Goal: Task Accomplishment & Management: Manage account settings

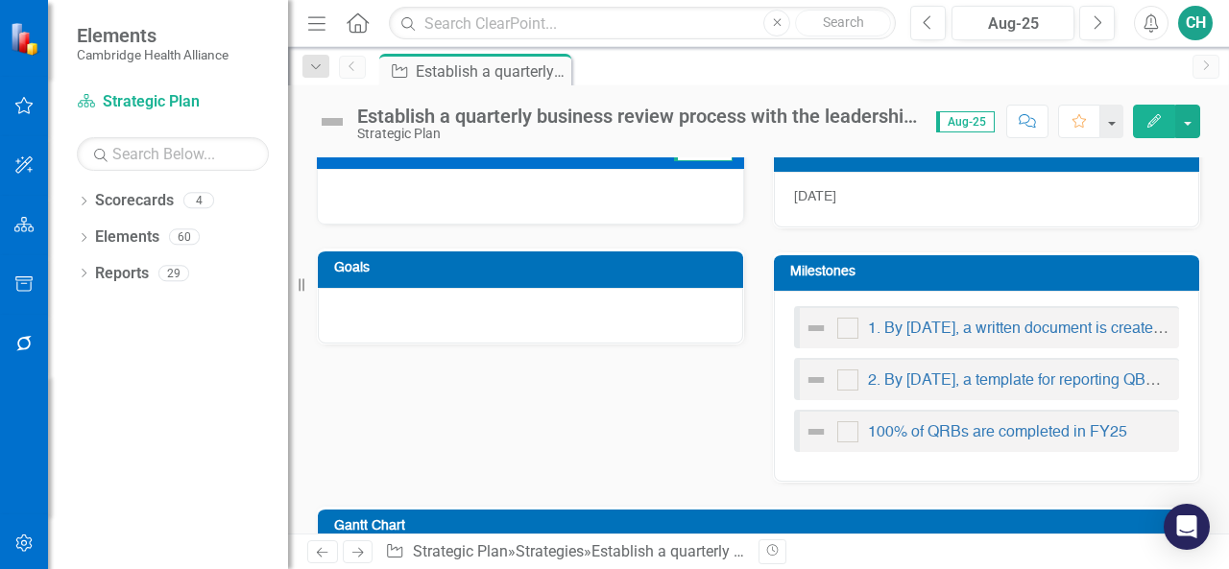
scroll to position [681, 0]
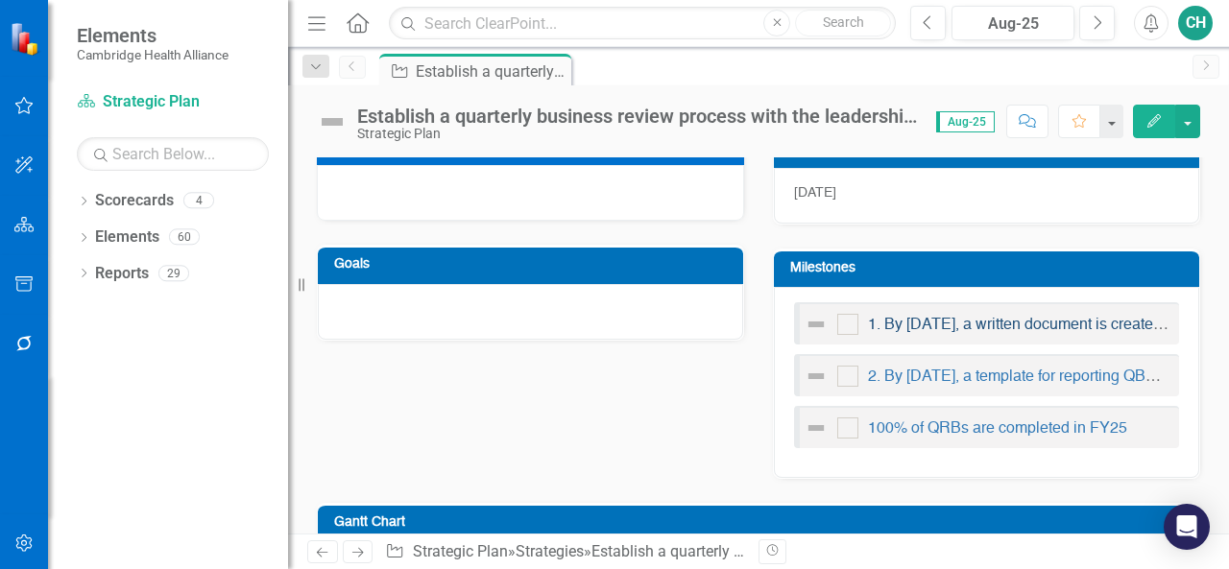
click at [910, 323] on link "1. By [DATE], a written document is created which outlines the purpose and proc…" at bounding box center [1212, 325] width 689 height 15
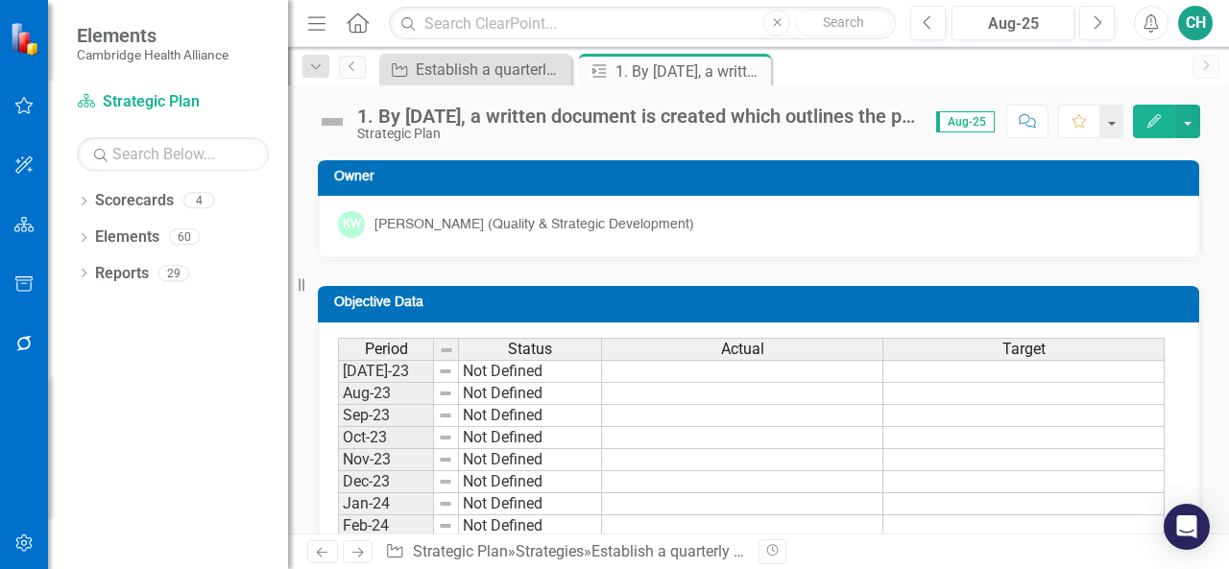
click at [1163, 113] on button "Edit" at bounding box center [1154, 122] width 42 height 34
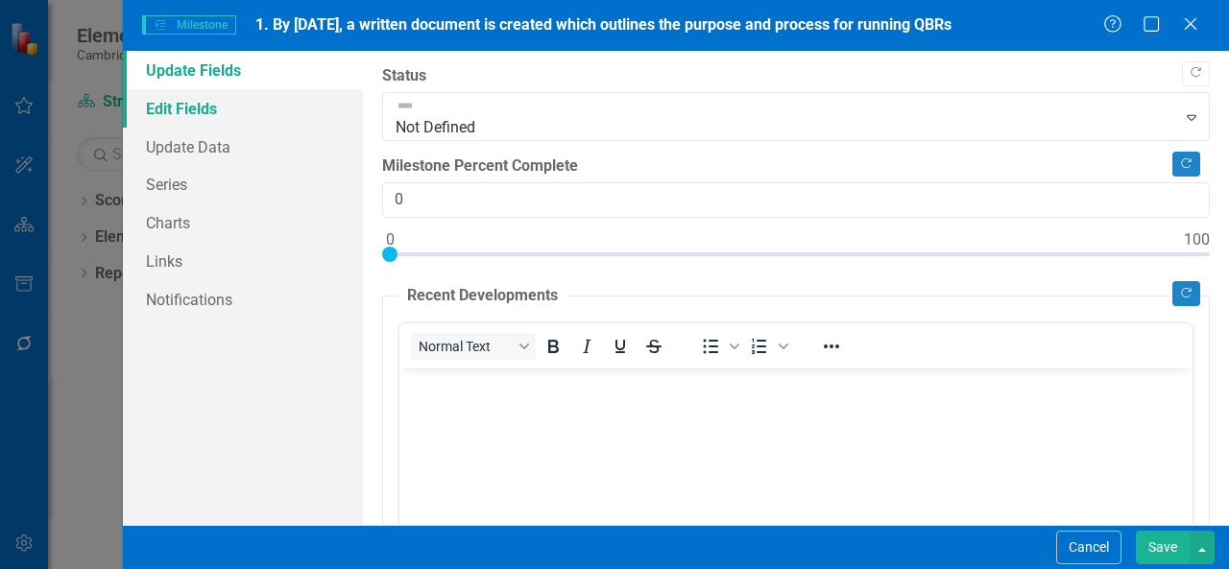
click at [280, 116] on link "Edit Fields" at bounding box center [243, 108] width 240 height 38
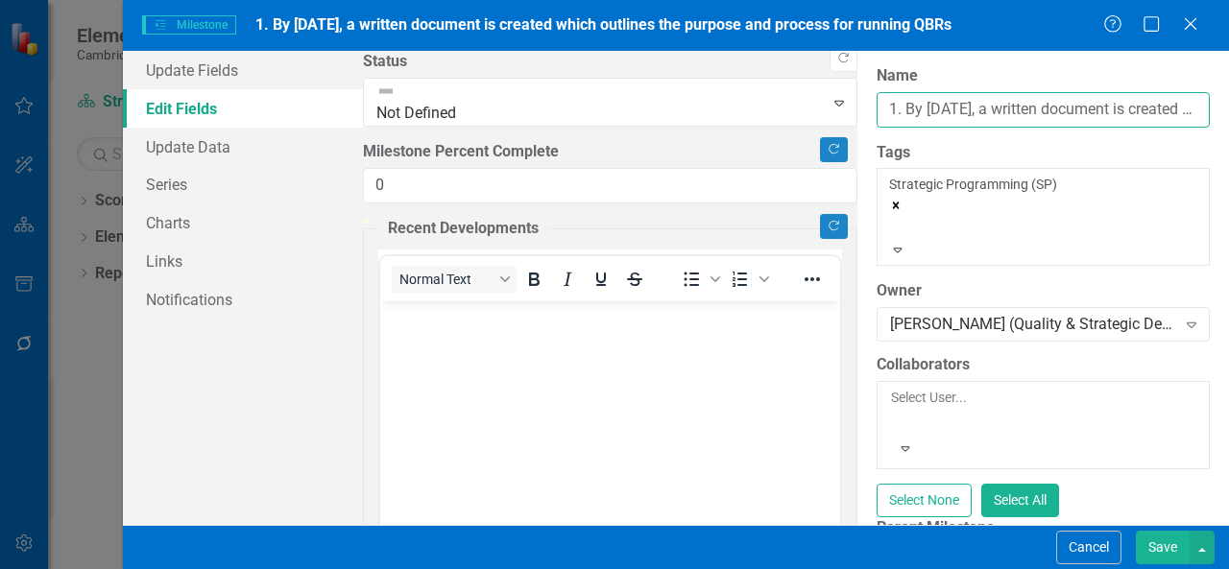
drag, startPoint x: 413, startPoint y: 113, endPoint x: 345, endPoint y: 114, distance: 68.2
click at [345, 114] on div "Update Fields Edit Fields Update Data Series Charts Links Notifications "Update…" at bounding box center [676, 288] width 1106 height 474
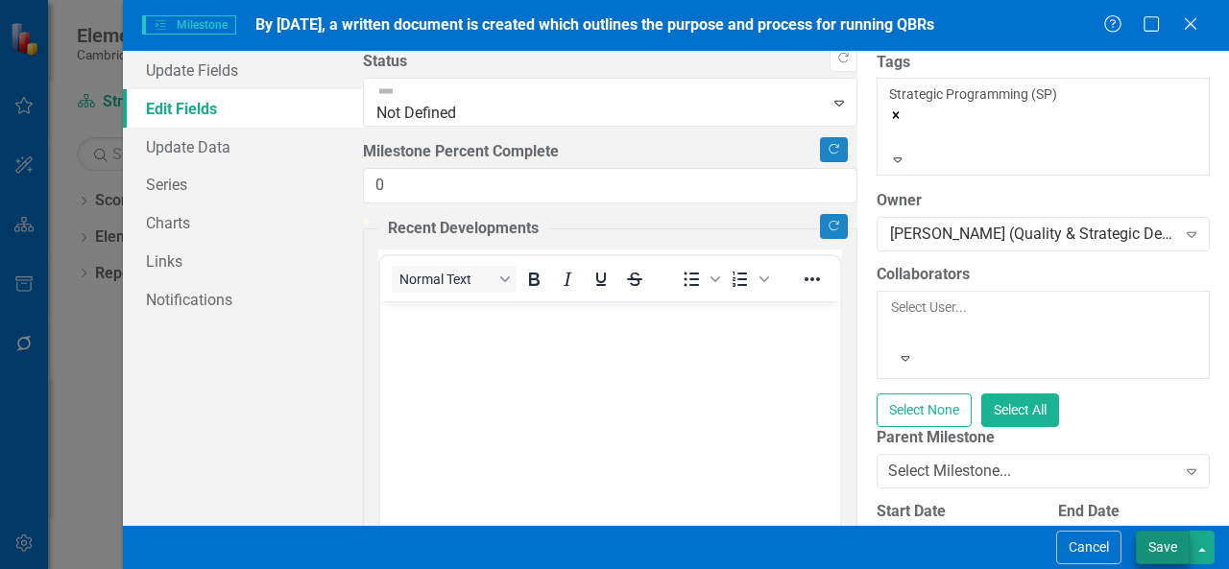
type input "By [DATE], a written document is created which outlines the purpose and process…"
click at [1162, 544] on button "Save" at bounding box center [1162, 548] width 54 height 34
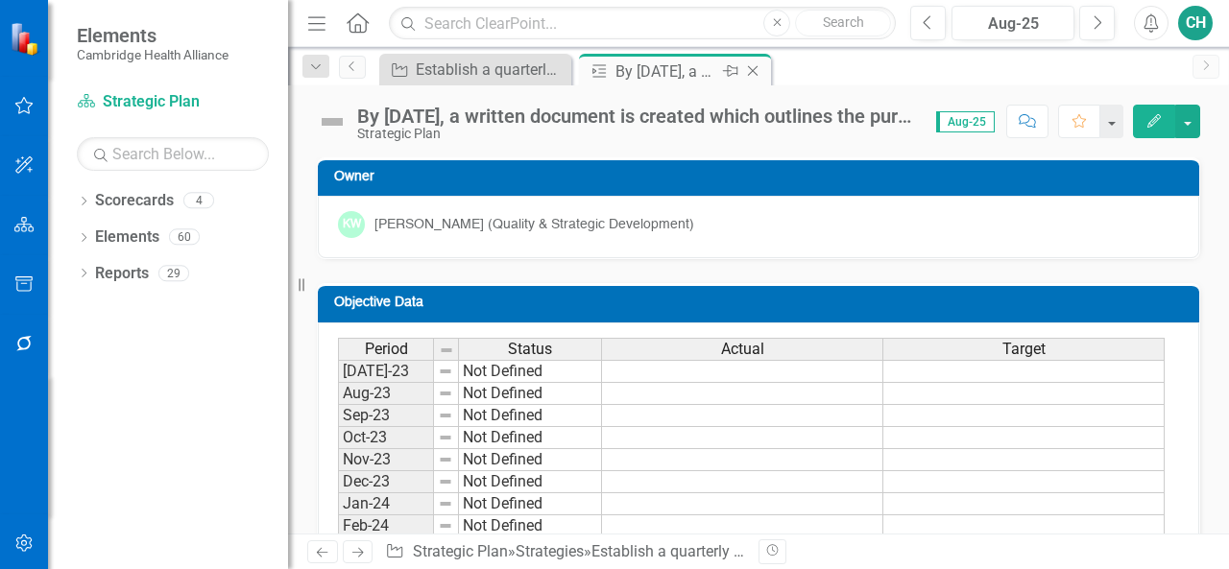
click at [753, 72] on icon at bounding box center [753, 71] width 11 height 11
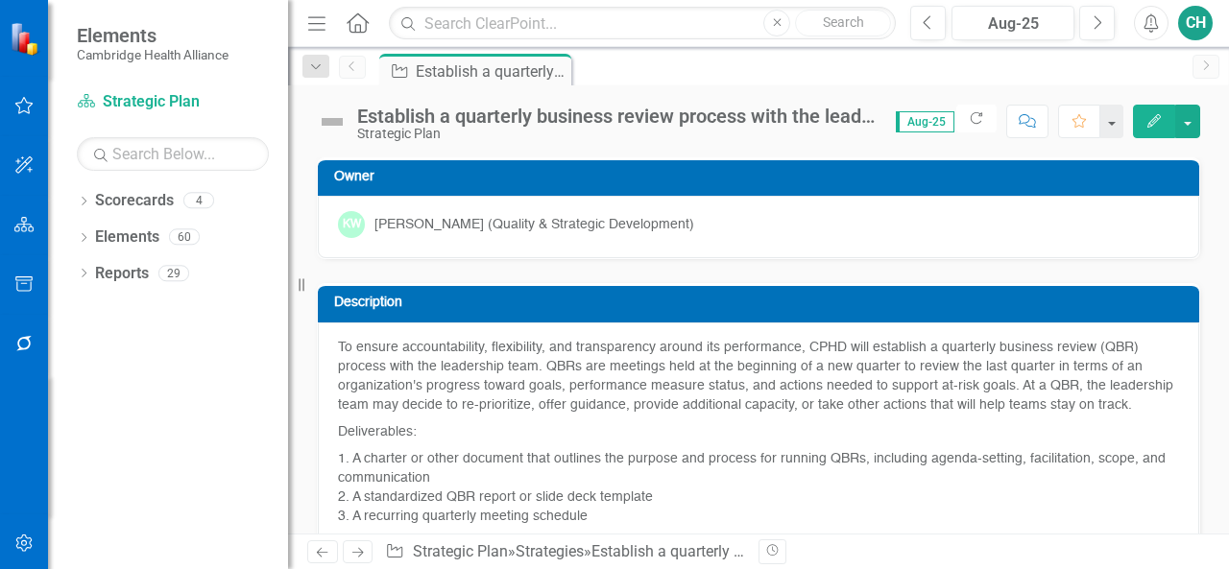
click at [1151, 125] on icon "Edit" at bounding box center [1153, 120] width 17 height 13
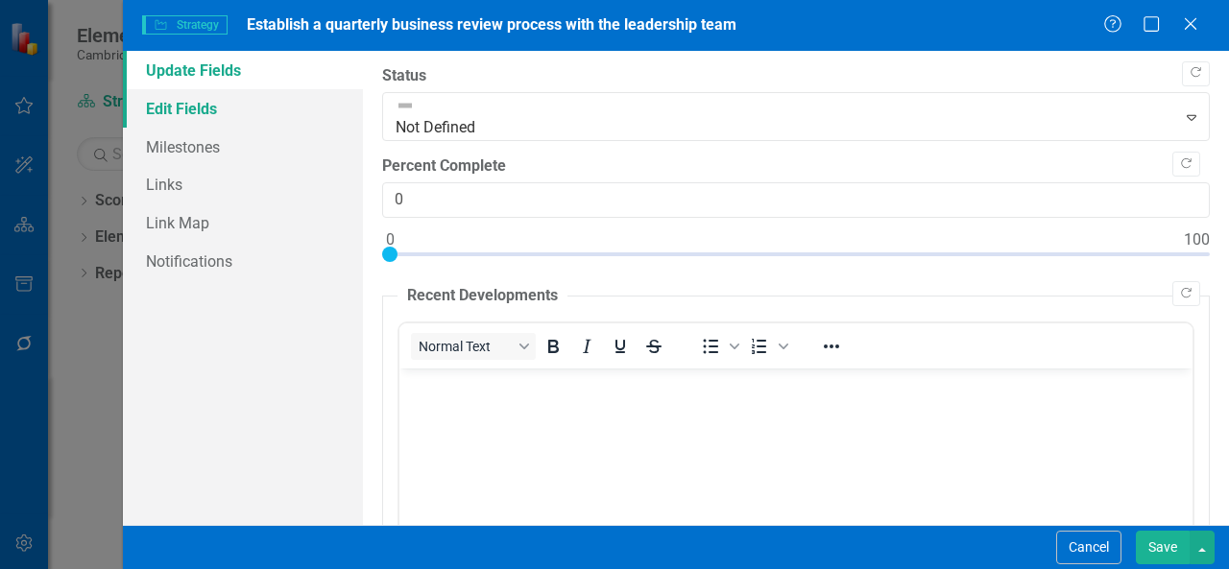
click at [242, 119] on link "Edit Fields" at bounding box center [243, 108] width 240 height 38
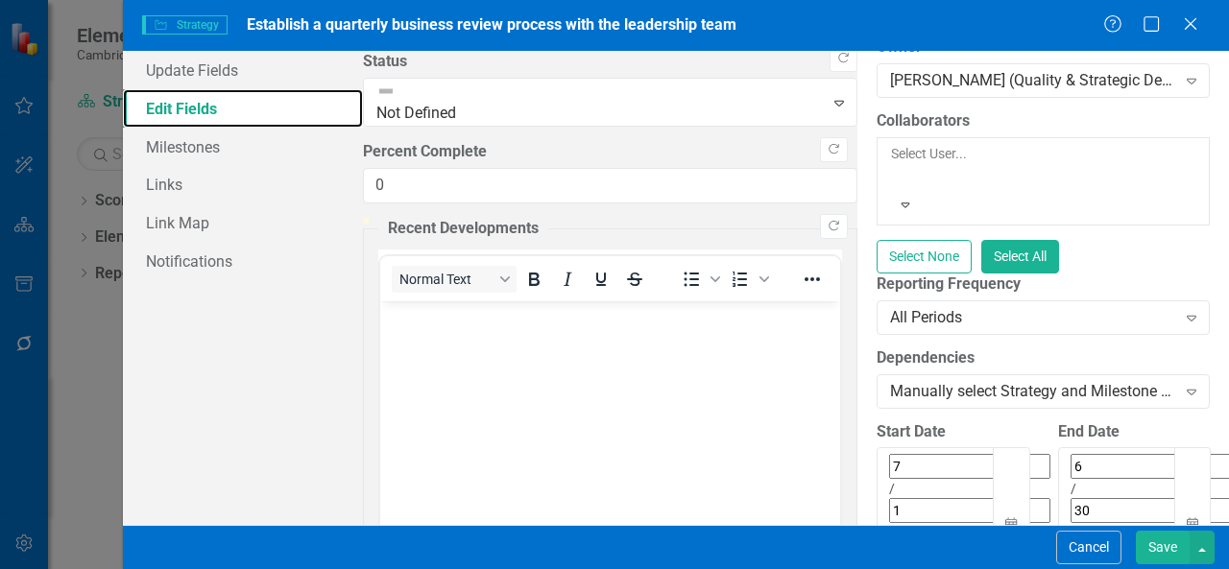
scroll to position [319, 0]
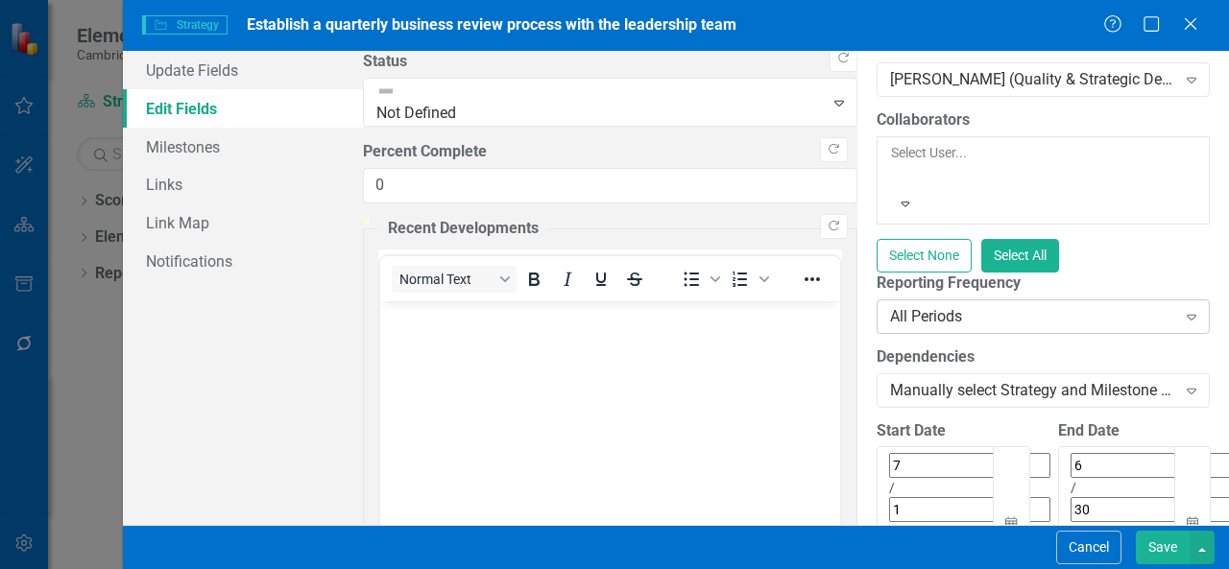
click at [890, 305] on div "All Periods" at bounding box center [1033, 316] width 286 height 22
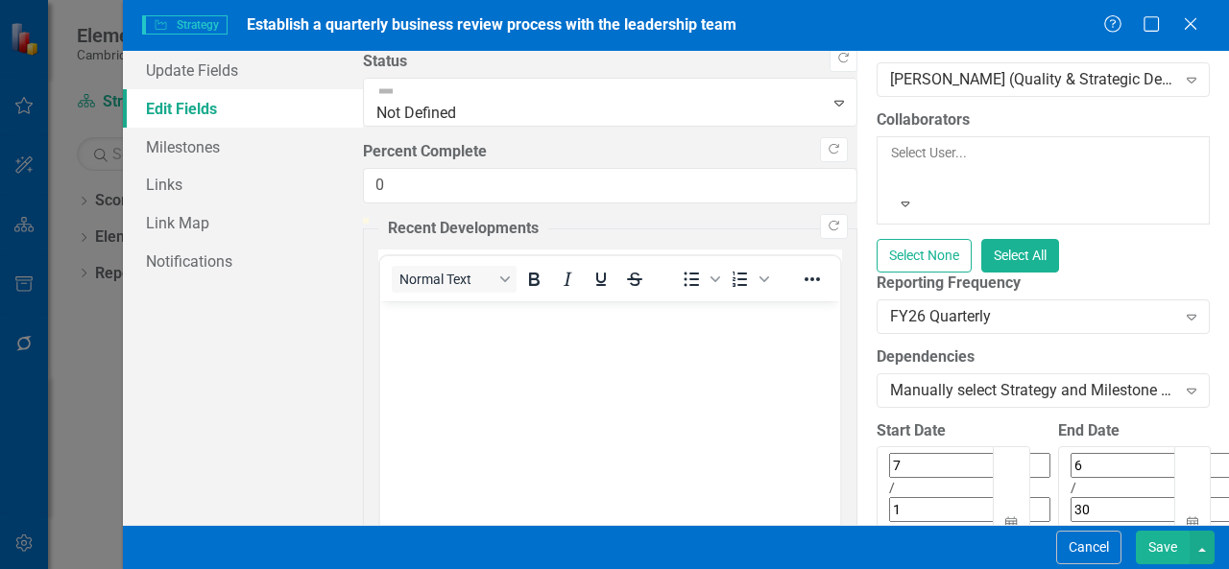
click at [1168, 547] on button "Save" at bounding box center [1162, 548] width 54 height 34
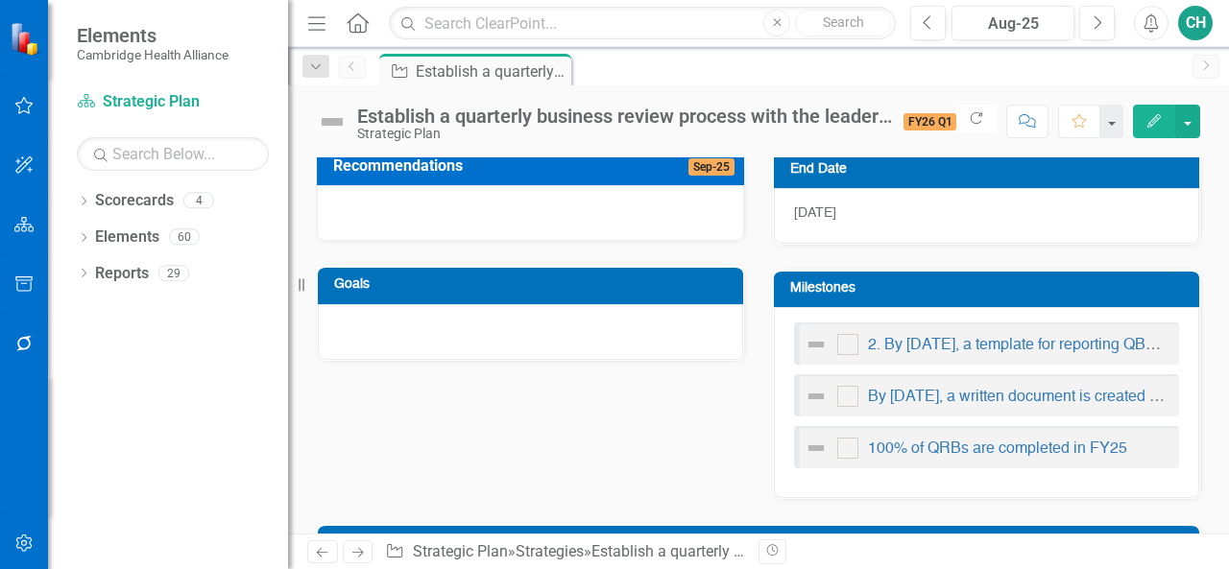
scroll to position [662, 0]
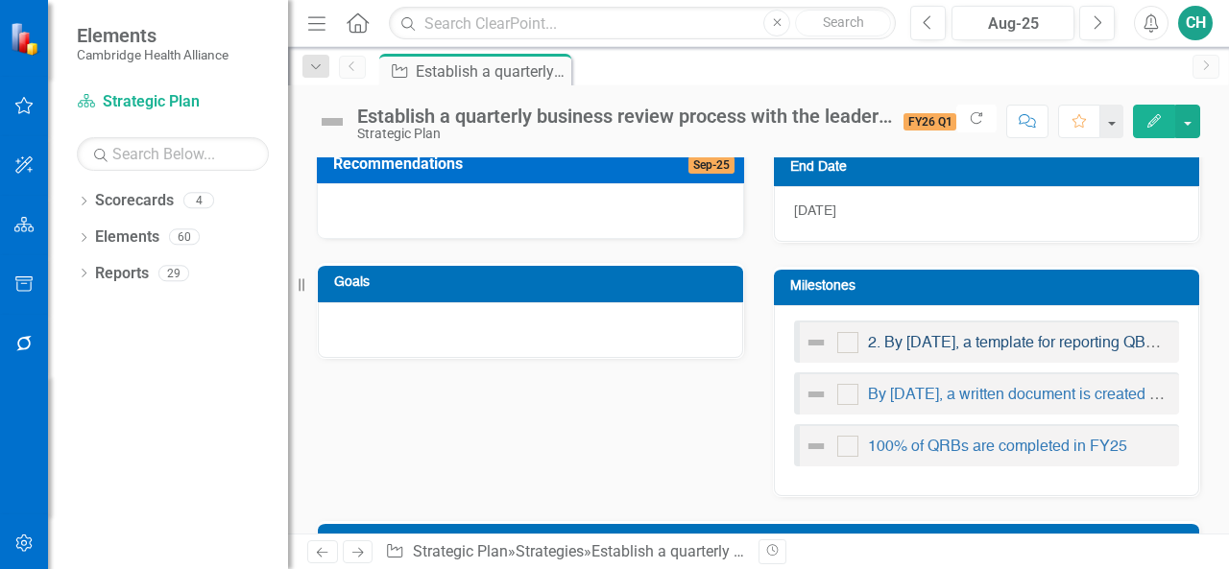
click at [909, 343] on link "2. By [DATE], a template for reporting QBR data is created (a report and/or sli…" at bounding box center [1157, 343] width 578 height 15
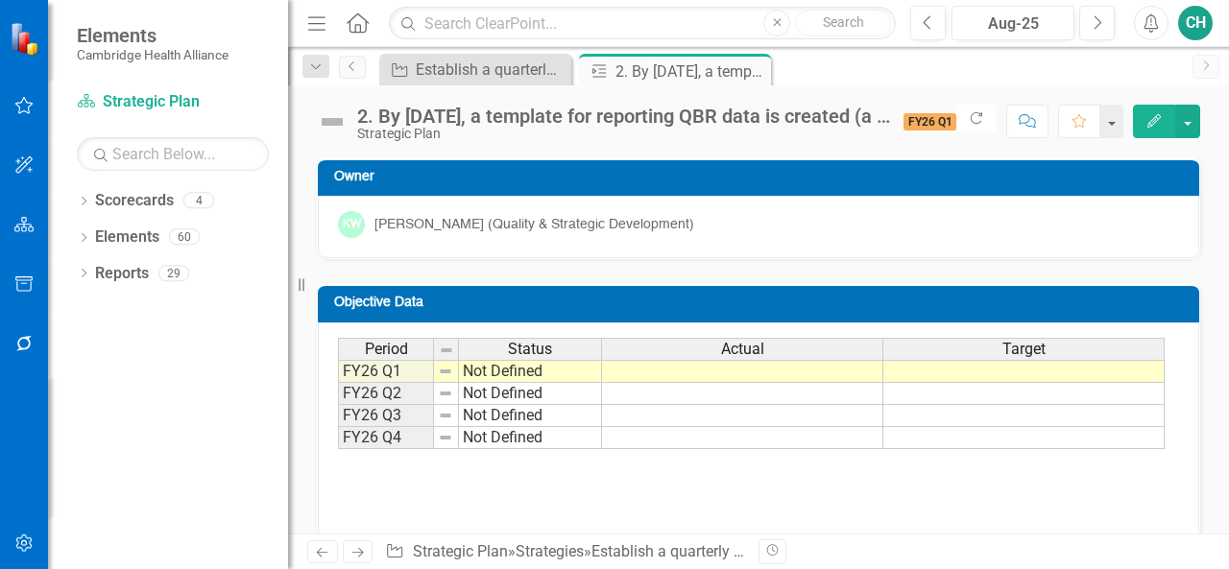
click at [1152, 127] on icon "Edit" at bounding box center [1153, 120] width 17 height 13
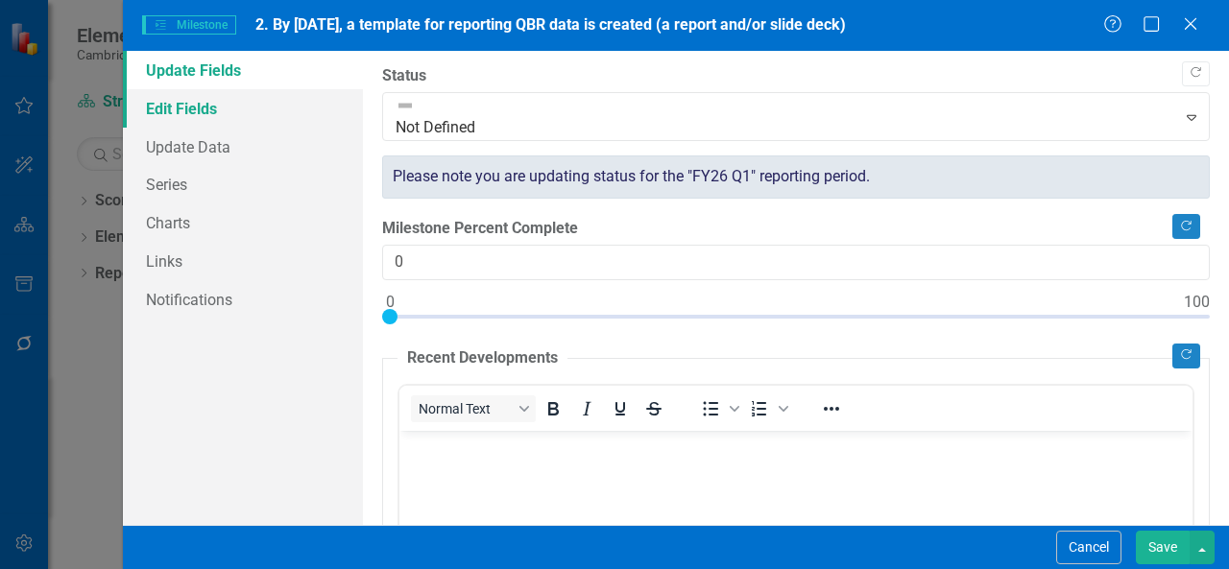
click at [275, 107] on link "Edit Fields" at bounding box center [243, 108] width 240 height 38
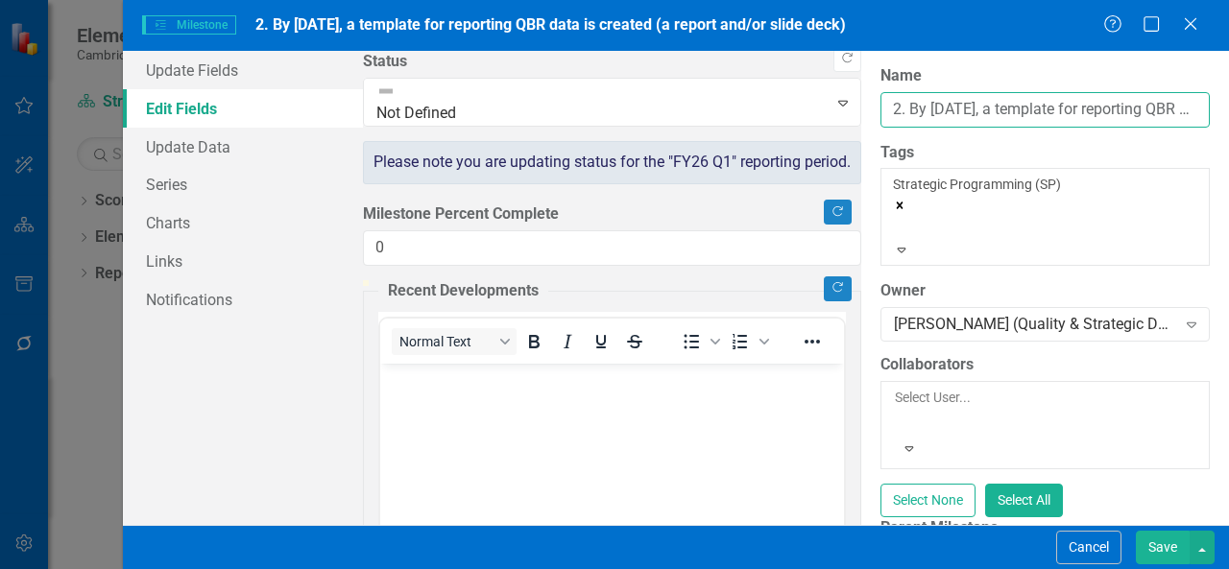
drag, startPoint x: 413, startPoint y: 109, endPoint x: 356, endPoint y: 120, distance: 57.6
click at [356, 120] on div "Update Fields Edit Fields Update Data Series Charts Links Notifications "Update…" at bounding box center [676, 288] width 1106 height 474
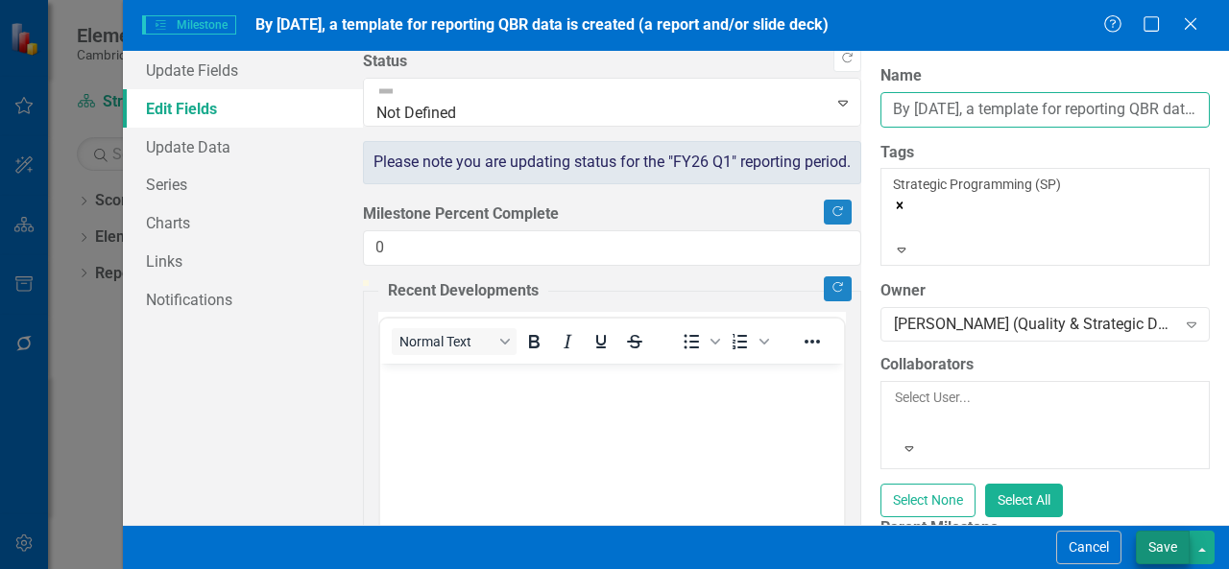
type input "By [DATE], a template for reporting QBR data is created (a report and/or slide …"
click at [1155, 546] on button "Save" at bounding box center [1162, 548] width 54 height 34
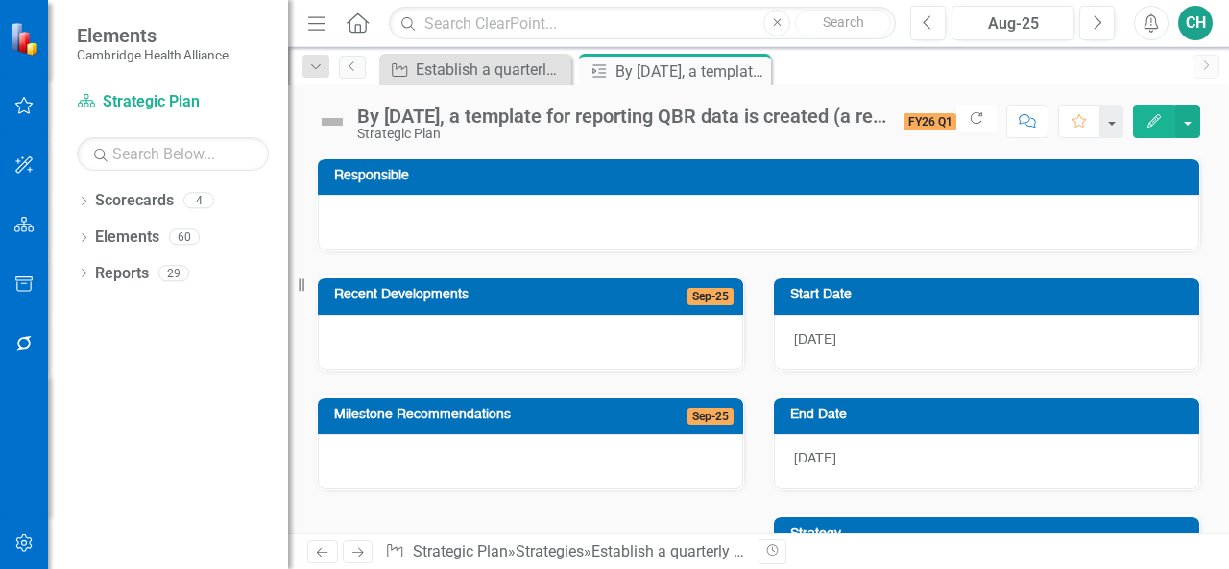
scroll to position [547, 0]
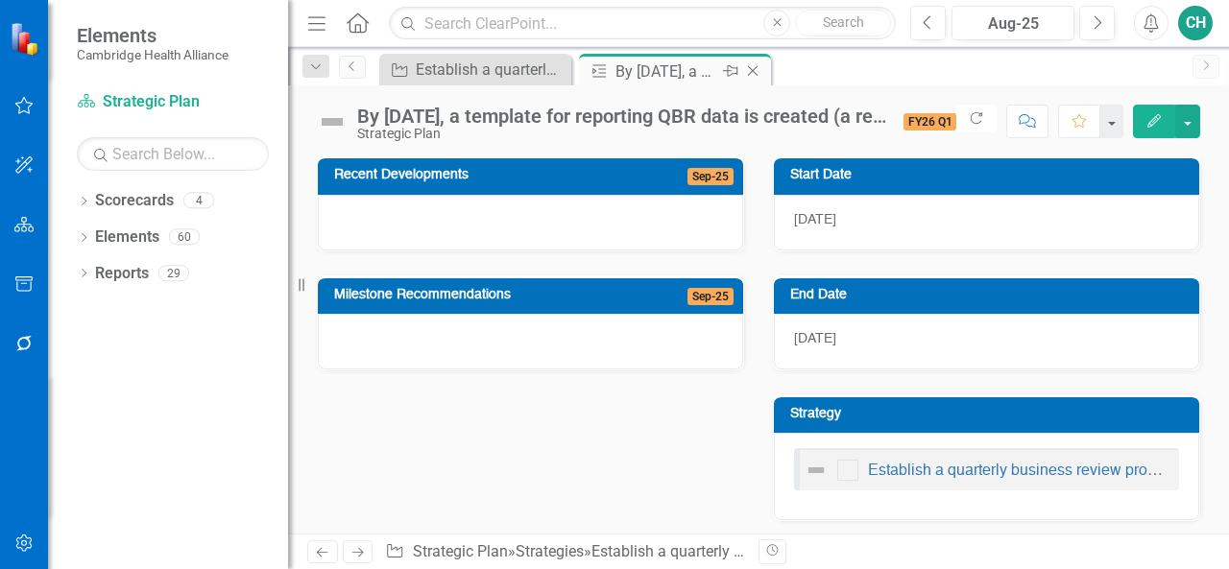
click at [761, 76] on icon "Close" at bounding box center [752, 70] width 19 height 15
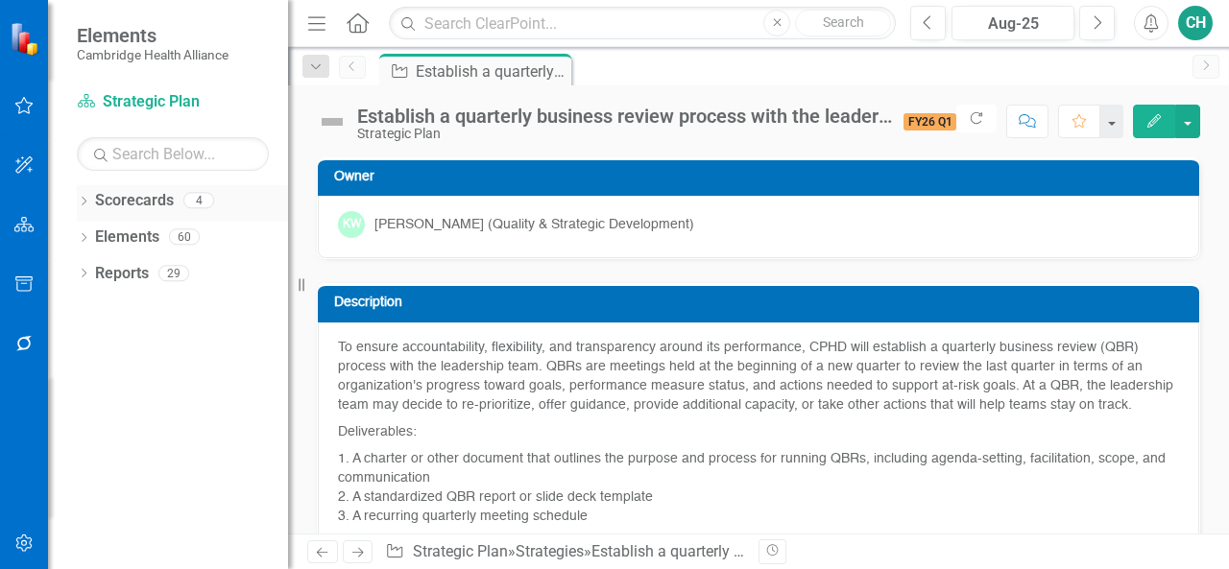
click at [79, 203] on icon "Dropdown" at bounding box center [83, 203] width 13 height 11
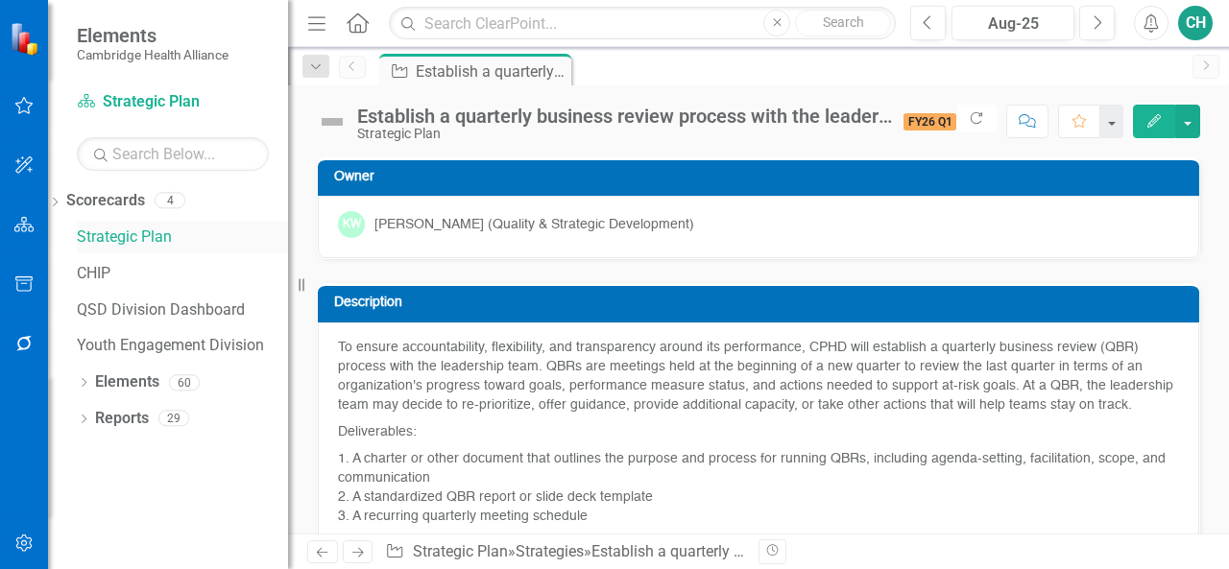
click at [175, 235] on link "Strategic Plan" at bounding box center [182, 238] width 211 height 22
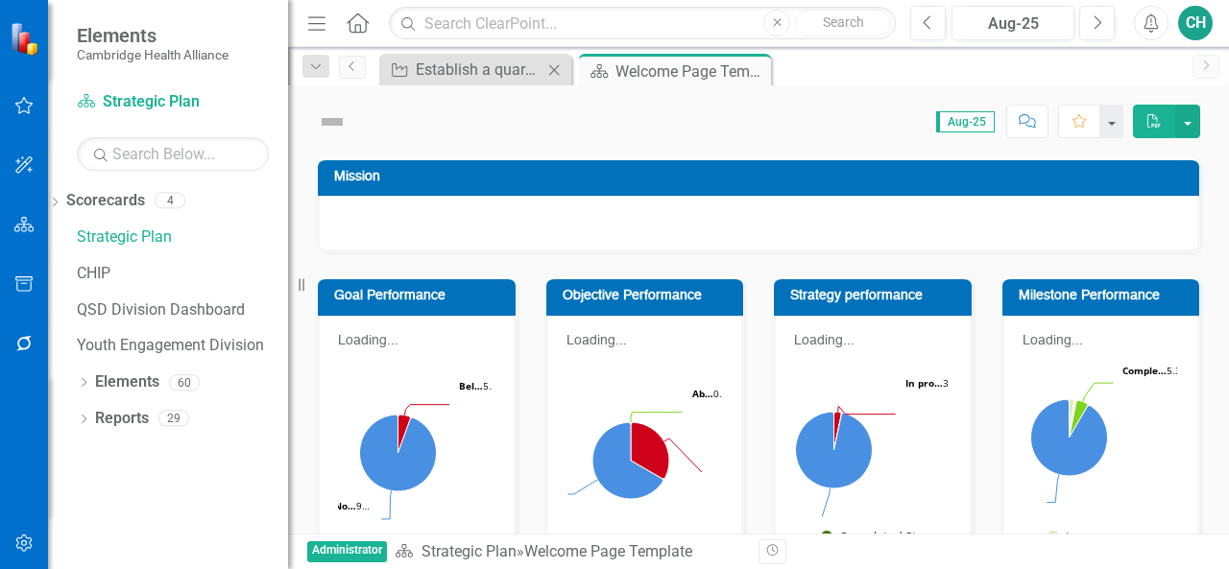
click at [560, 65] on icon "Close" at bounding box center [553, 69] width 19 height 15
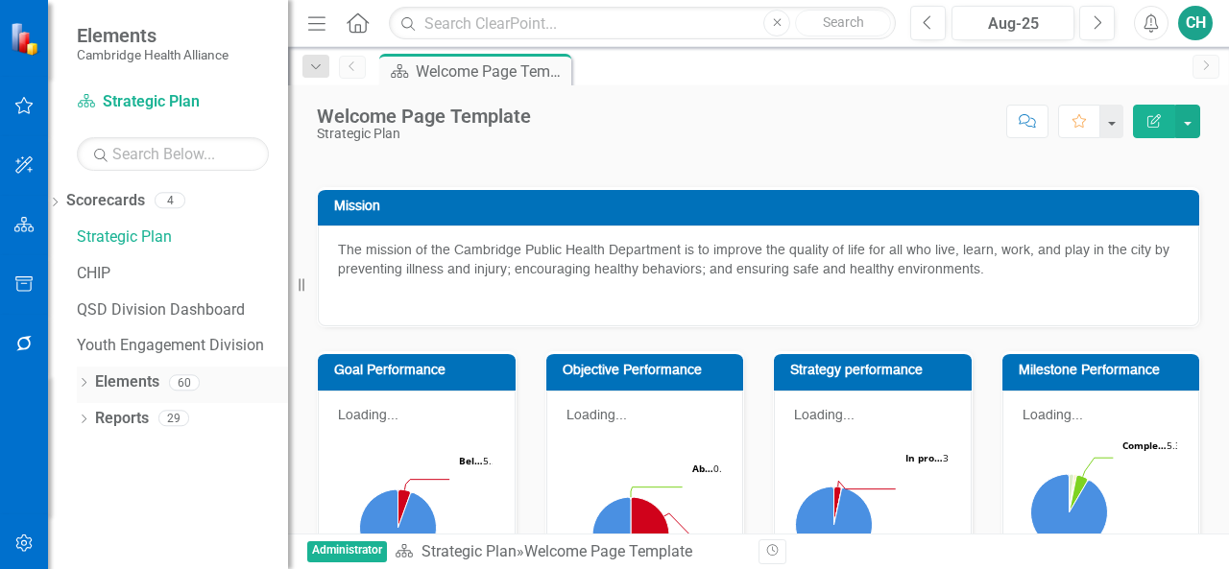
click at [144, 385] on link "Elements" at bounding box center [127, 382] width 64 height 22
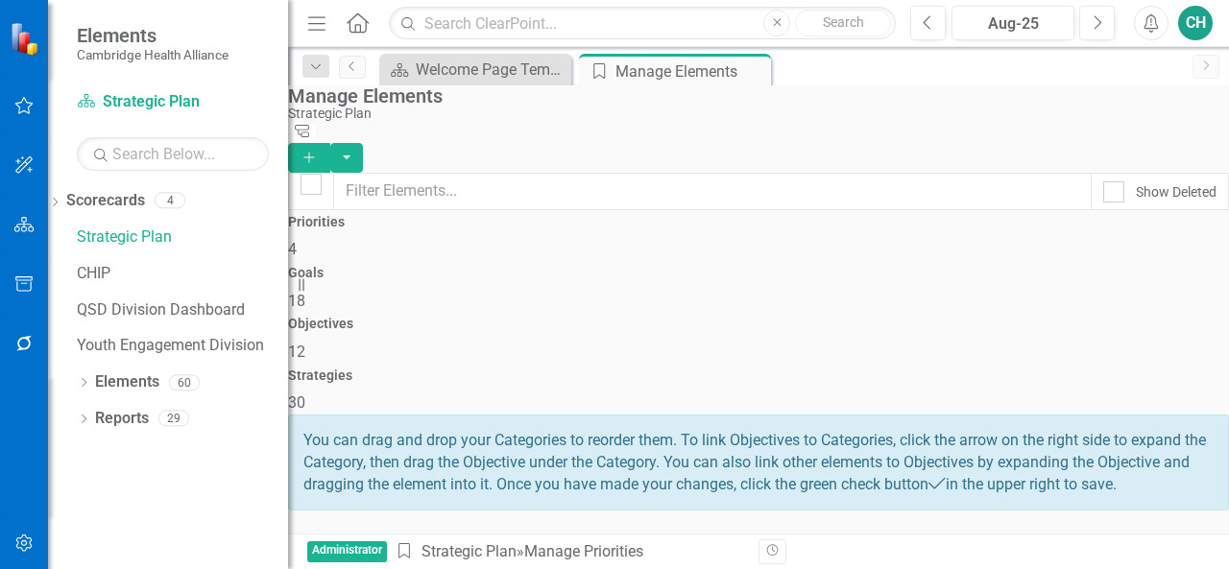
click at [1114, 369] on div "Strategies 30" at bounding box center [758, 392] width 941 height 46
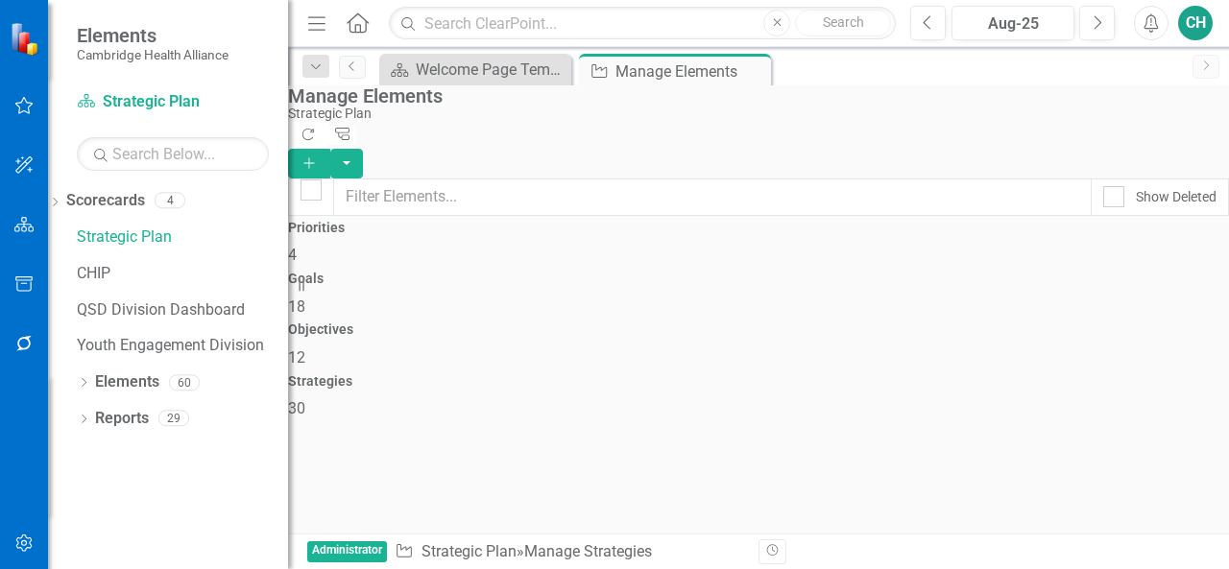
checkbox input "false"
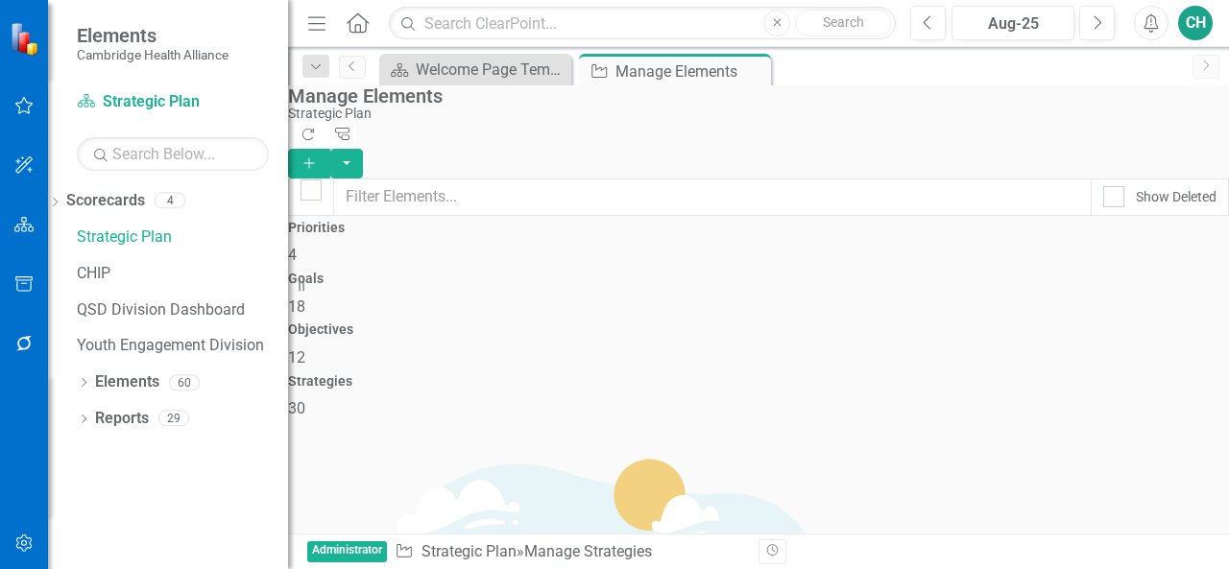
scroll to position [1385, 0]
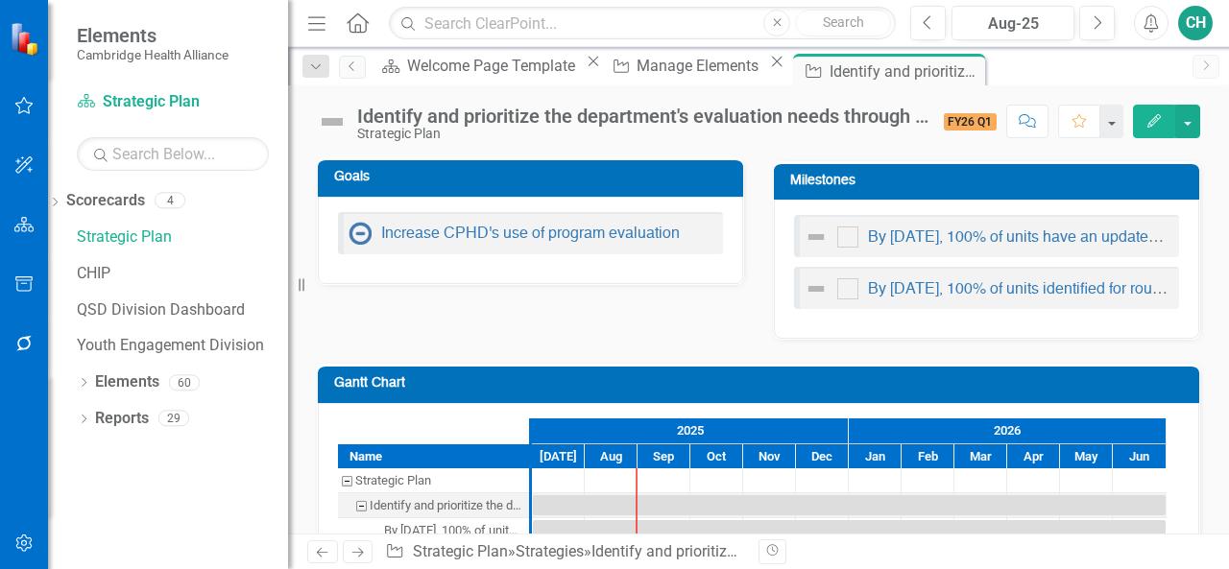
scroll to position [597, 0]
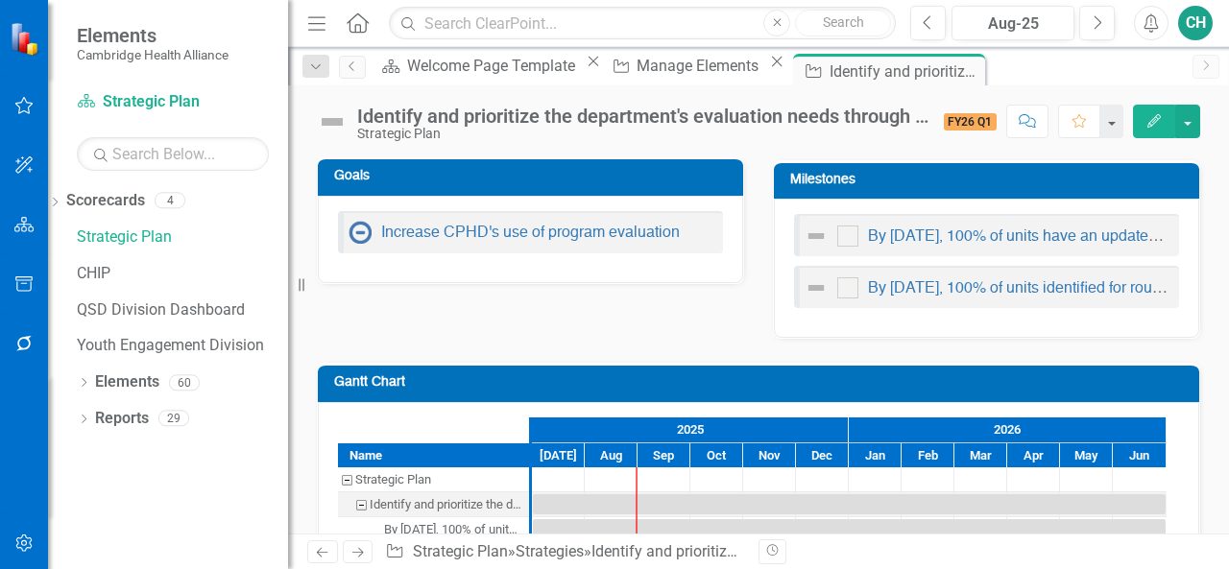
click at [1152, 125] on icon "button" at bounding box center [1153, 120] width 13 height 13
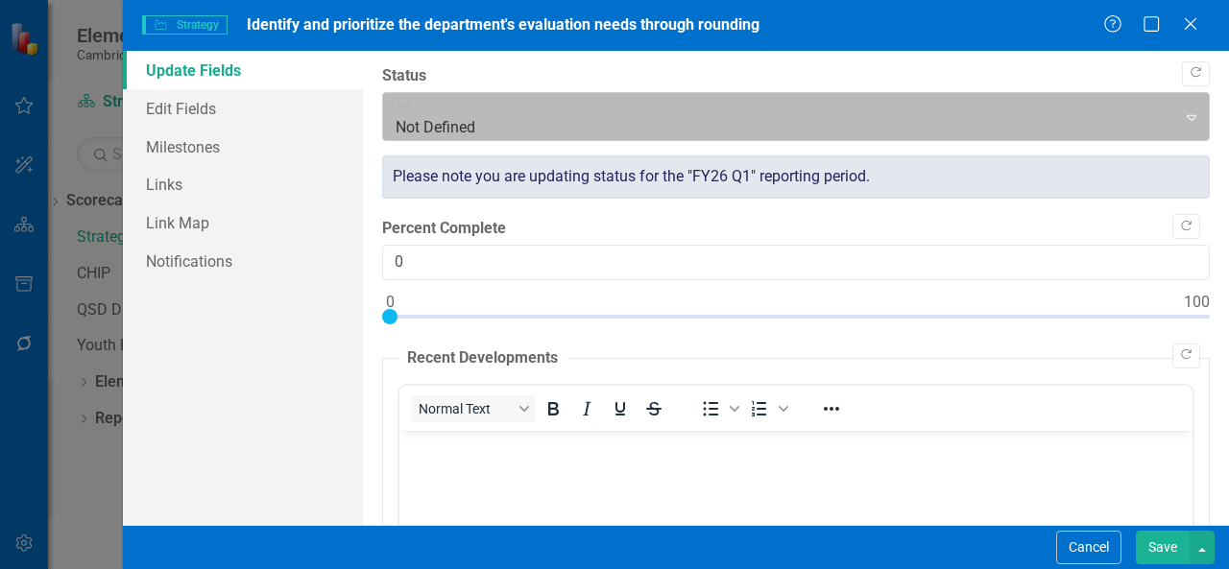
scroll to position [0, 0]
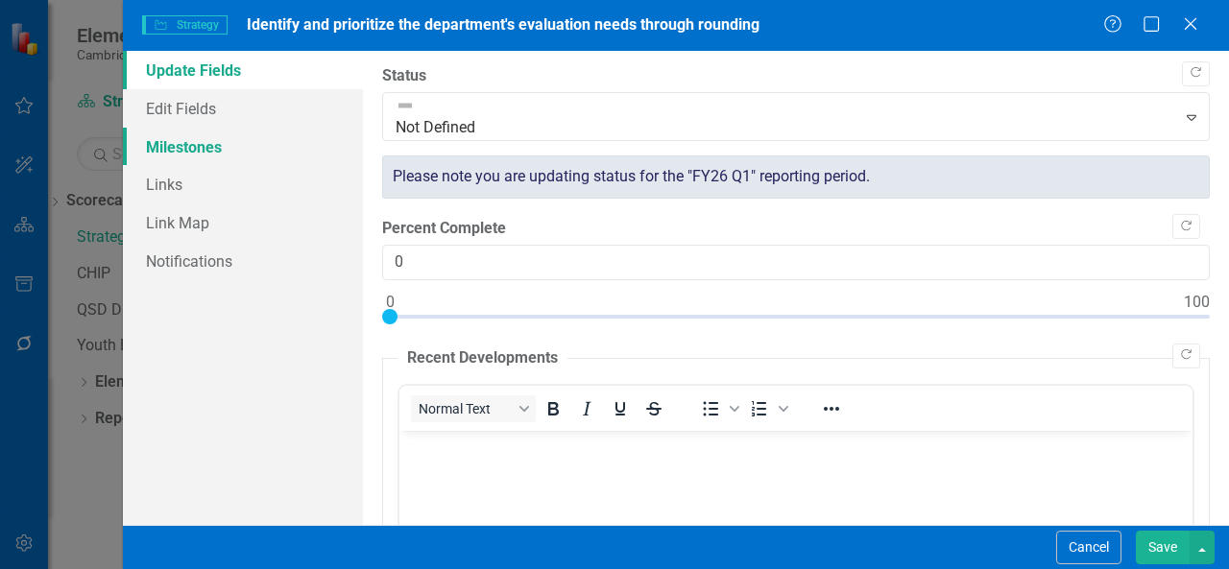
click at [234, 153] on link "Milestones" at bounding box center [243, 147] width 240 height 38
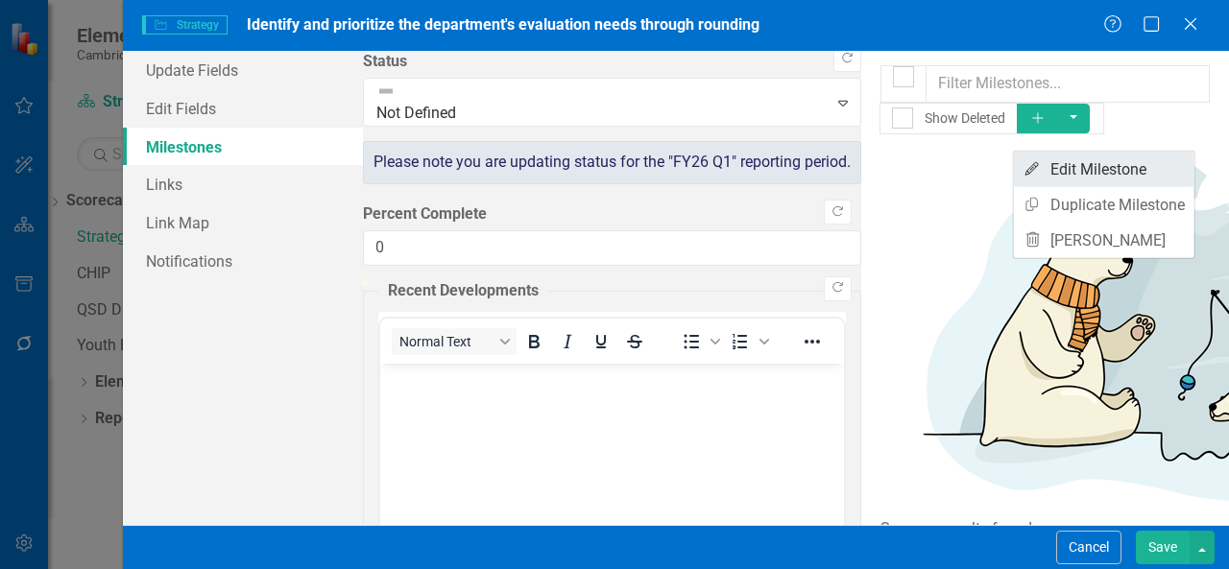
click at [1135, 168] on link "Edit Edit Milestone" at bounding box center [1104, 170] width 180 height 36
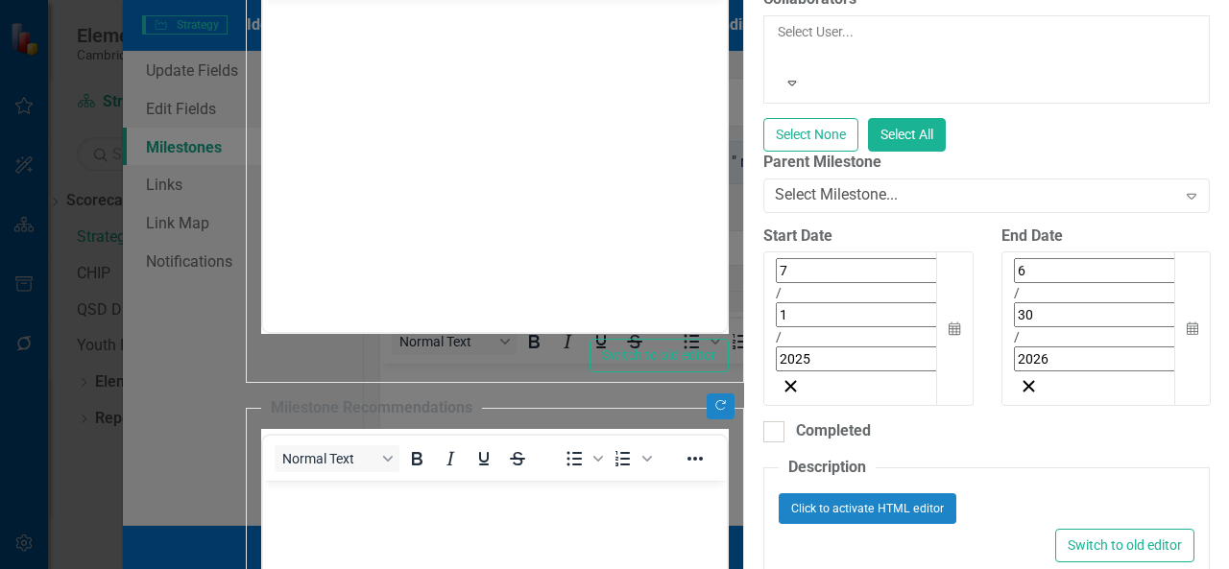
scroll to position [142, 0]
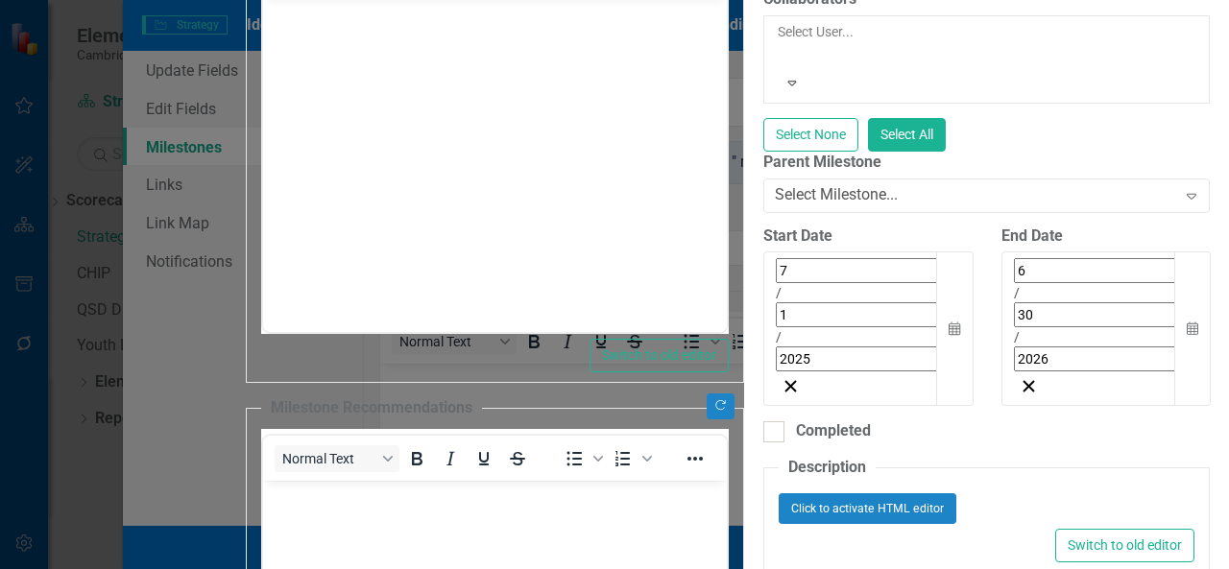
scroll to position [208, 0]
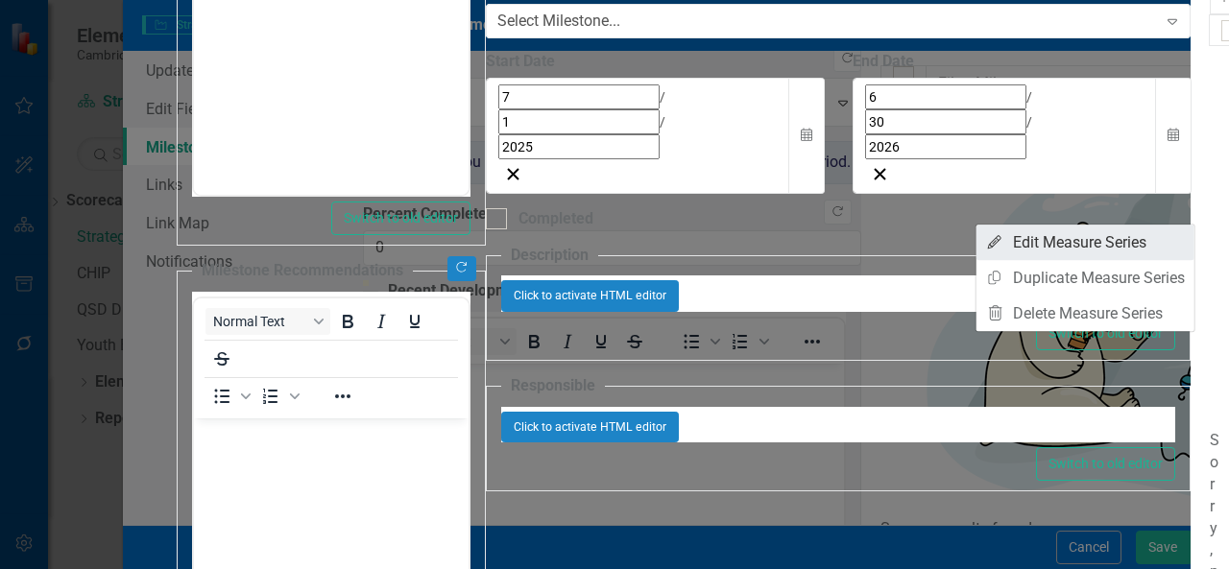
click at [1116, 247] on link "Edit Edit Measure Series" at bounding box center [1085, 243] width 218 height 36
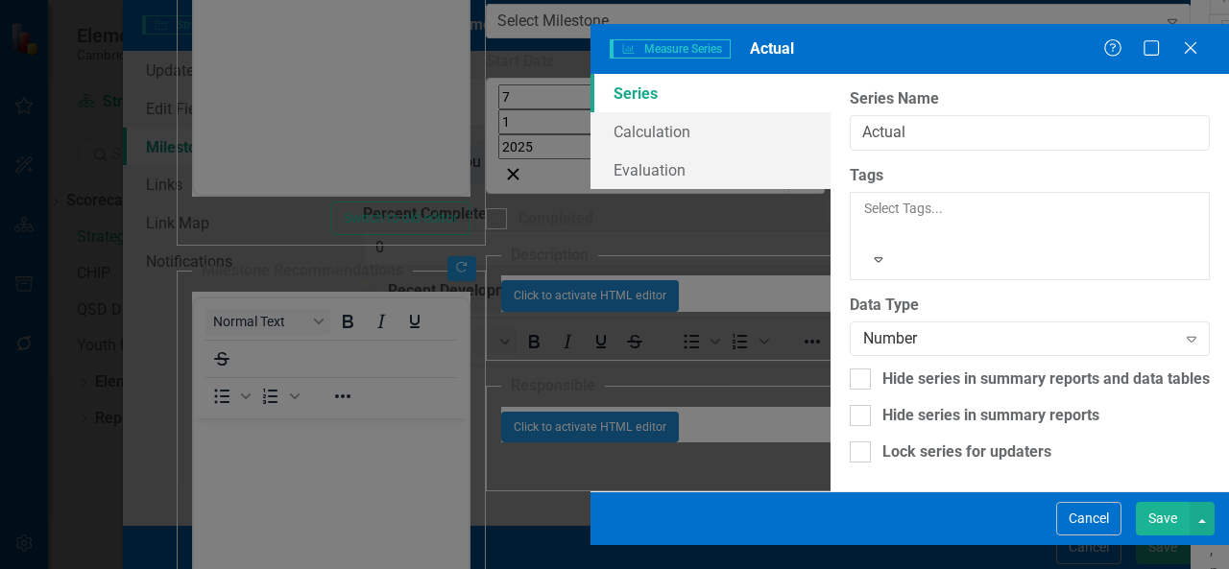
click at [1156, 536] on button "Save" at bounding box center [1162, 519] width 54 height 34
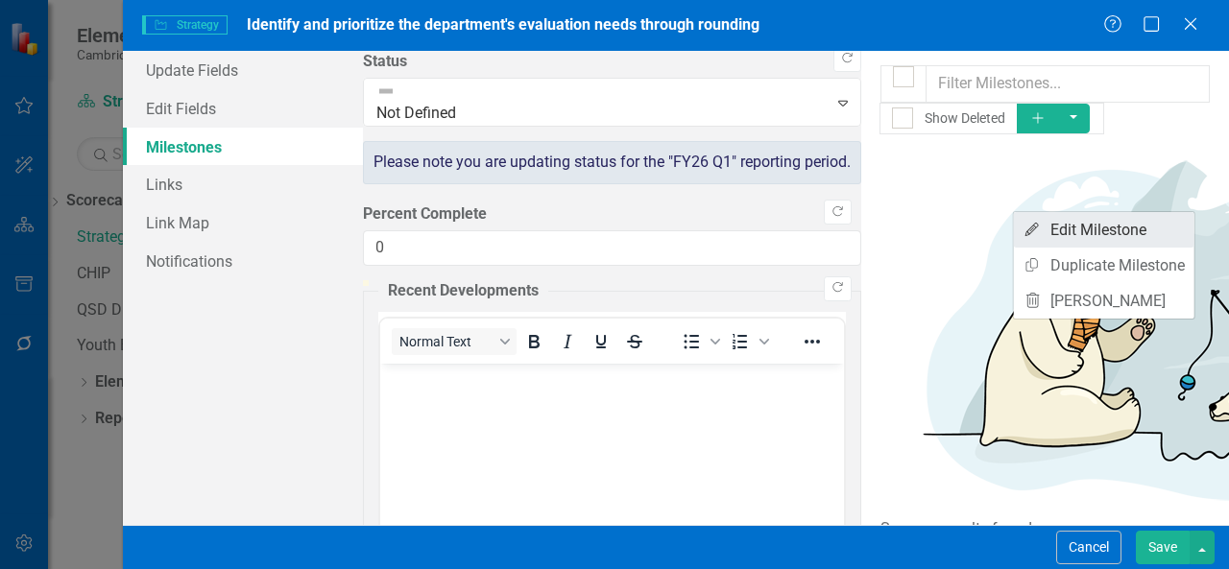
click at [1138, 223] on link "Edit Edit Milestone" at bounding box center [1104, 230] width 180 height 36
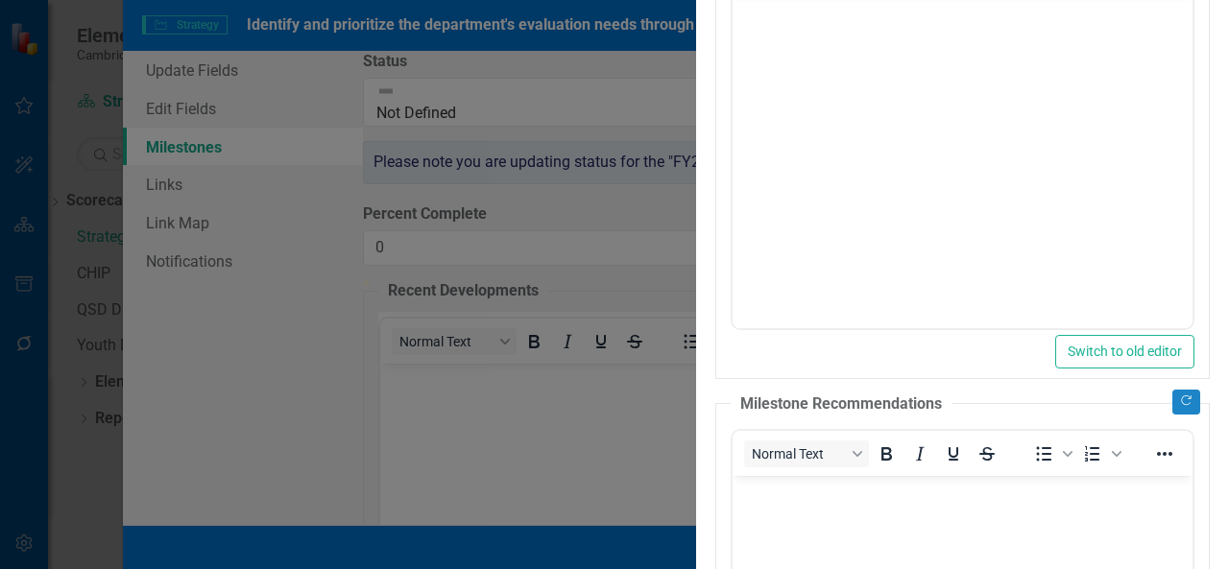
scroll to position [0, 0]
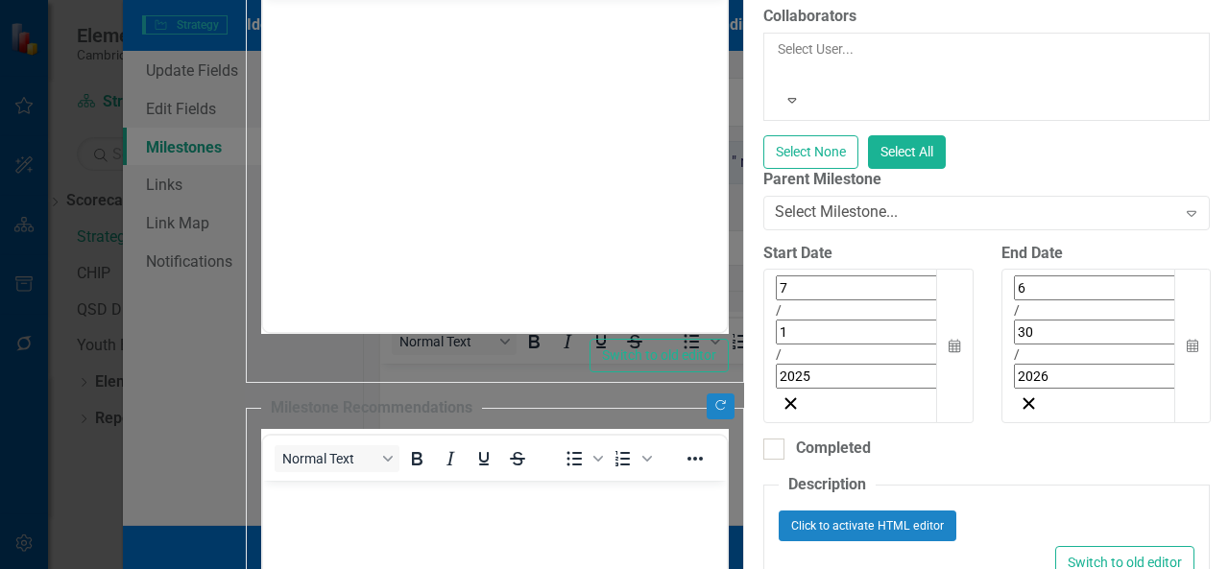
scroll to position [33, 0]
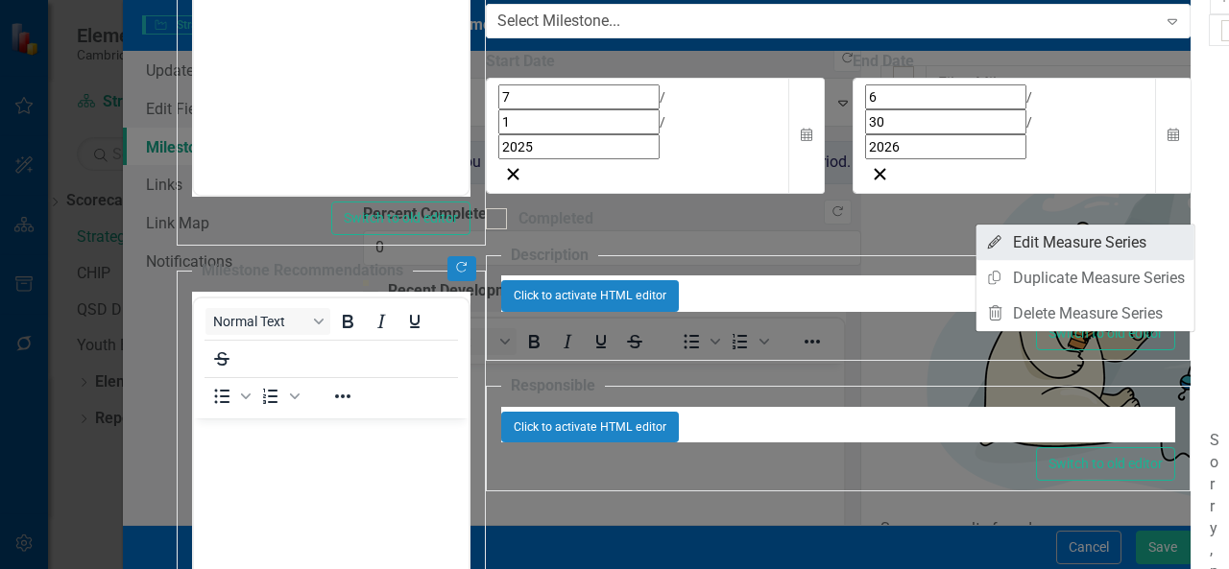
click at [1127, 241] on link "Edit Edit Measure Series" at bounding box center [1085, 243] width 218 height 36
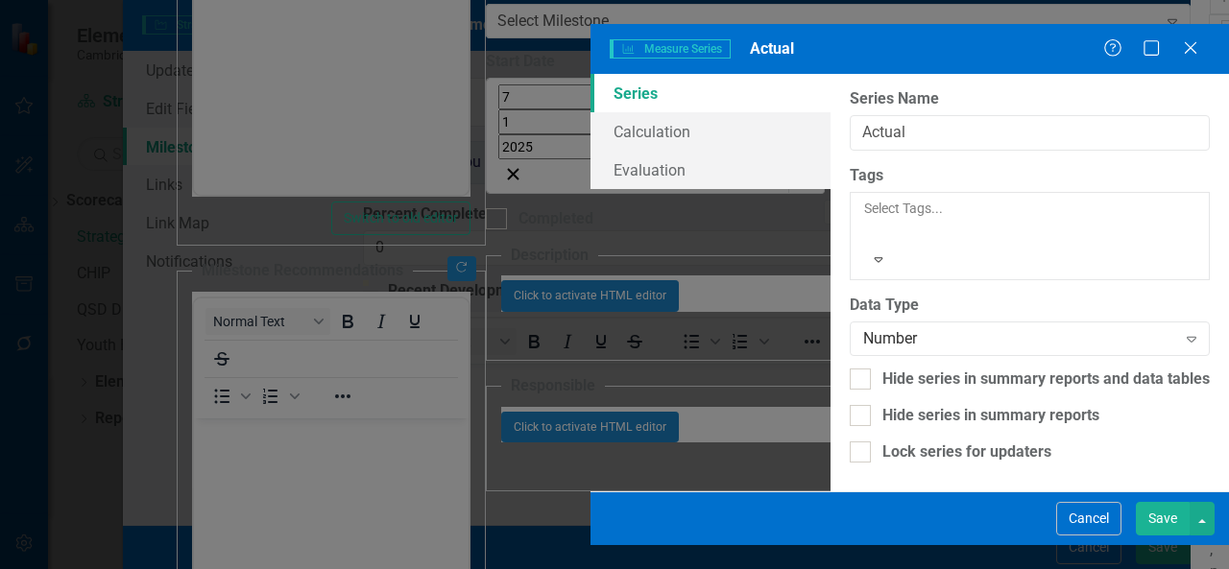
click at [1154, 536] on button "Save" at bounding box center [1162, 519] width 54 height 34
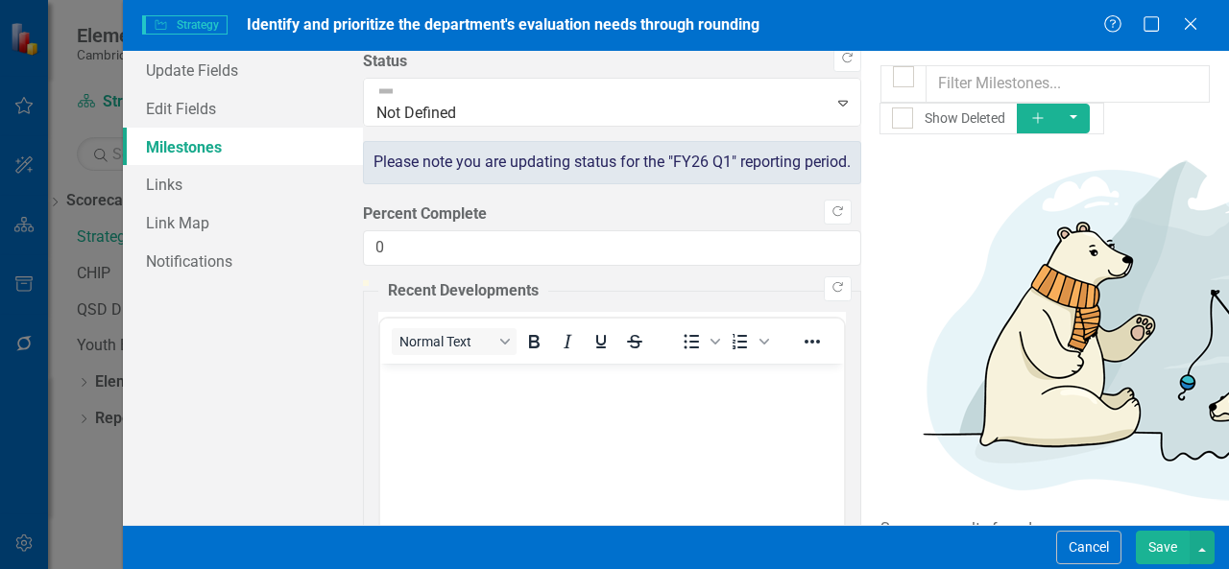
click at [1167, 540] on button "Save" at bounding box center [1162, 548] width 54 height 34
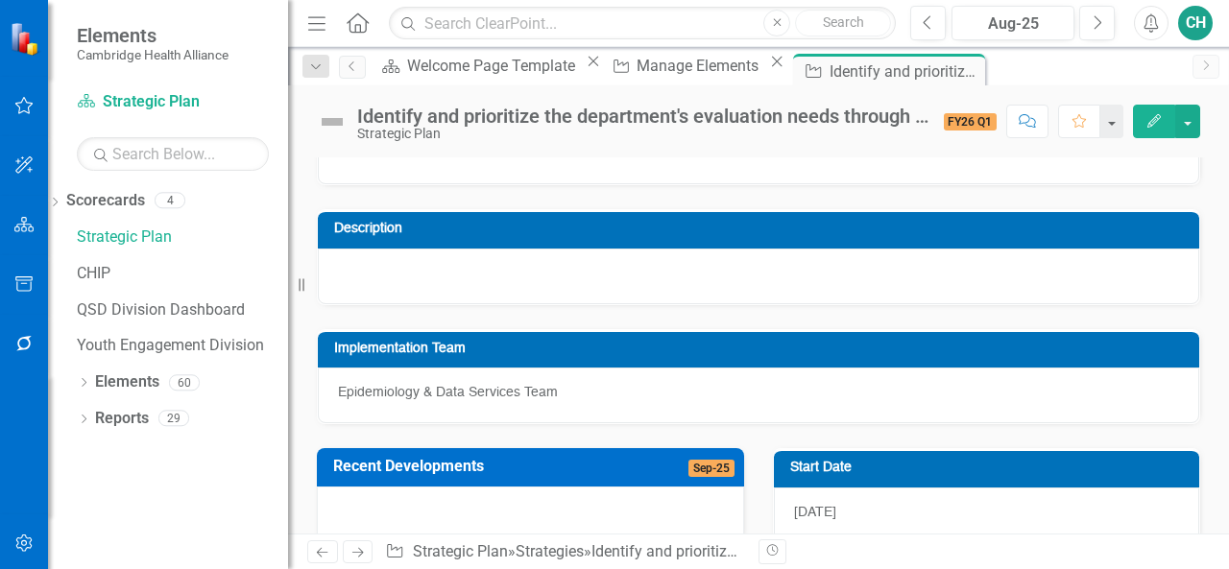
scroll to position [0, 0]
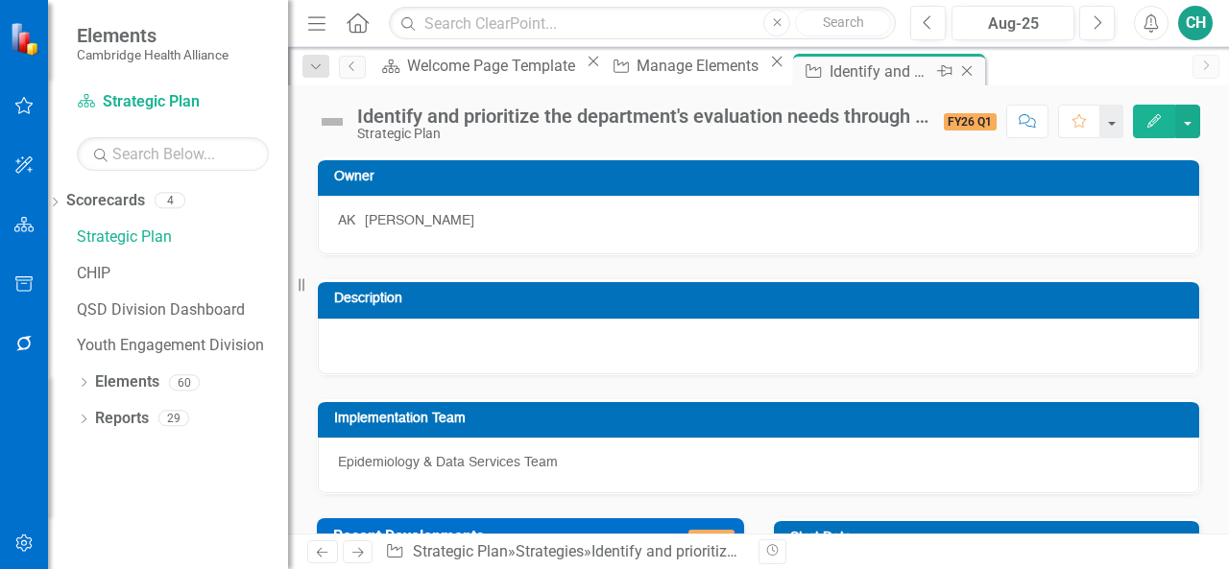
click at [962, 71] on icon at bounding box center [967, 71] width 11 height 11
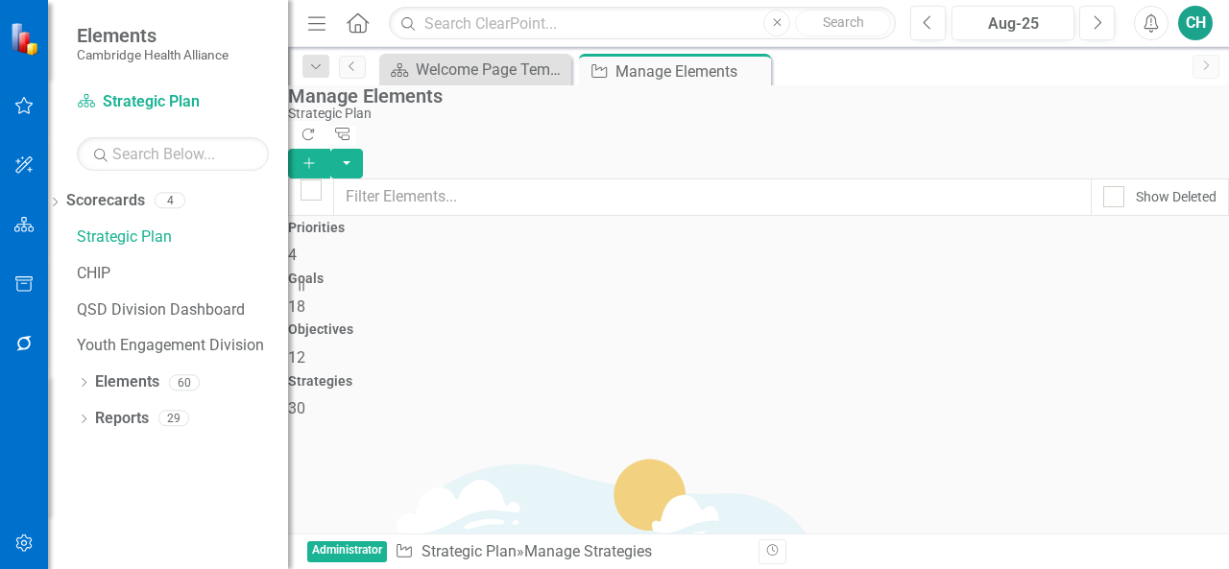
scroll to position [1509, 0]
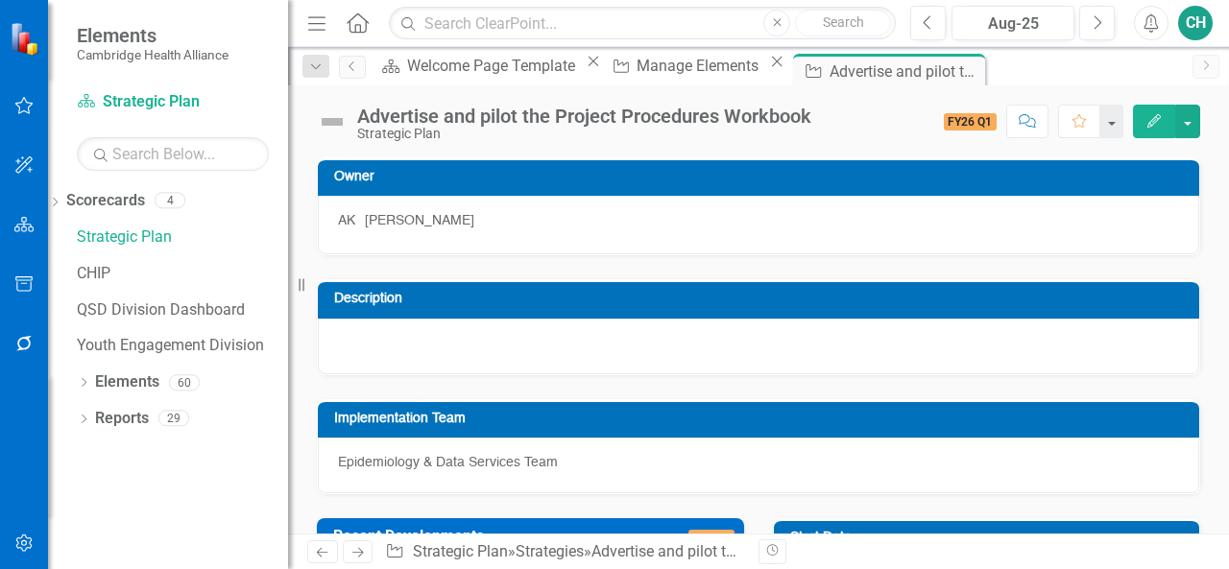
click at [1161, 125] on icon "Edit" at bounding box center [1153, 120] width 17 height 13
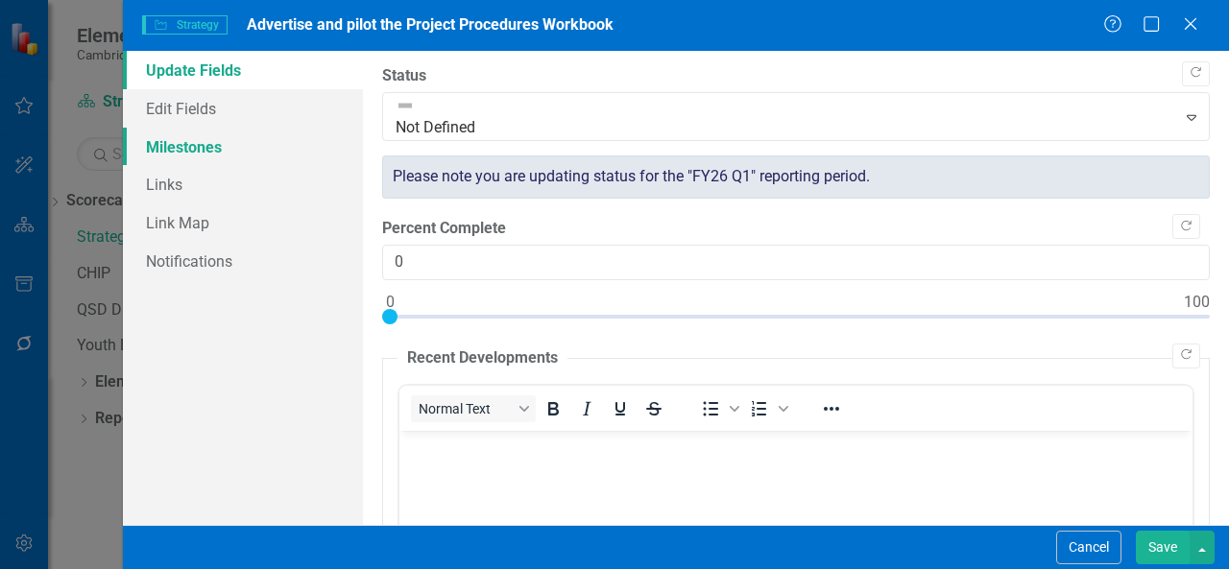
click at [255, 152] on link "Milestones" at bounding box center [243, 147] width 240 height 38
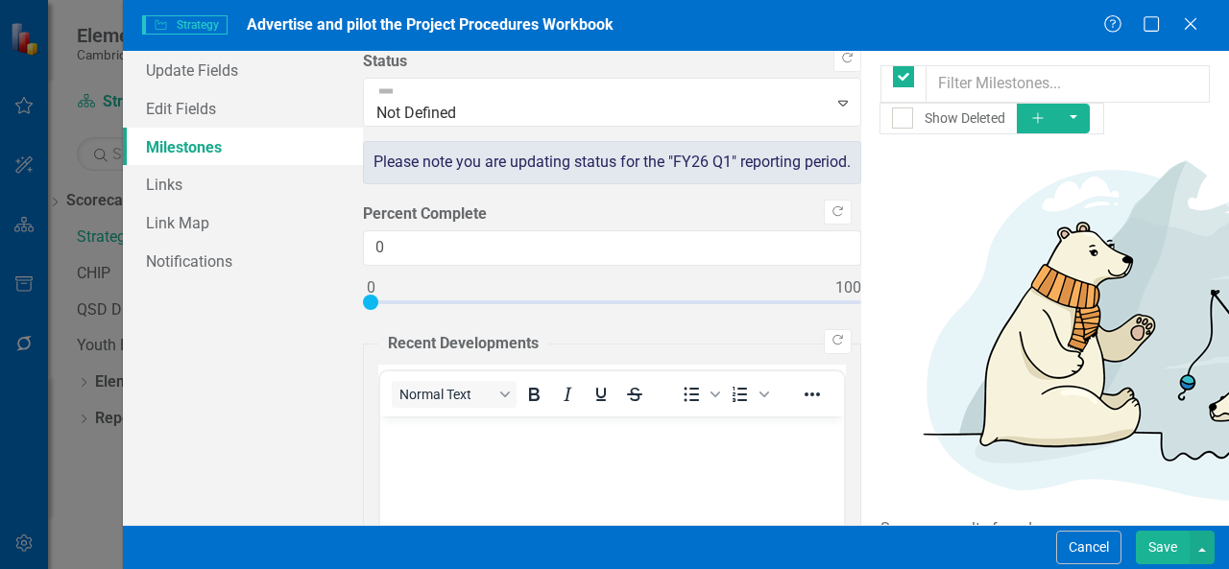
checkbox input "false"
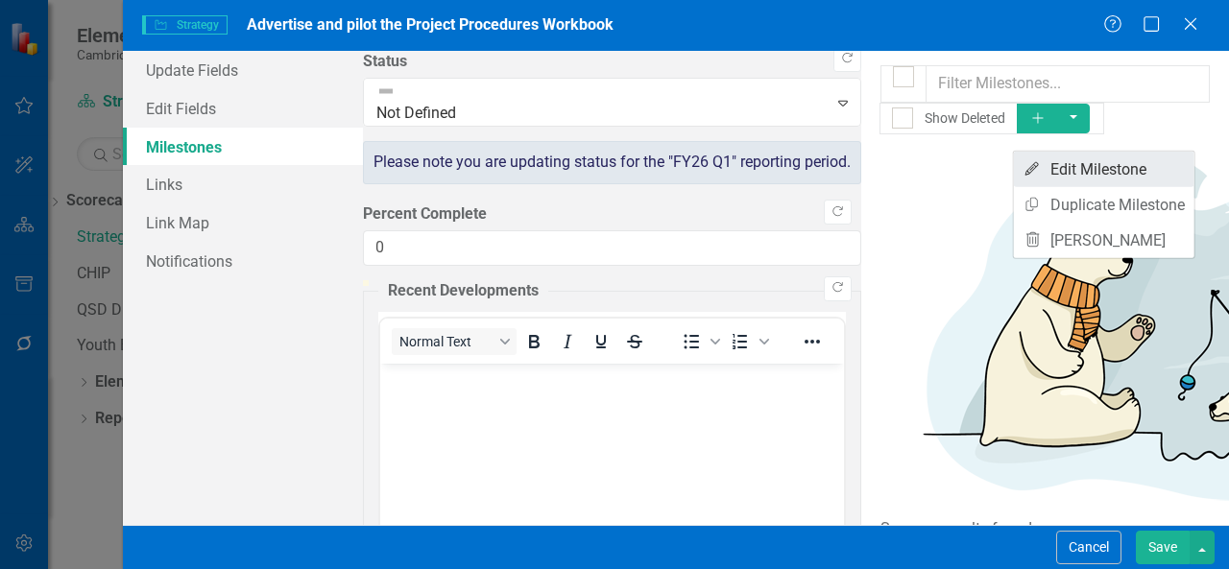
click at [1136, 169] on link "Edit Edit Milestone" at bounding box center [1104, 170] width 180 height 36
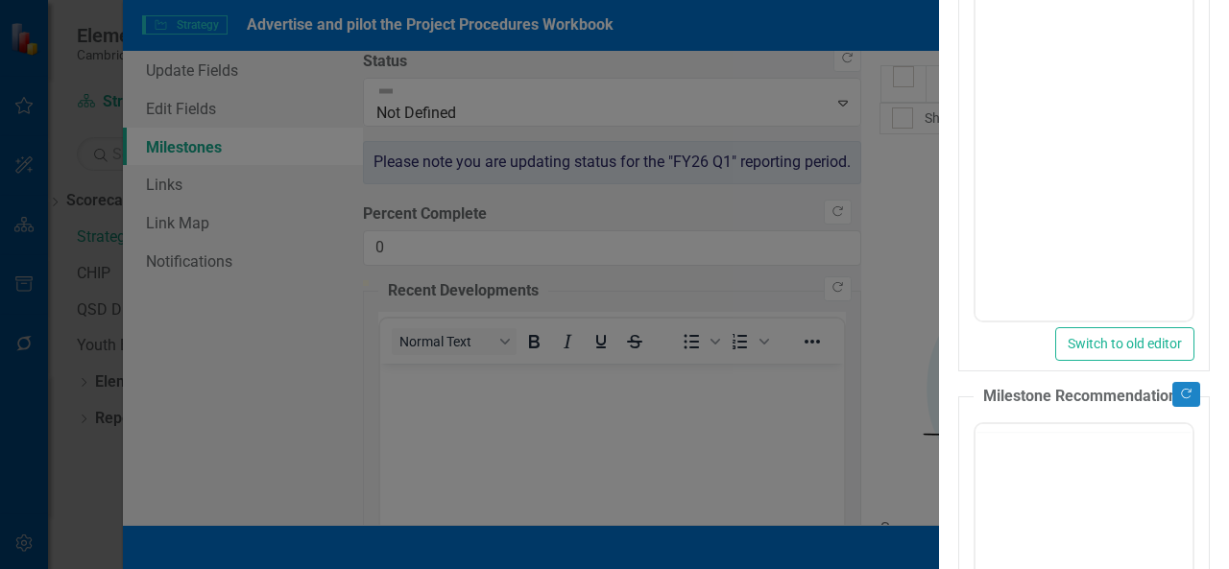
type input "0"
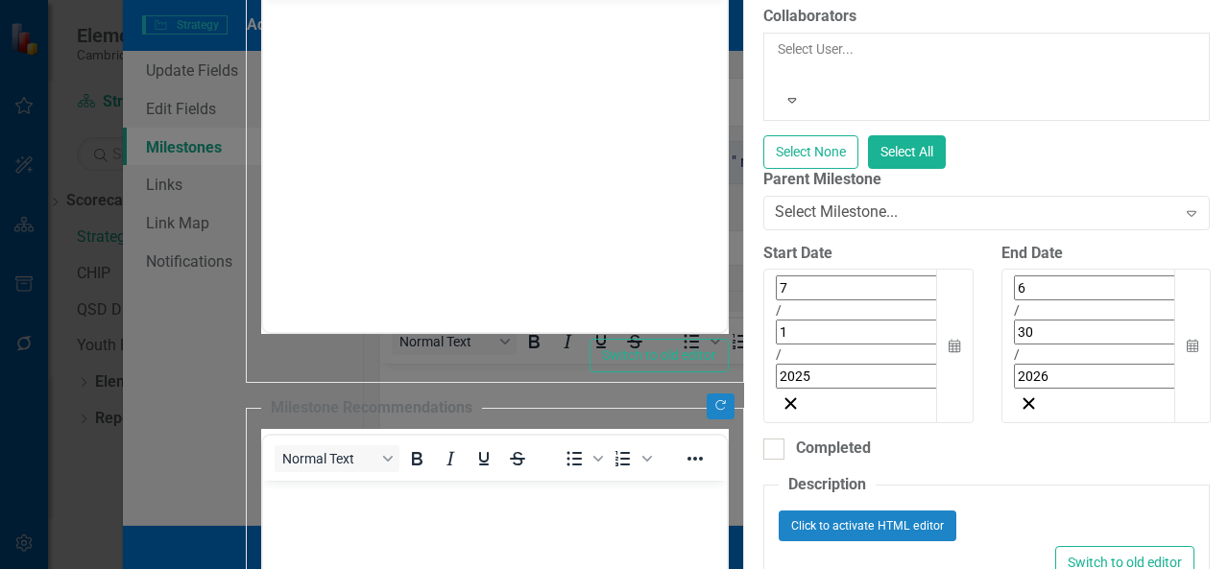
scroll to position [355, 0]
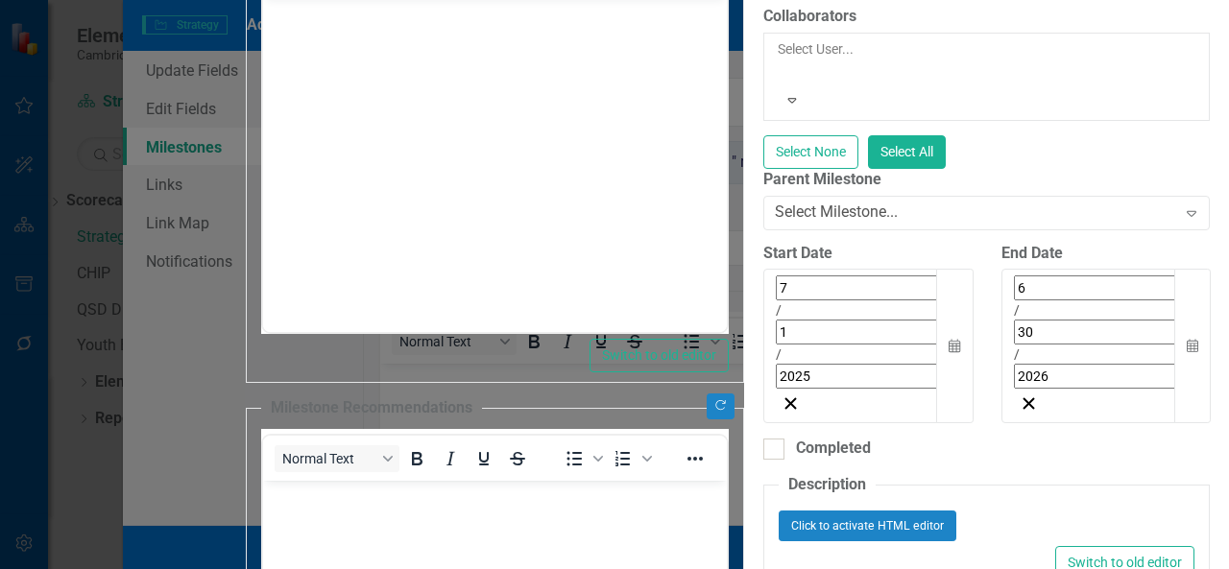
scroll to position [123, 0]
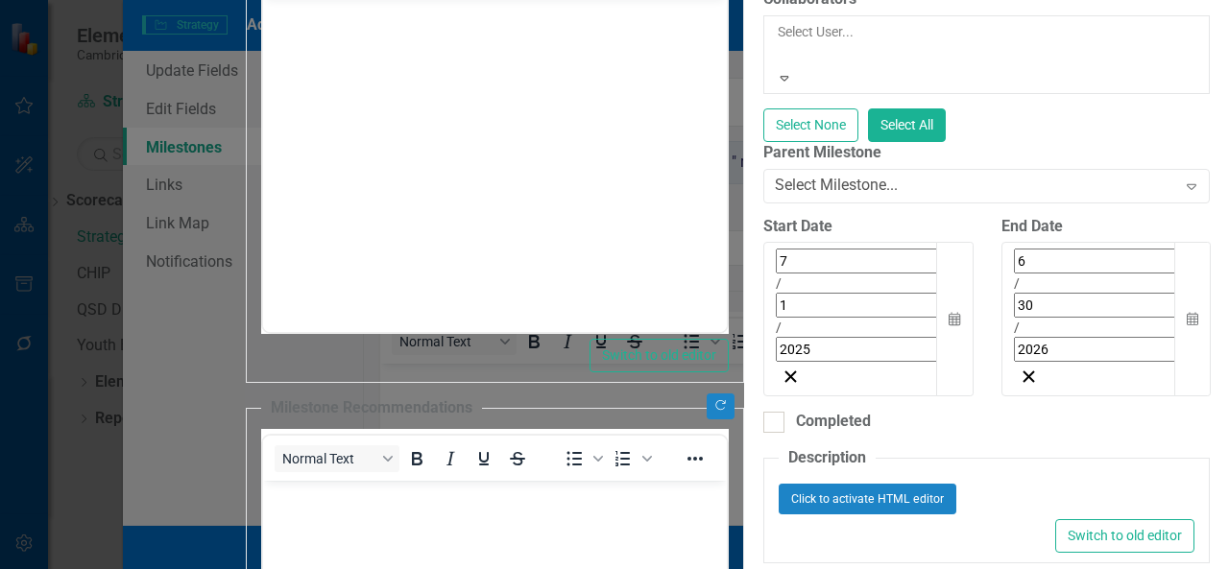
click at [777, 66] on div at bounding box center [778, 54] width 3 height 23
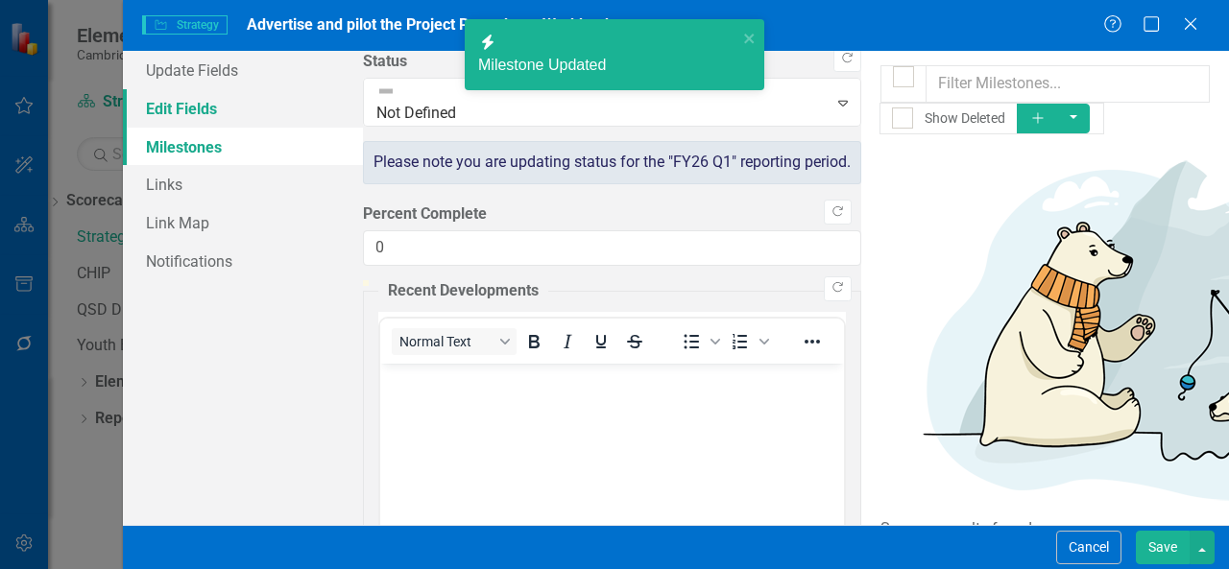
click at [211, 112] on link "Edit Fields" at bounding box center [243, 108] width 240 height 38
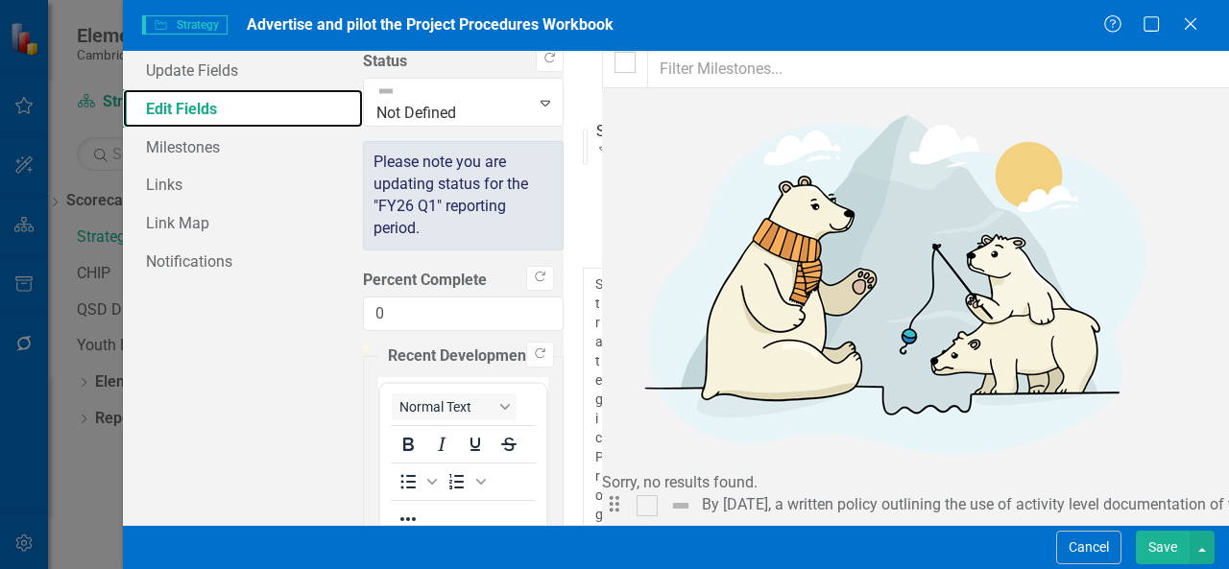
scroll to position [282, 0]
click at [1173, 557] on button "Save" at bounding box center [1162, 548] width 54 height 34
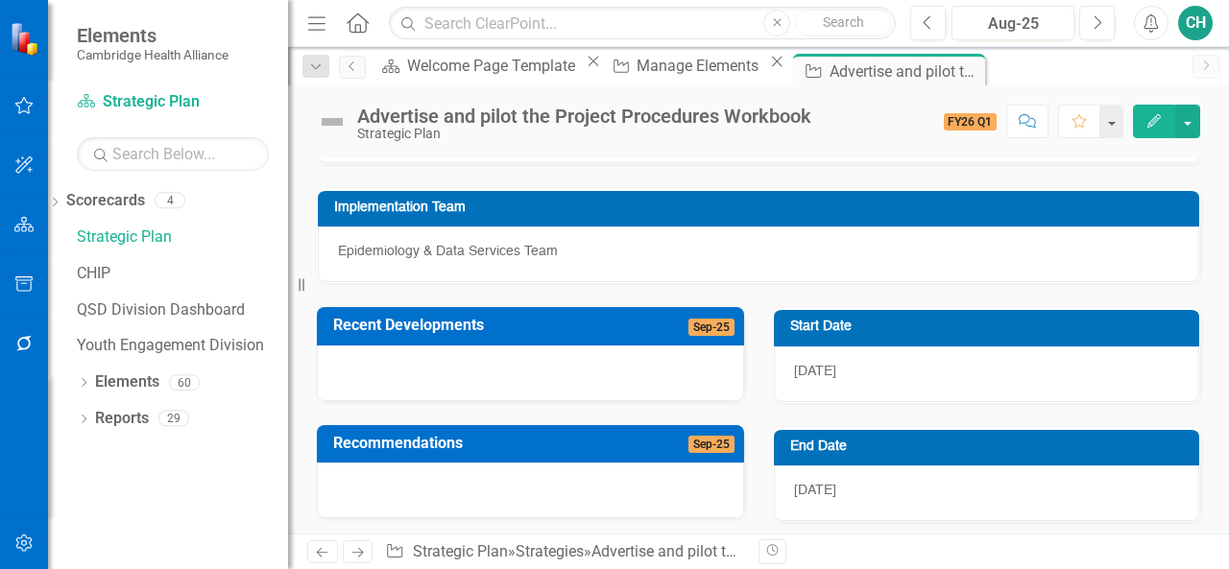
scroll to position [208, 0]
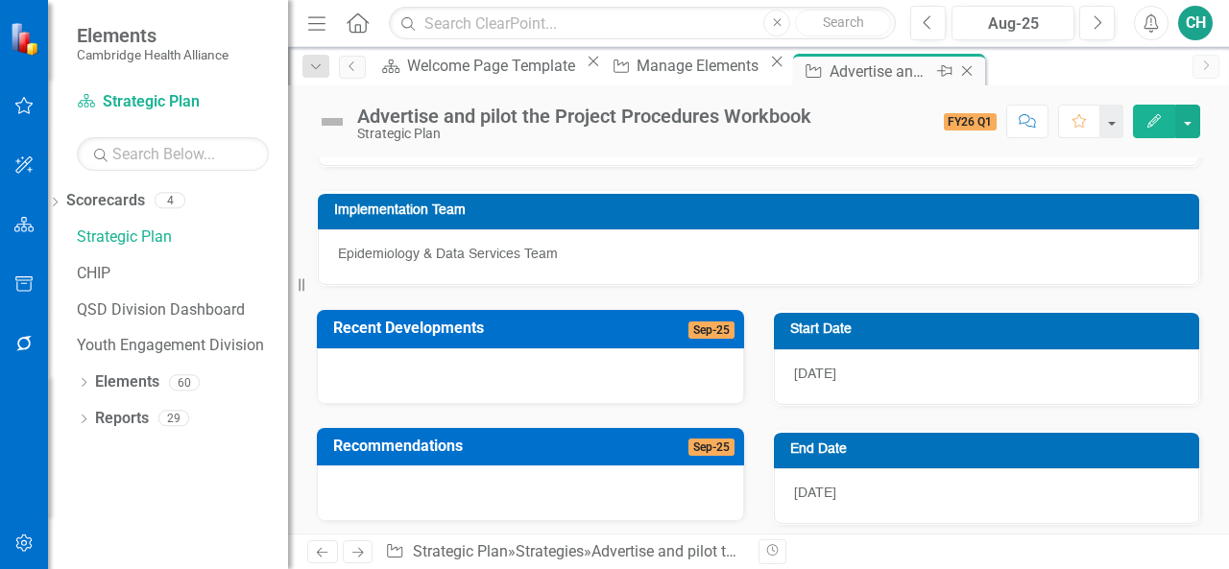
click at [957, 75] on icon "Close" at bounding box center [966, 70] width 19 height 15
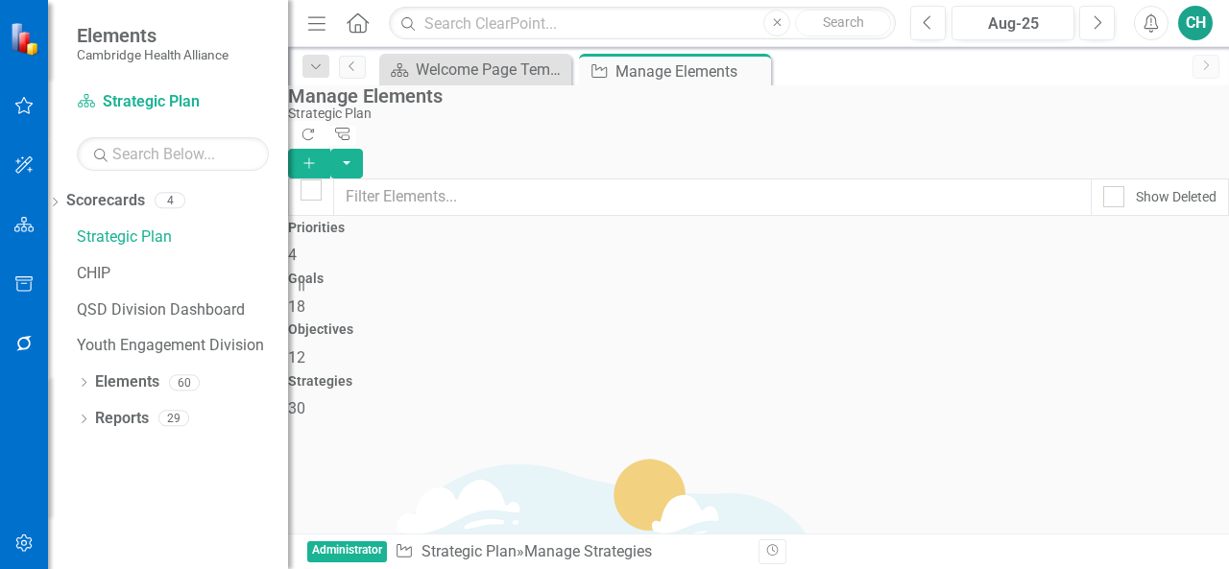
scroll to position [1443, 0]
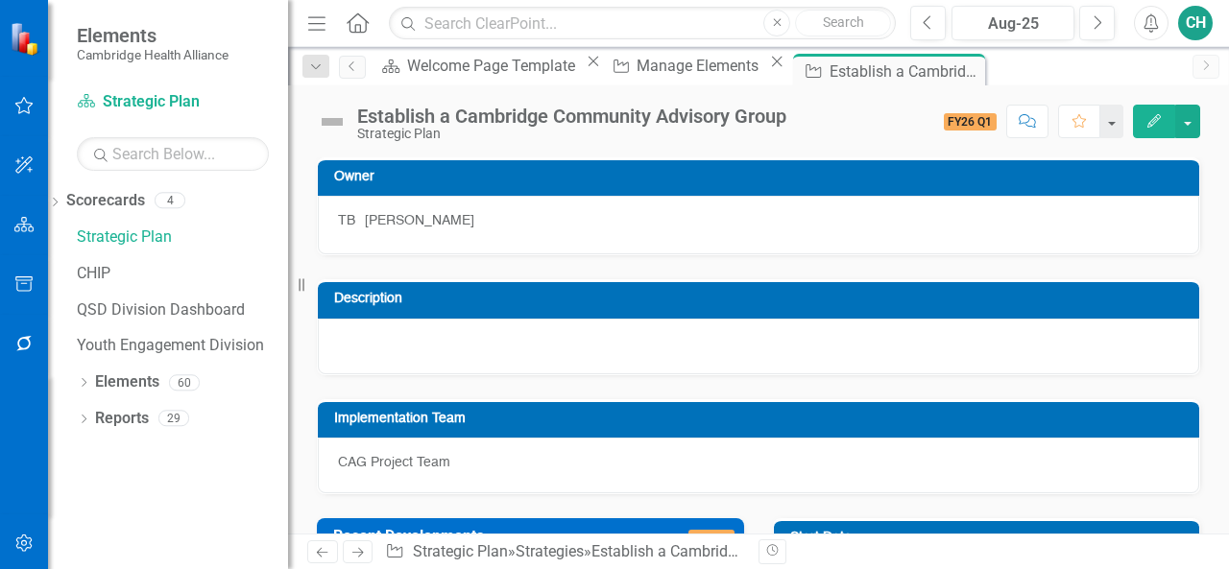
click at [1152, 130] on button "Edit" at bounding box center [1154, 122] width 42 height 34
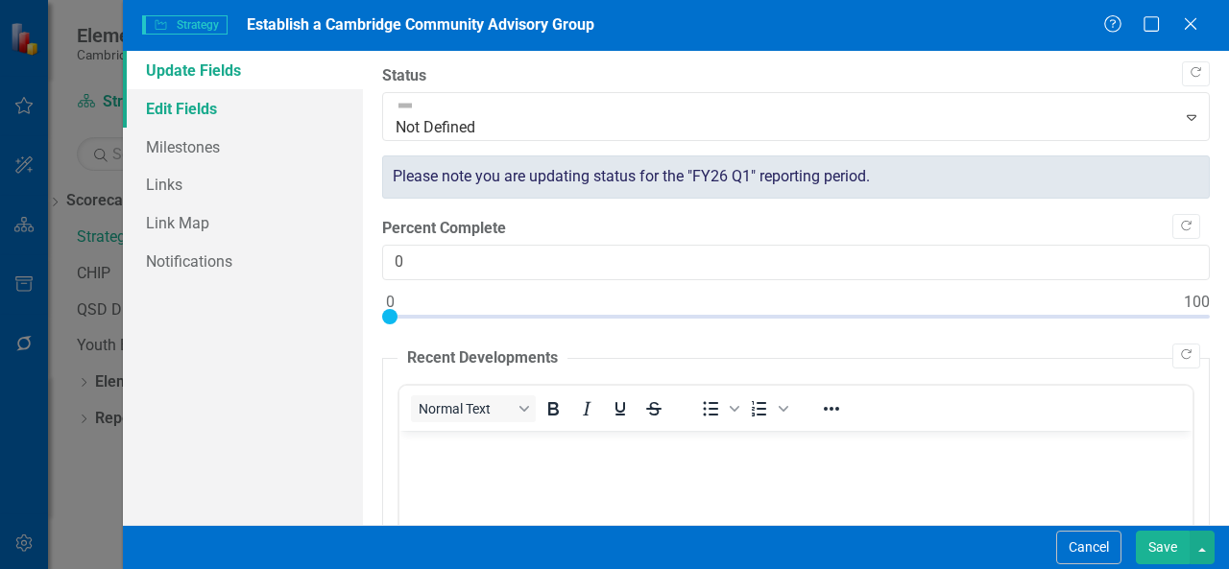
click at [284, 115] on link "Edit Fields" at bounding box center [243, 108] width 240 height 38
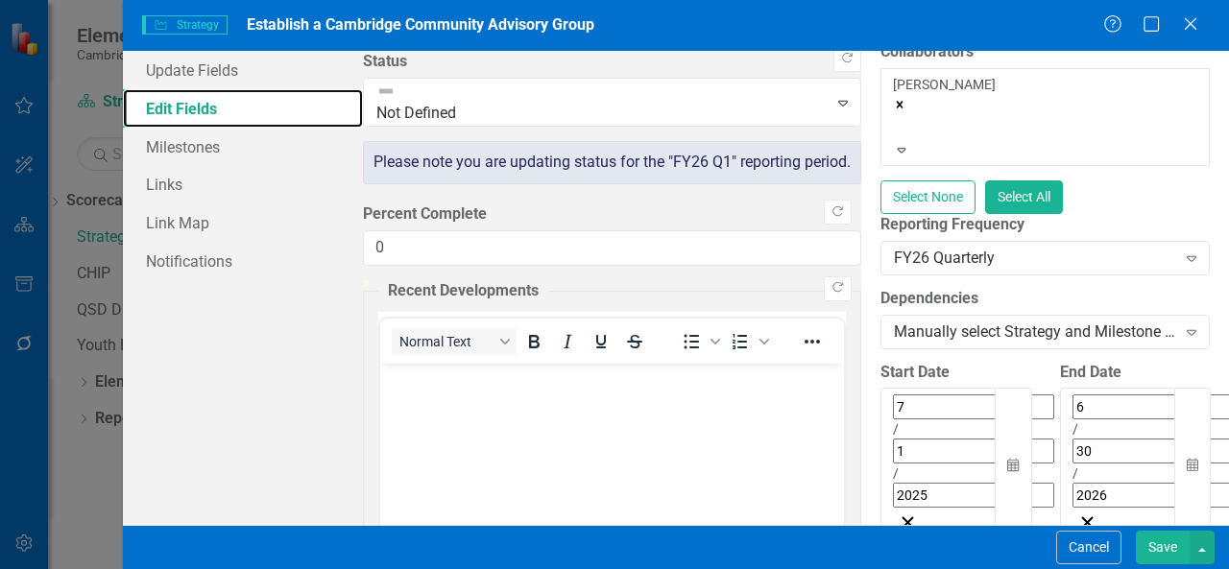
scroll to position [402, 0]
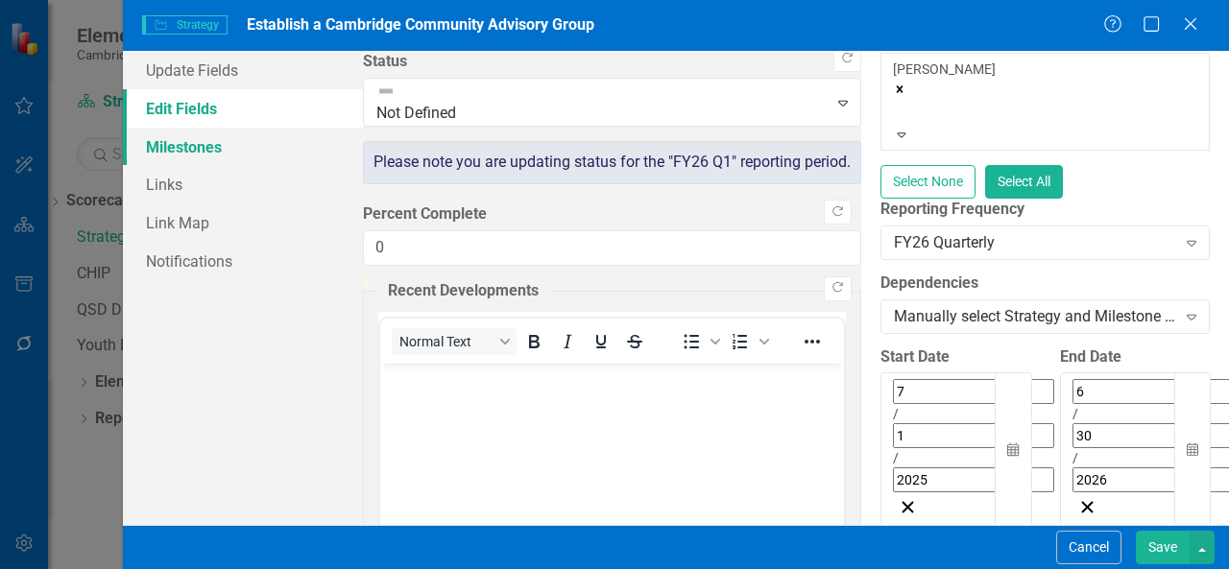
click at [263, 158] on link "Milestones" at bounding box center [243, 147] width 240 height 38
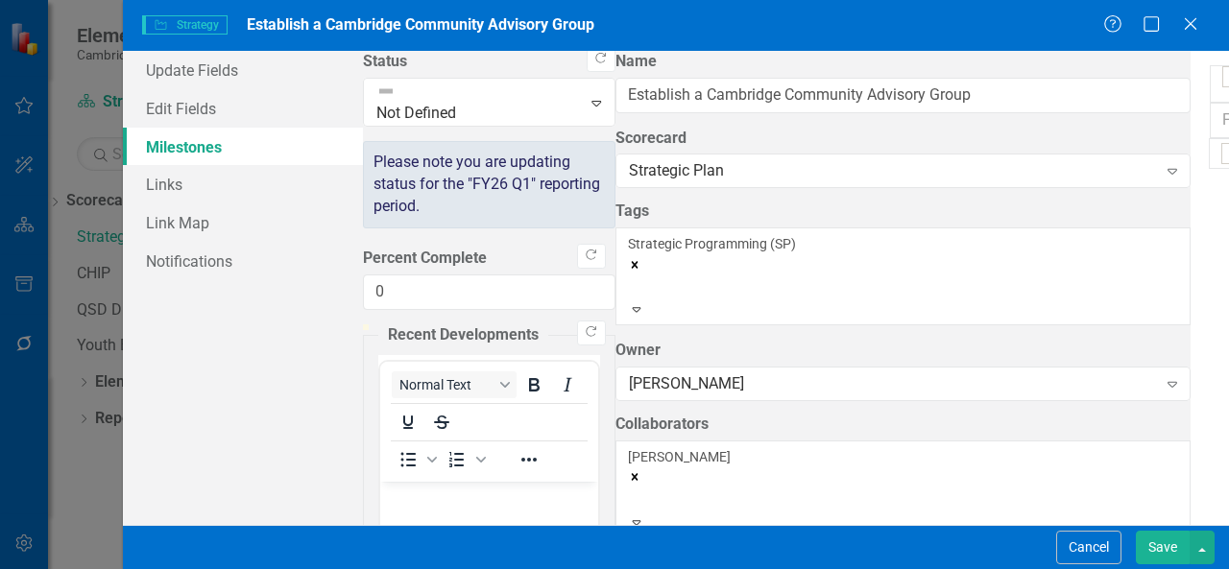
click at [1136, 164] on link "Edit Edit Milestone" at bounding box center [1104, 170] width 180 height 36
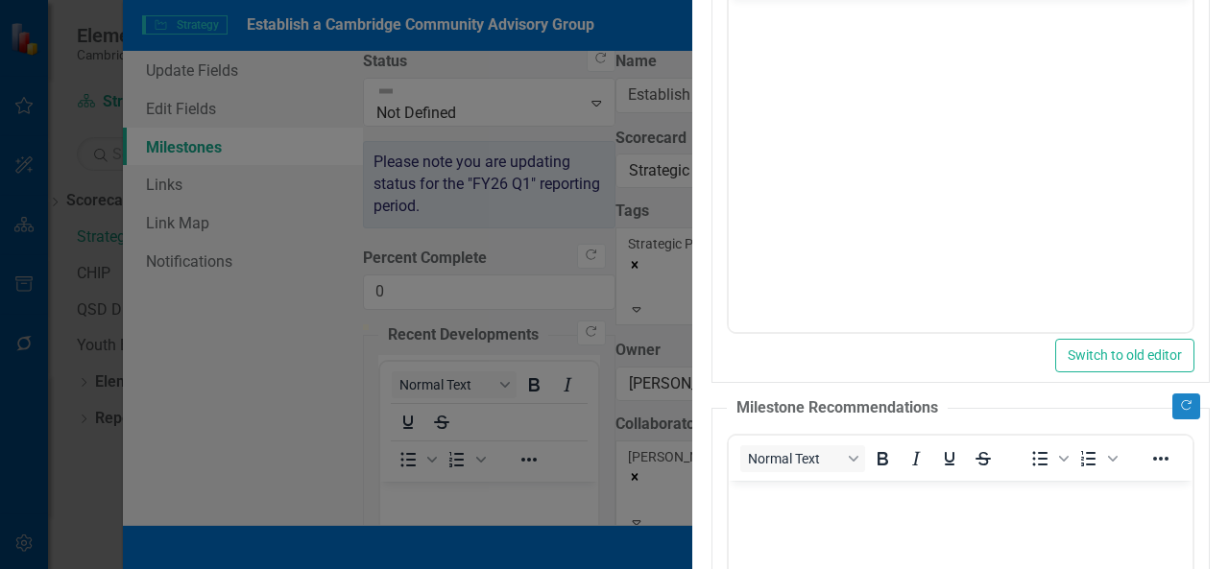
scroll to position [0, 0]
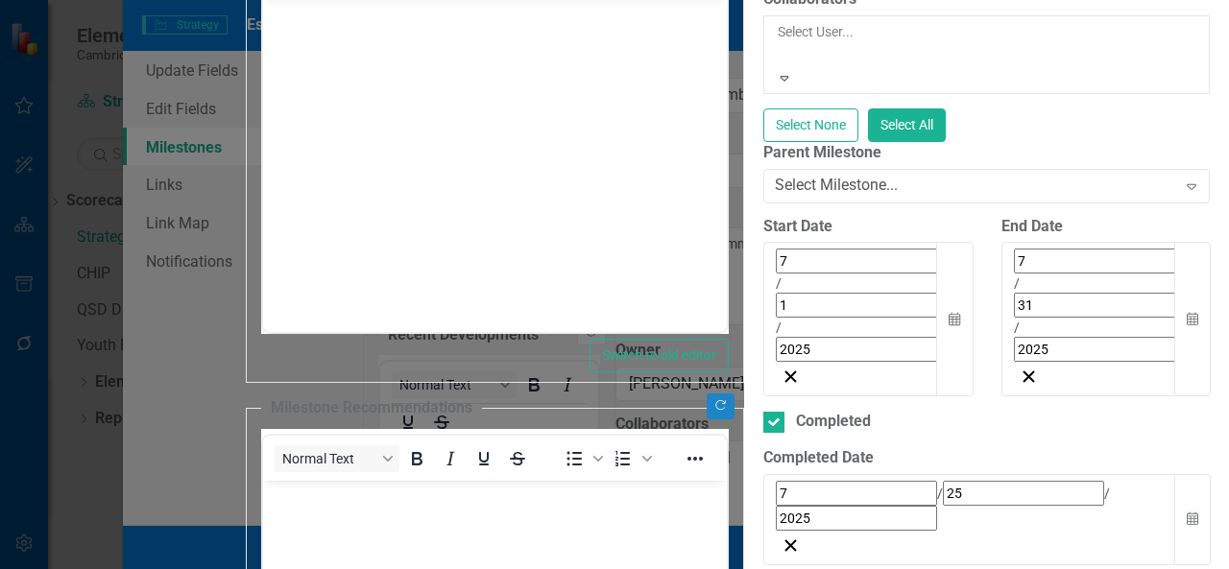
click at [777, 66] on div at bounding box center [778, 54] width 3 height 23
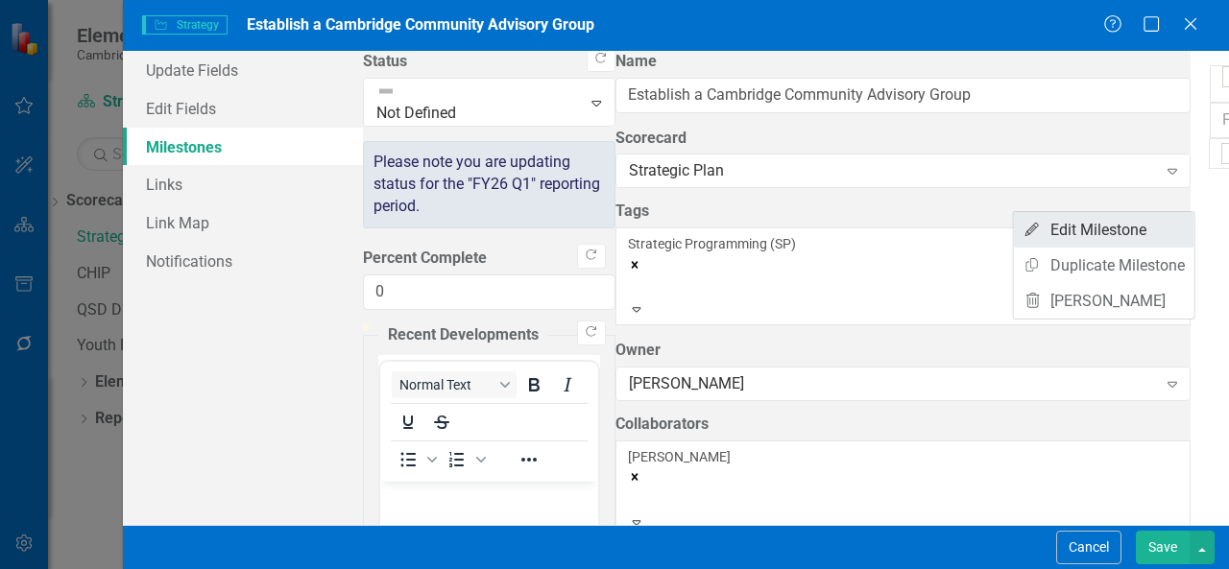
click at [1127, 227] on link "Edit Edit Milestone" at bounding box center [1104, 230] width 180 height 36
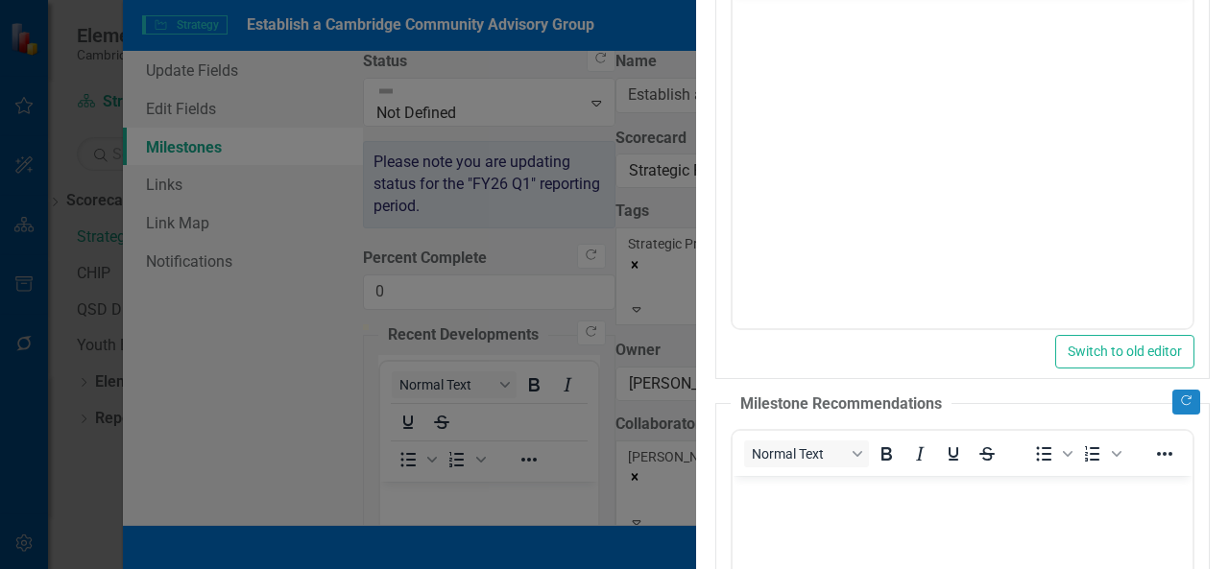
scroll to position [0, 0]
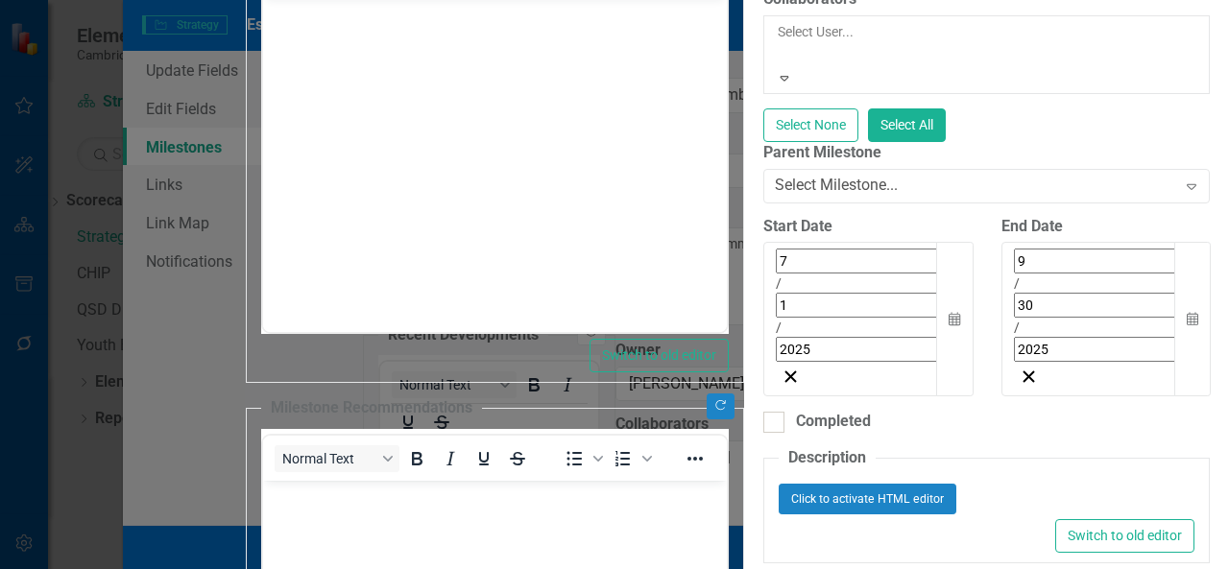
click at [777, 66] on div at bounding box center [778, 54] width 3 height 23
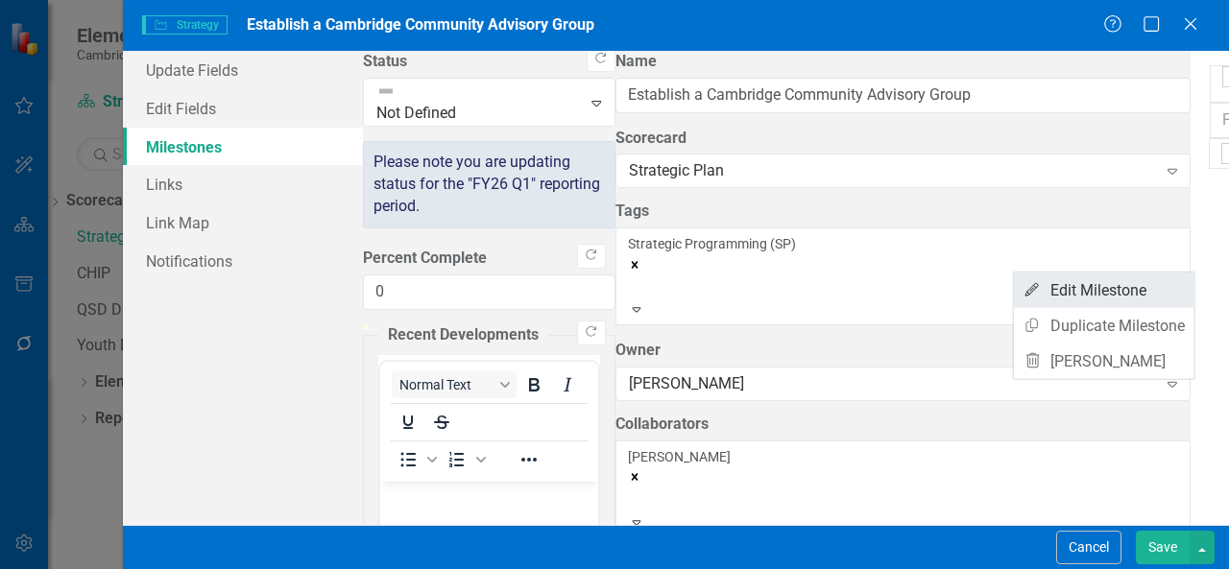
click at [1154, 297] on link "Edit Edit Milestone" at bounding box center [1104, 291] width 180 height 36
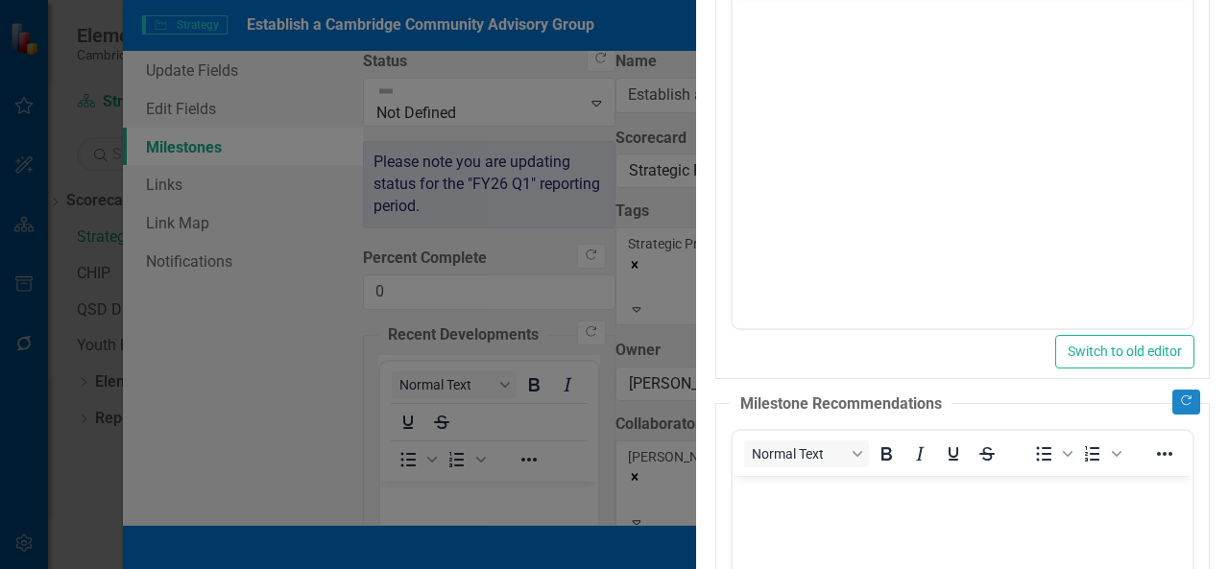
scroll to position [0, 0]
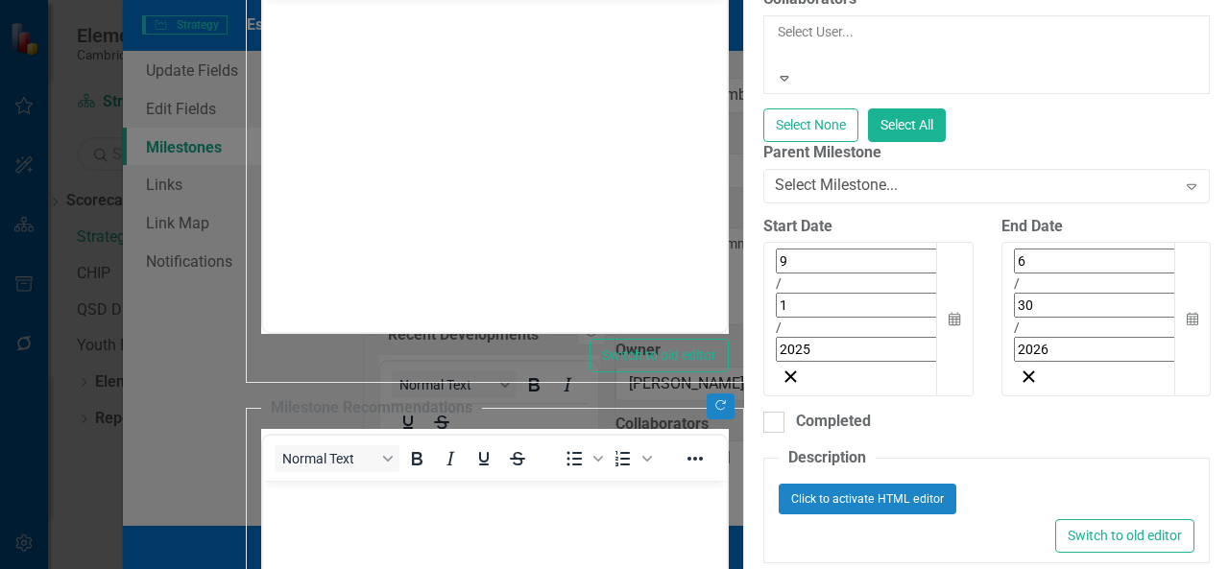
click at [777, 66] on div at bounding box center [778, 54] width 3 height 23
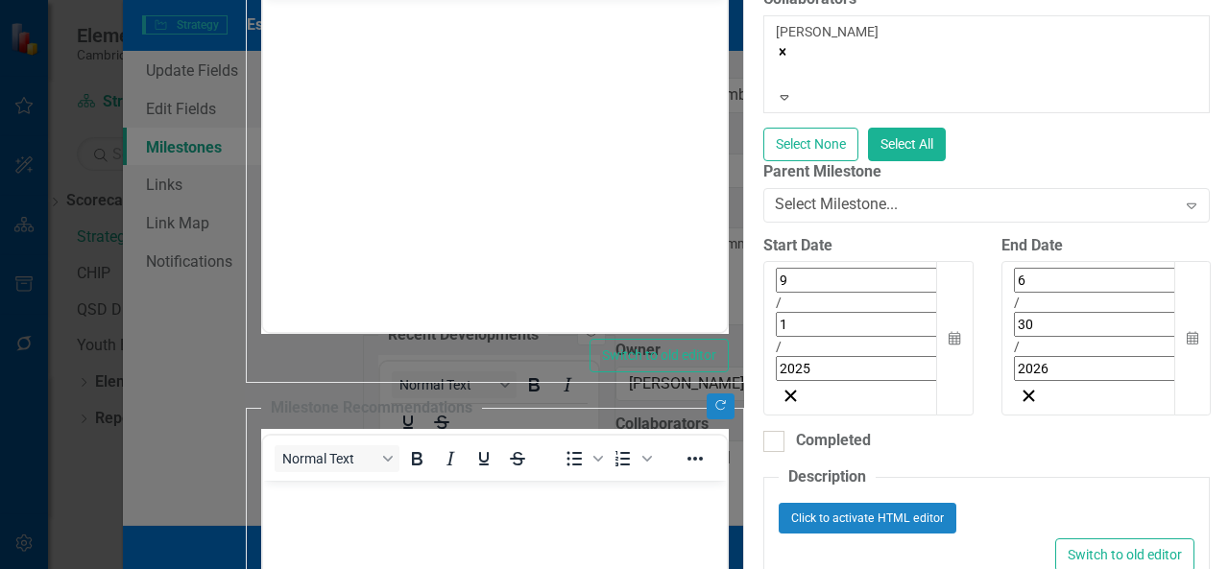
checkbox input "true"
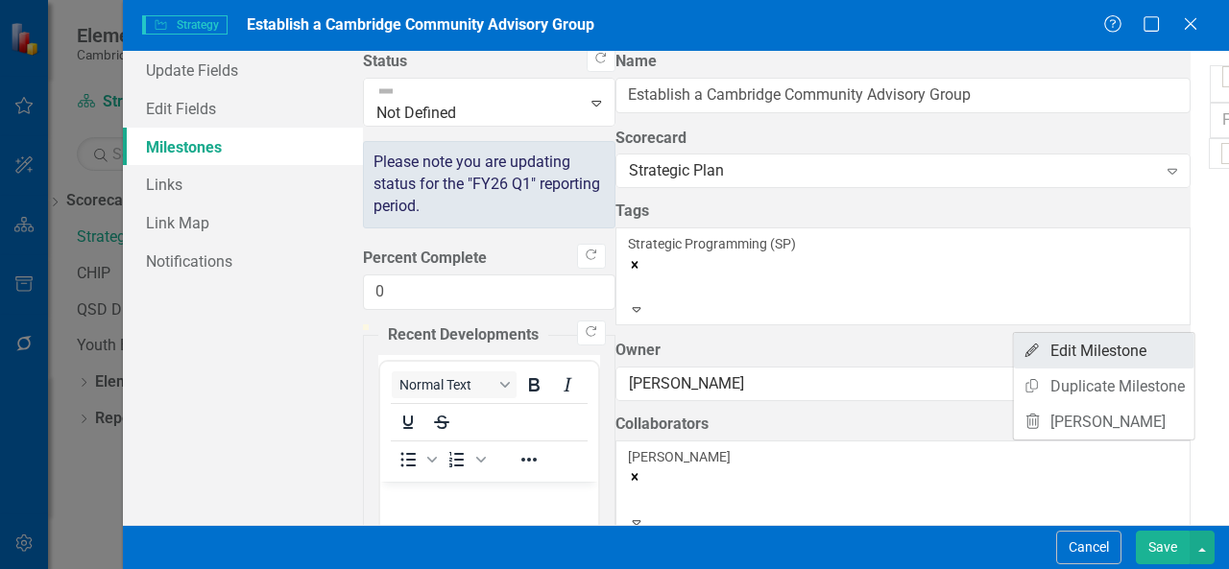
click at [1142, 354] on link "Edit Edit Milestone" at bounding box center [1104, 351] width 180 height 36
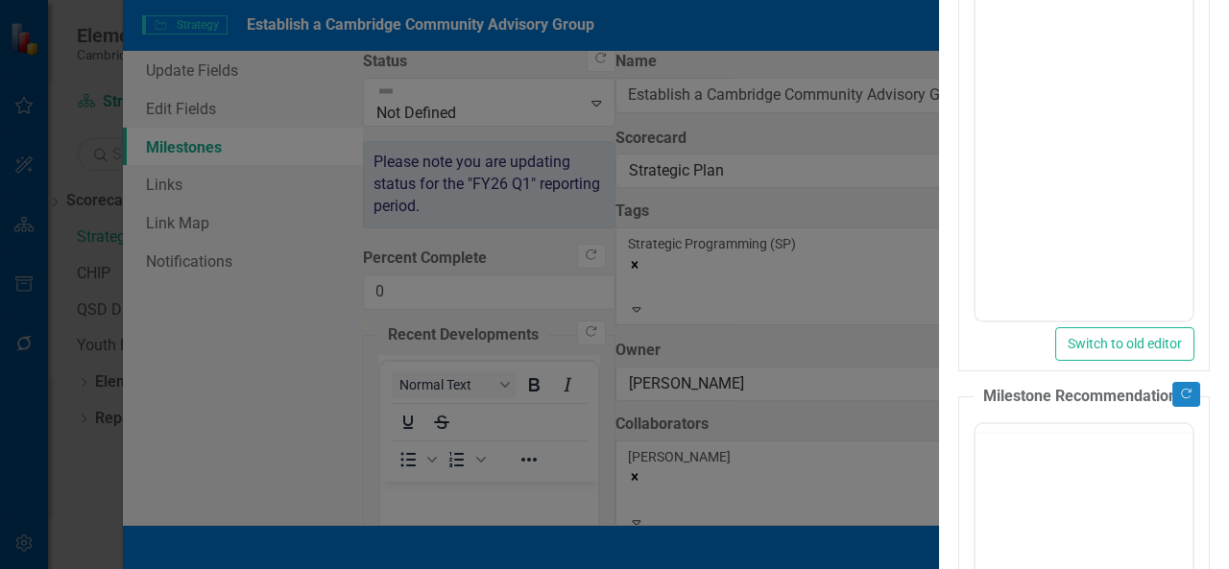
type input "0"
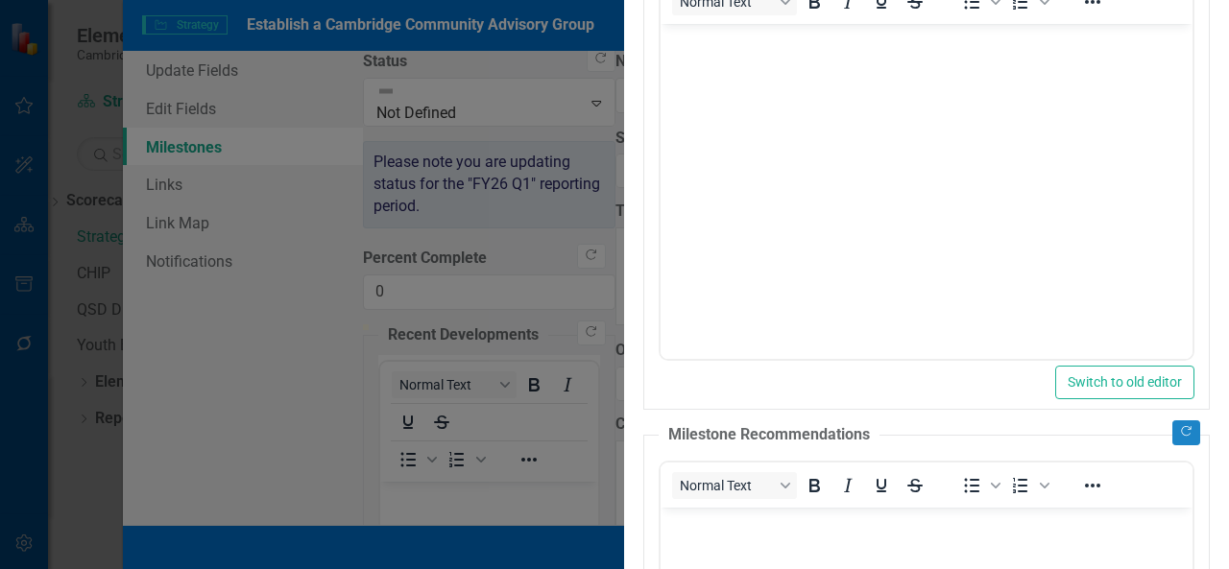
scroll to position [0, 0]
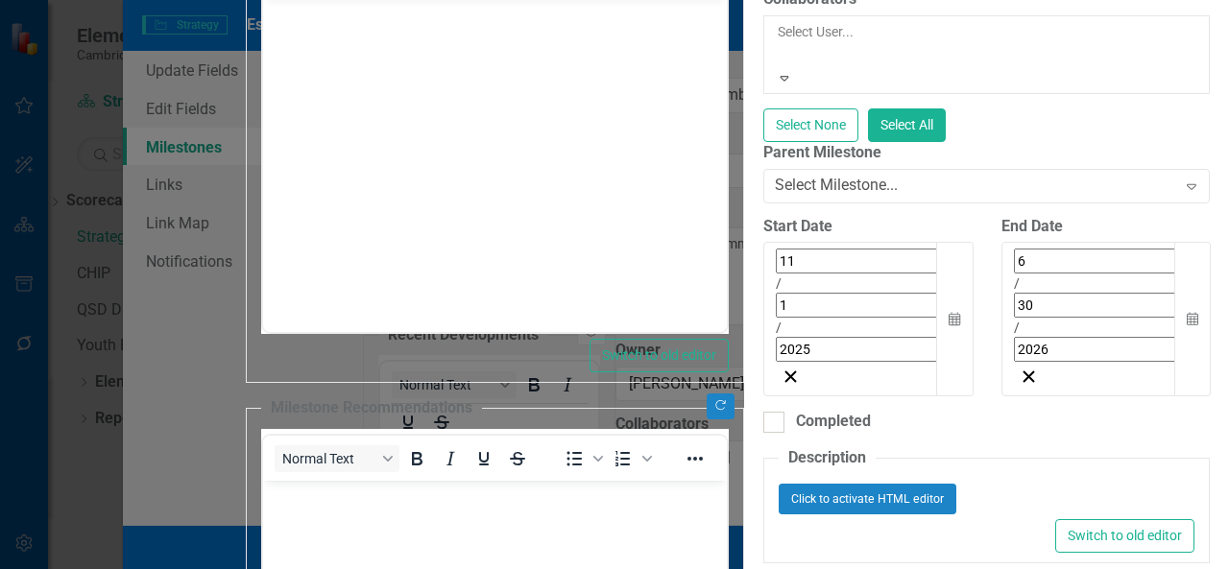
click at [777, 66] on div at bounding box center [778, 54] width 3 height 23
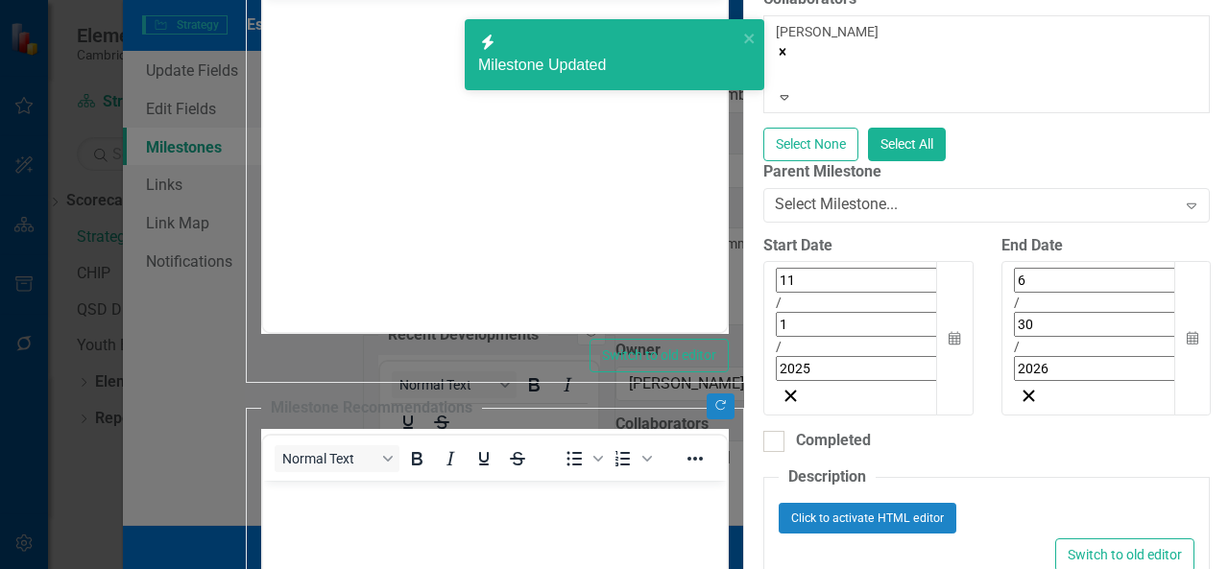
checkbox input "true"
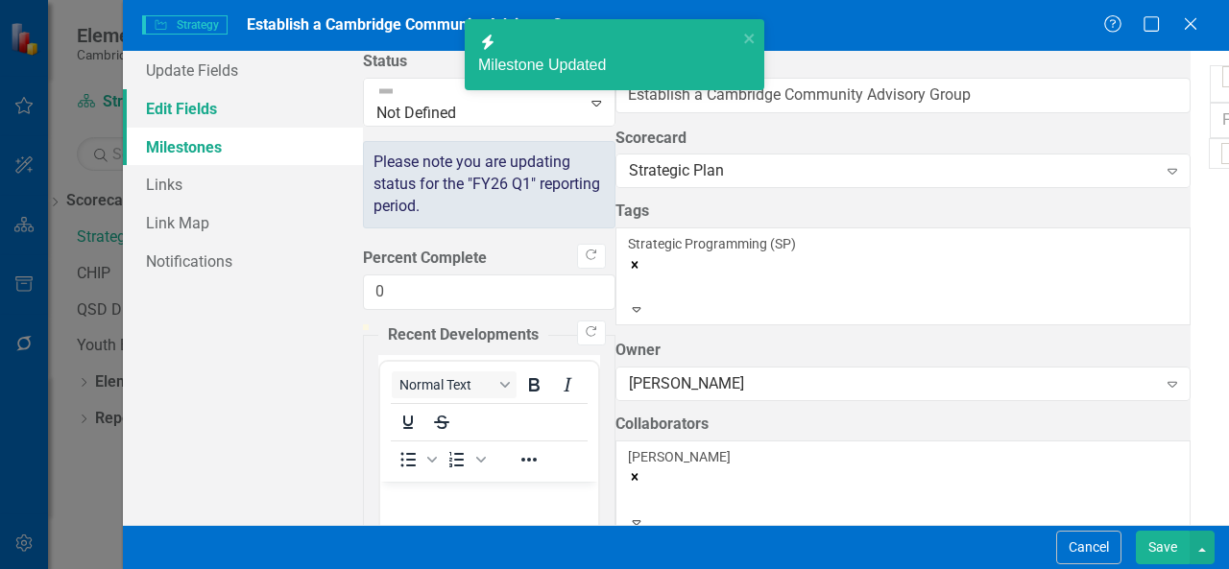
click at [275, 114] on link "Edit Fields" at bounding box center [243, 108] width 240 height 38
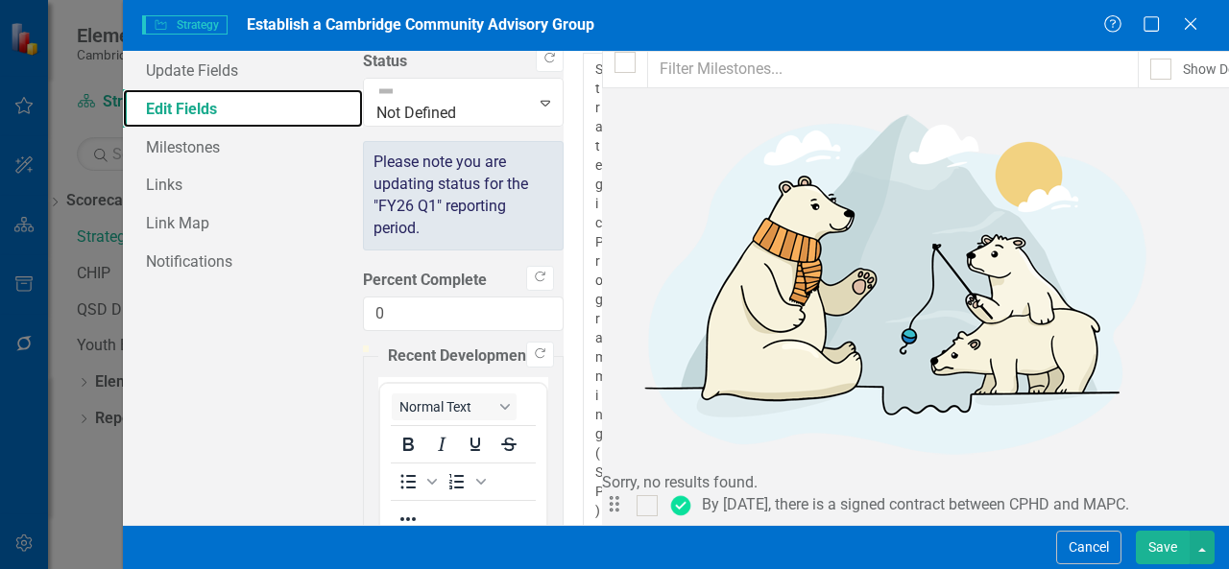
scroll to position [499, 0]
click at [1179, 544] on button "Save" at bounding box center [1162, 548] width 54 height 34
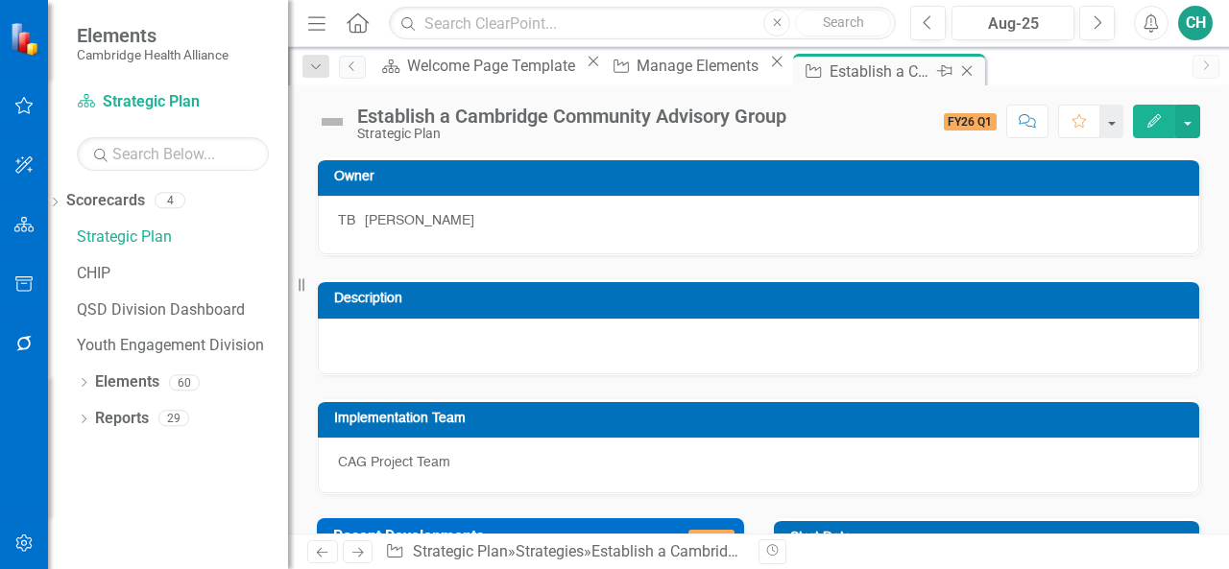
click at [957, 67] on icon "Close" at bounding box center [966, 70] width 19 height 15
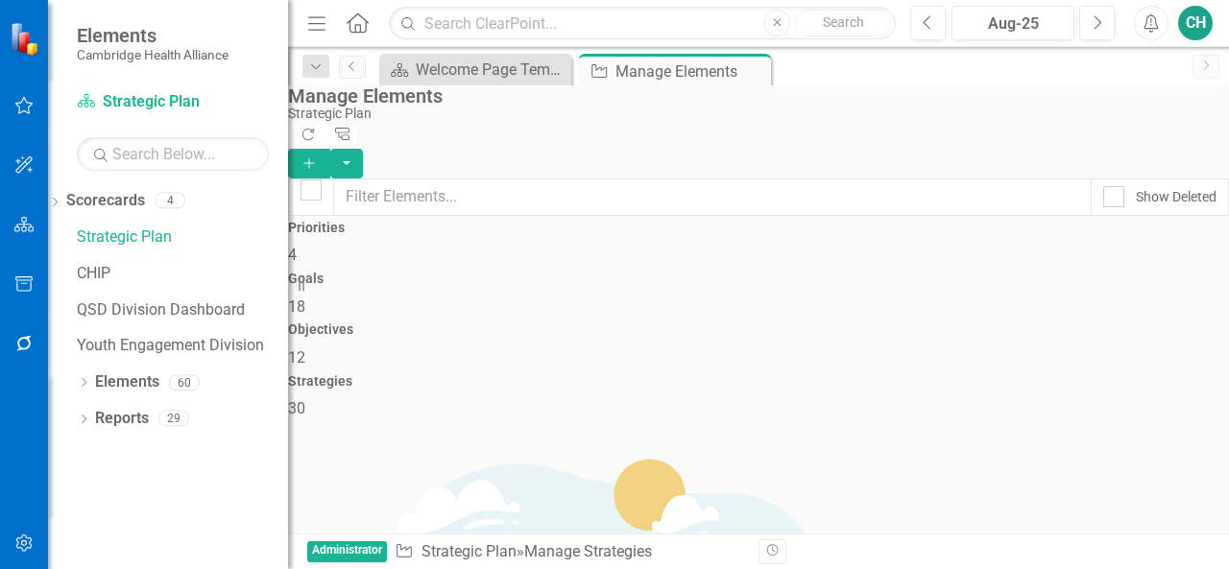
scroll to position [1625, 0]
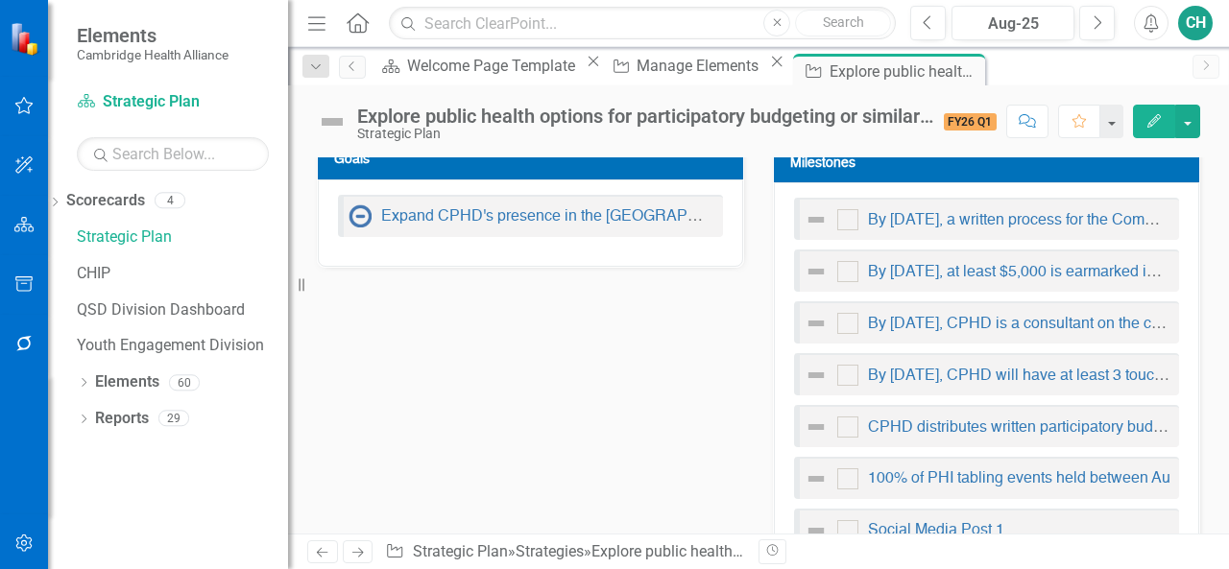
scroll to position [614, 0]
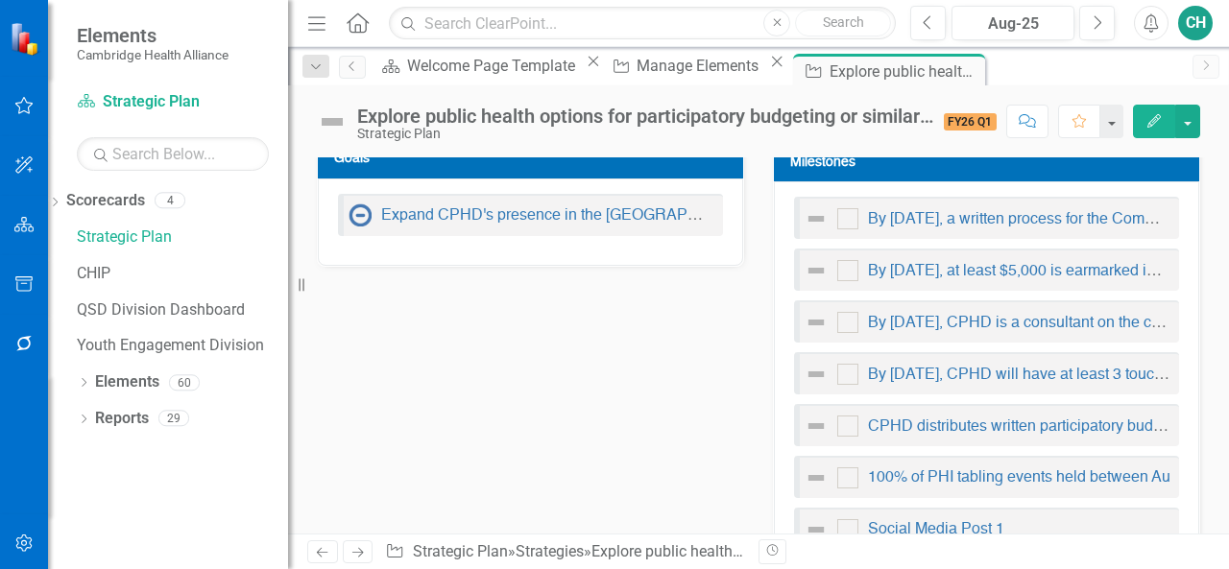
click at [1161, 118] on icon "Edit" at bounding box center [1153, 120] width 17 height 13
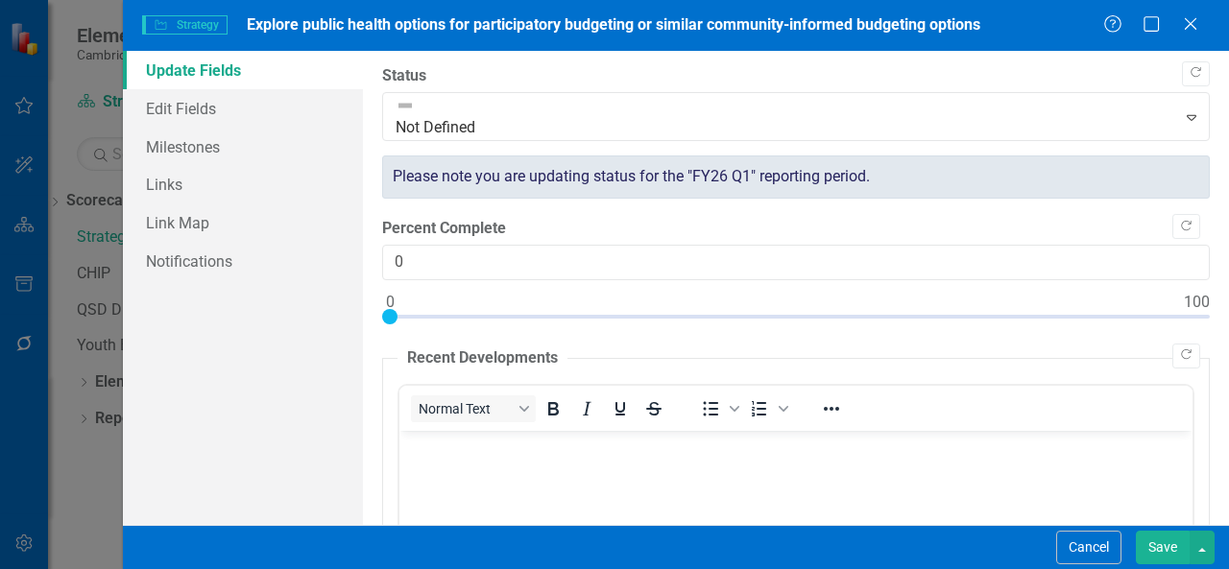
scroll to position [0, 0]
click at [243, 155] on link "Milestones" at bounding box center [243, 147] width 240 height 38
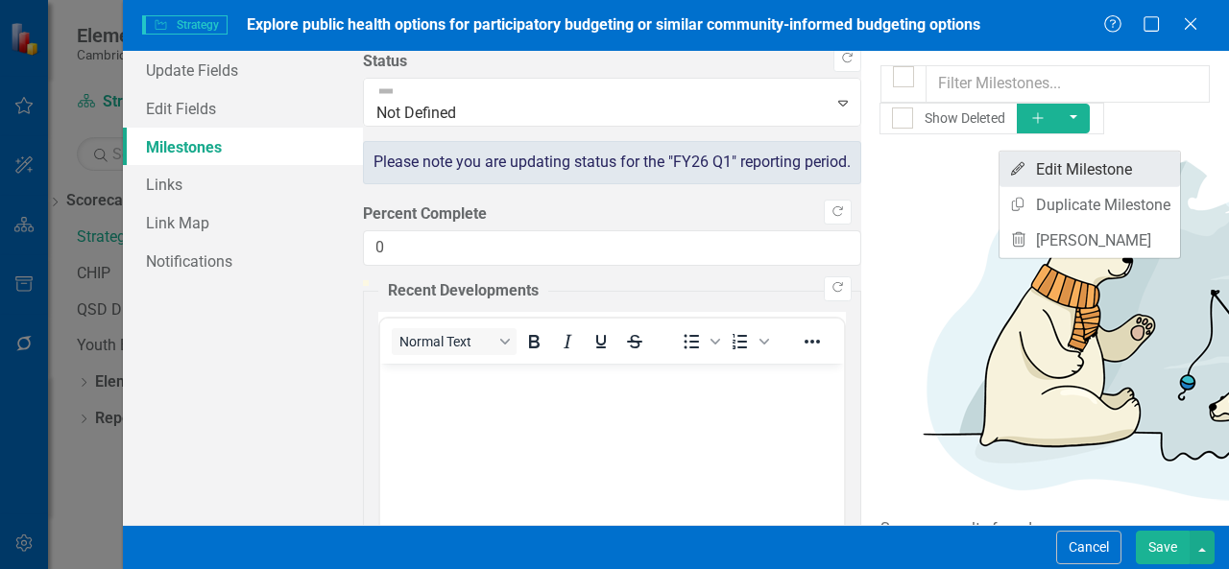
click at [1128, 160] on link "Edit Edit Milestone" at bounding box center [1089, 170] width 180 height 36
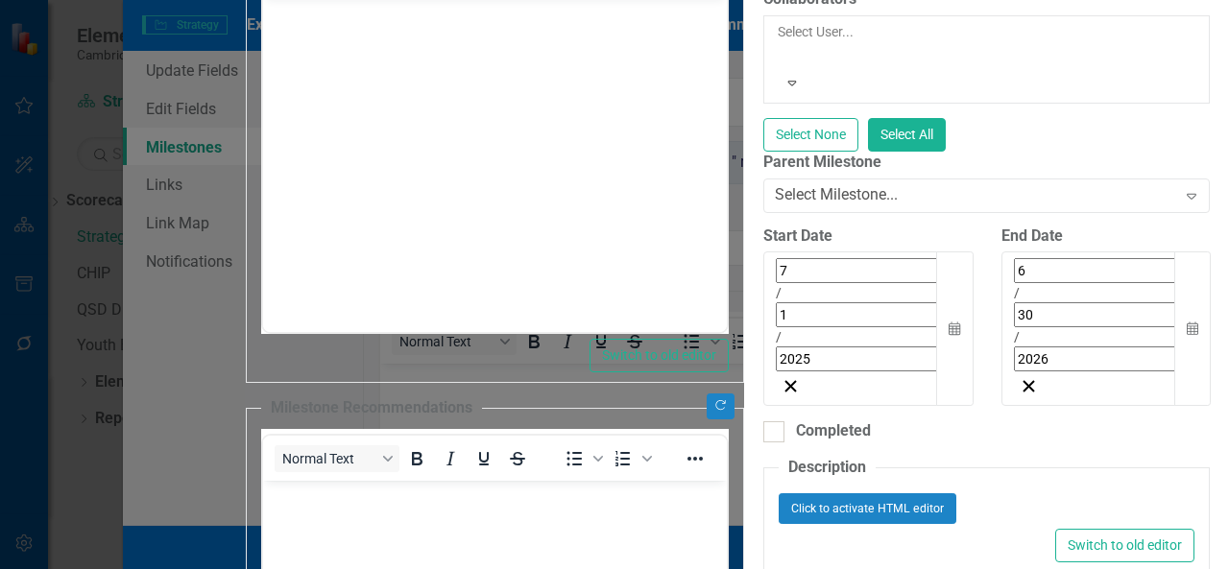
click at [777, 66] on div at bounding box center [778, 54] width 3 height 23
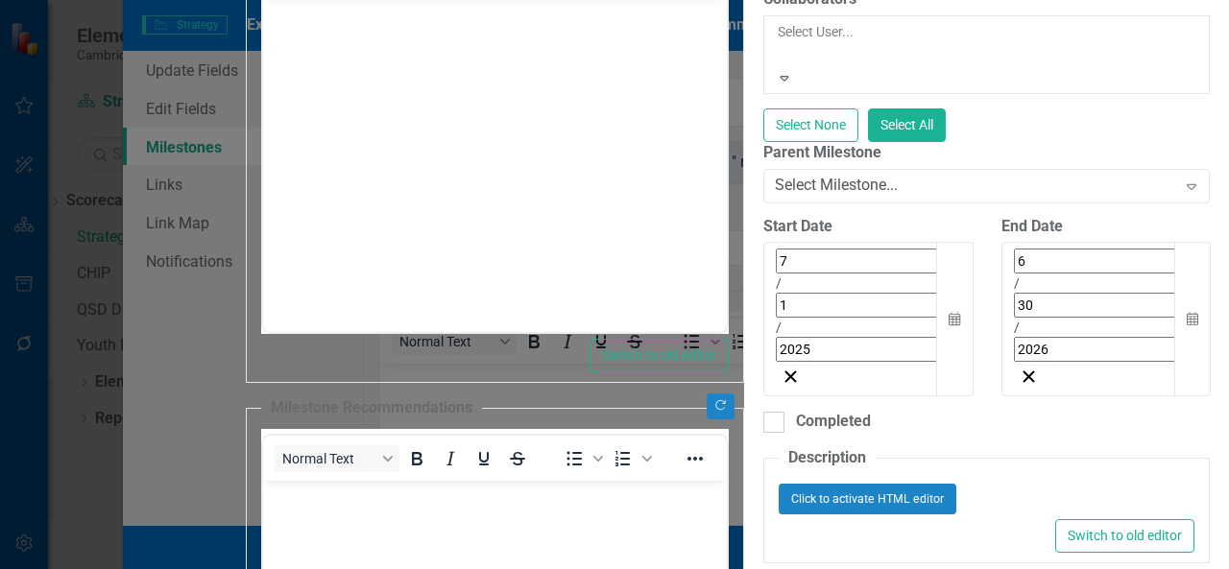
scroll to position [7, 0]
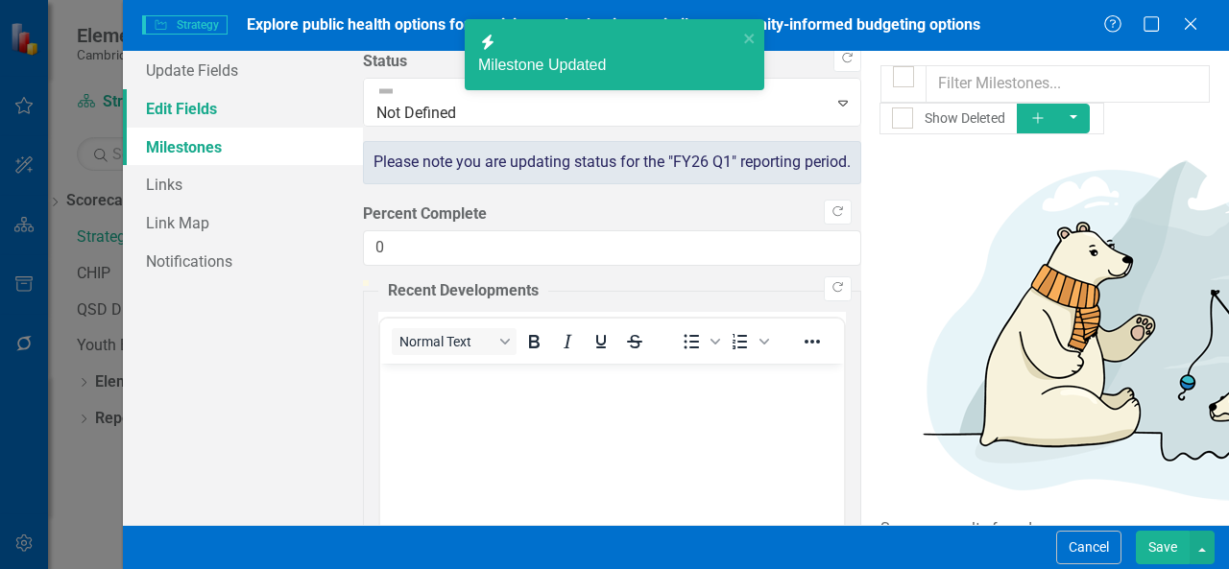
click at [253, 117] on link "Edit Fields" at bounding box center [243, 108] width 240 height 38
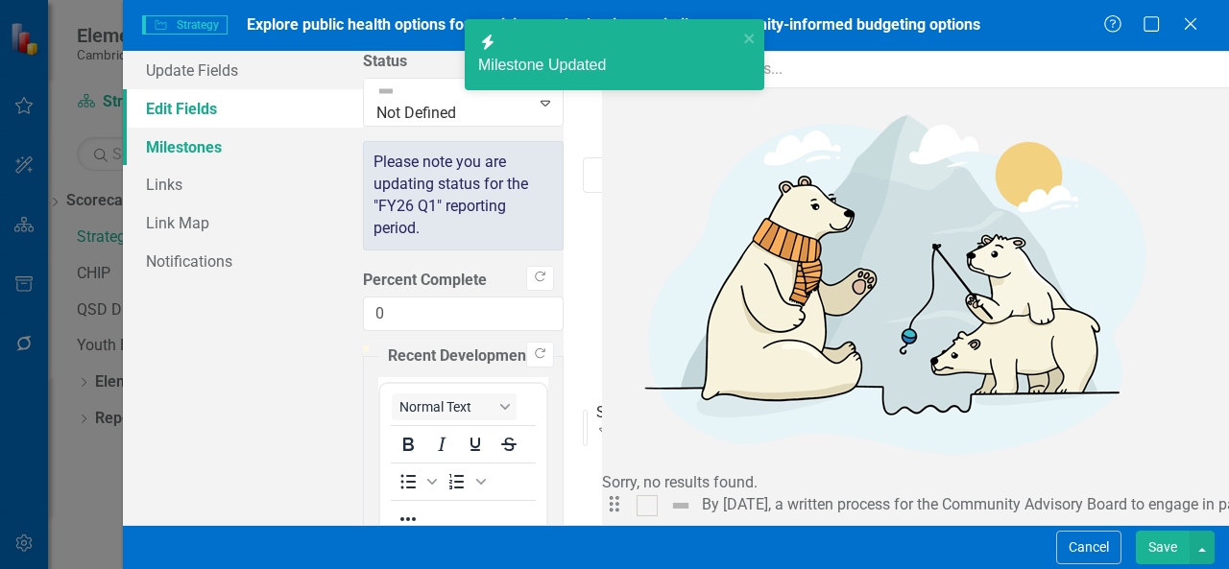
click at [248, 143] on link "Milestones" at bounding box center [243, 147] width 240 height 38
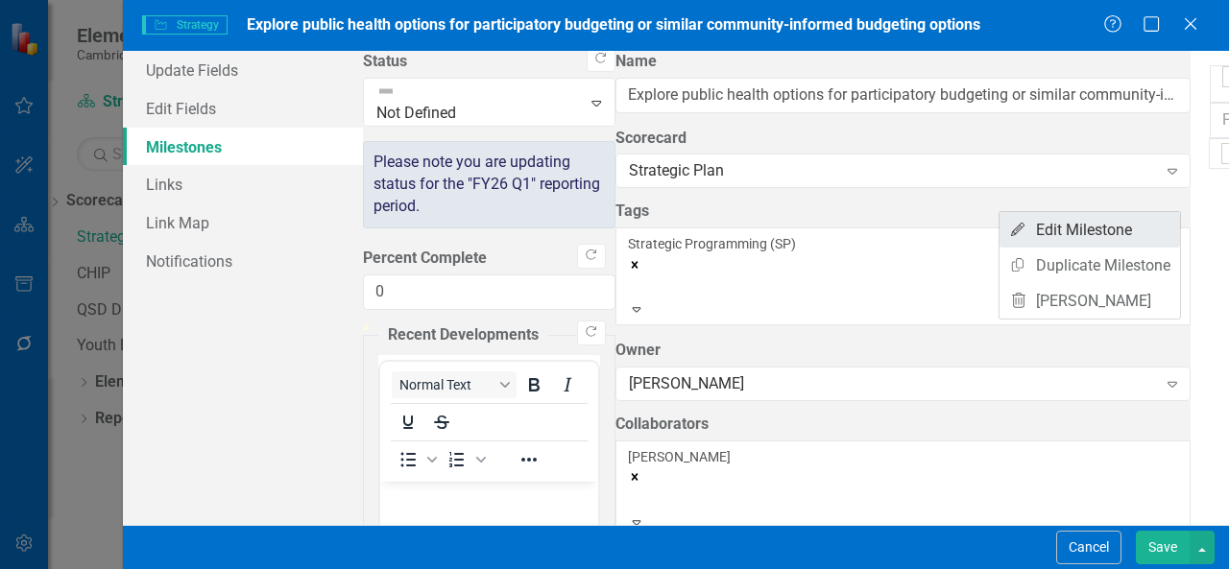
click at [1133, 226] on link "Edit Edit Milestone" at bounding box center [1089, 230] width 180 height 36
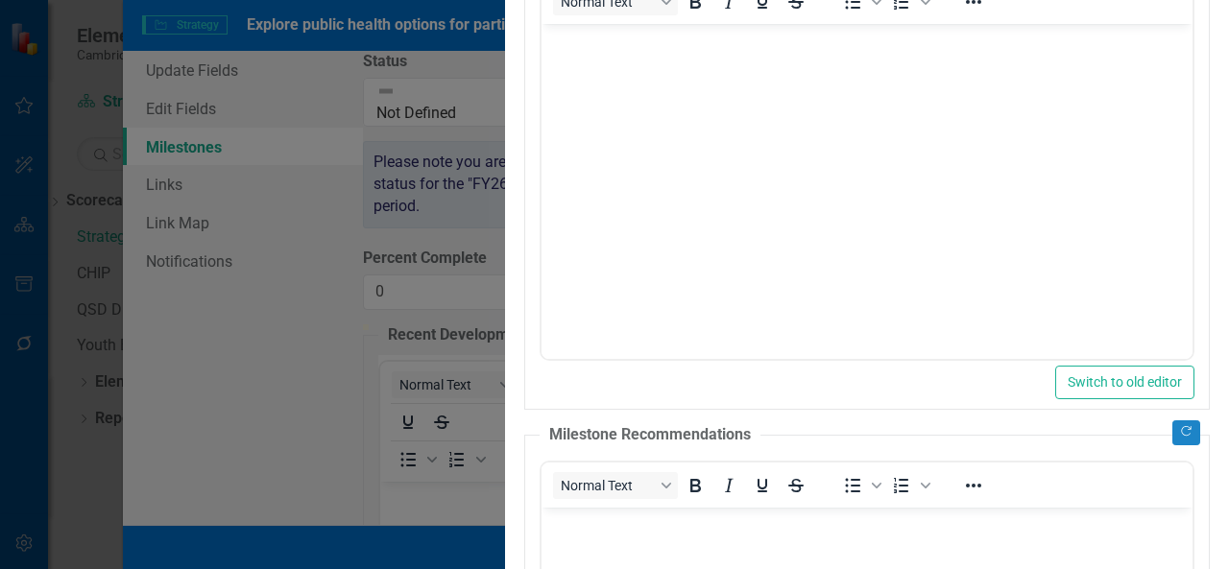
scroll to position [0, 0]
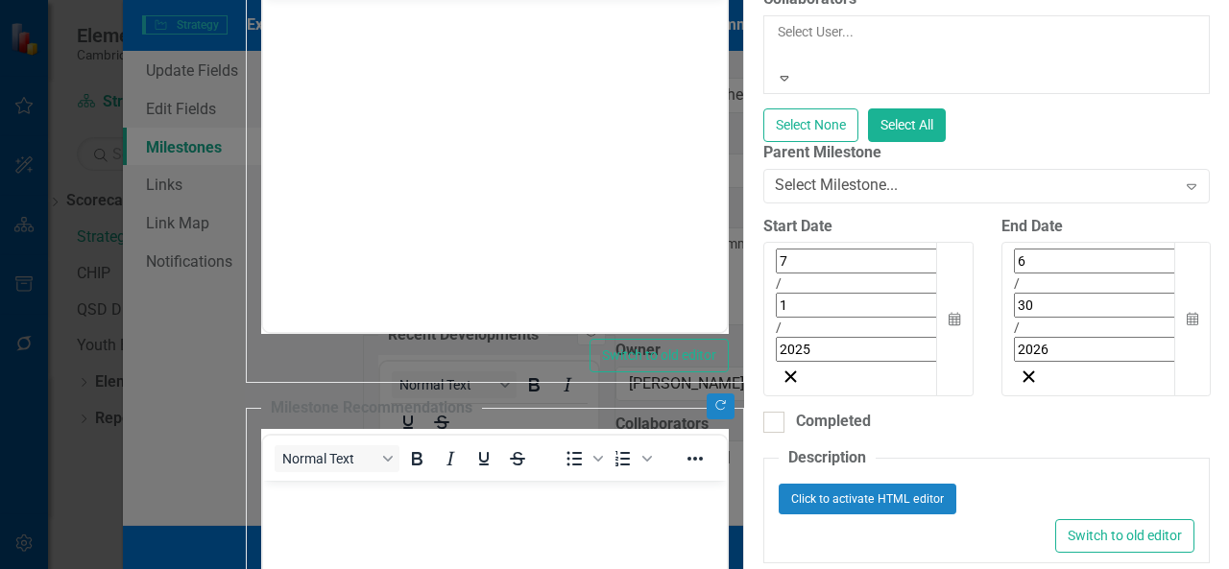
click at [777, 66] on div at bounding box center [778, 54] width 3 height 23
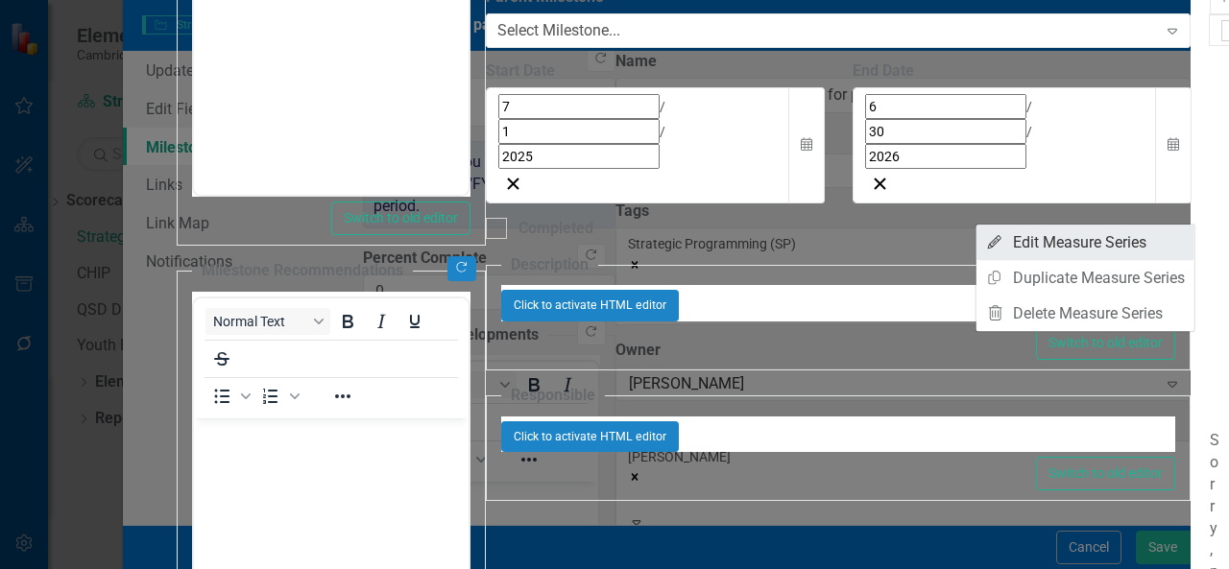
click at [1148, 244] on link "Edit Edit Measure Series" at bounding box center [1085, 243] width 218 height 36
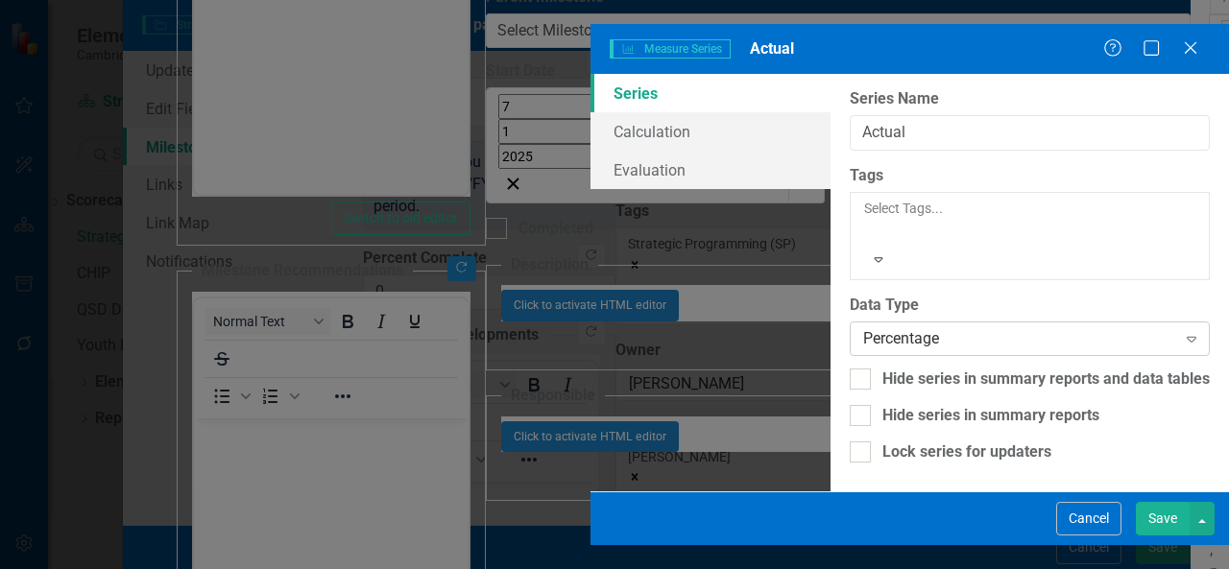
click at [928, 327] on div "Percentage" at bounding box center [1019, 338] width 313 height 22
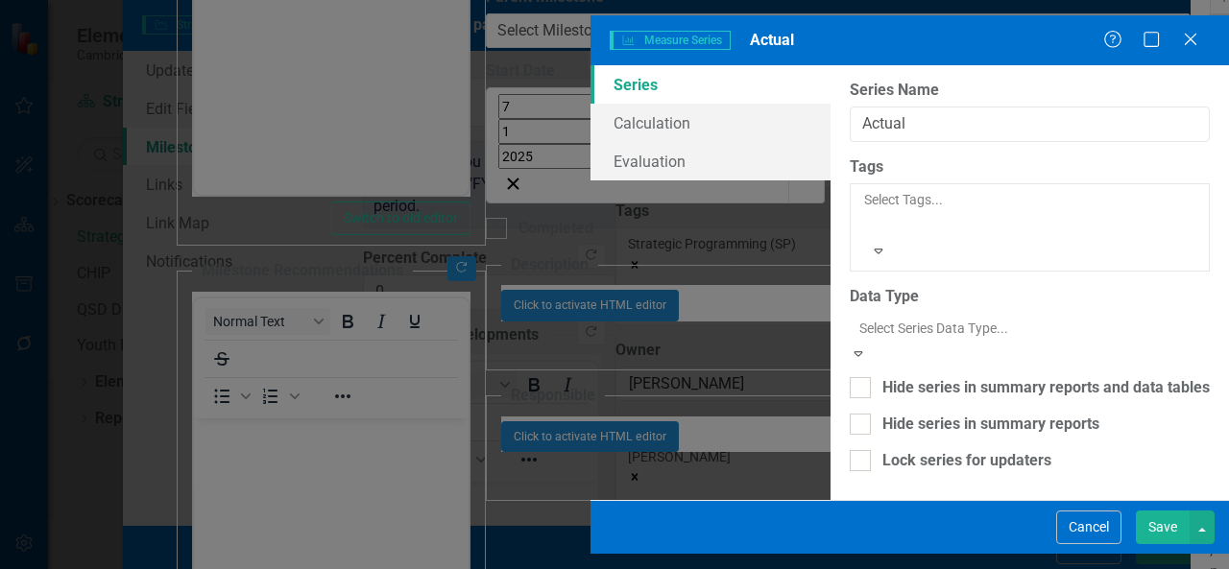
click at [797, 568] on div "Currency" at bounding box center [614, 580] width 1229 height 22
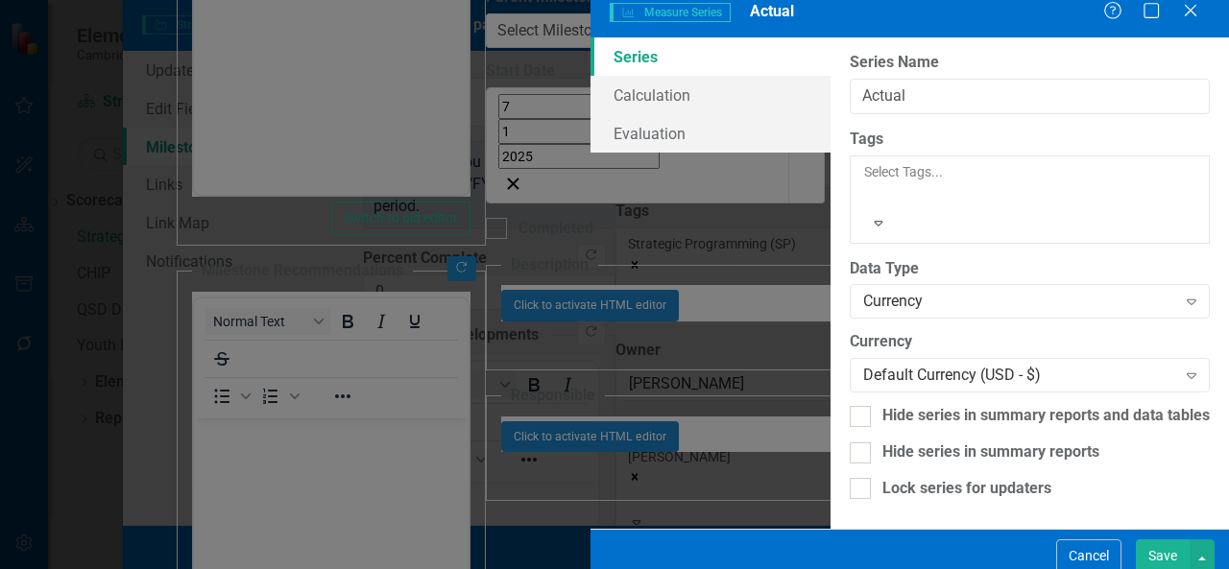
click at [1161, 545] on button "Save" at bounding box center [1162, 556] width 54 height 34
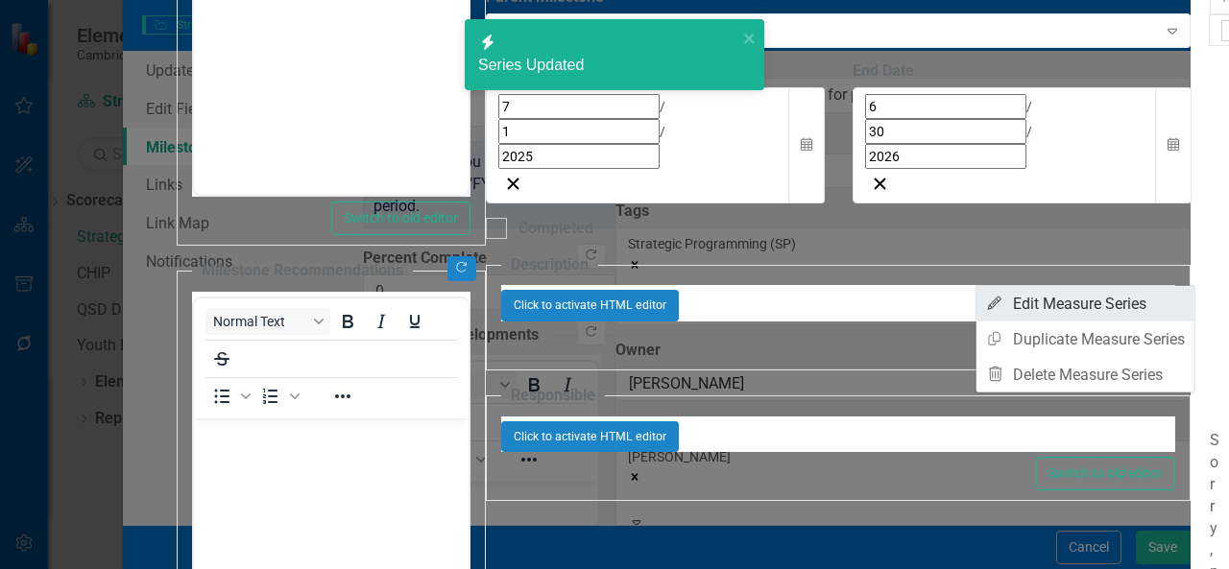
click at [1136, 308] on link "Edit Edit Measure Series" at bounding box center [1085, 304] width 218 height 36
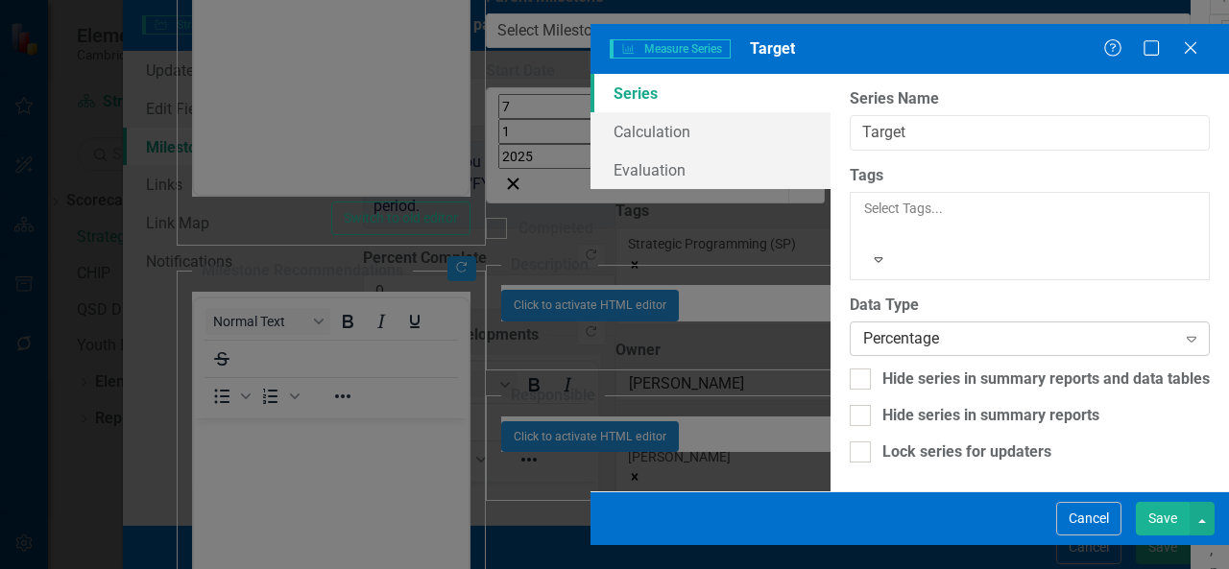
click at [921, 327] on div "Percentage" at bounding box center [1019, 338] width 313 height 22
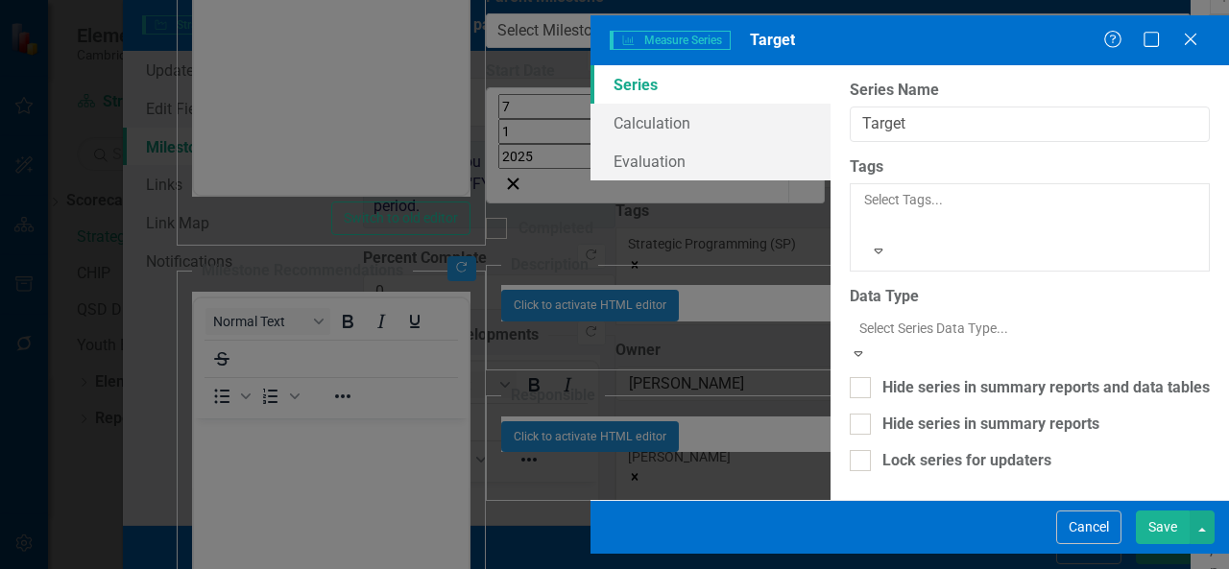
click at [845, 568] on div "Currency" at bounding box center [614, 580] width 1229 height 22
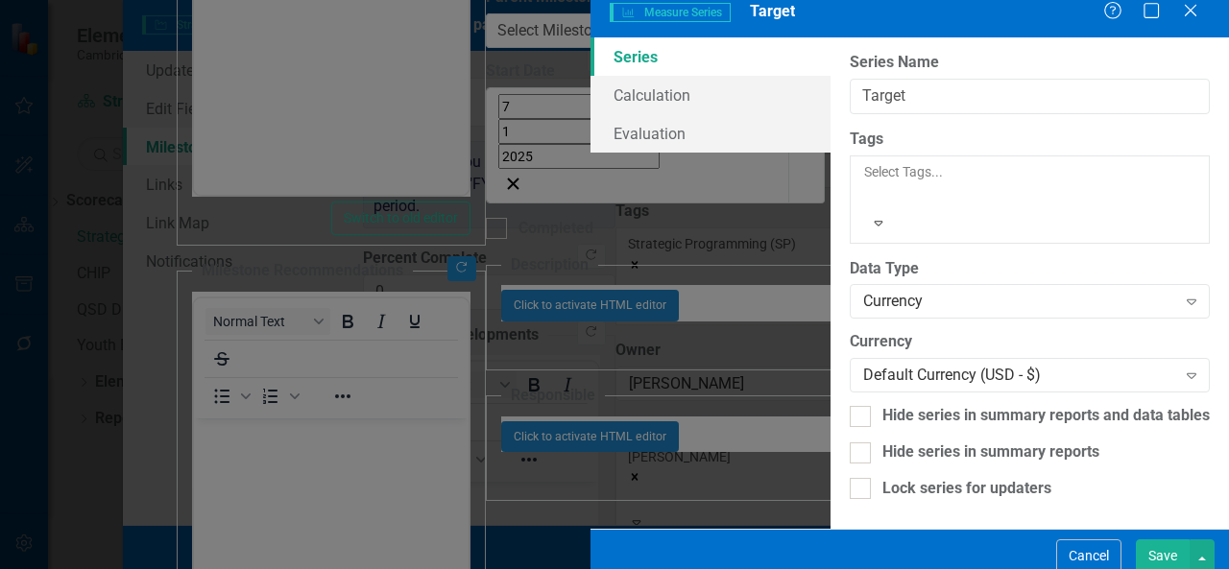
click at [1169, 544] on button "Save" at bounding box center [1162, 556] width 54 height 34
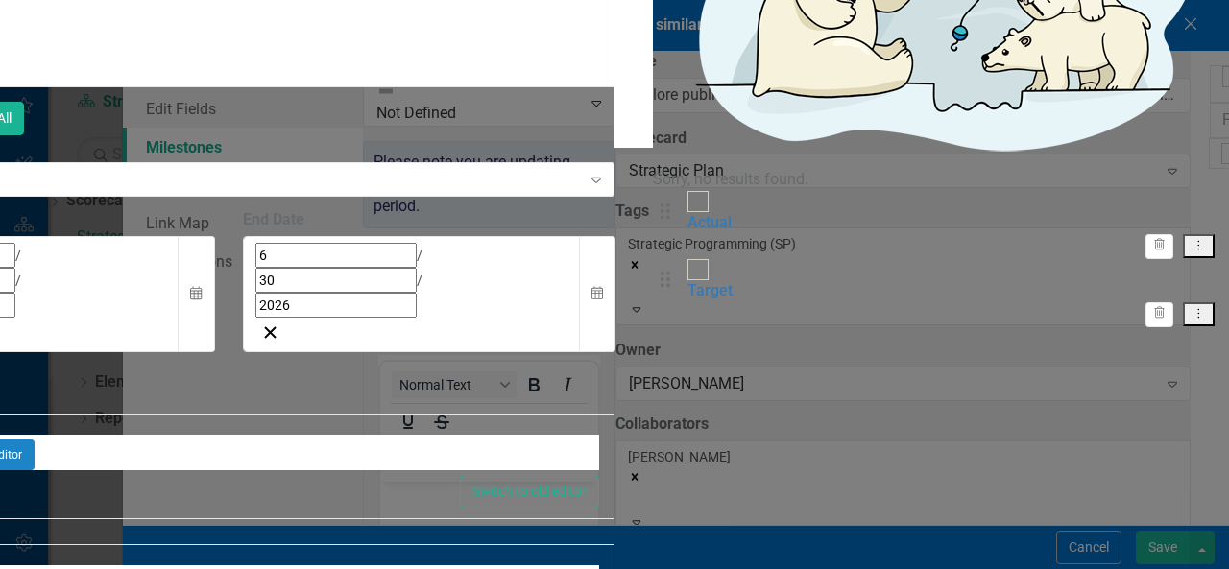
type textarea "5000"
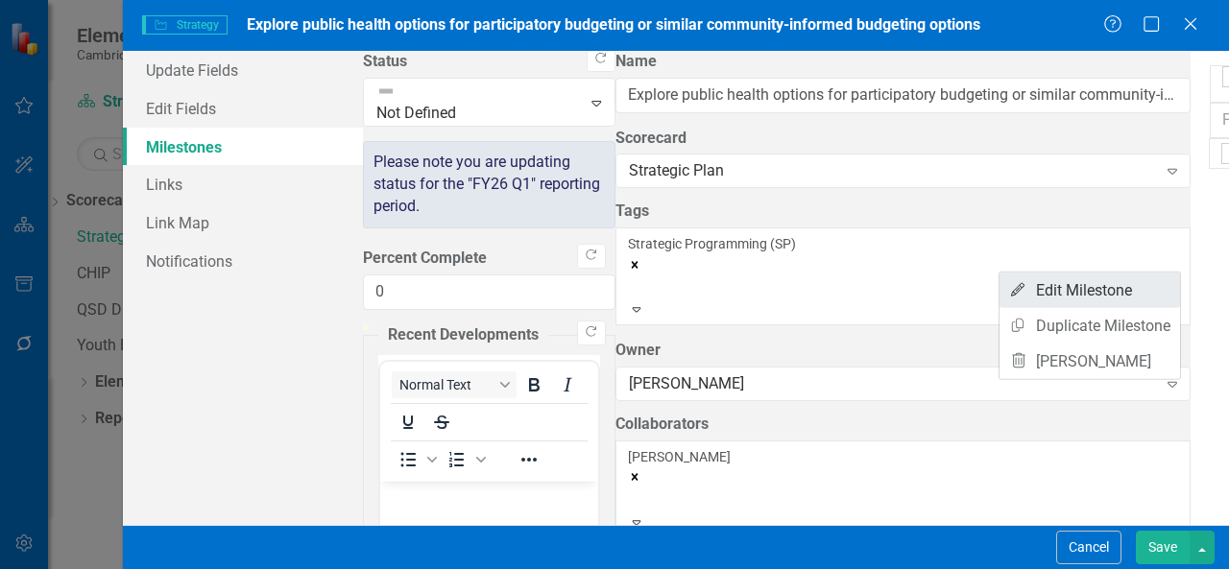
click at [1109, 287] on link "Edit Edit Milestone" at bounding box center [1089, 291] width 180 height 36
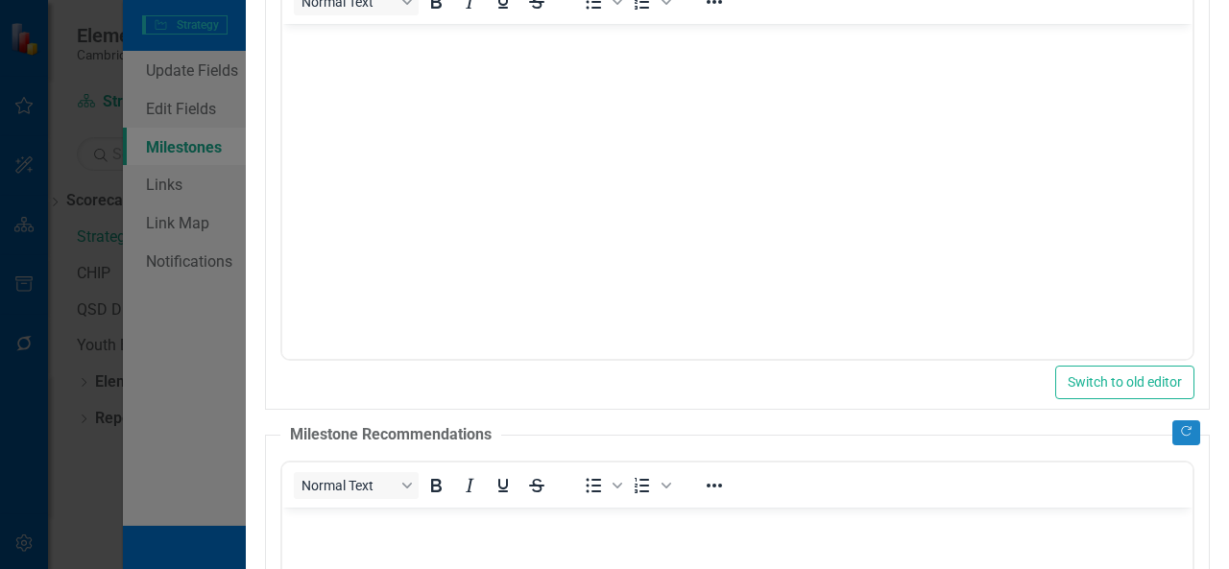
scroll to position [0, 0]
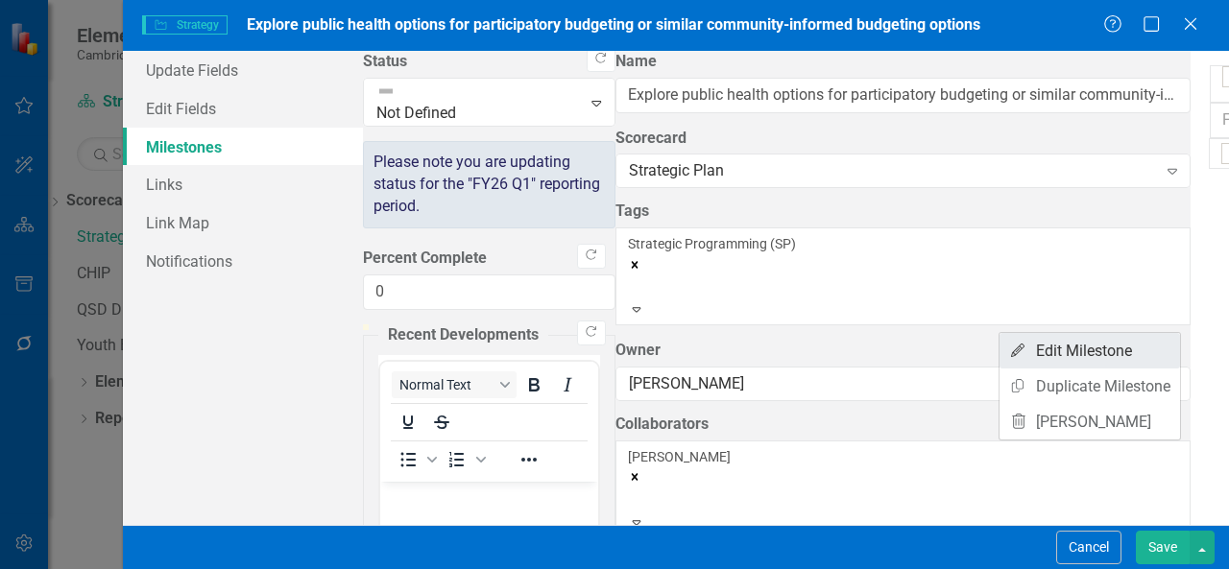
click at [1111, 354] on link "Edit Edit Milestone" at bounding box center [1089, 351] width 180 height 36
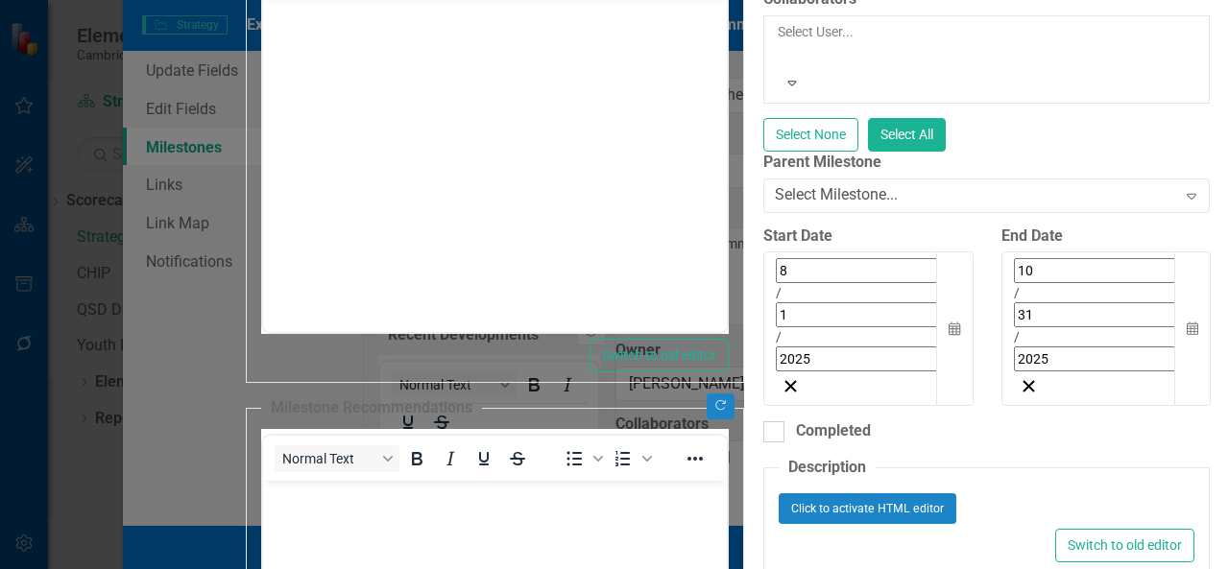
scroll to position [0, 68]
drag, startPoint x: 877, startPoint y: 116, endPoint x: 1208, endPoint y: 131, distance: 331.5
click at [1208, 131] on div "ClearPoint Can Do More! How ClearPoint Can Help Close Enterprise plans can auto…" at bounding box center [986, 209] width 485 height 1048
type input "By [DATE], CPHD will have at least 3 touchpoints (email, meetings, or other wri…"
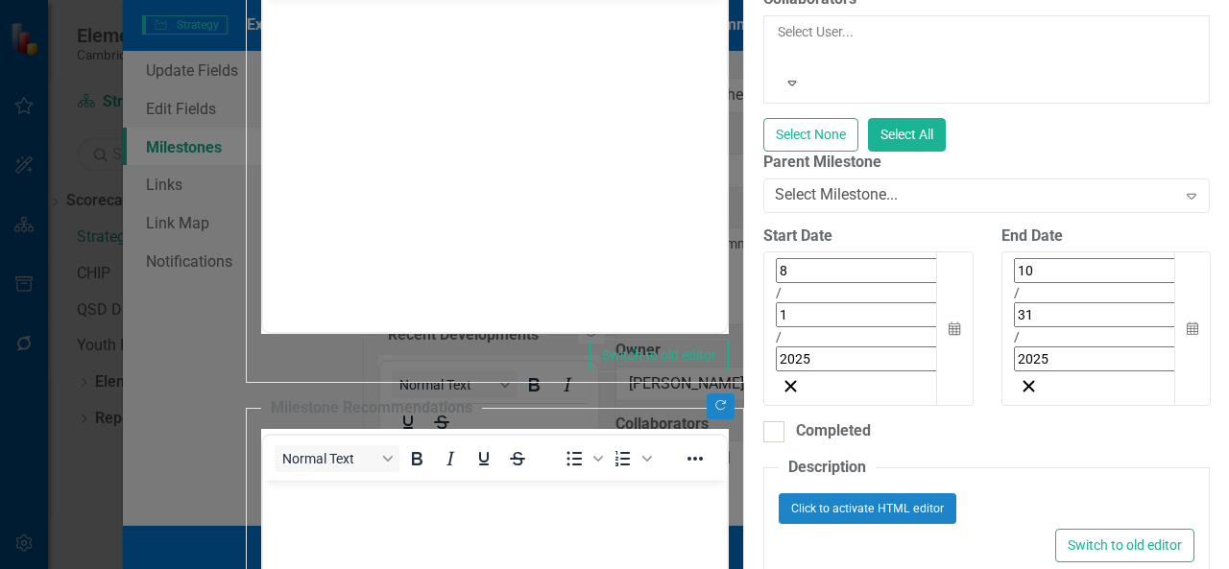
scroll to position [0, 0]
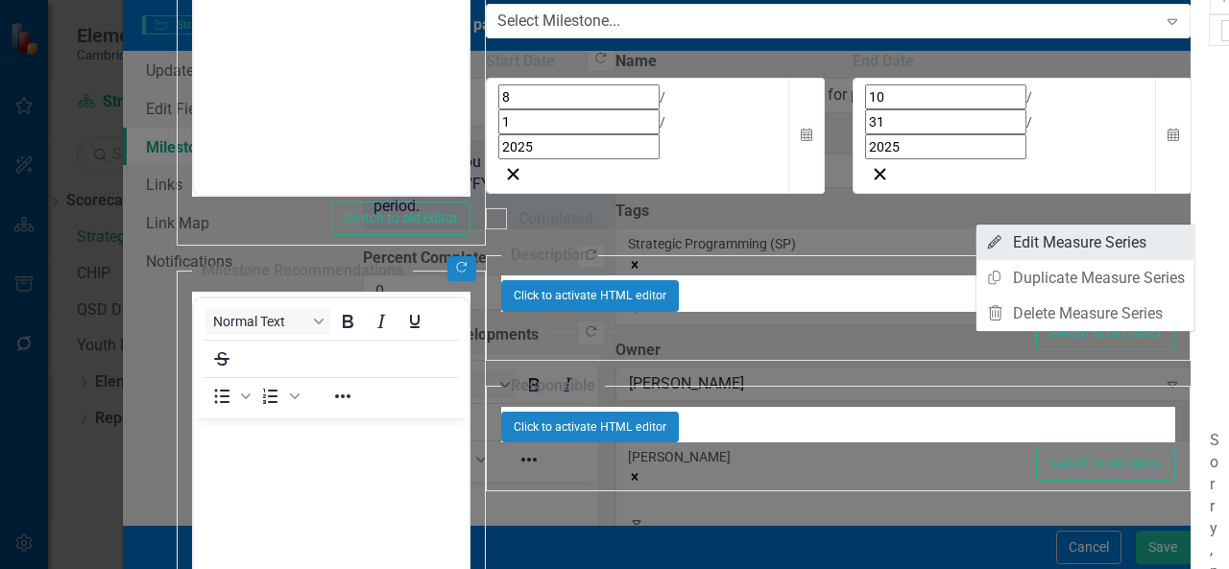
click at [1136, 238] on link "Edit Edit Measure Series" at bounding box center [1085, 243] width 218 height 36
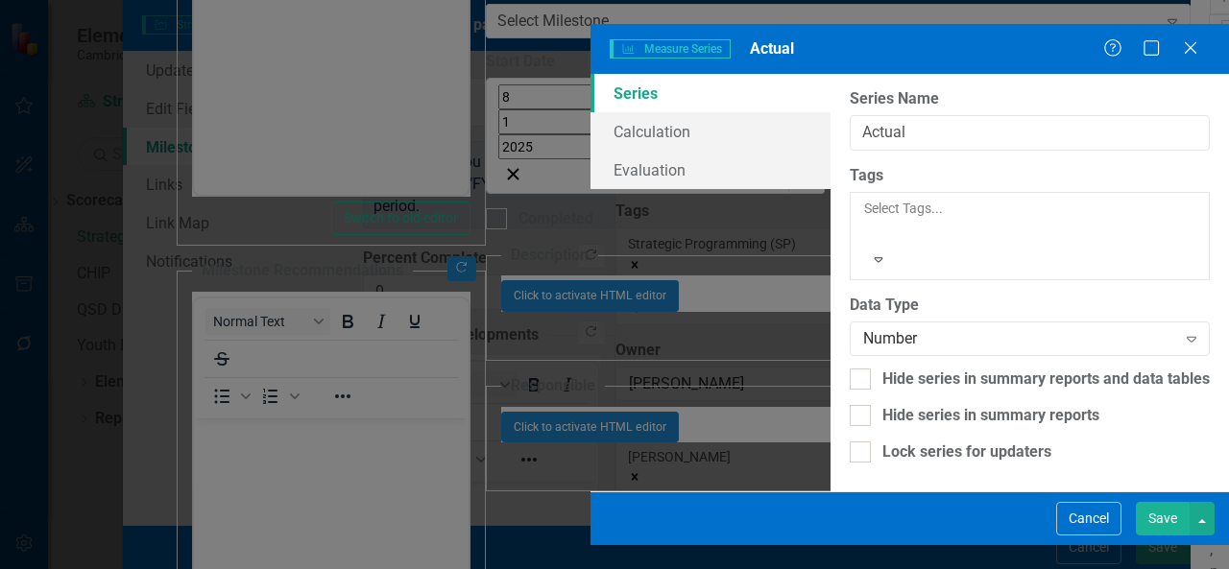
click at [1171, 536] on button "Save" at bounding box center [1162, 519] width 54 height 34
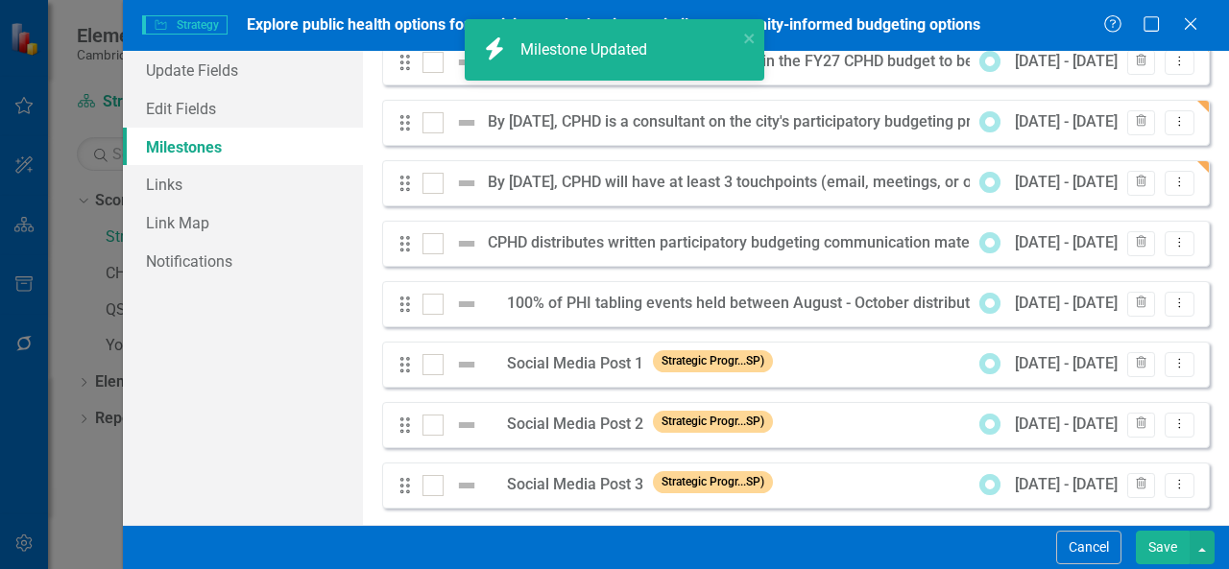
scroll to position [148, 0]
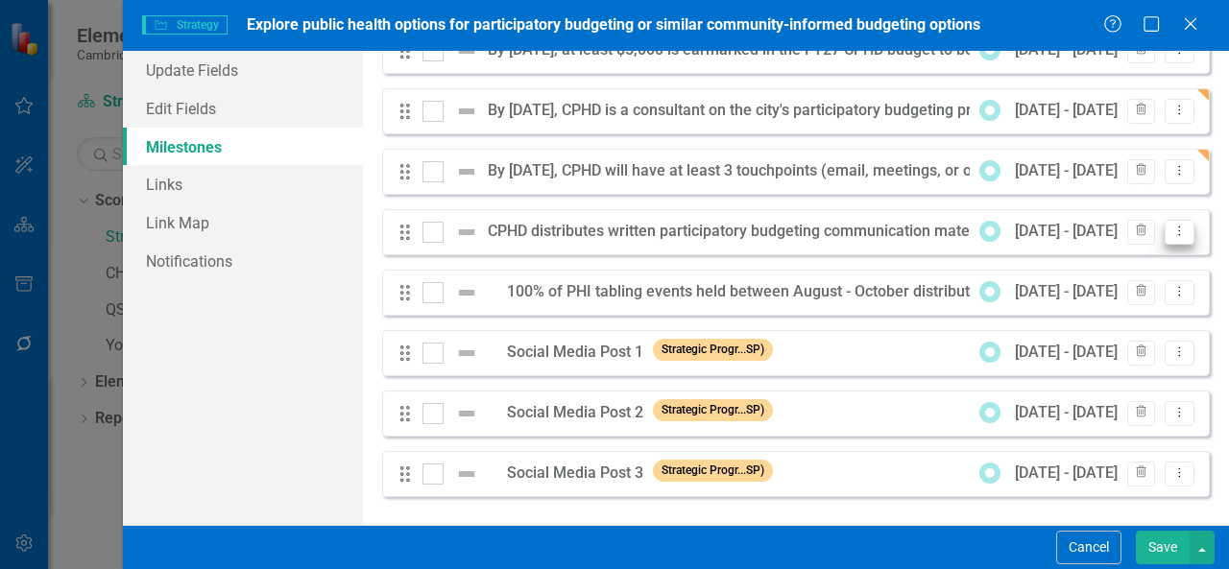
click at [1171, 225] on icon "Dropdown Menu" at bounding box center [1179, 231] width 16 height 12
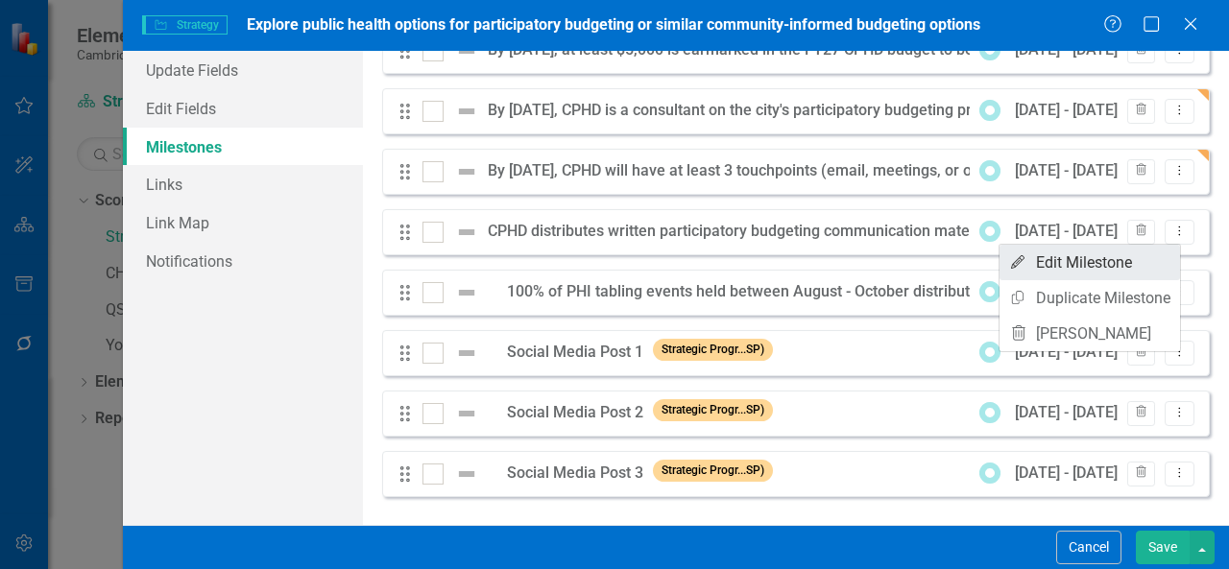
click at [1099, 260] on link "Edit Edit Milestone" at bounding box center [1089, 263] width 180 height 36
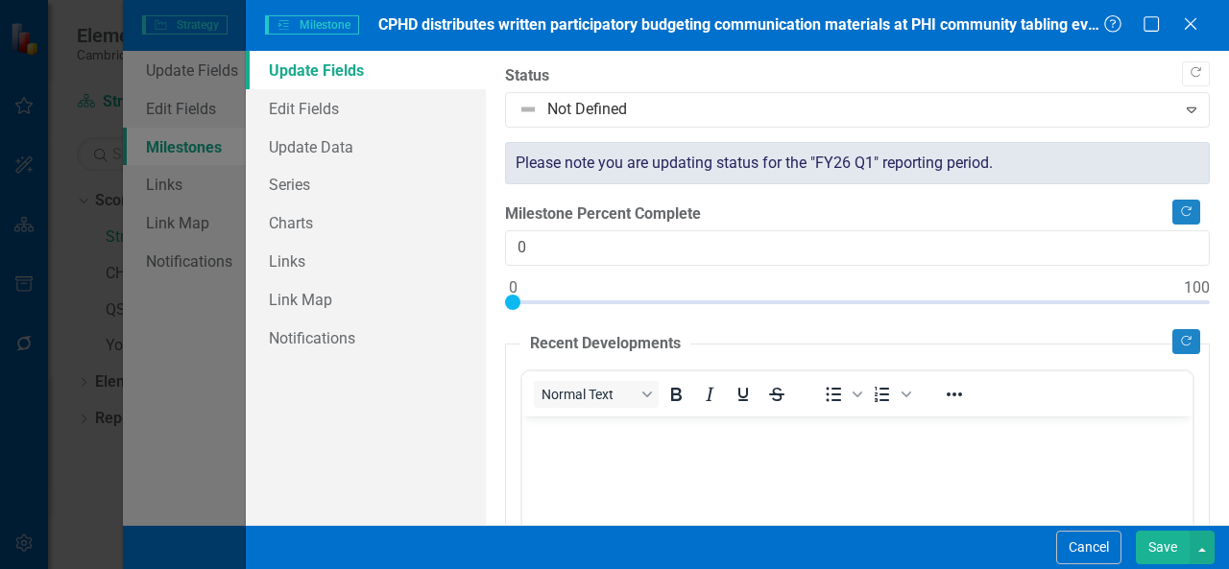
scroll to position [0, 0]
click at [363, 114] on link "Edit Fields" at bounding box center [366, 108] width 240 height 38
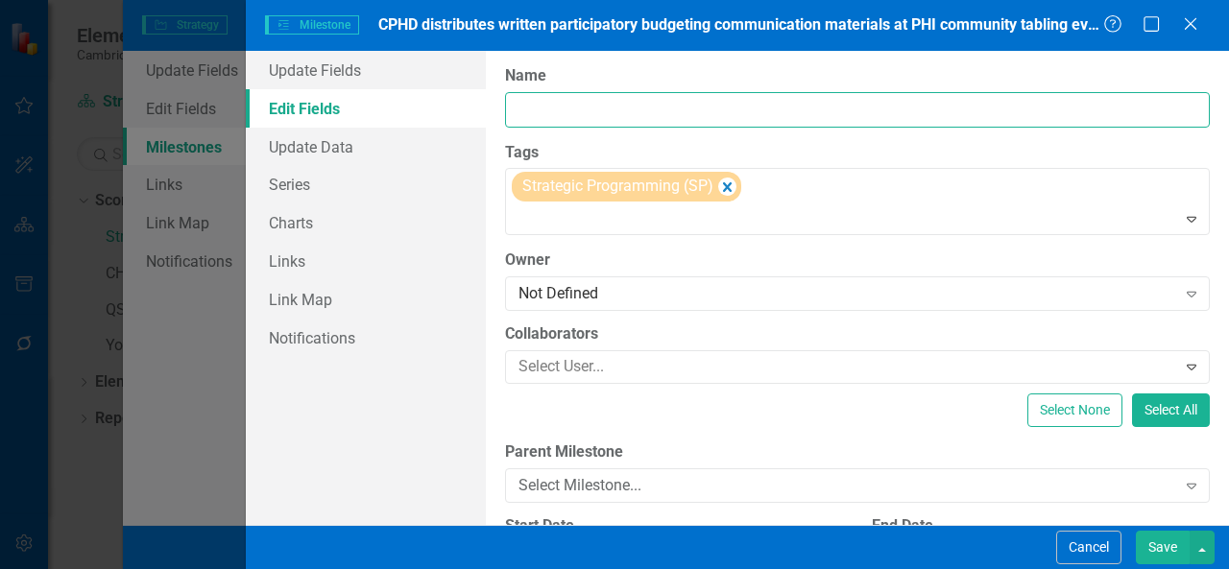
scroll to position [0, 852]
drag, startPoint x: 672, startPoint y: 109, endPoint x: 1050, endPoint y: 59, distance: 381.6
click at [1050, 59] on div "ClearPoint Can Do More! How ClearPoint Can Help Close Enterprise plans can auto…" at bounding box center [857, 288] width 743 height 474
click at [800, 289] on div "Not Defined" at bounding box center [846, 294] width 657 height 22
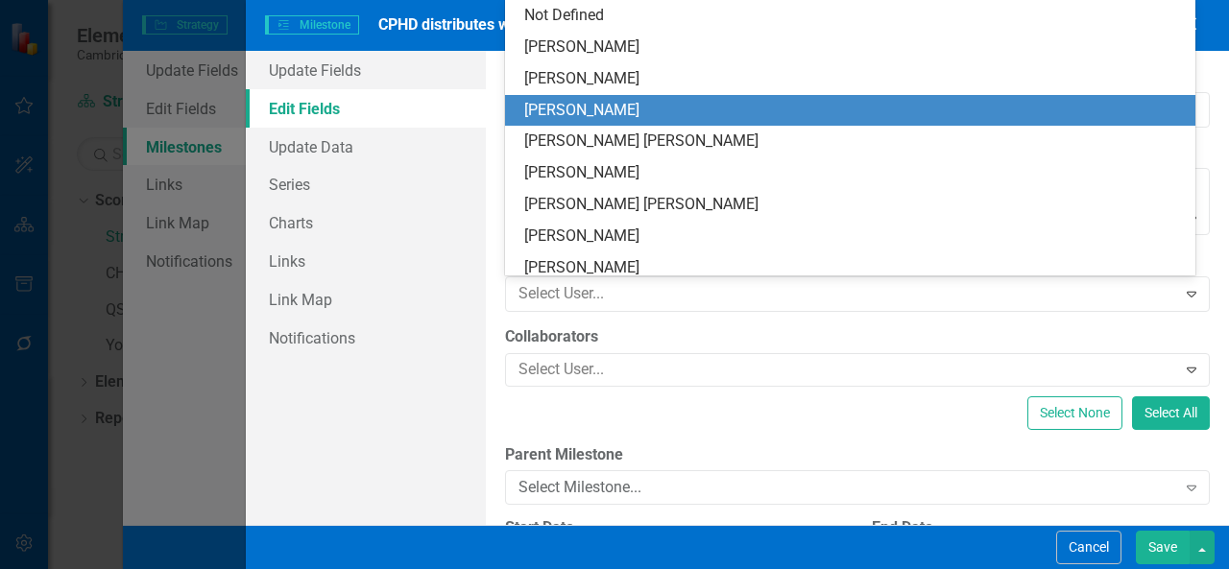
click at [697, 108] on div "[PERSON_NAME]" at bounding box center [853, 111] width 659 height 22
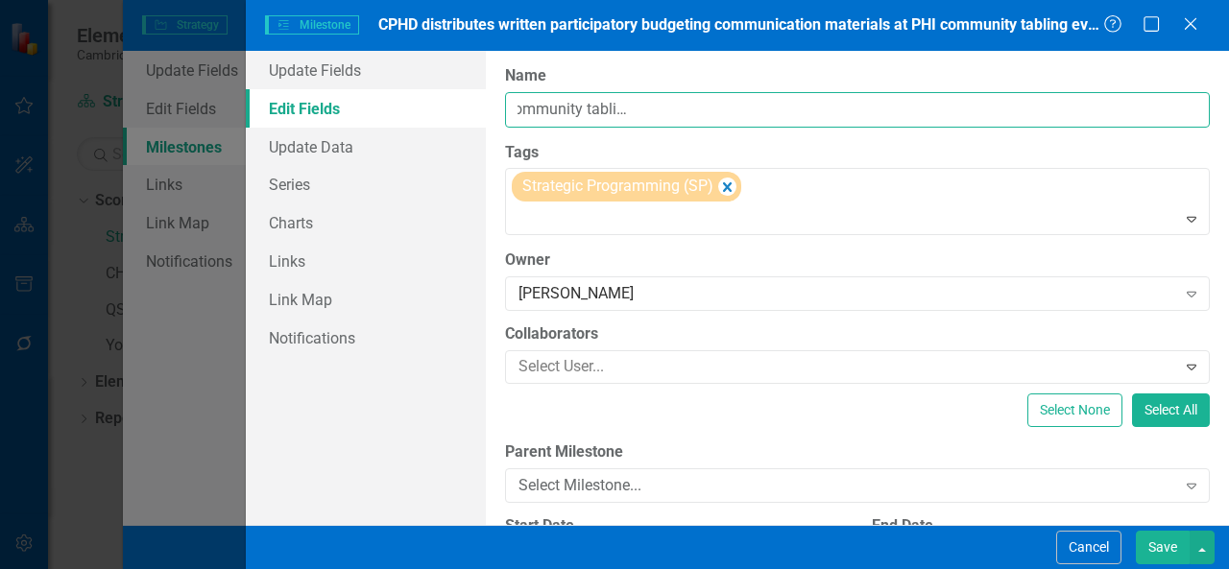
scroll to position [0, 612]
drag, startPoint x: 1076, startPoint y: 111, endPoint x: 1024, endPoint y: 103, distance: 52.5
click at [1024, 103] on input "CPHD distributes written participatory budgeting communication materials at PHI…" at bounding box center [857, 110] width 705 height 36
click at [815, 95] on input "CPHD distributes written participatory budgeting communication materials at PHI…" at bounding box center [857, 110] width 705 height 36
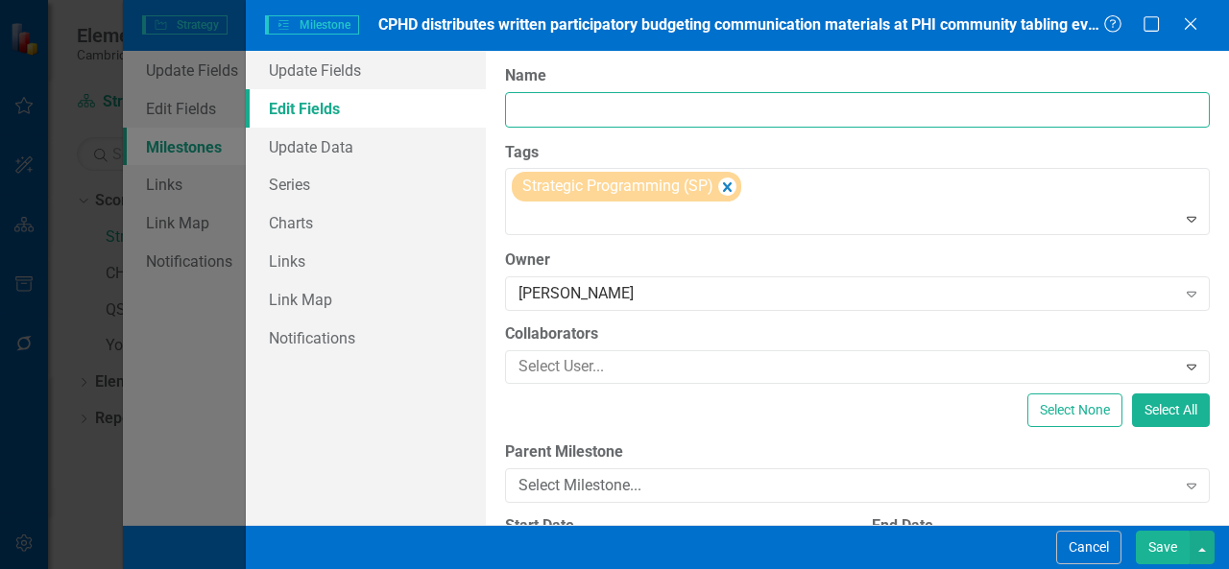
drag, startPoint x: 674, startPoint y: 108, endPoint x: 1184, endPoint y: 90, distance: 511.0
click at [1184, 90] on div "Name CPHD distributes written participatory budgeting communication materials a…" at bounding box center [857, 96] width 705 height 62
click at [1165, 541] on button "Save" at bounding box center [1162, 548] width 54 height 34
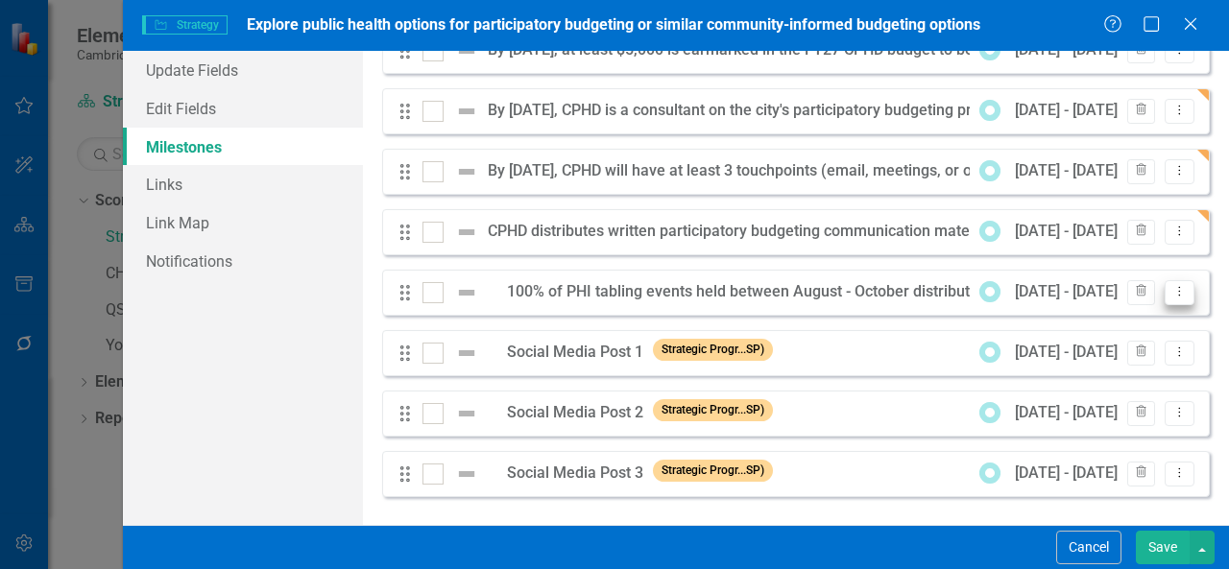
click at [1171, 291] on icon "Dropdown Menu" at bounding box center [1179, 291] width 16 height 12
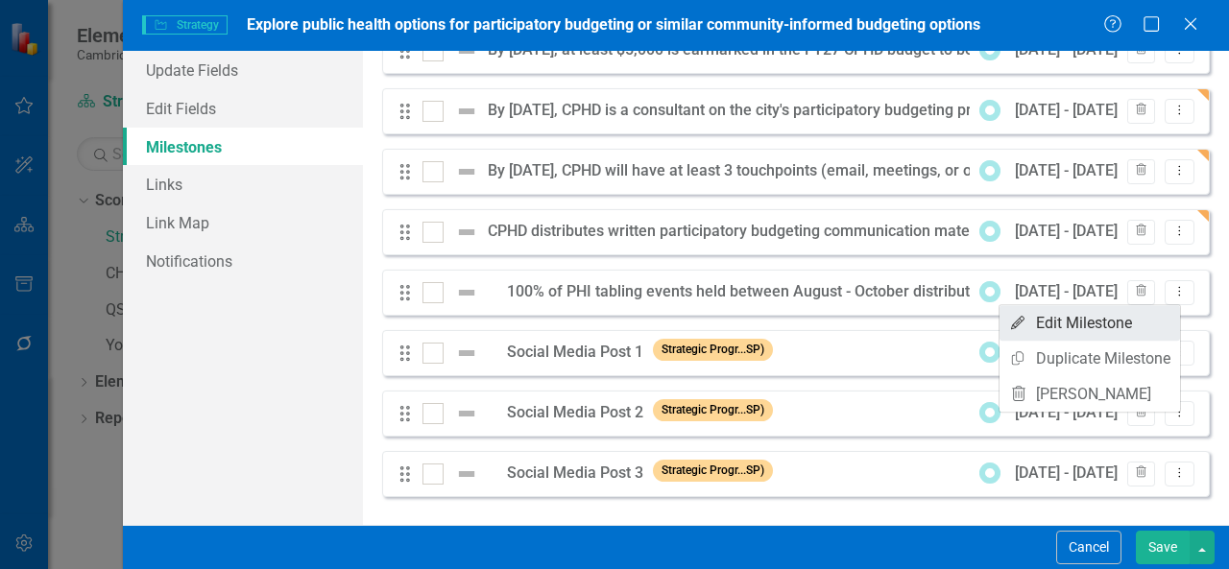
click at [1138, 314] on link "Edit Edit Milestone" at bounding box center [1089, 323] width 180 height 36
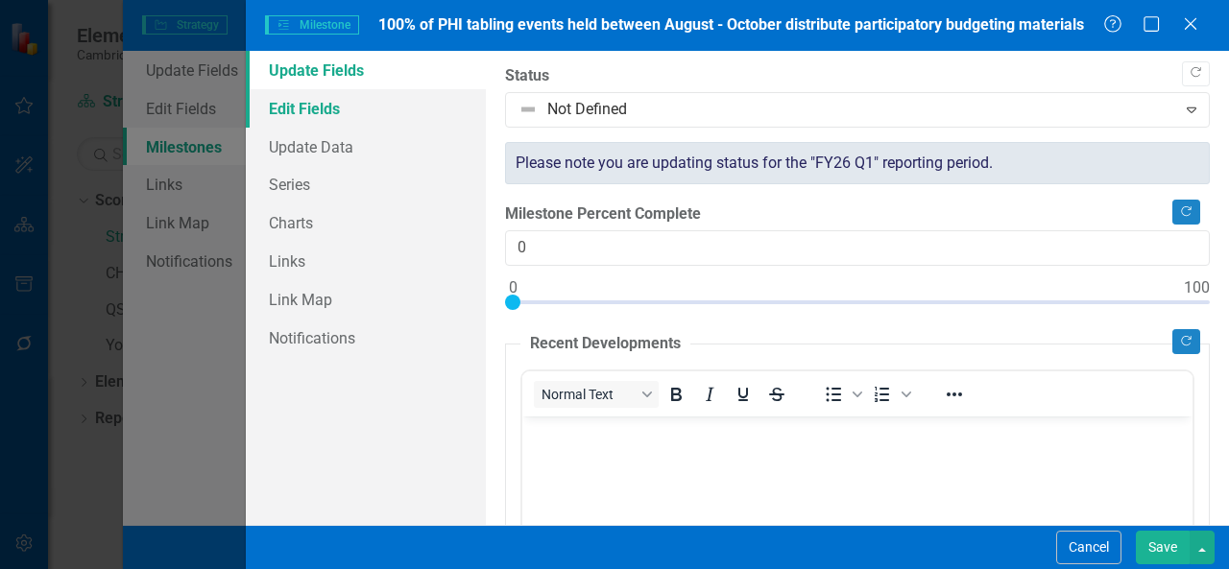
click at [384, 110] on link "Edit Fields" at bounding box center [366, 108] width 240 height 38
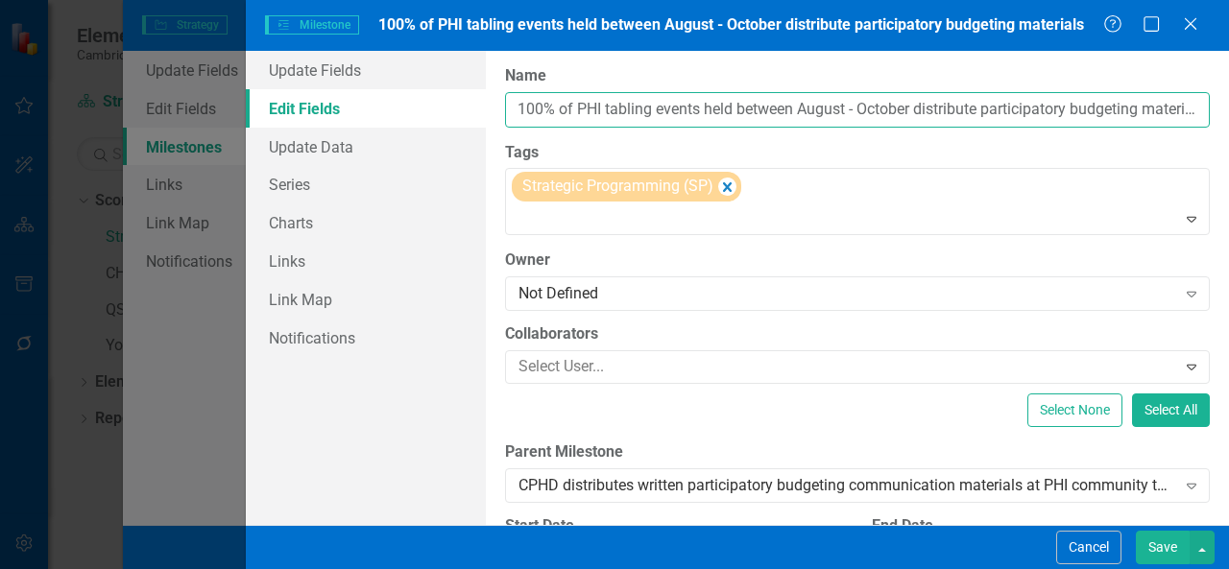
scroll to position [0, 28]
drag, startPoint x: 783, startPoint y: 115, endPoint x: 1215, endPoint y: 93, distance: 432.5
click at [1215, 93] on div "ClearPoint Can Do More! How ClearPoint Can Help Close Enterprise plans can auto…" at bounding box center [857, 288] width 743 height 474
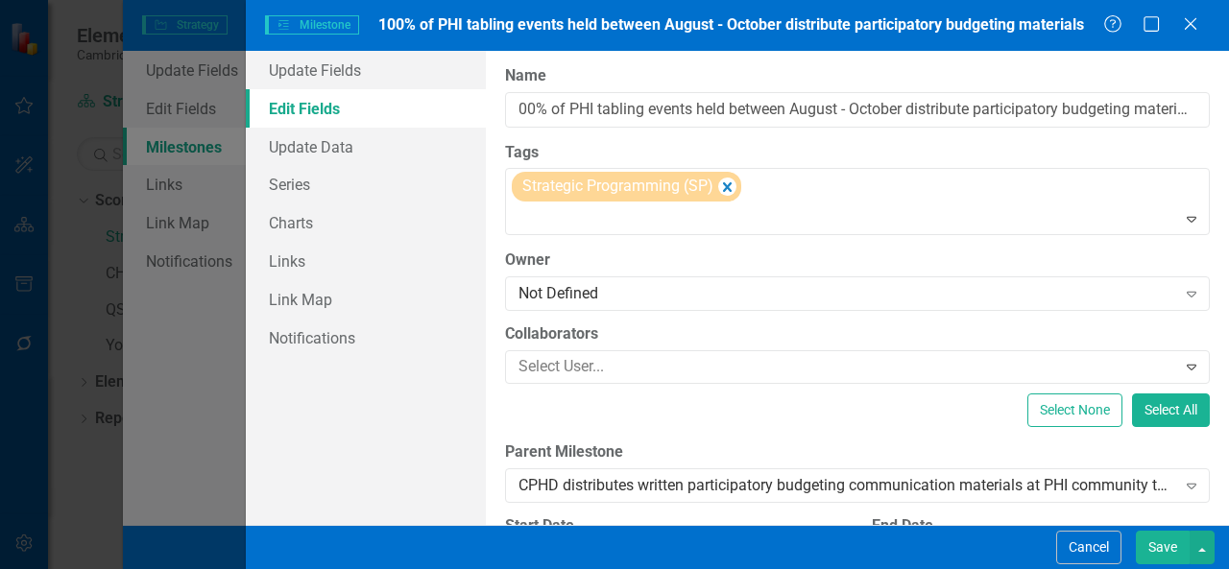
scroll to position [0, 0]
click at [988, 154] on label "Tags" at bounding box center [857, 153] width 705 height 22
click at [381, 155] on link "Update Data" at bounding box center [366, 147] width 240 height 38
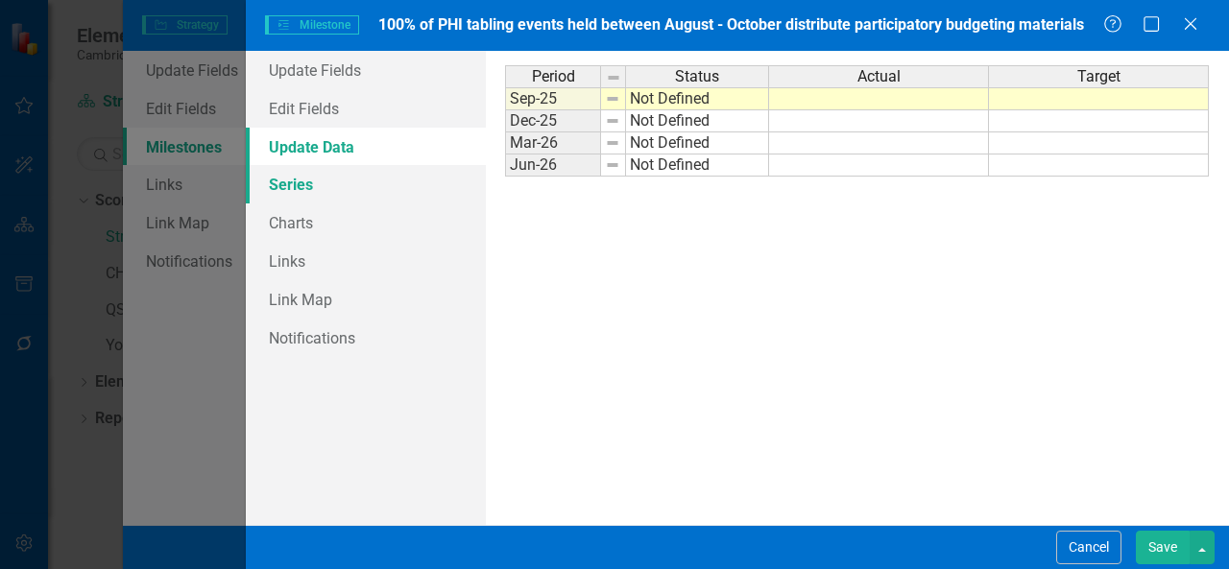
click at [370, 181] on link "Series" at bounding box center [366, 184] width 240 height 38
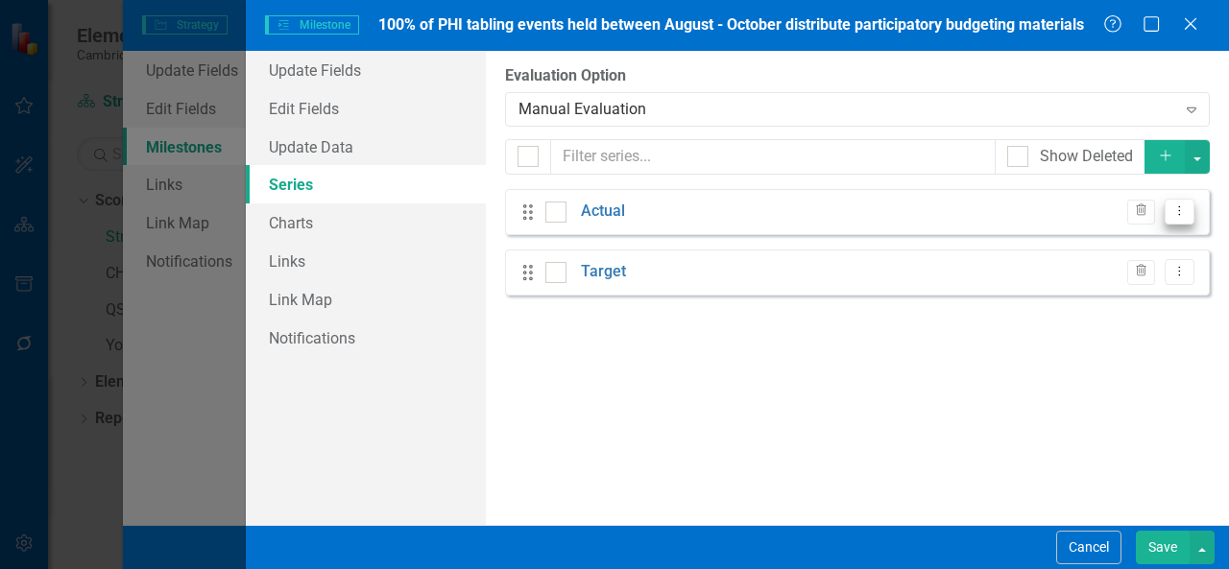
click at [1186, 218] on button "Dropdown Menu" at bounding box center [1179, 212] width 30 height 26
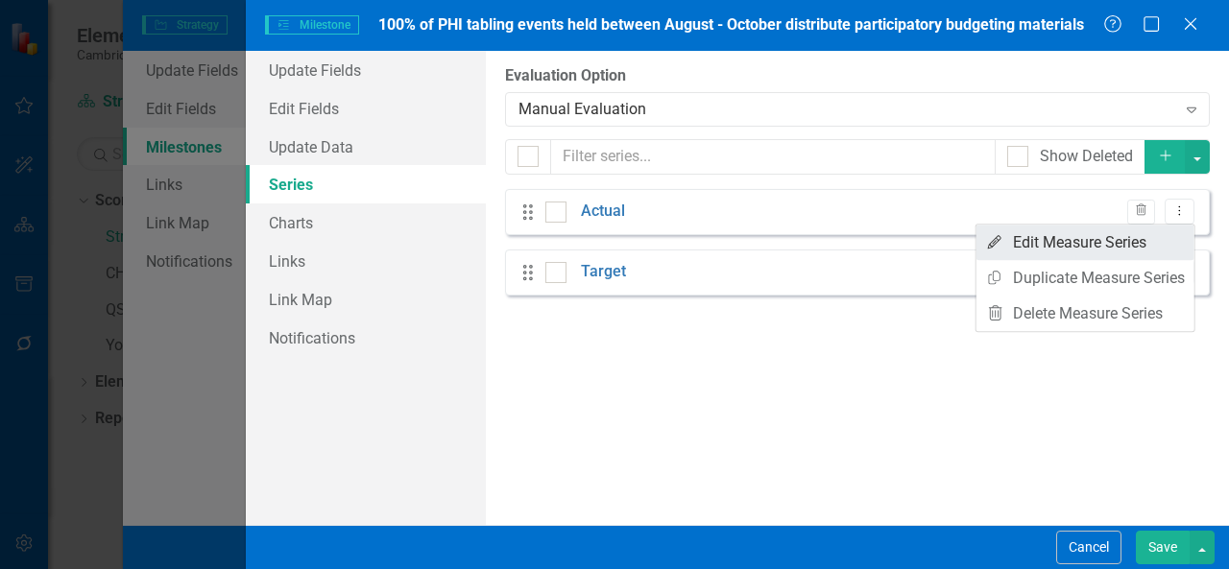
click at [1129, 251] on link "Edit Edit Measure Series" at bounding box center [1085, 243] width 218 height 36
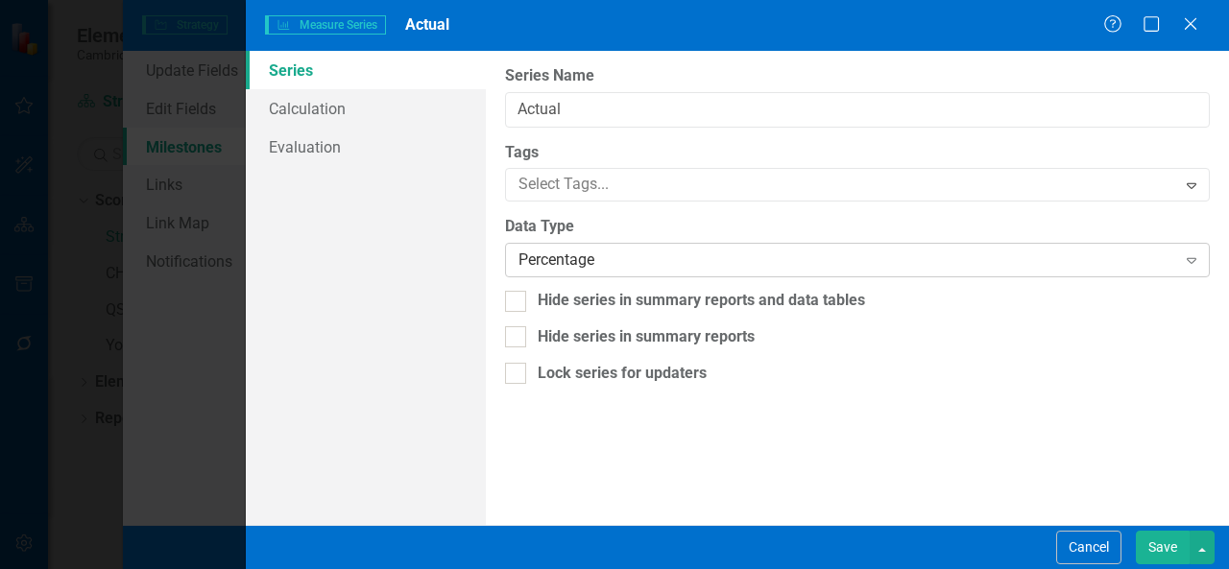
click at [1095, 261] on div "Percentage" at bounding box center [846, 261] width 657 height 22
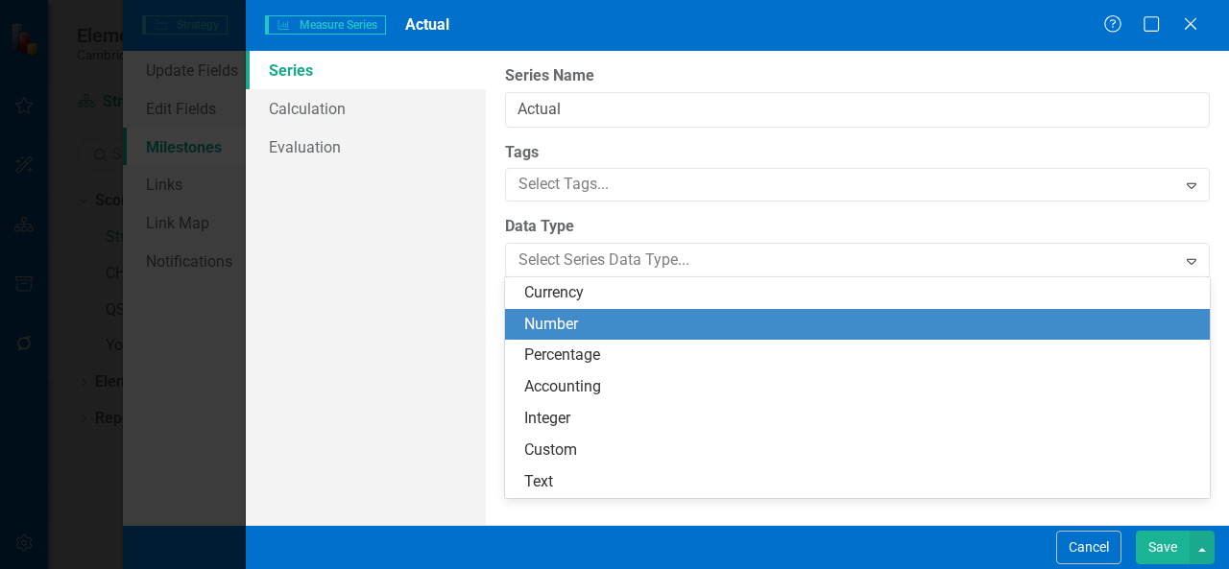
click at [996, 317] on div "Number" at bounding box center [861, 325] width 674 height 22
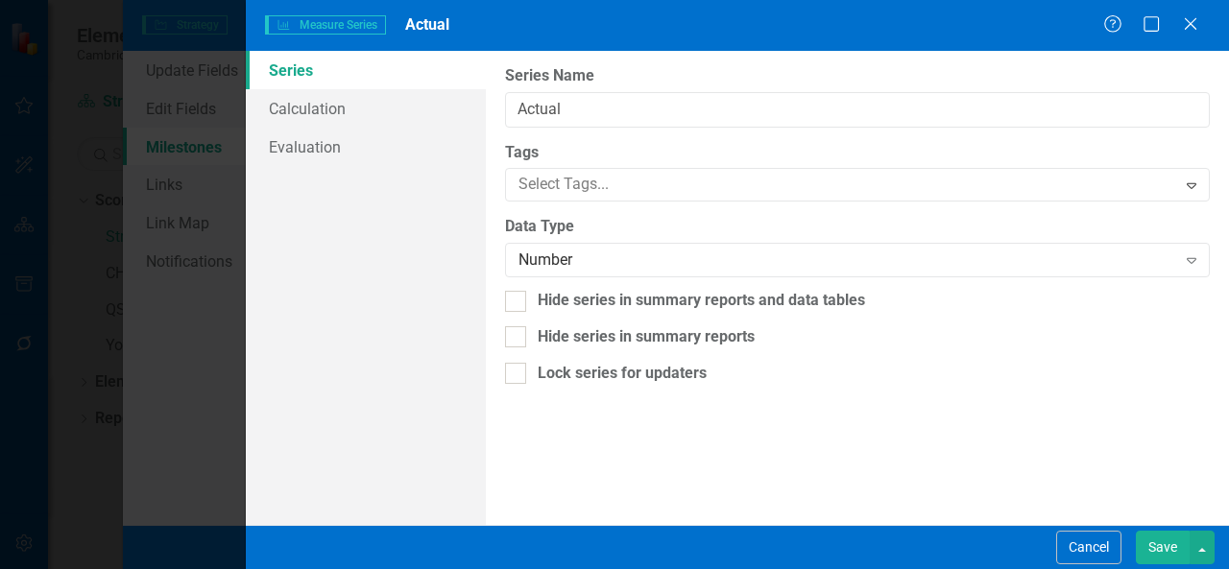
click at [1166, 542] on button "Save" at bounding box center [1162, 548] width 54 height 34
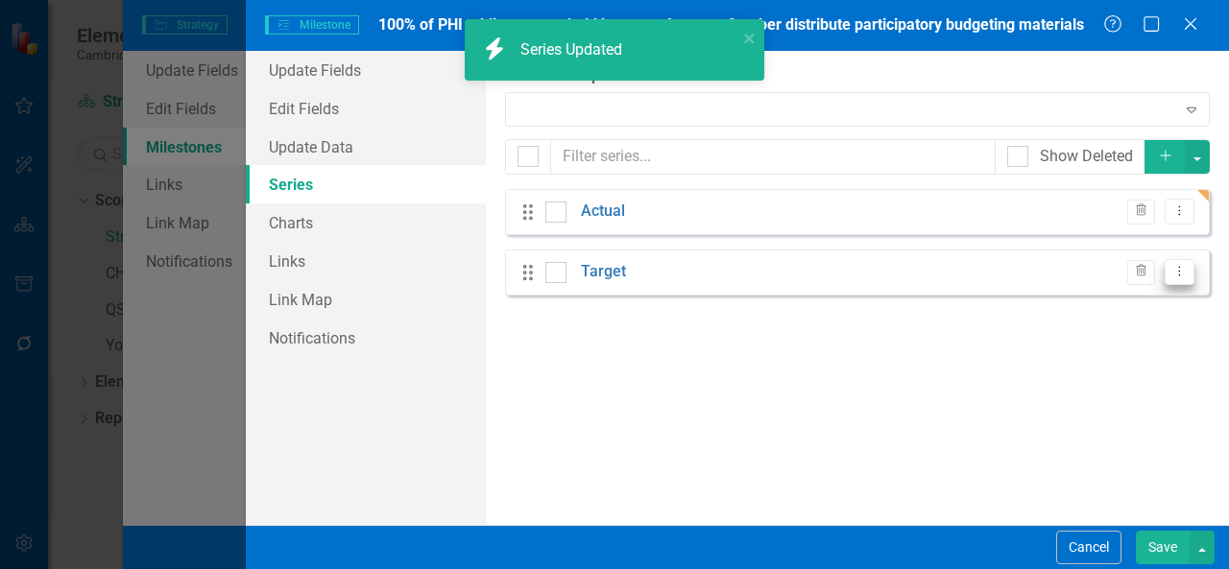
click at [1183, 281] on button "Dropdown Menu" at bounding box center [1179, 272] width 30 height 26
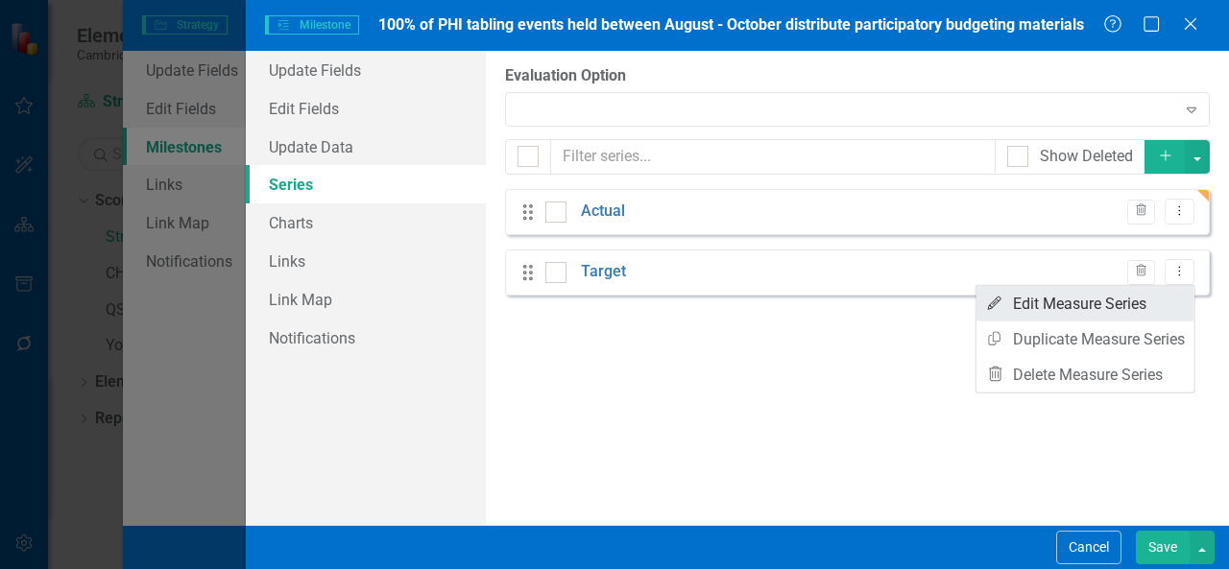
click at [1116, 303] on link "Edit Edit Measure Series" at bounding box center [1085, 304] width 218 height 36
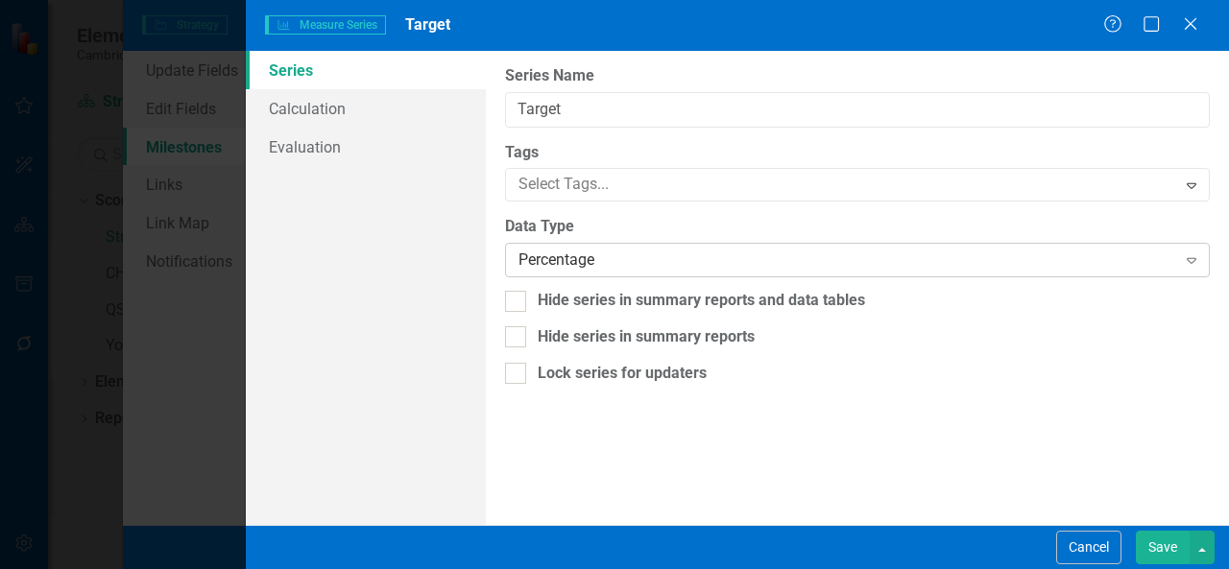
click at [914, 264] on div "Percentage" at bounding box center [846, 261] width 657 height 22
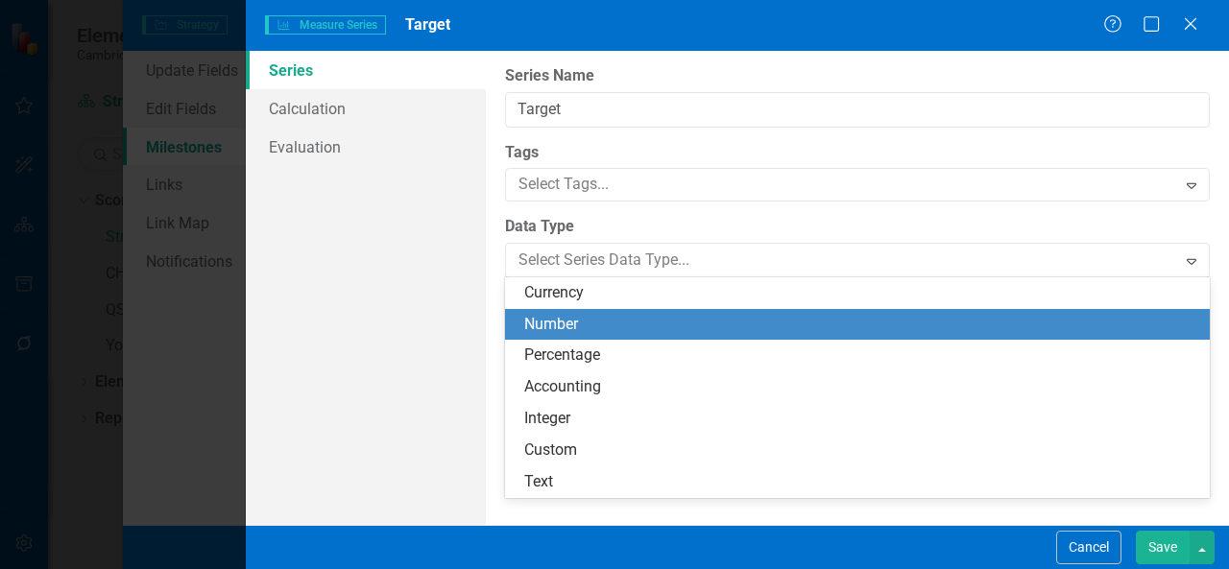
click at [820, 318] on div "Number" at bounding box center [861, 325] width 674 height 22
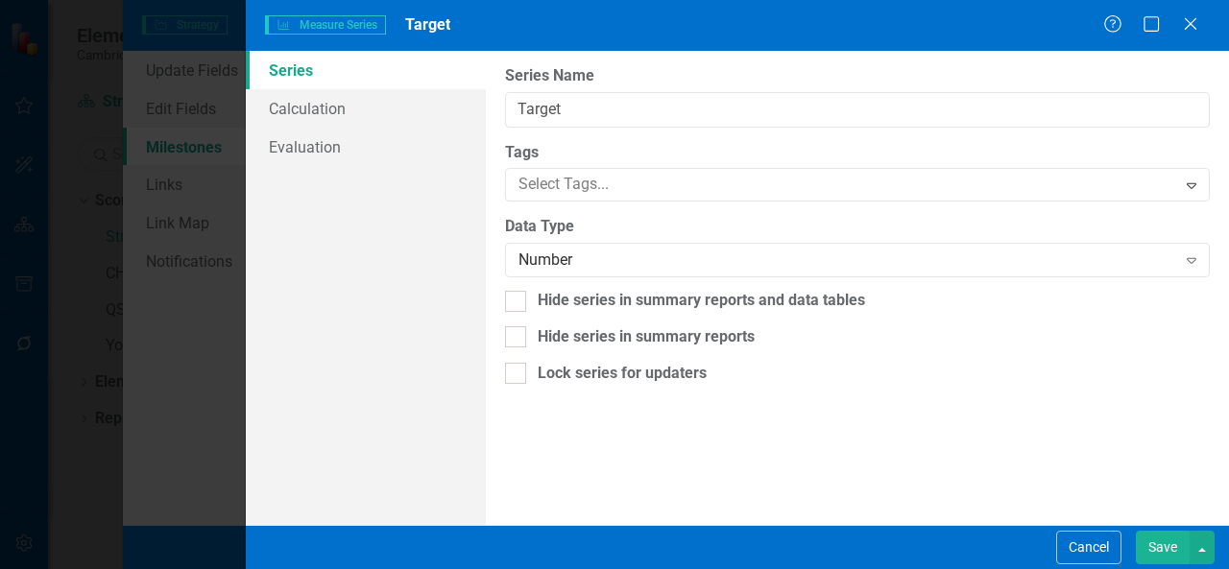
click at [1160, 550] on button "Save" at bounding box center [1162, 548] width 54 height 34
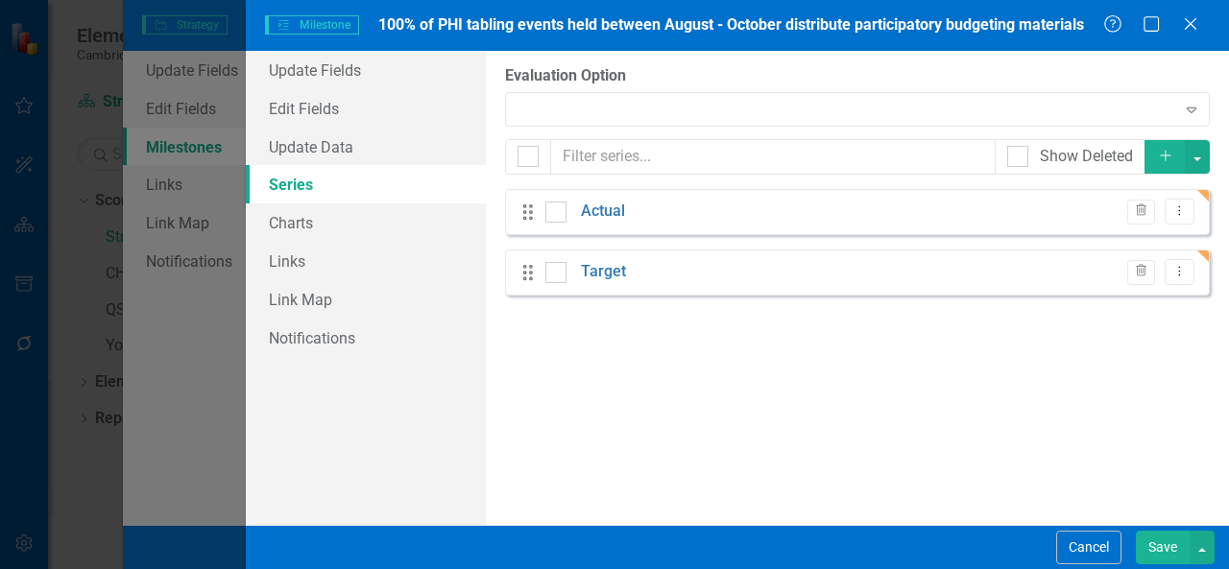
click at [1160, 550] on button "Save" at bounding box center [1162, 548] width 54 height 34
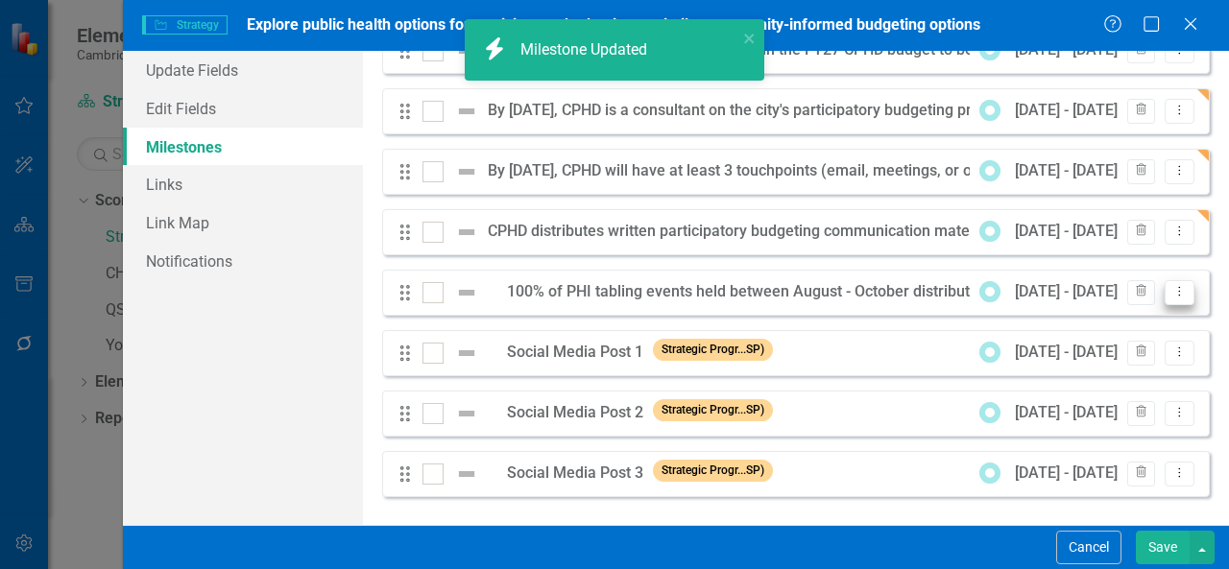
click at [1172, 293] on icon "Dropdown Menu" at bounding box center [1179, 291] width 16 height 12
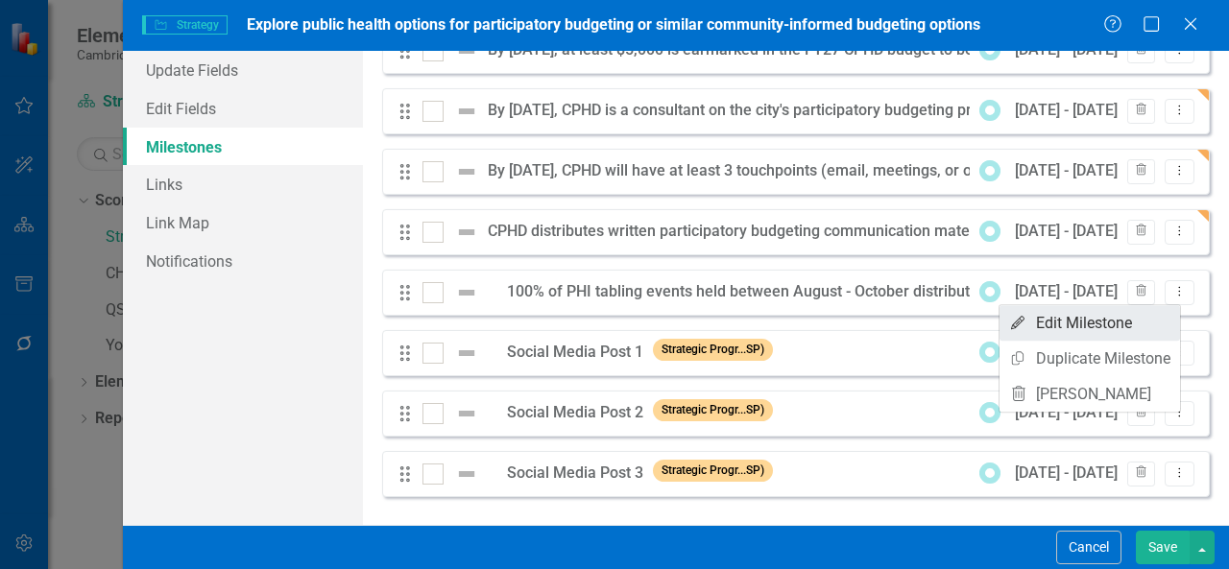
click at [1113, 324] on link "Edit Edit Milestone" at bounding box center [1089, 323] width 180 height 36
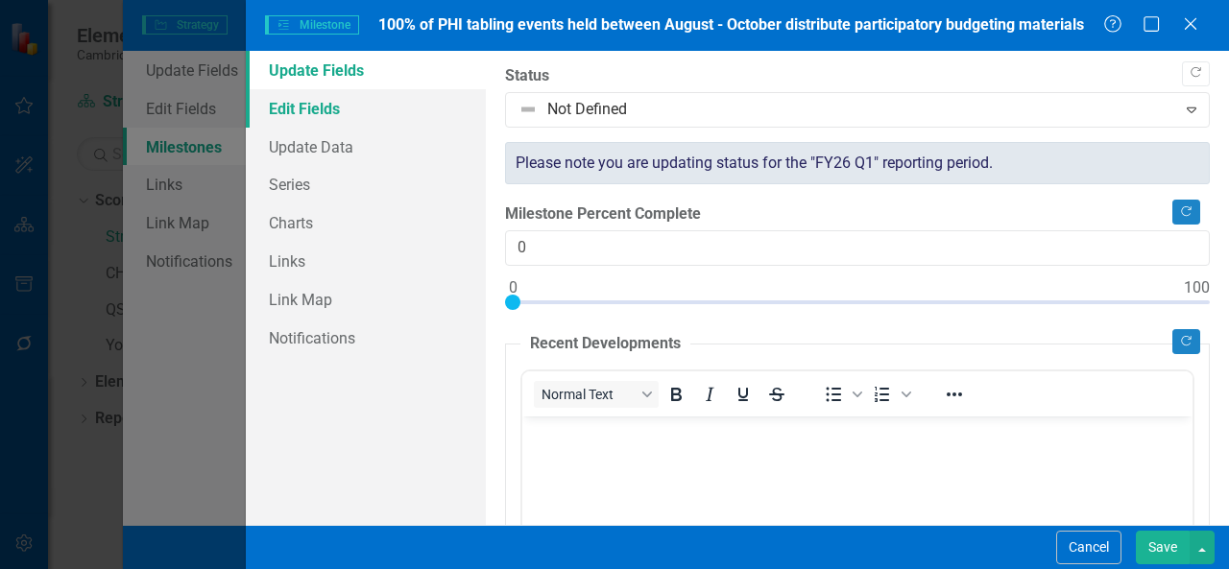
click at [349, 107] on link "Edit Fields" at bounding box center [366, 108] width 240 height 38
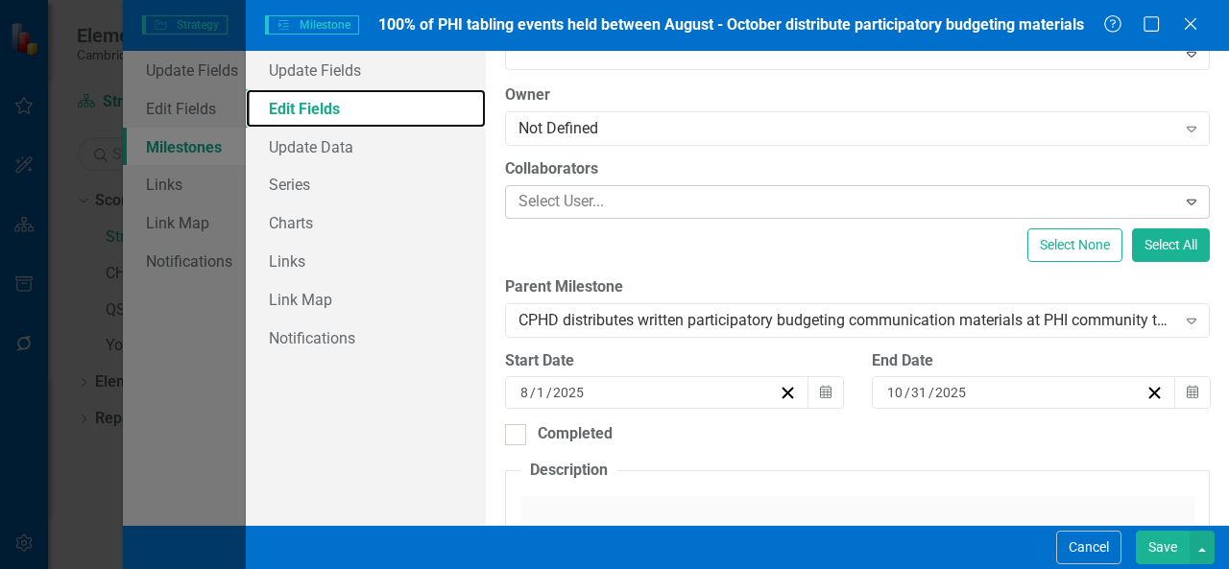
scroll to position [167, 0]
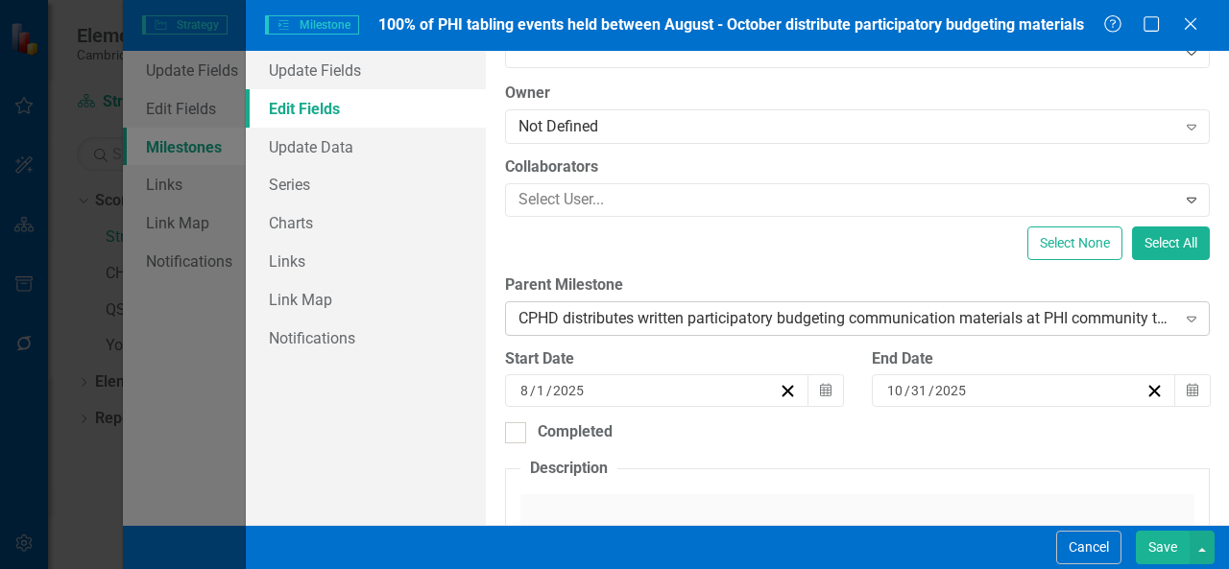
click at [1161, 319] on div "CPHD distributes written participatory budgeting communication materials at PHI…" at bounding box center [846, 318] width 657 height 22
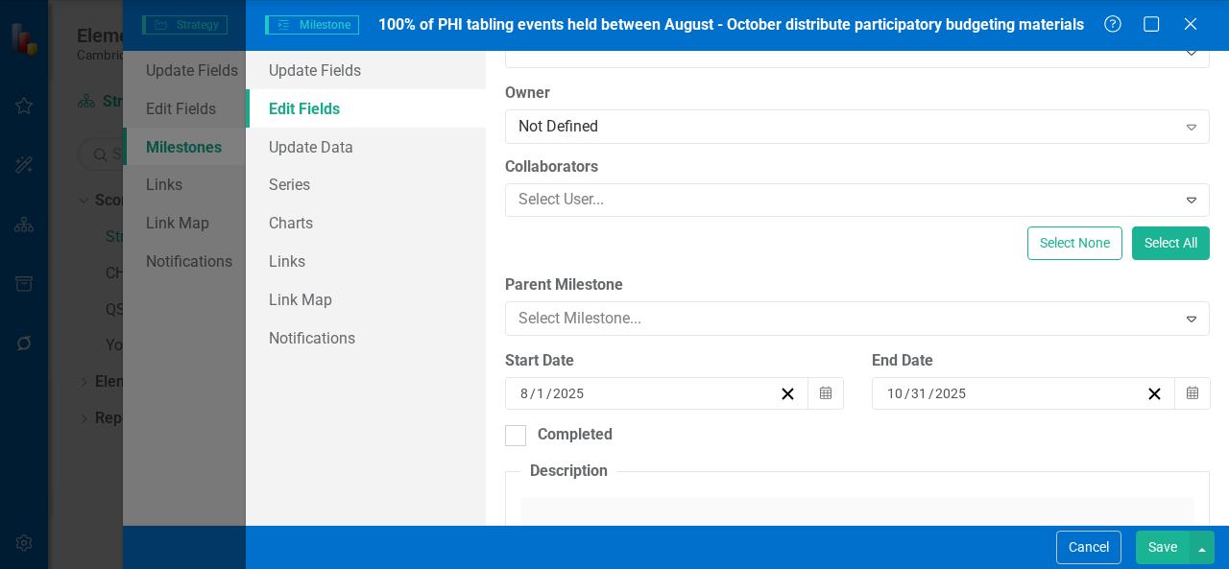
scroll to position [0, 0]
click at [1158, 545] on button "Save" at bounding box center [1162, 548] width 54 height 34
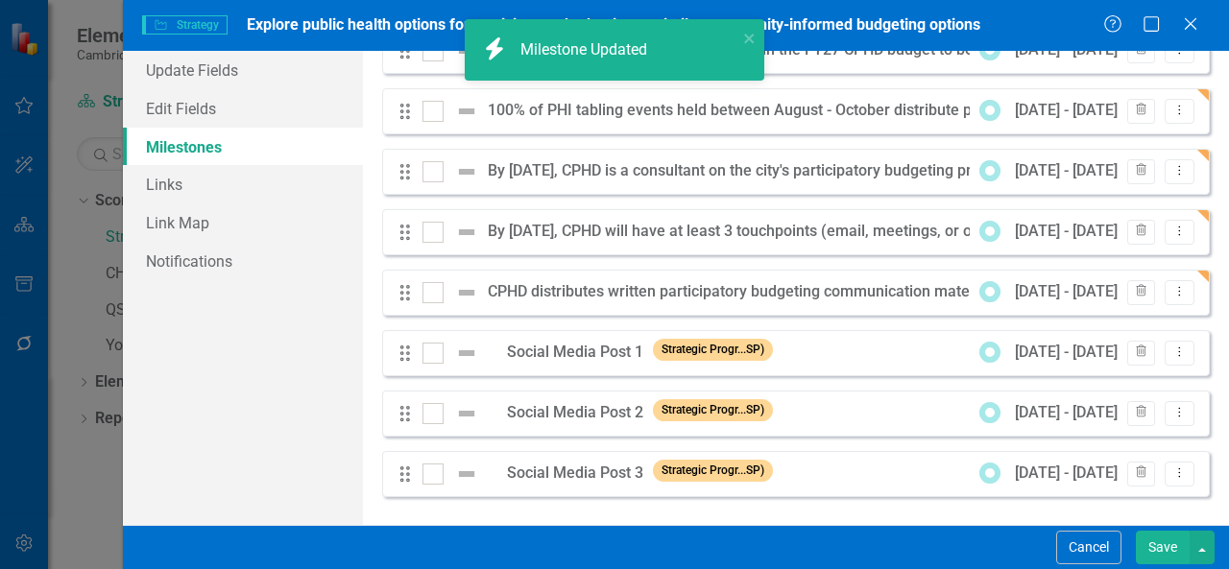
click at [1171, 307] on div "Drag CPHD distributes written participatory budgeting communication materials a…" at bounding box center [795, 293] width 827 height 46
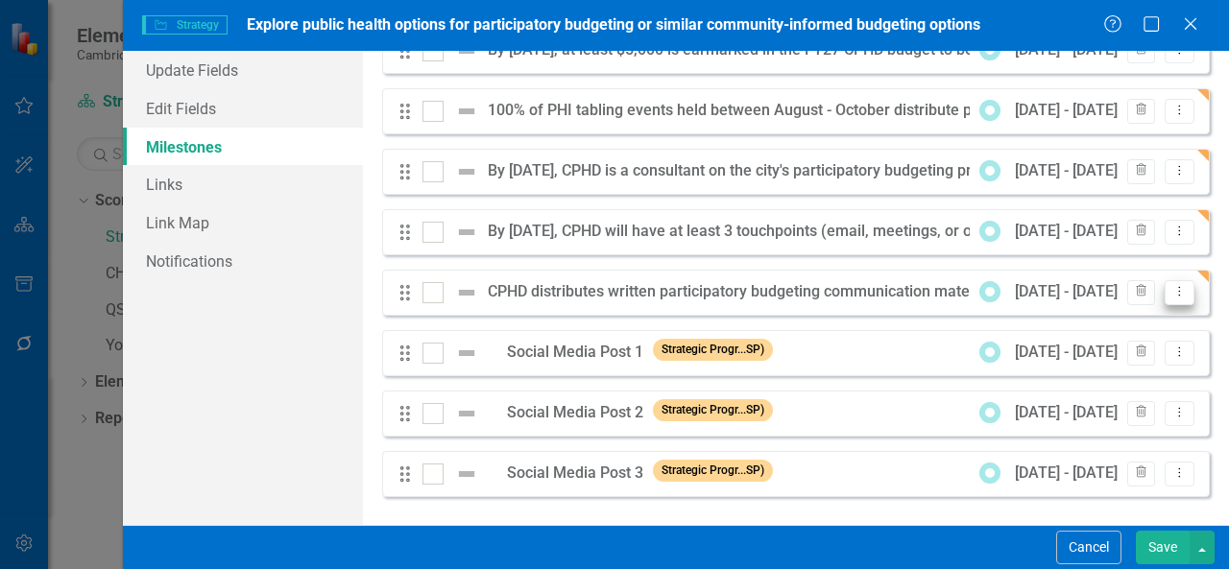
click at [1171, 295] on icon "Dropdown Menu" at bounding box center [1179, 291] width 16 height 12
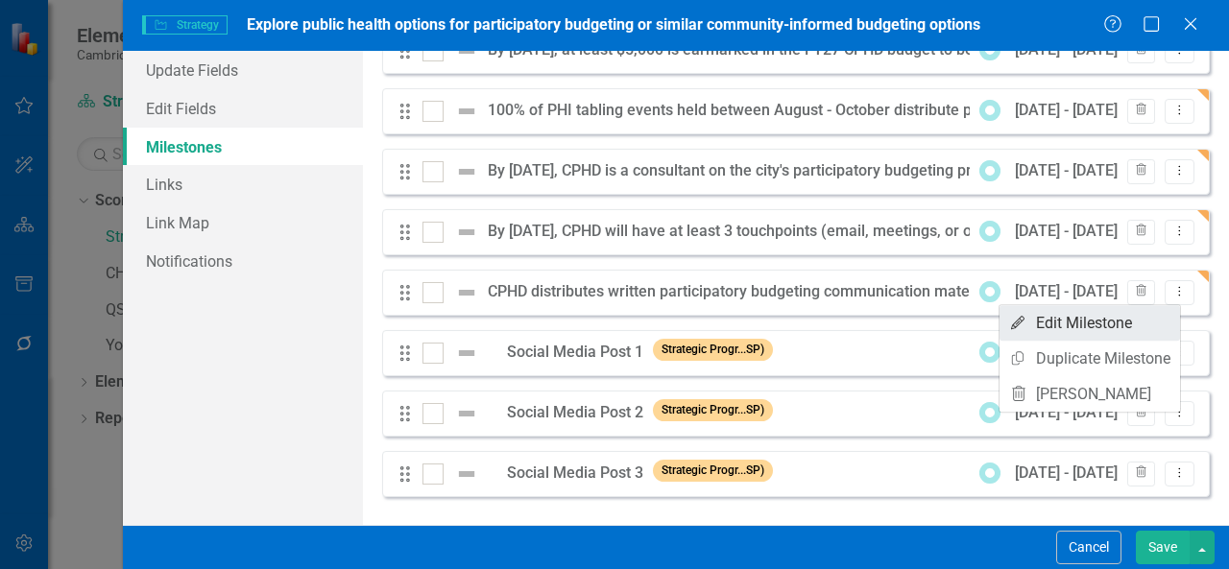
click at [1123, 320] on link "Edit Edit Milestone" at bounding box center [1089, 323] width 180 height 36
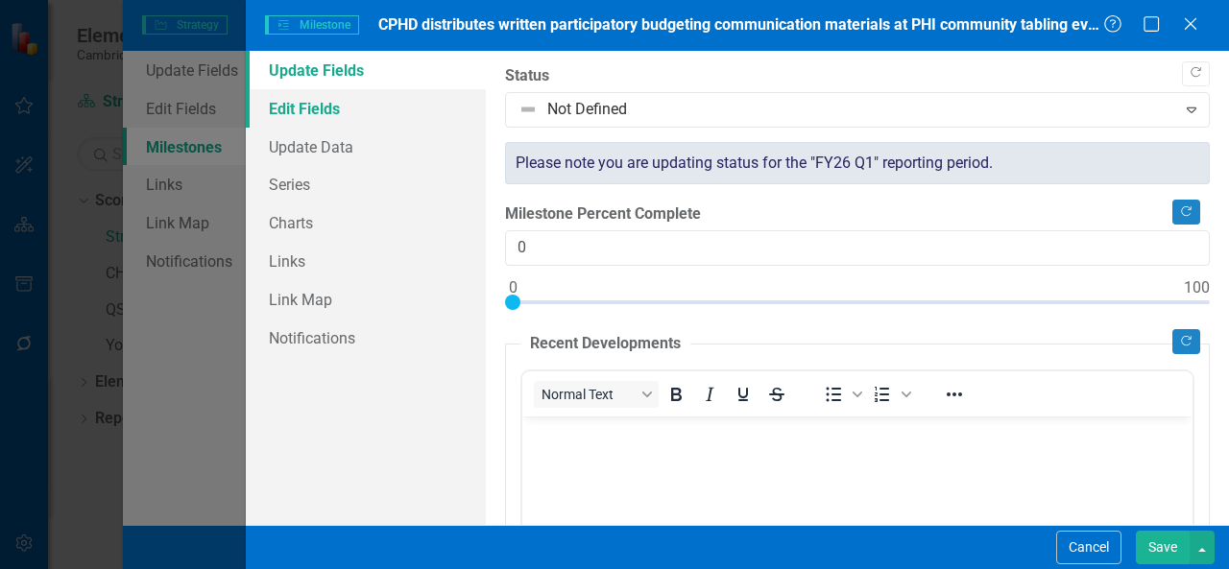
click at [376, 116] on link "Edit Fields" at bounding box center [366, 108] width 240 height 38
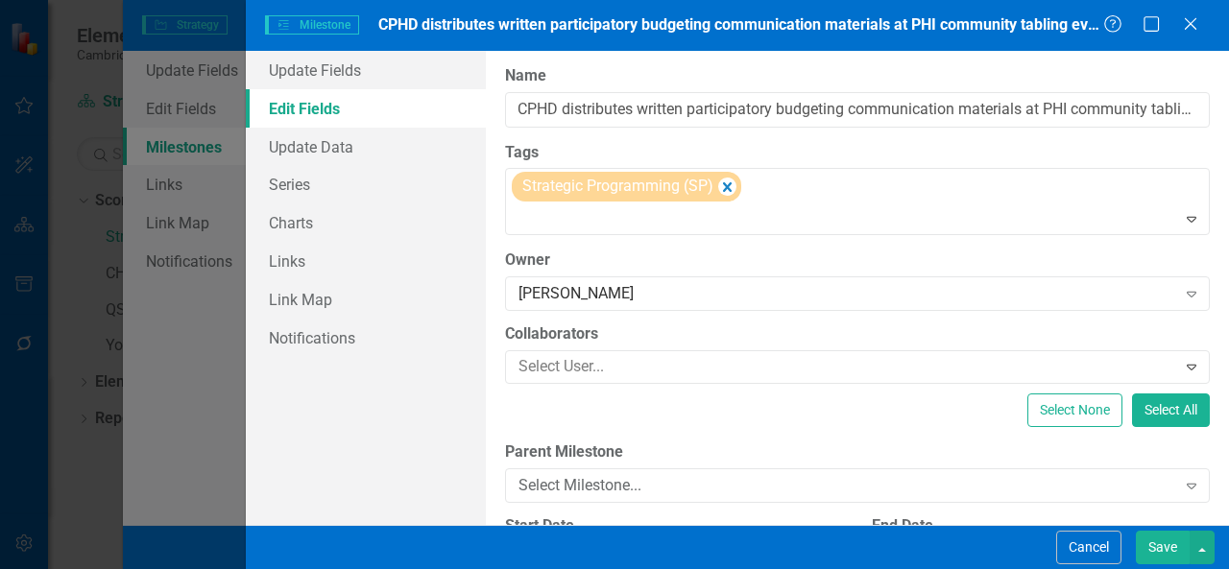
click at [1167, 547] on button "Save" at bounding box center [1162, 548] width 54 height 34
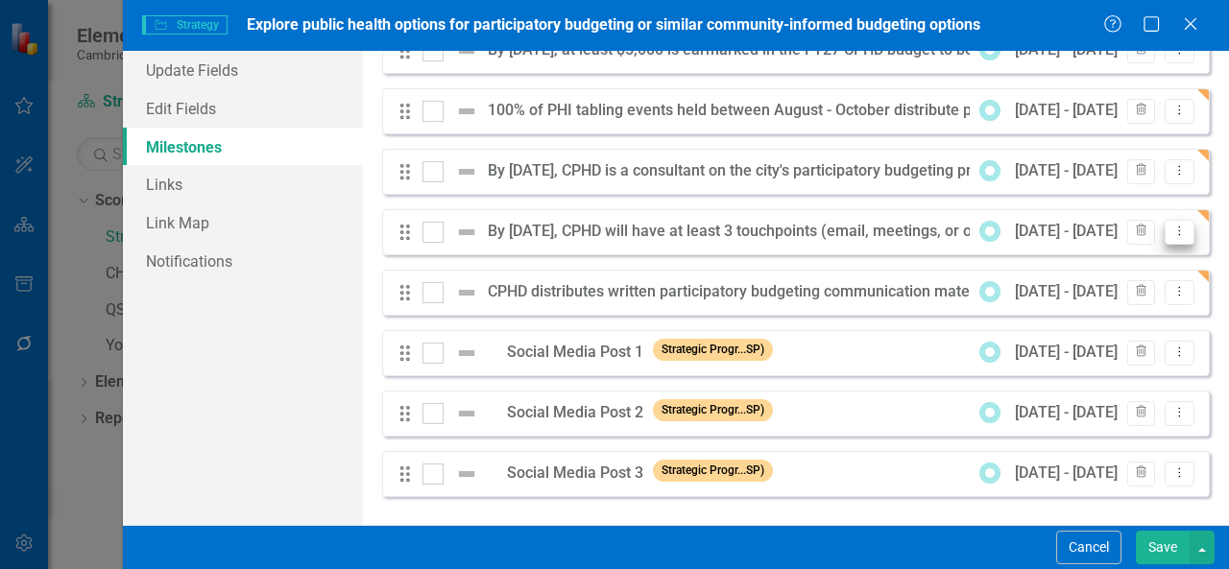
click at [1171, 227] on icon "Dropdown Menu" at bounding box center [1179, 231] width 16 height 12
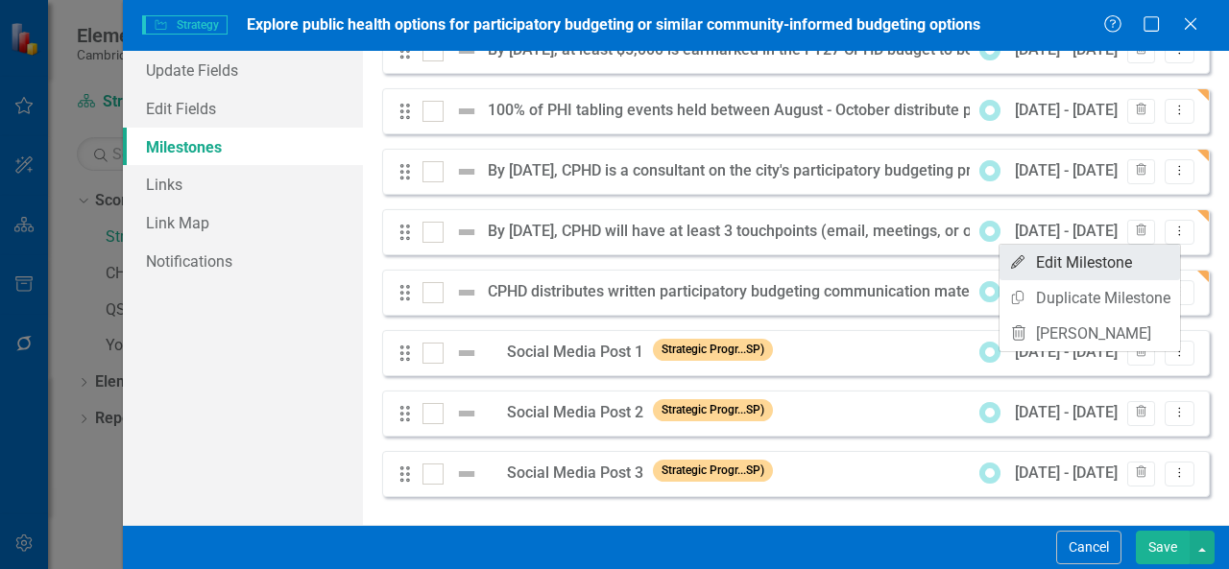
click at [1113, 261] on link "Edit Edit Milestone" at bounding box center [1089, 263] width 180 height 36
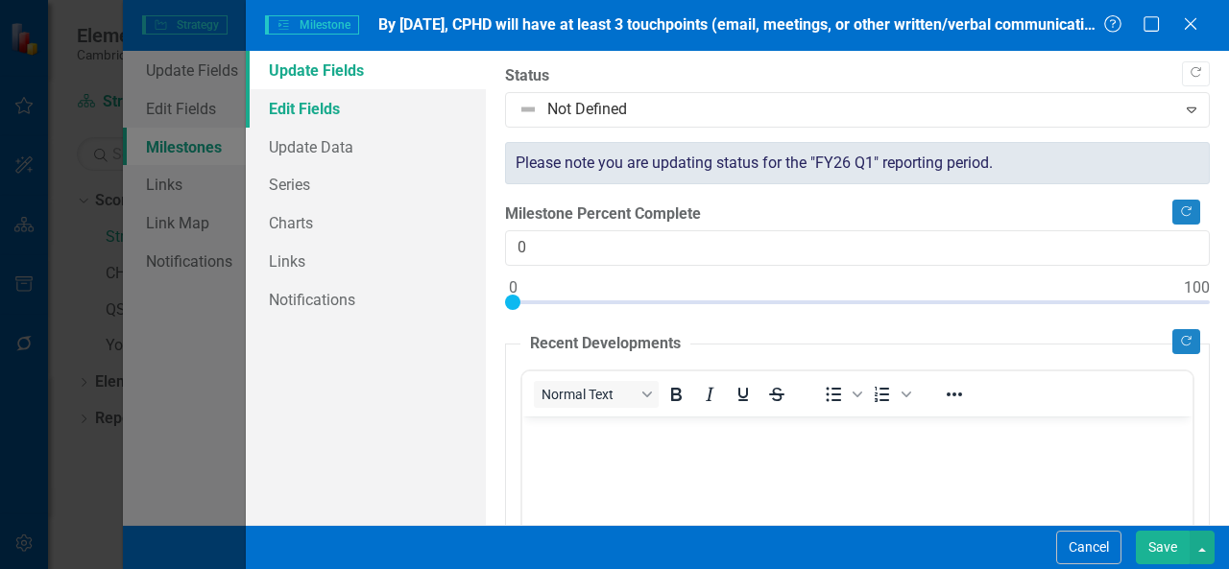
click at [392, 102] on link "Edit Fields" at bounding box center [366, 108] width 240 height 38
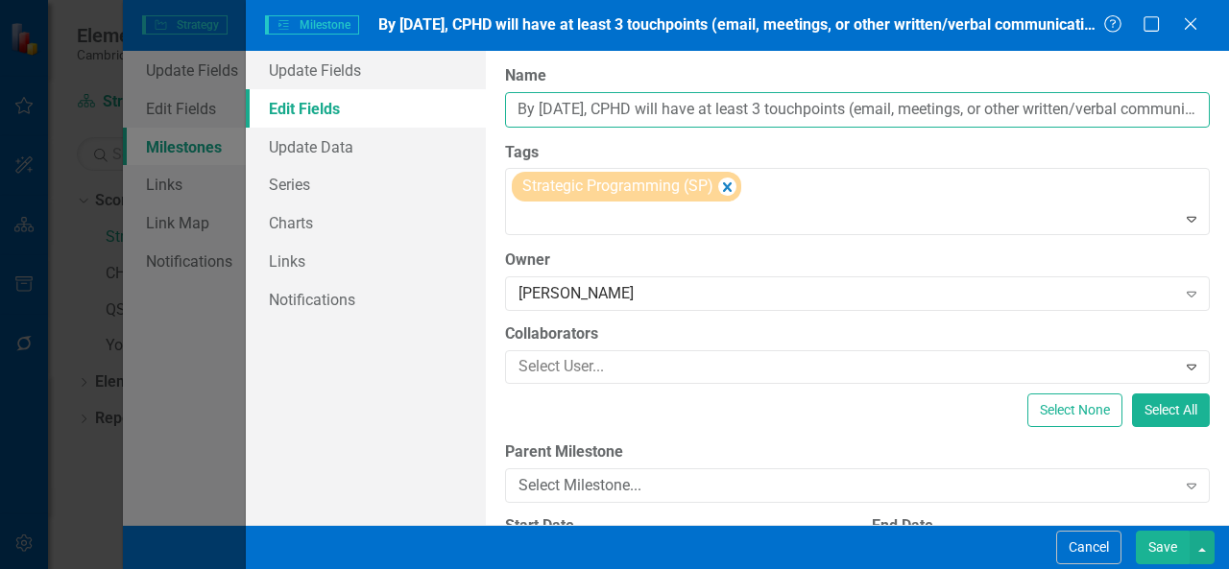
drag, startPoint x: 607, startPoint y: 108, endPoint x: 977, endPoint y: 107, distance: 370.5
click at [977, 107] on input "By [DATE], CPHD will have at least 3 touchpoints (email, meetings, or other wri…" at bounding box center [857, 110] width 705 height 36
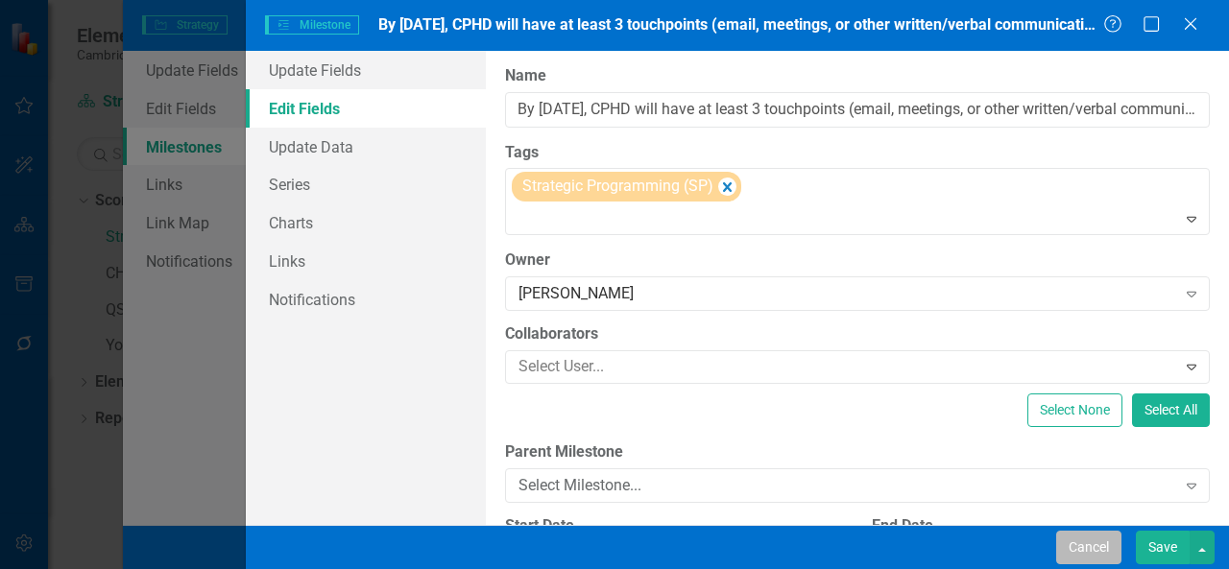
click at [1102, 551] on button "Cancel" at bounding box center [1088, 548] width 65 height 34
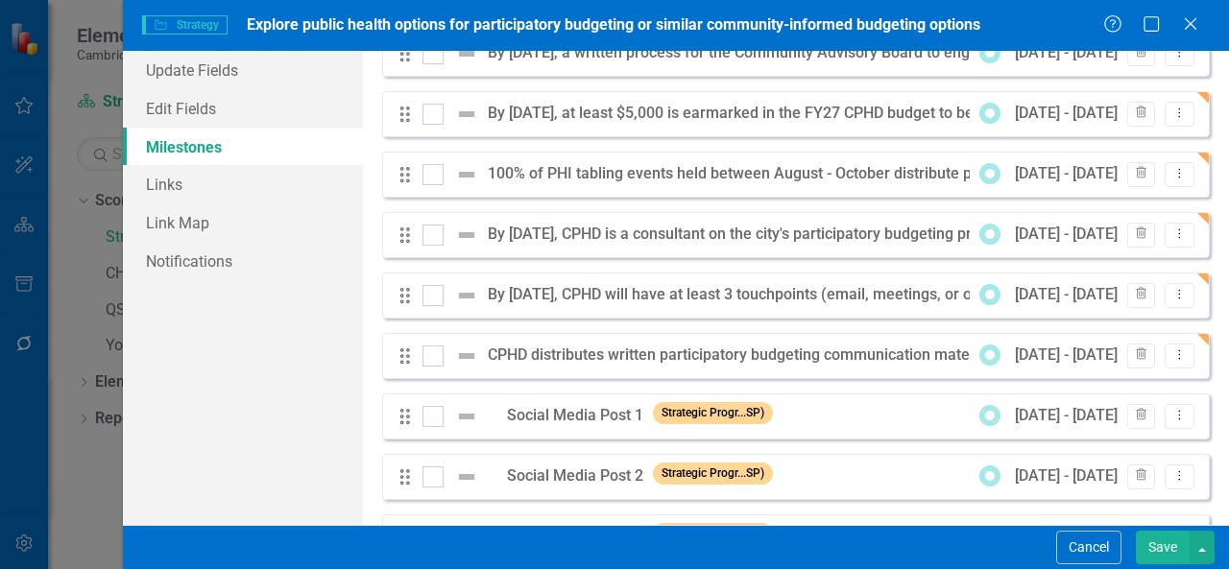
scroll to position [148, 0]
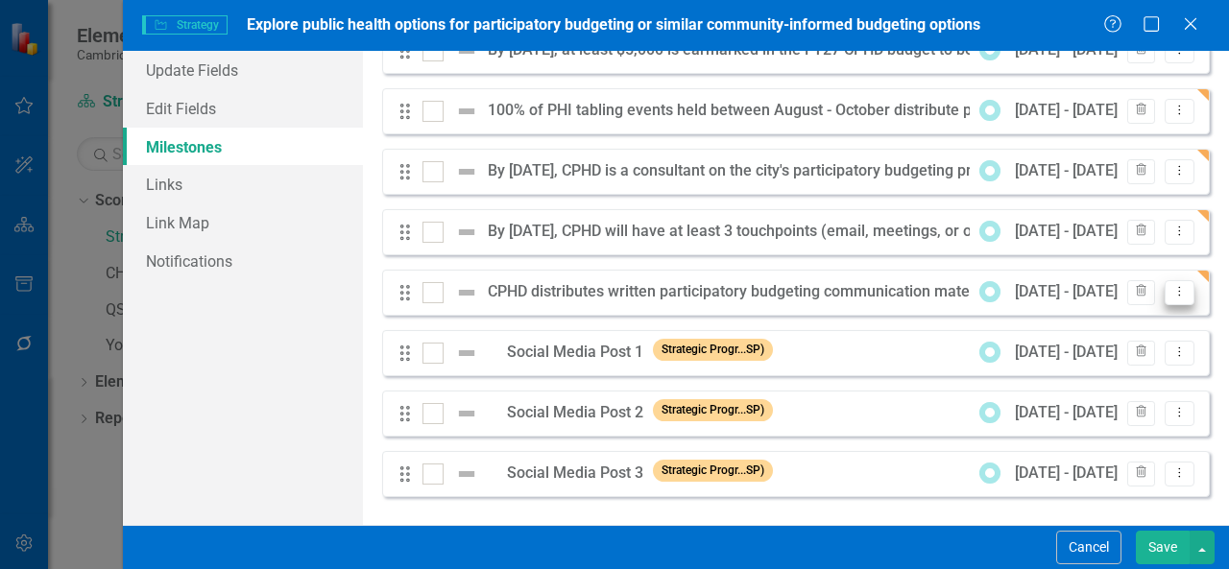
click at [1175, 291] on button "Dropdown Menu" at bounding box center [1179, 293] width 30 height 26
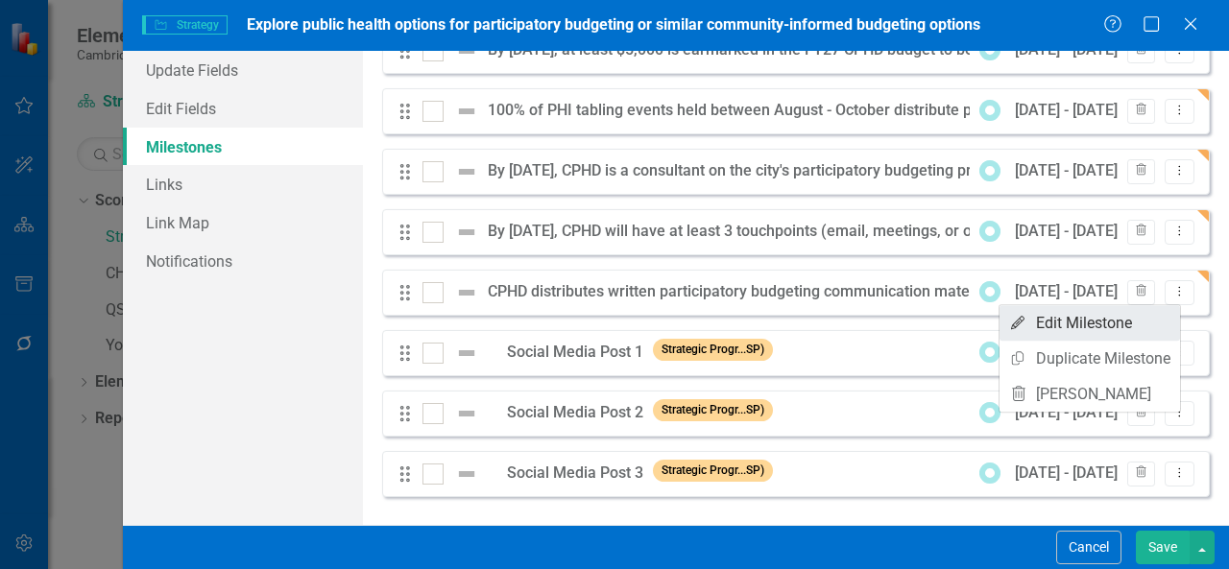
click at [1132, 315] on link "Edit Edit Milestone" at bounding box center [1089, 323] width 180 height 36
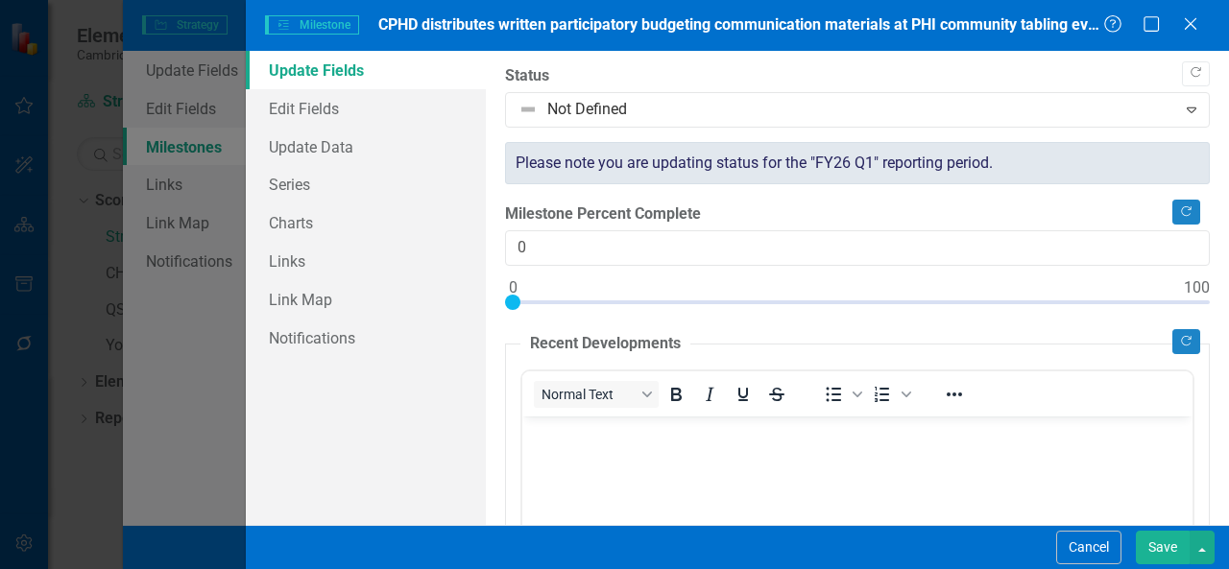
scroll to position [0, 0]
click at [399, 104] on link "Edit Fields" at bounding box center [366, 108] width 240 height 38
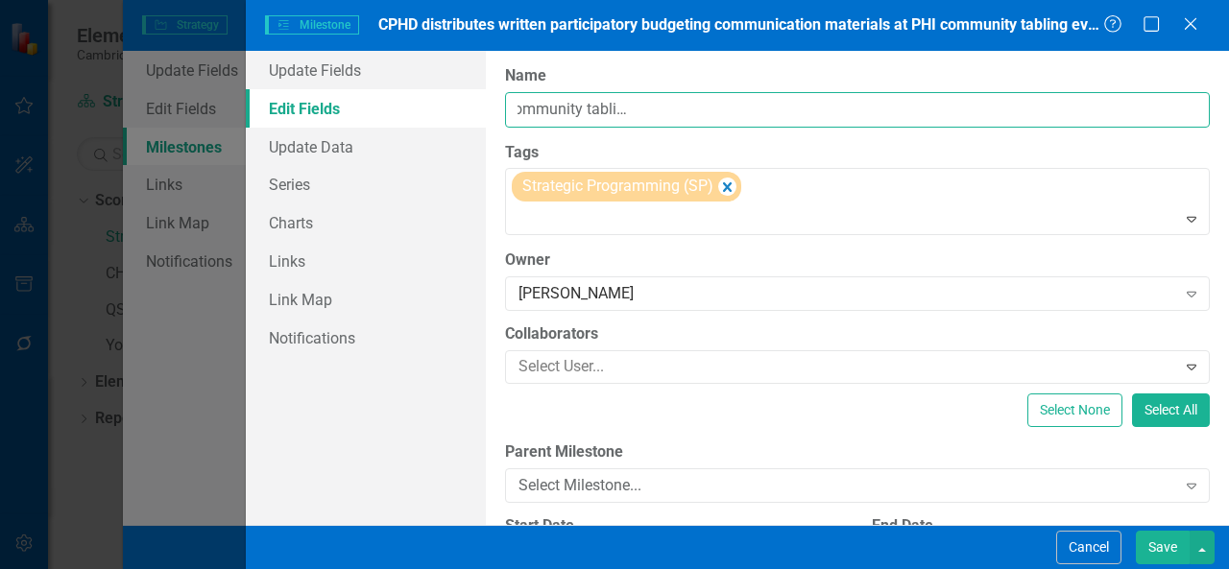
scroll to position [0, 852]
drag, startPoint x: 628, startPoint y: 109, endPoint x: 935, endPoint y: 93, distance: 307.6
click at [935, 93] on input "CPHD distributes written participatory budgeting communication materials at PHI…" at bounding box center [857, 110] width 705 height 36
click at [722, 113] on input "CPHD distributes written participatory budgeting communication materials at PHI…" at bounding box center [857, 110] width 705 height 36
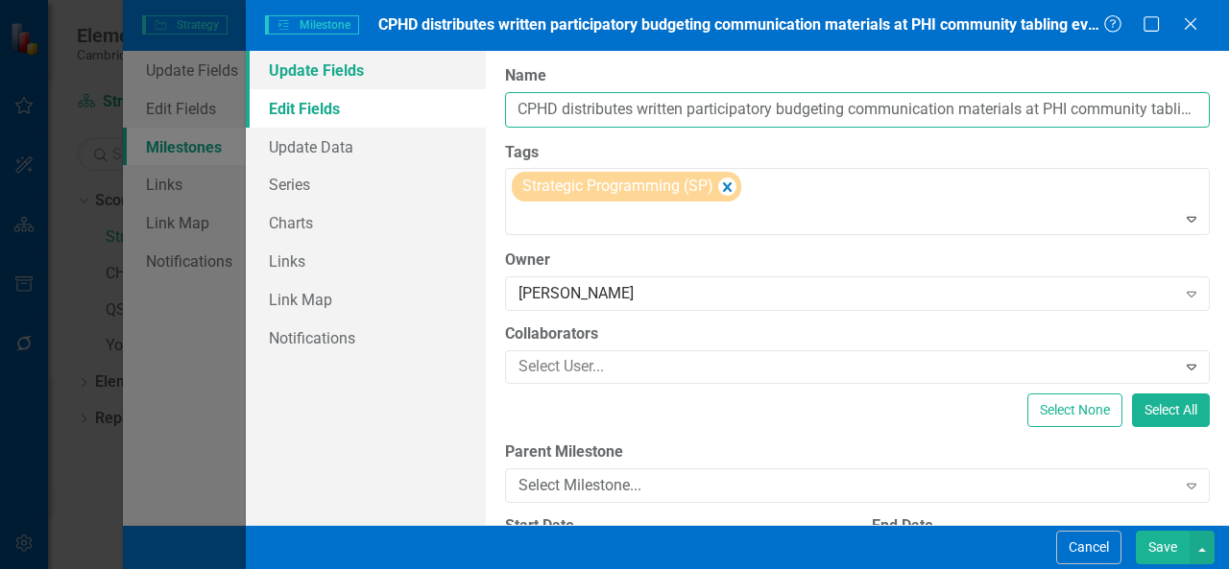
drag, startPoint x: 722, startPoint y: 113, endPoint x: 328, endPoint y: 86, distance: 394.4
click at [328, 86] on div "Update Fields Edit Fields Update Data Series Charts Links Link Map Notification…" at bounding box center [737, 288] width 983 height 474
click at [543, 107] on input "CPHD distributes written participatory budgeting communication materials at PHI…" at bounding box center [857, 110] width 705 height 36
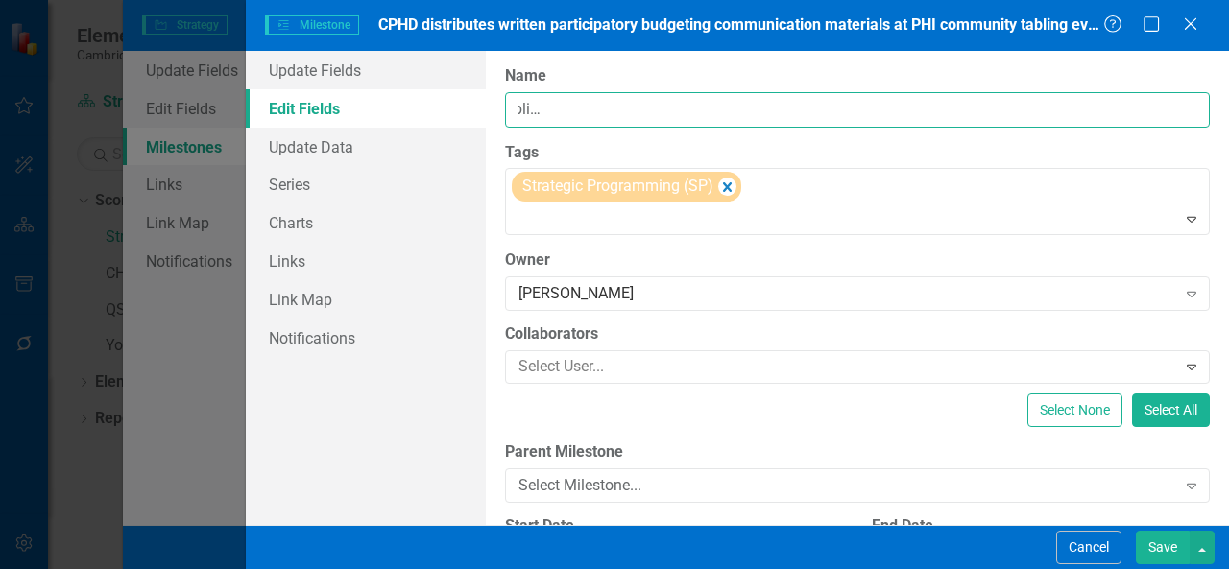
drag, startPoint x: 521, startPoint y: 110, endPoint x: 627, endPoint y: 120, distance: 106.0
click at [627, 120] on input "CPHD distributes written participatory budgeting communication materials at PHI…" at bounding box center [857, 110] width 705 height 36
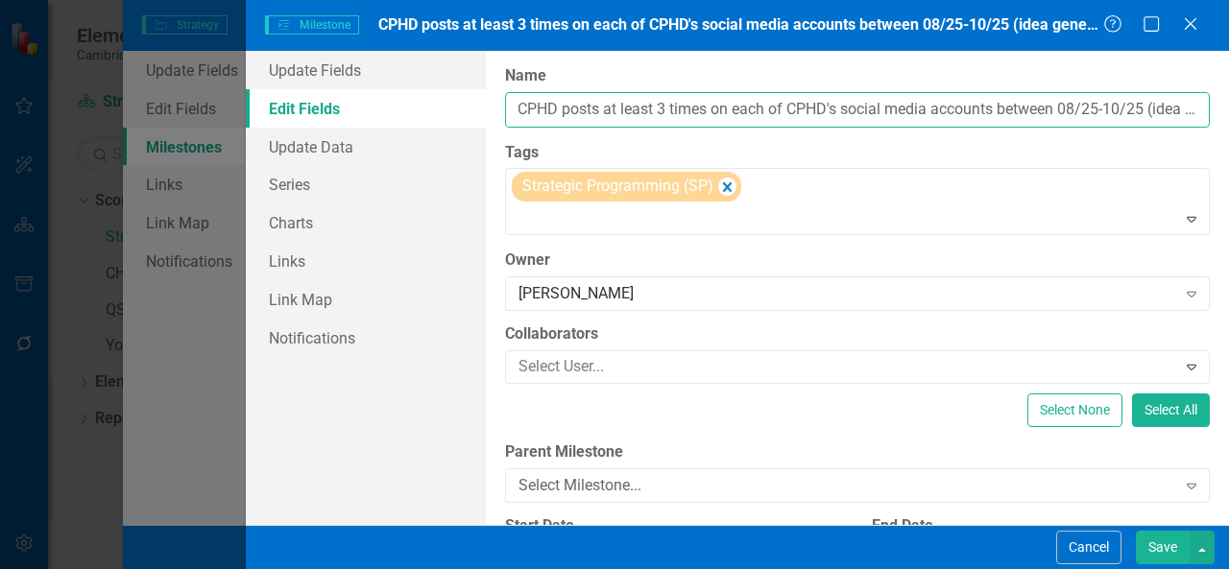
click at [711, 112] on input "CPHD posts at least 3 times on each of CPHD's social media accounts between 08/…" at bounding box center [857, 110] width 705 height 36
type input "CPHD posts at least 3 times about Cambridge's Participatory Budgeting Process o…"
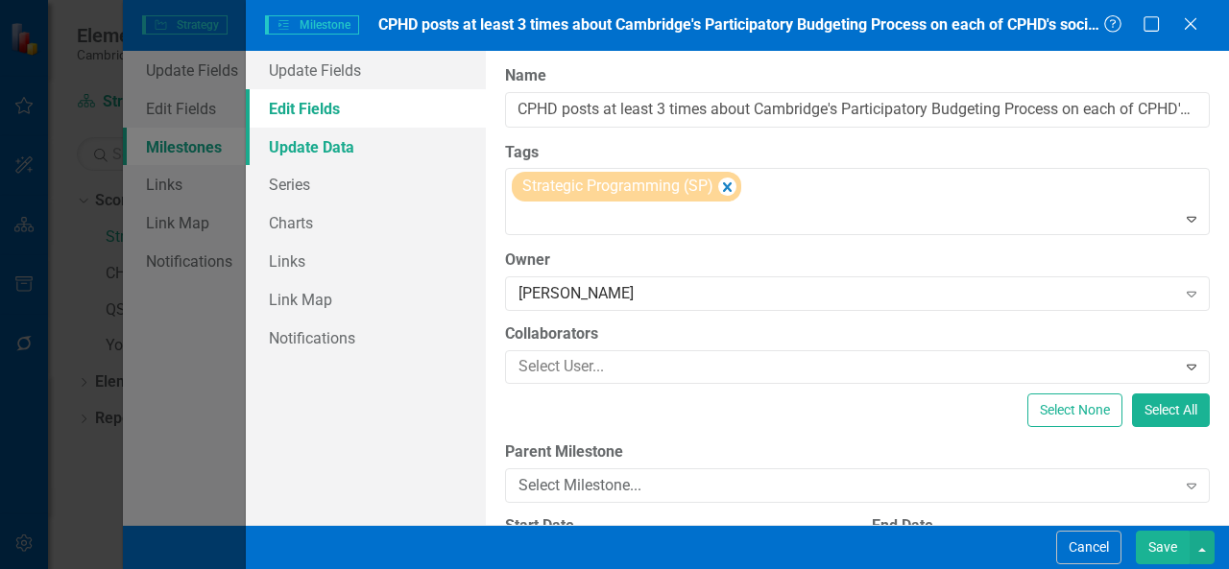
click at [340, 148] on link "Update Data" at bounding box center [366, 147] width 240 height 38
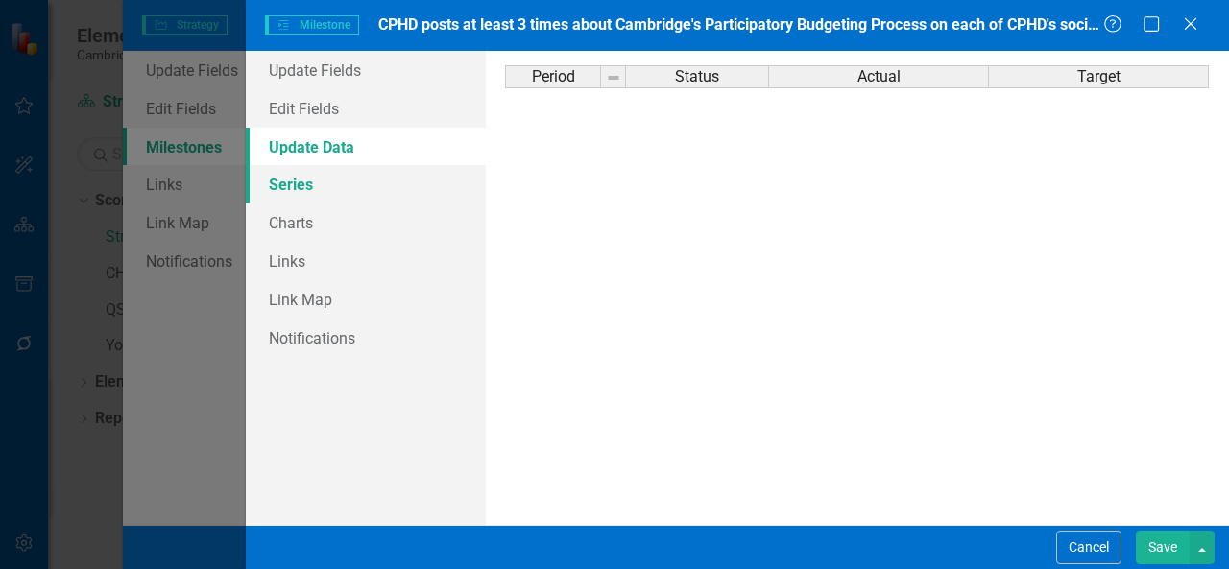
click at [331, 183] on link "Series" at bounding box center [366, 184] width 240 height 38
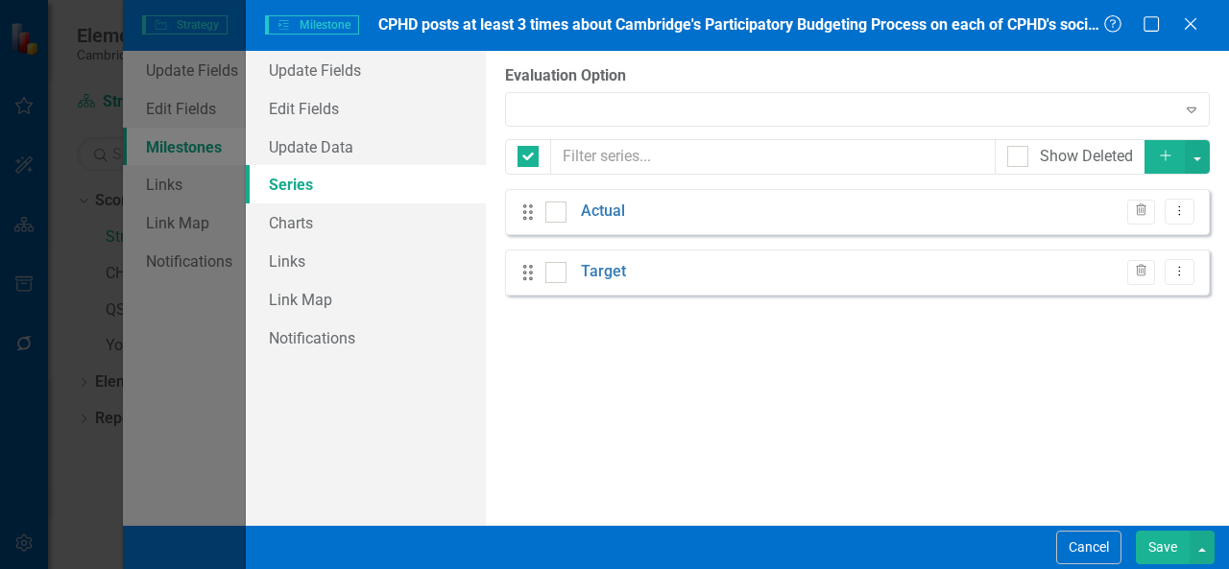
checkbox input "false"
click at [1186, 218] on button "Dropdown Menu" at bounding box center [1179, 212] width 30 height 26
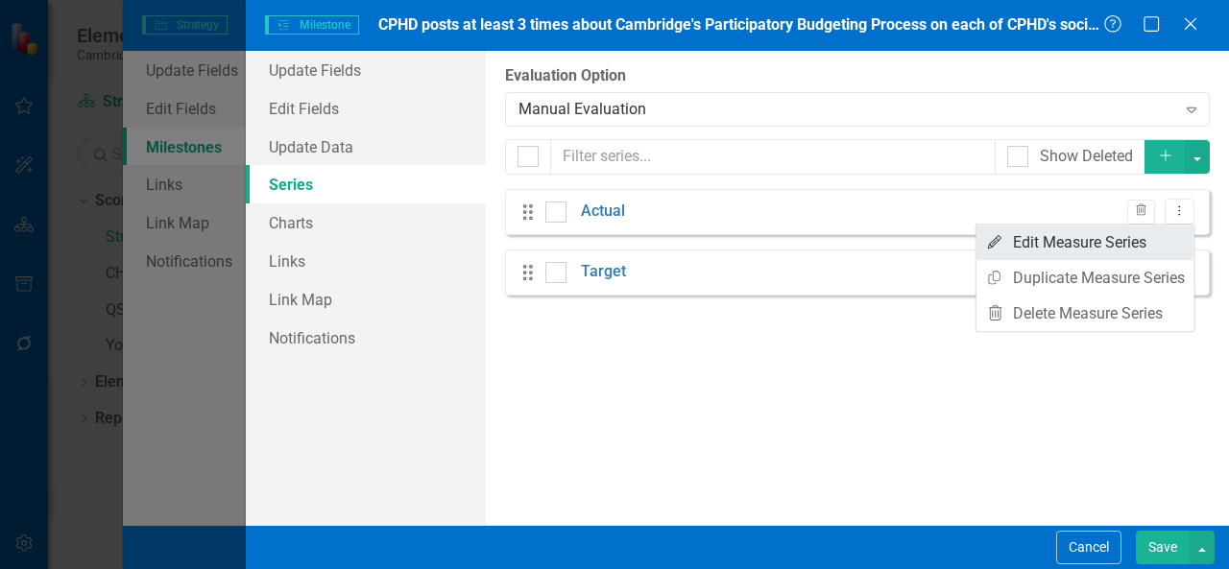
click at [1144, 244] on link "Edit Edit Measure Series" at bounding box center [1085, 243] width 218 height 36
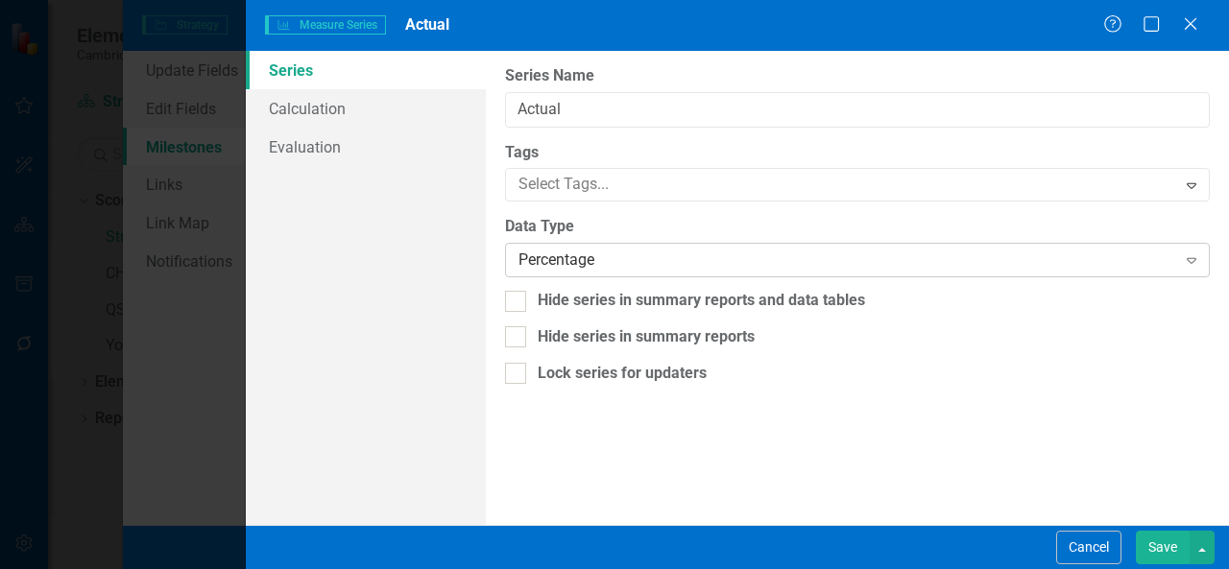
click at [1170, 256] on div "Percentage" at bounding box center [846, 261] width 657 height 22
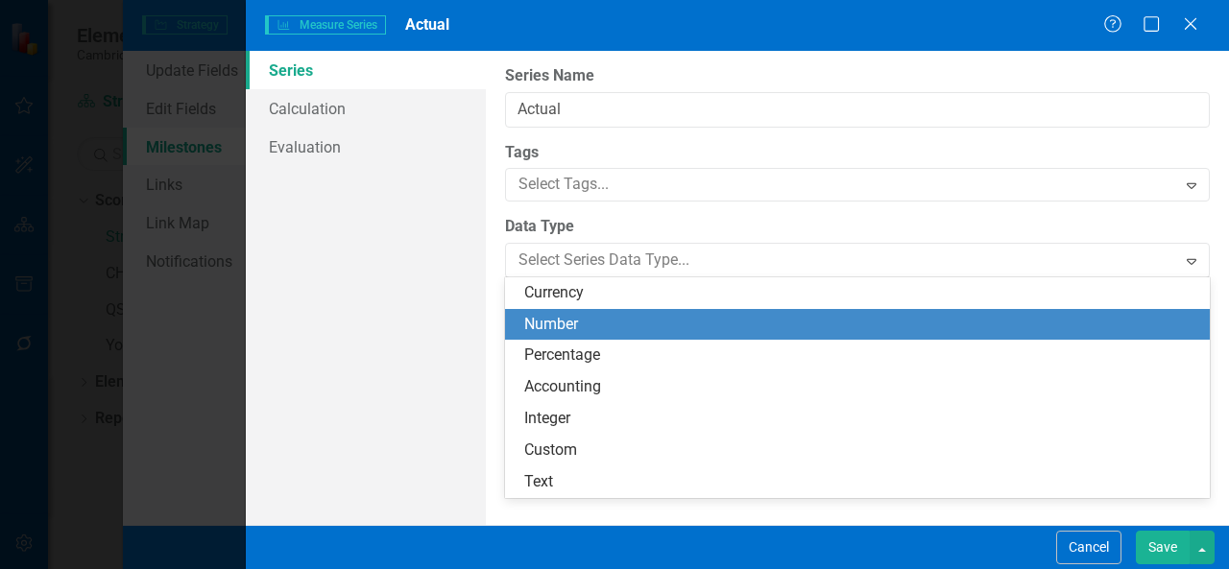
click at [944, 325] on div "Number" at bounding box center [861, 325] width 674 height 22
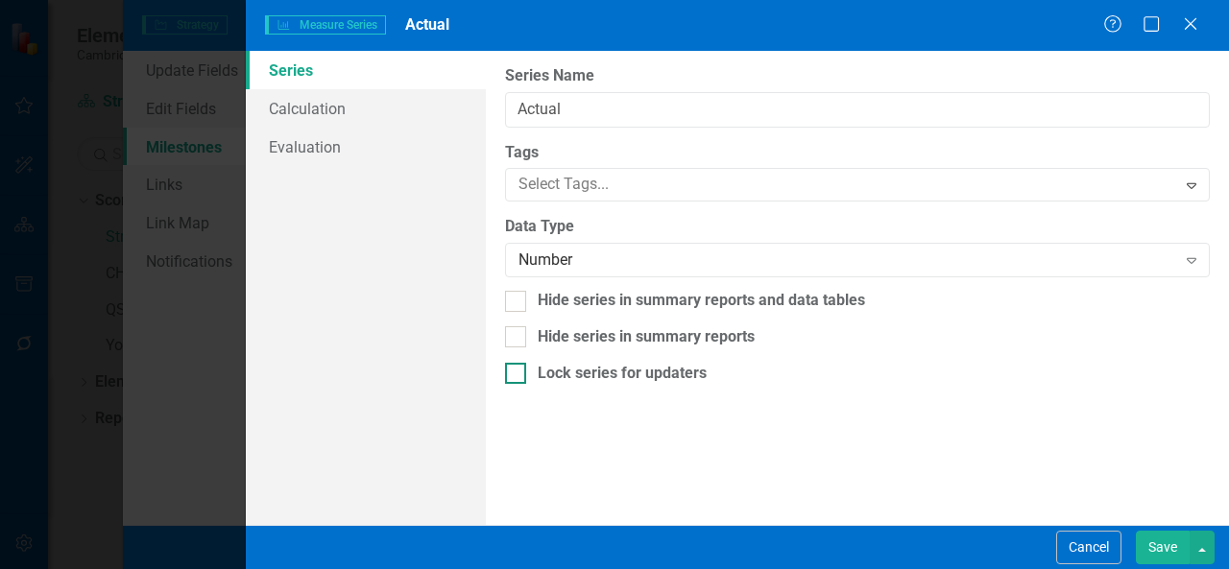
click at [1075, 382] on div "Lock series for updaters" at bounding box center [857, 374] width 705 height 22
click at [517, 375] on input "Lock series for updaters" at bounding box center [511, 369] width 12 height 12
checkbox input "true"
click at [1159, 553] on button "Save" at bounding box center [1162, 548] width 54 height 34
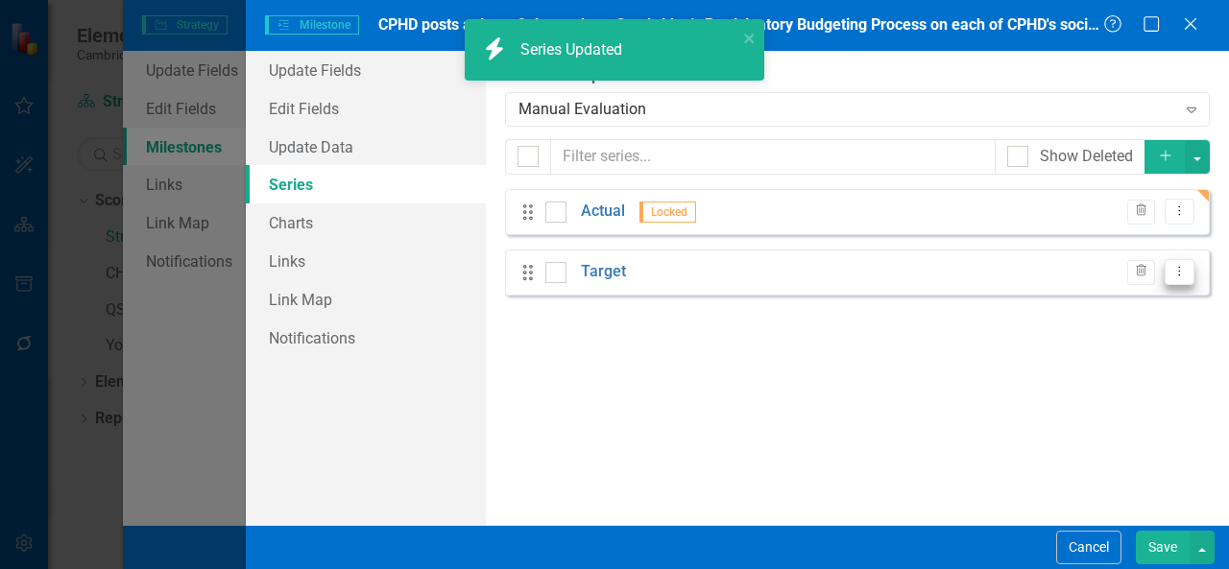
click at [1186, 270] on icon "Dropdown Menu" at bounding box center [1179, 271] width 16 height 12
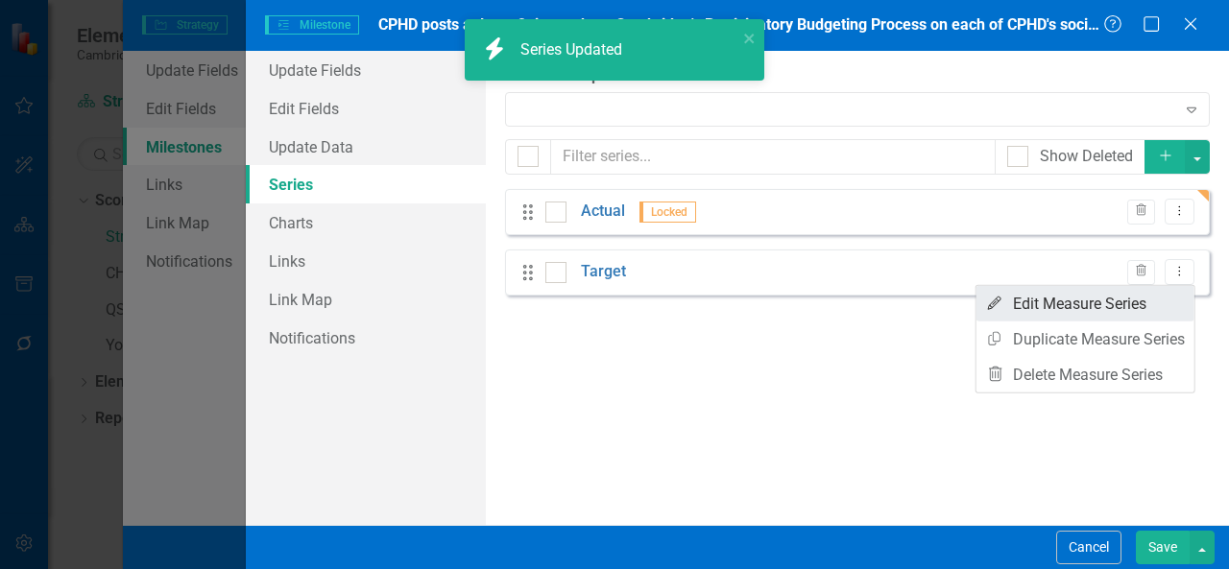
click at [1138, 293] on link "Edit Edit Measure Series" at bounding box center [1085, 304] width 218 height 36
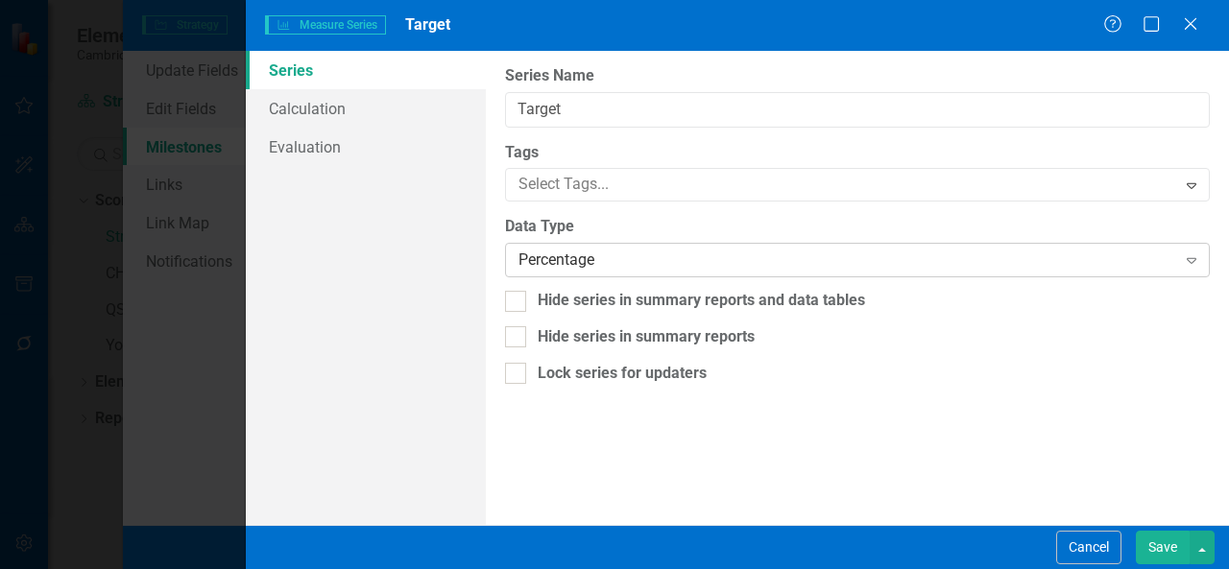
click at [1024, 260] on div "Percentage" at bounding box center [846, 261] width 657 height 22
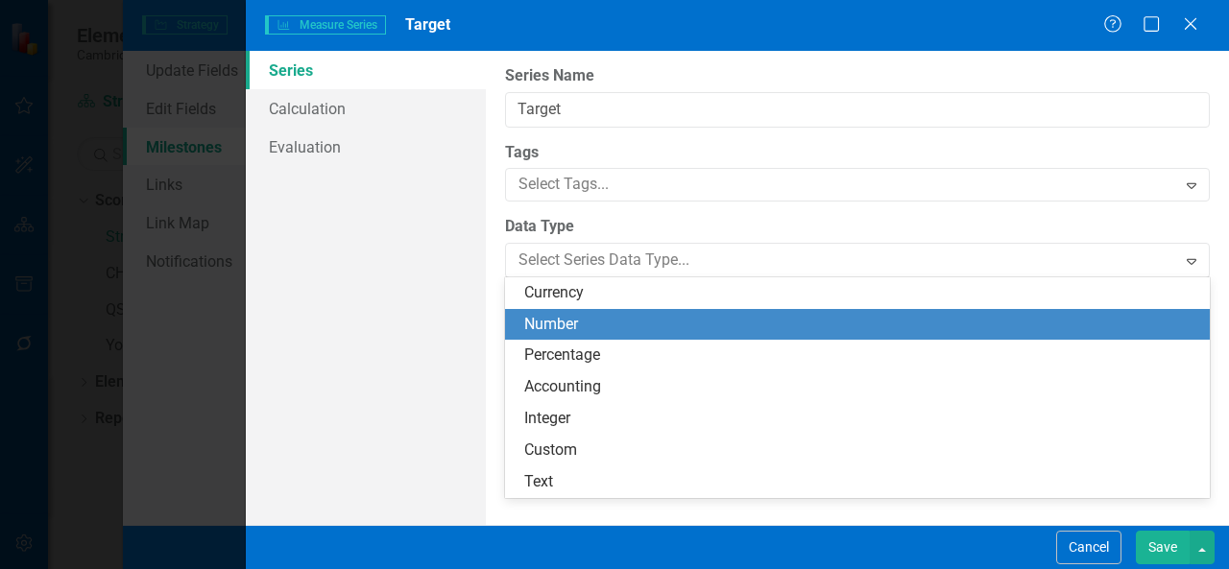
click at [913, 318] on div "Number" at bounding box center [861, 325] width 674 height 22
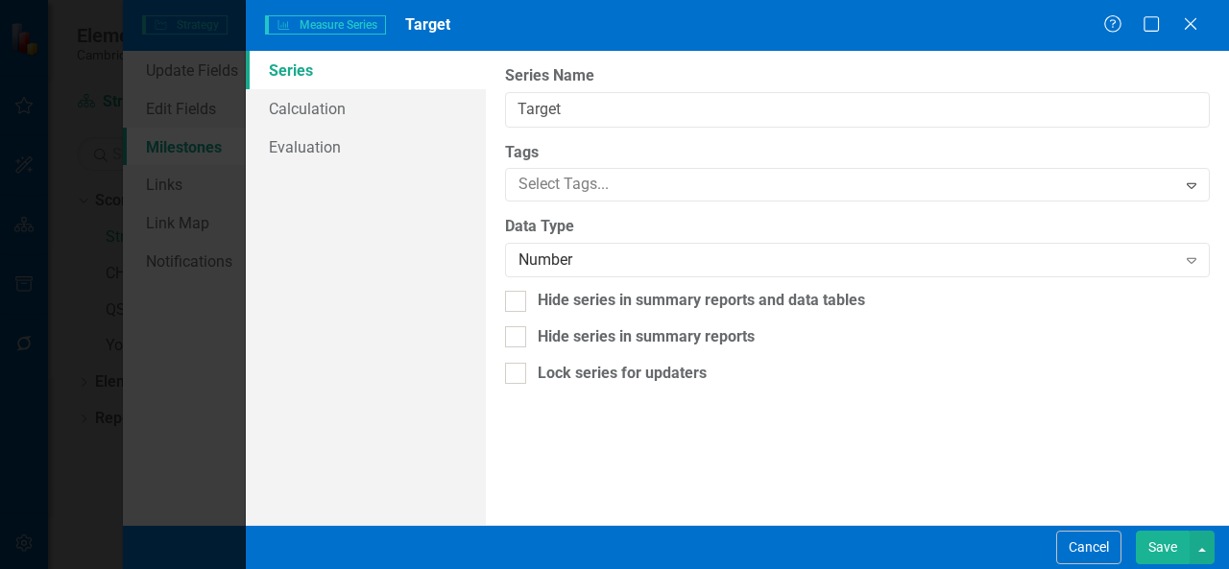
click at [1157, 552] on button "Save" at bounding box center [1162, 548] width 54 height 34
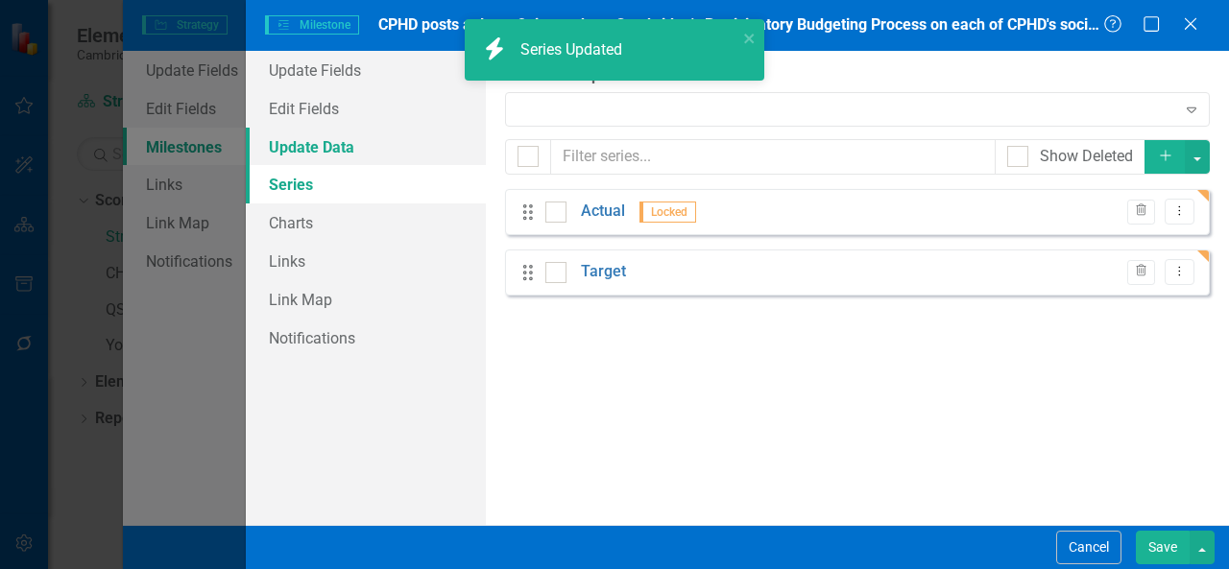
click at [381, 149] on link "Update Data" at bounding box center [366, 147] width 240 height 38
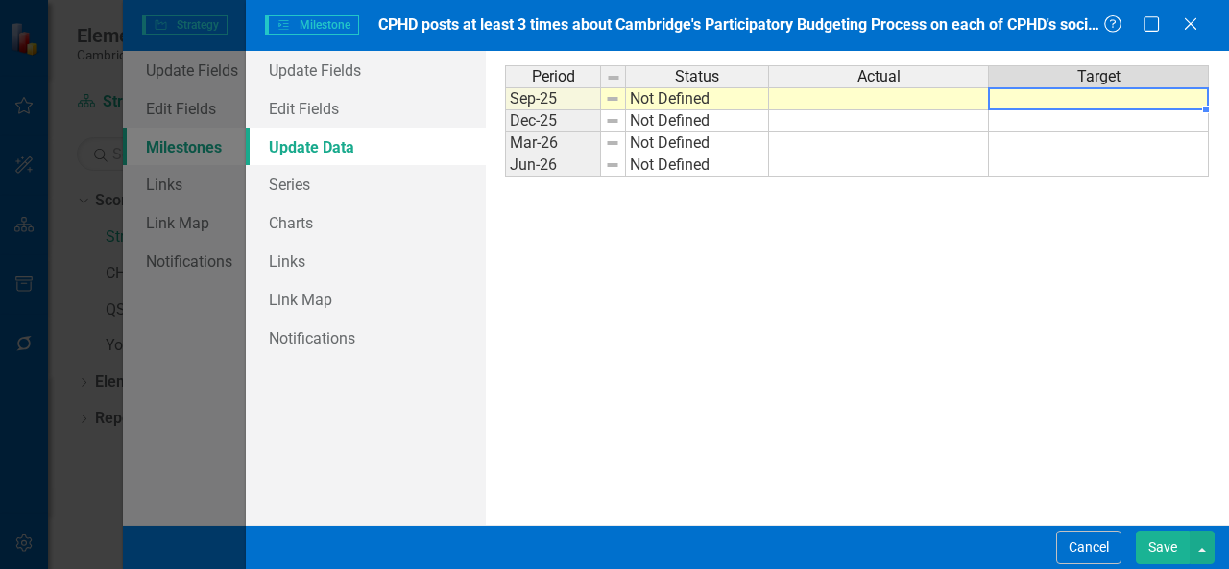
click at [1040, 104] on td at bounding box center [1099, 98] width 220 height 23
type textarea "3"
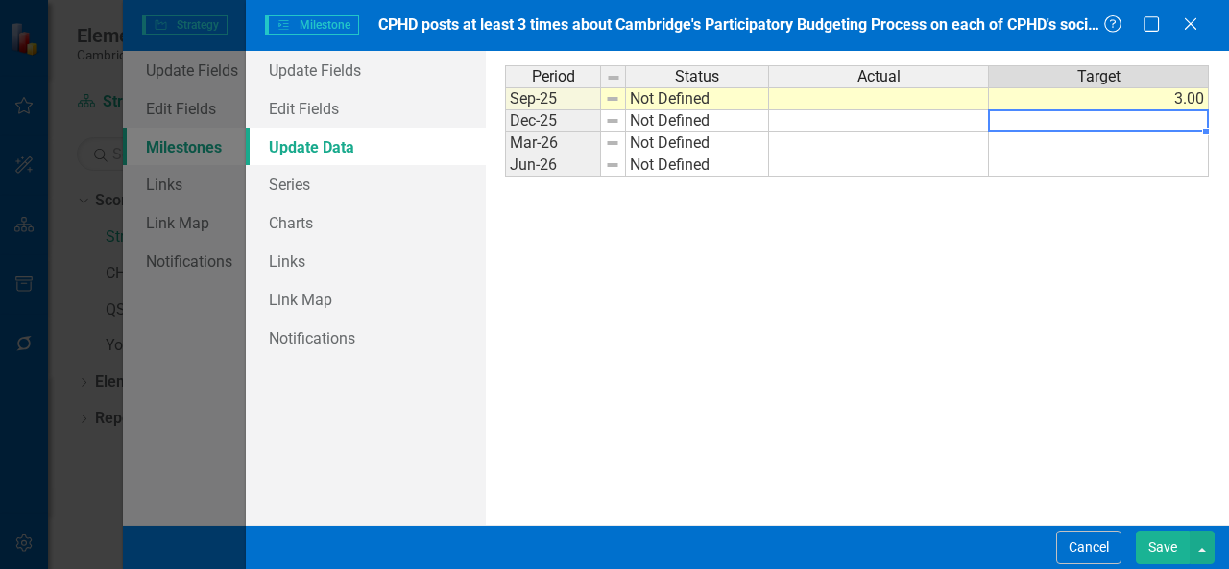
click at [1028, 122] on td at bounding box center [1099, 121] width 220 height 22
type textarea "3"
type textarea "0"
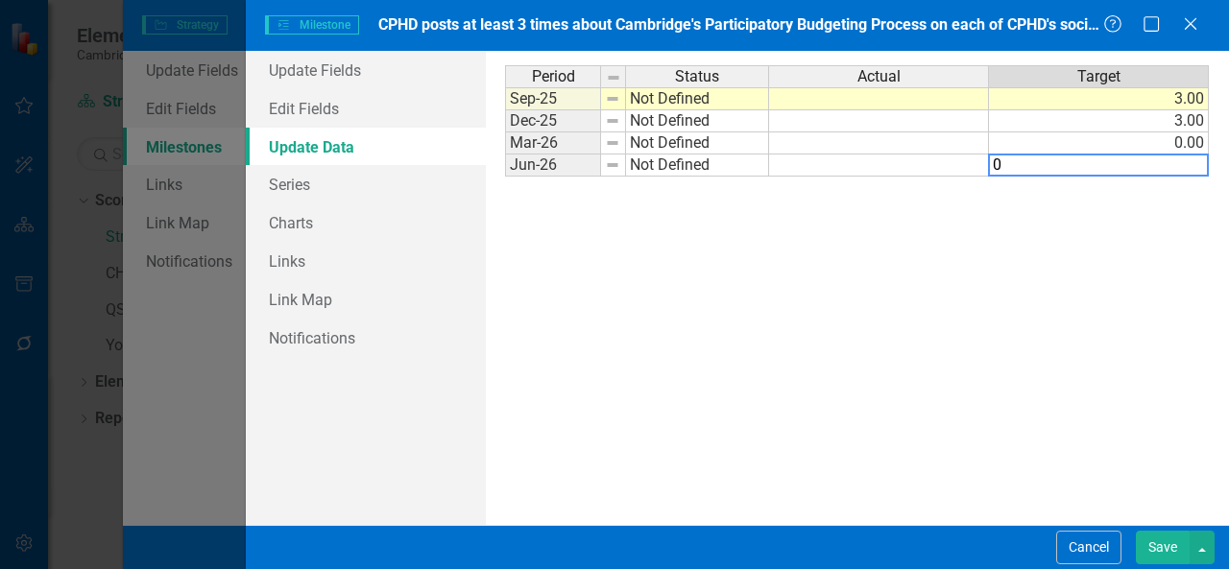
type textarea "0"
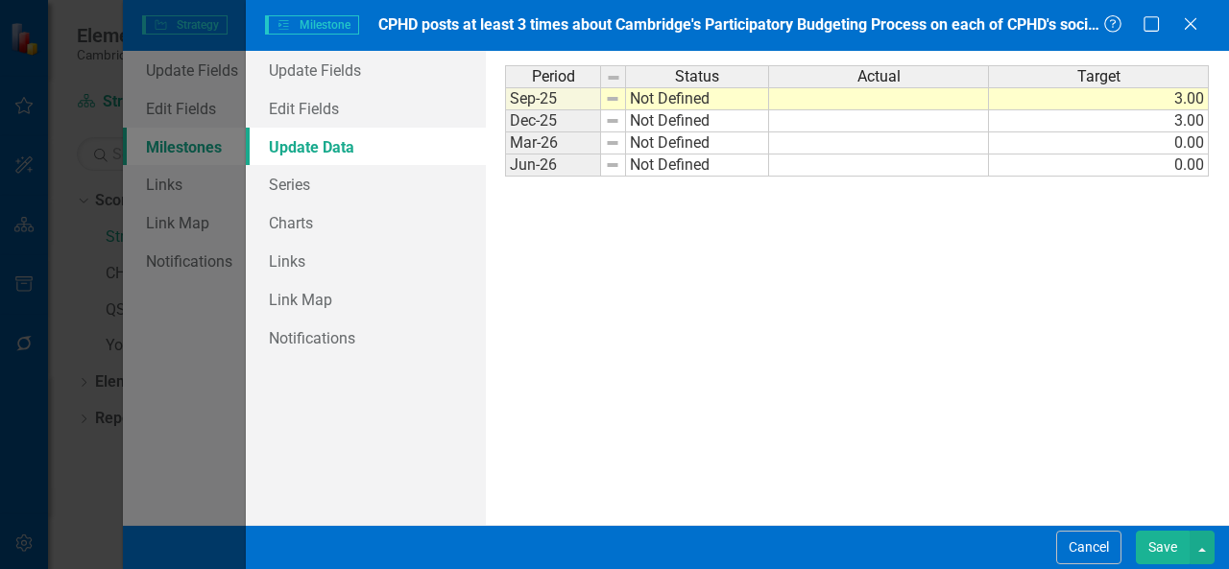
click at [1155, 396] on div "Period Status Actual Target Sep-25 Not Defined 3.00 Dec-25 Not Defined 3.00 Mar…" at bounding box center [857, 287] width 705 height 445
click at [1151, 543] on button "Save" at bounding box center [1162, 548] width 54 height 34
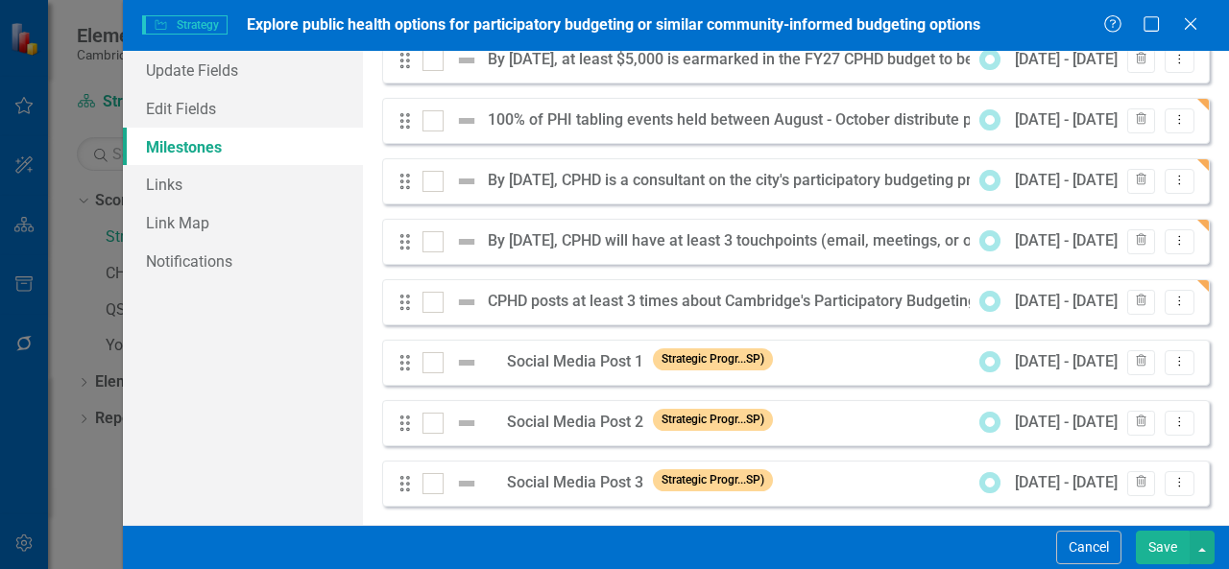
scroll to position [148, 0]
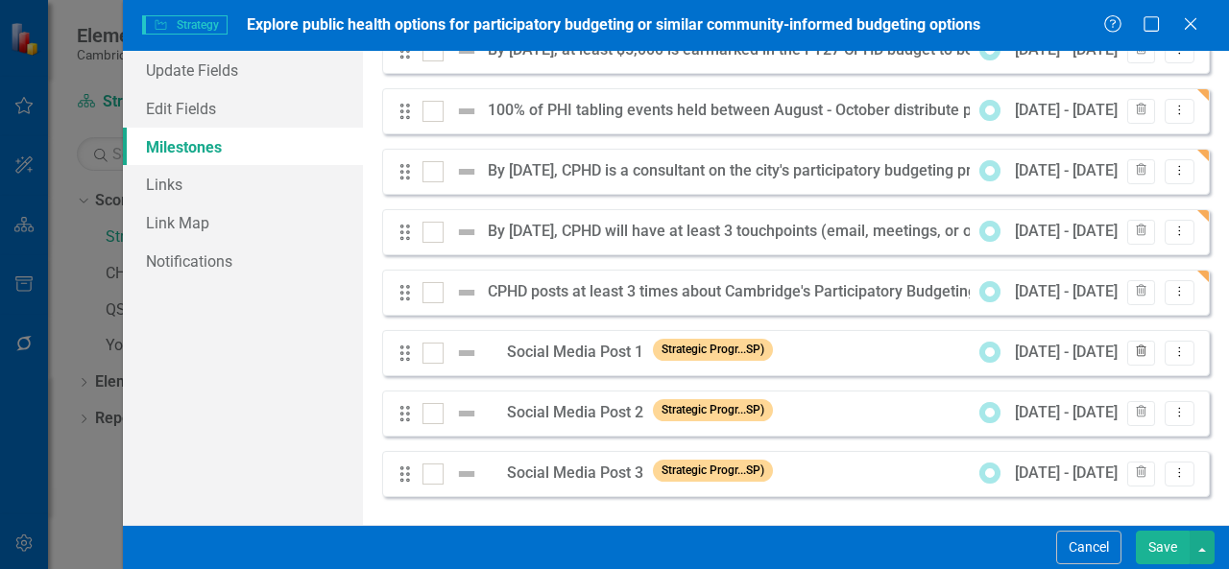
click at [1134, 354] on icon "Trash" at bounding box center [1141, 352] width 14 height 12
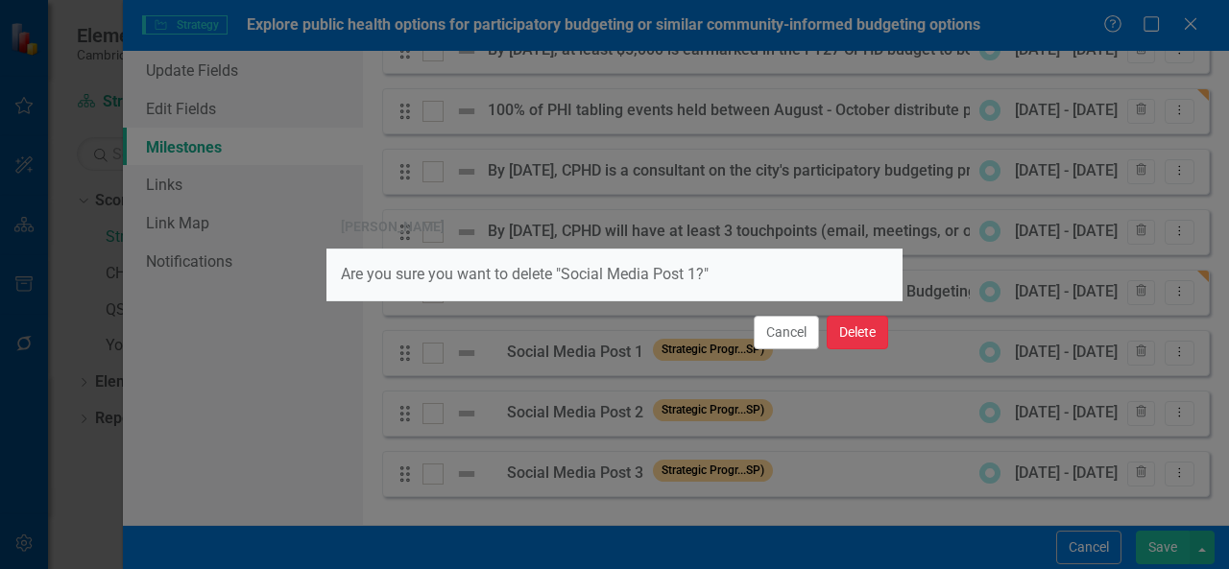
click at [860, 327] on button "Delete" at bounding box center [856, 333] width 61 height 34
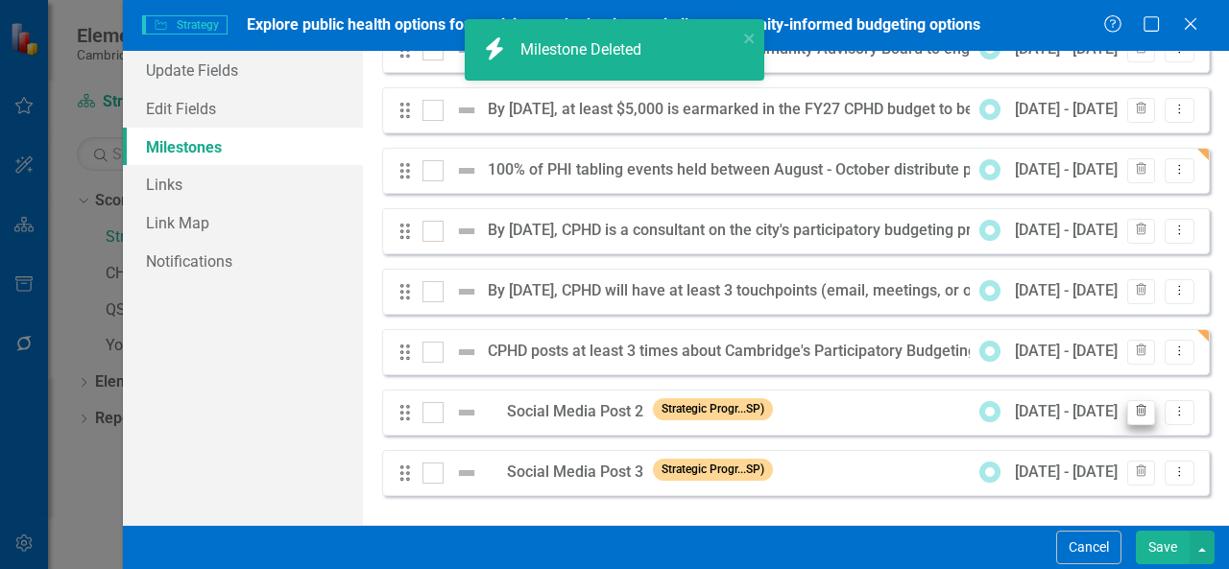
scroll to position [87, 0]
click at [1134, 414] on icon "Trash" at bounding box center [1141, 413] width 14 height 12
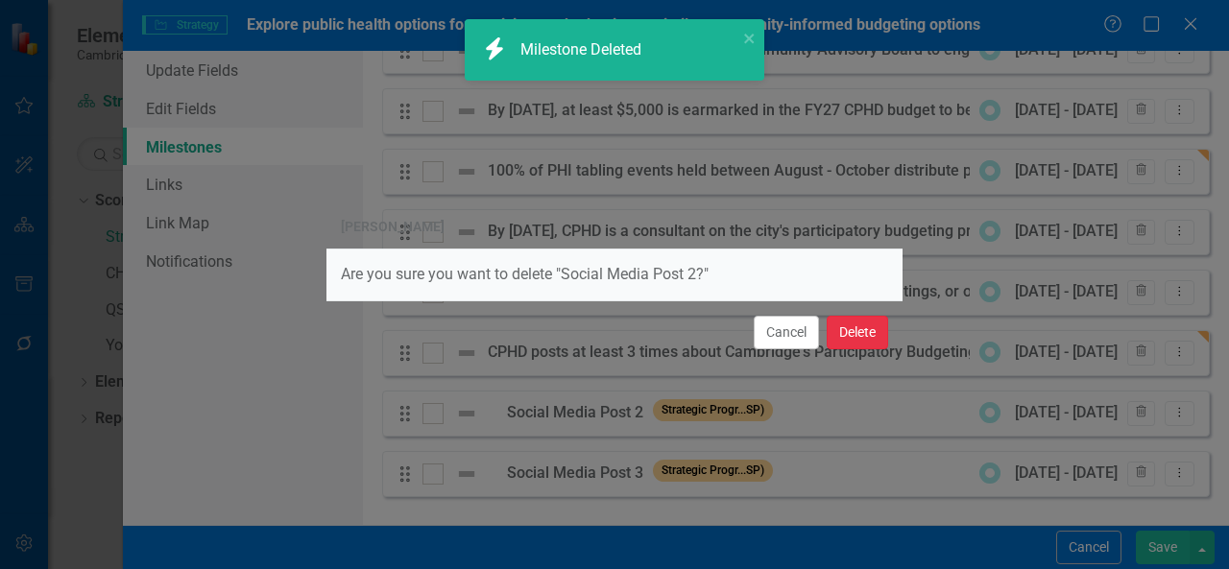
click at [854, 345] on button "Delete" at bounding box center [856, 333] width 61 height 34
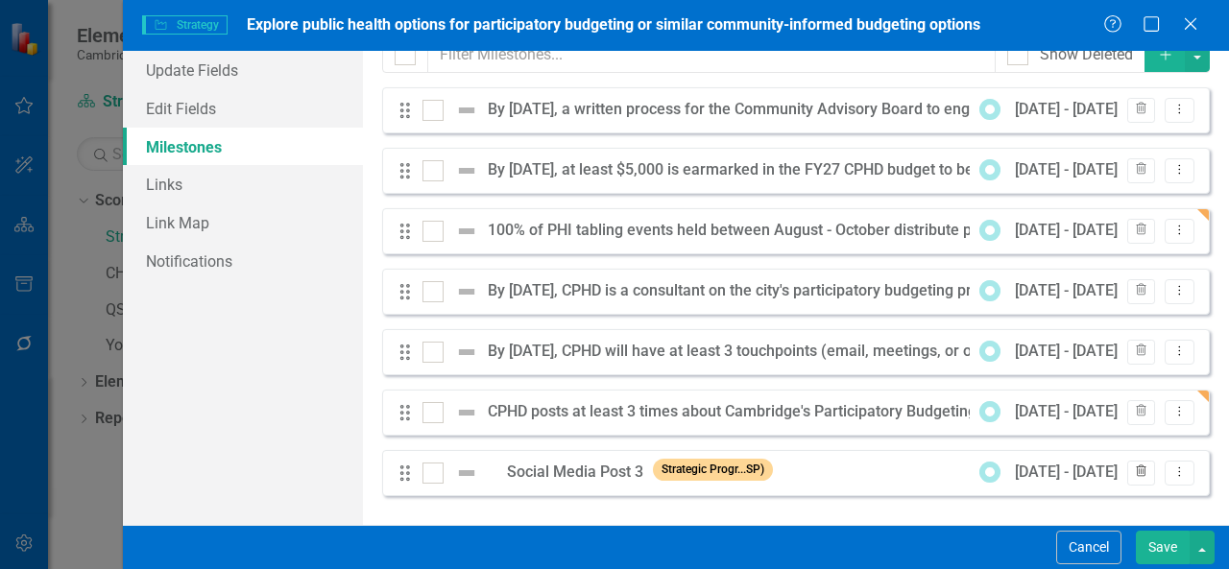
scroll to position [27, 0]
click at [1134, 470] on icon "Trash" at bounding box center [1141, 473] width 14 height 12
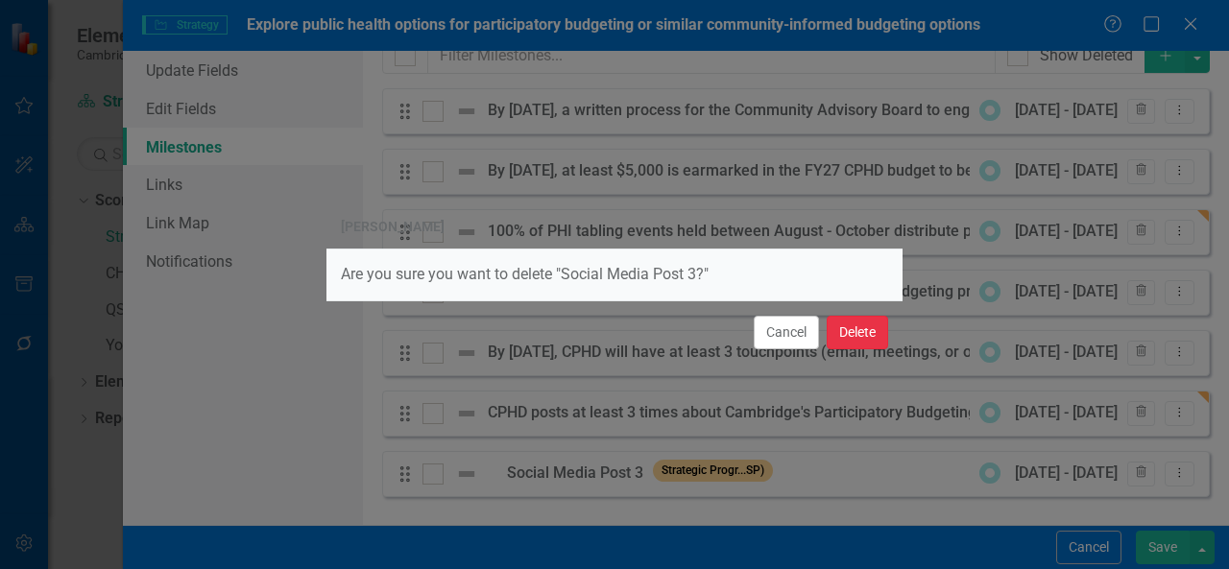
click at [872, 339] on button "Delete" at bounding box center [856, 333] width 61 height 34
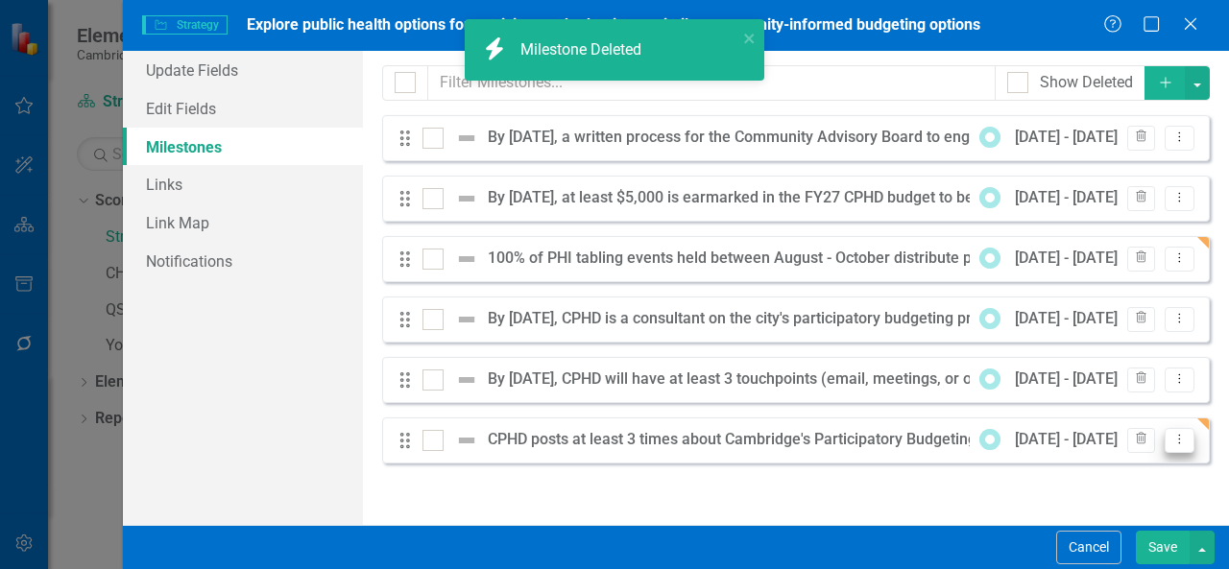
click at [1181, 442] on icon "Dropdown Menu" at bounding box center [1179, 439] width 16 height 12
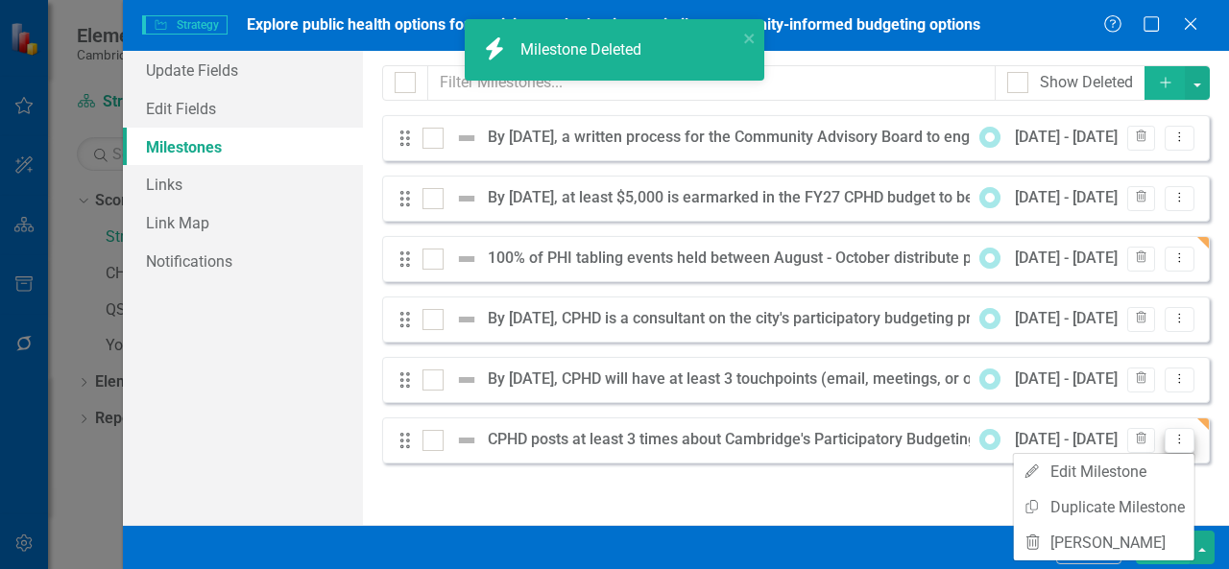
scroll to position [0, 0]
click at [1127, 470] on link "Edit Edit Milestone" at bounding box center [1104, 472] width 180 height 36
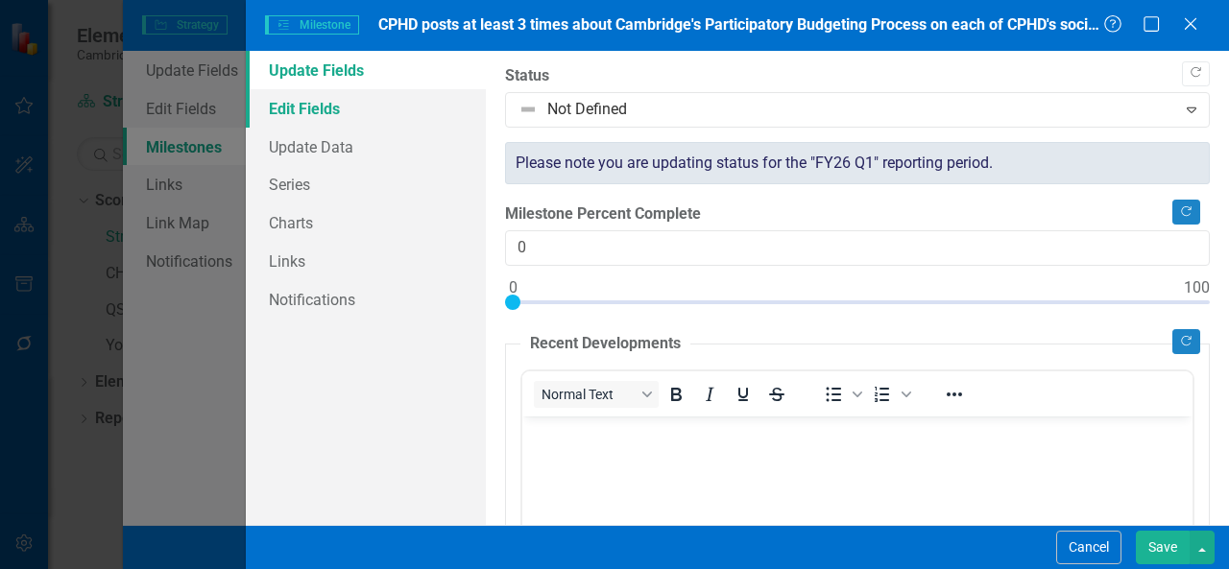
click at [382, 117] on link "Edit Fields" at bounding box center [366, 108] width 240 height 38
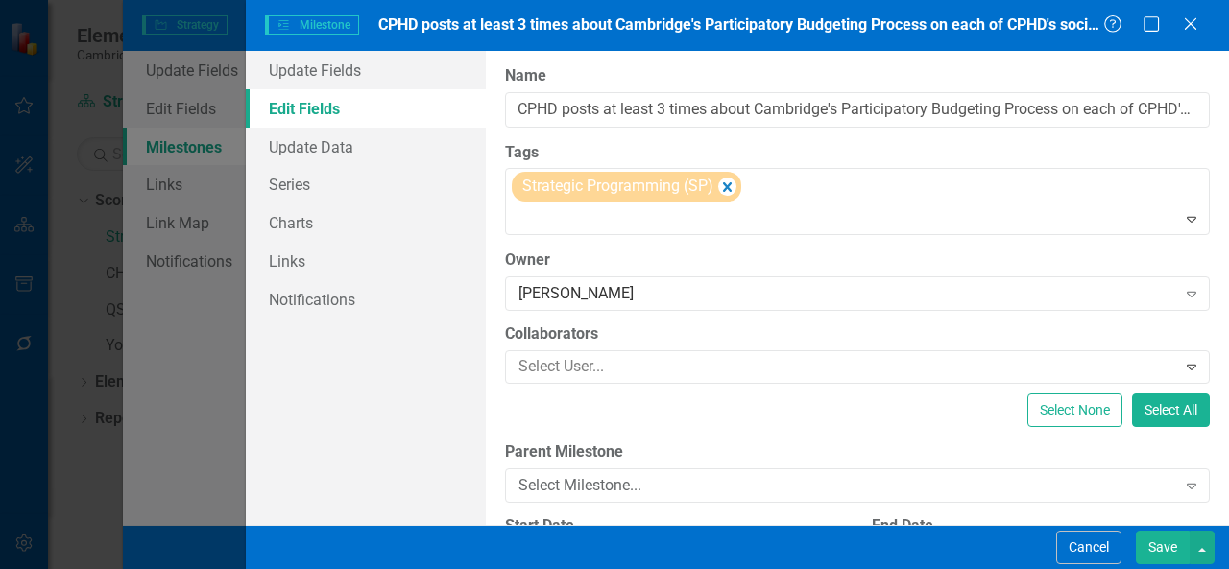
click at [1156, 538] on button "Save" at bounding box center [1162, 548] width 54 height 34
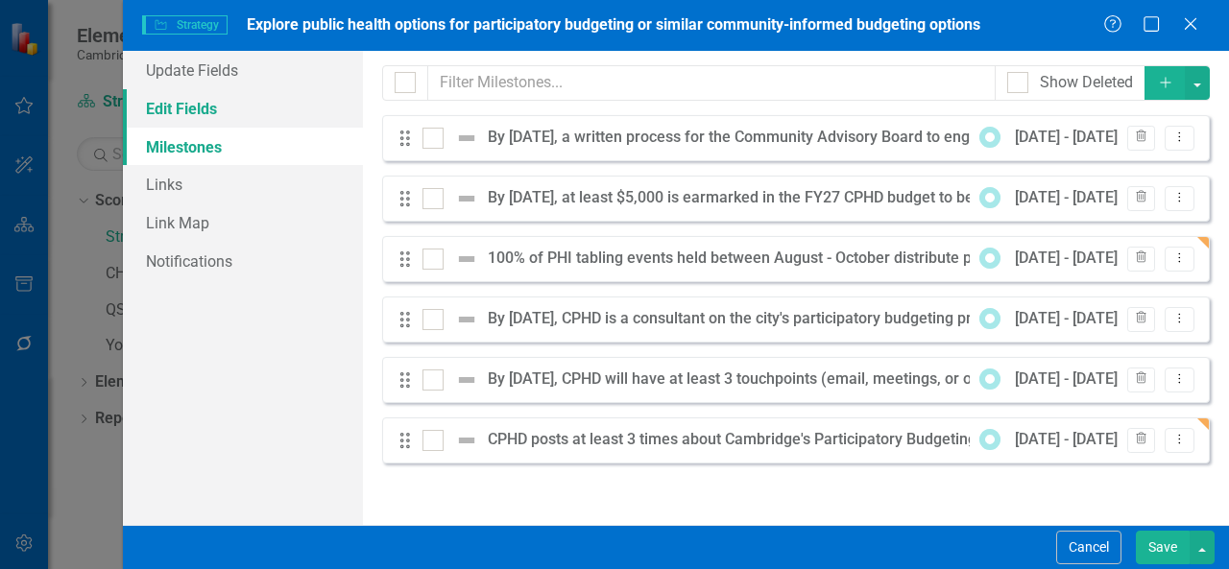
click at [298, 106] on link "Edit Fields" at bounding box center [243, 108] width 240 height 38
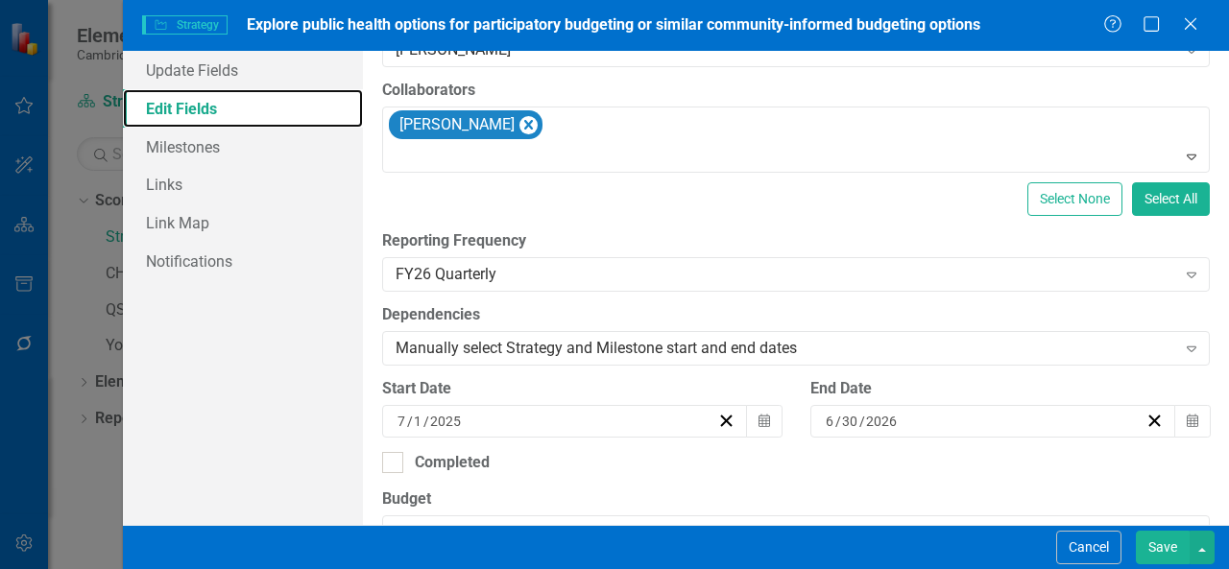
scroll to position [321, 0]
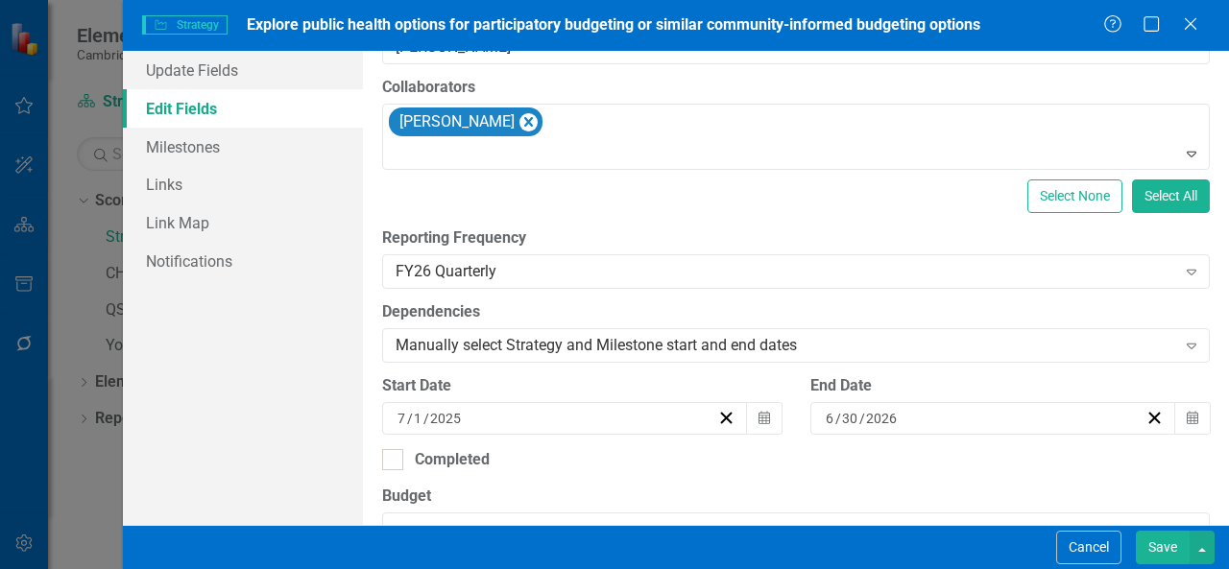
click at [1150, 539] on button "Save" at bounding box center [1162, 548] width 54 height 34
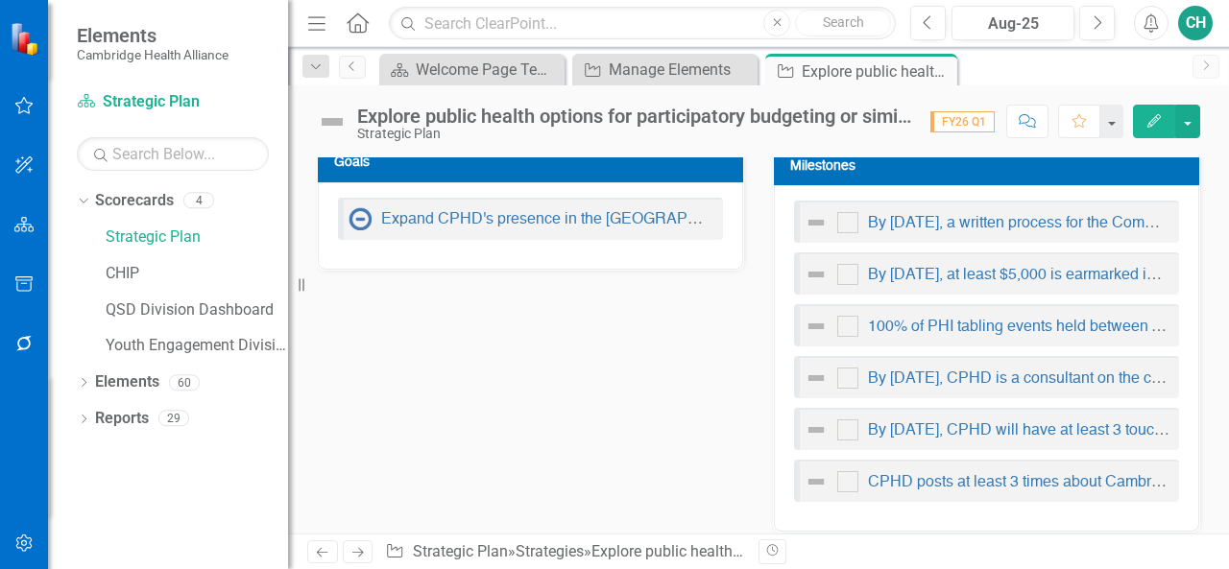
click at [1158, 131] on button "Edit" at bounding box center [1154, 122] width 42 height 34
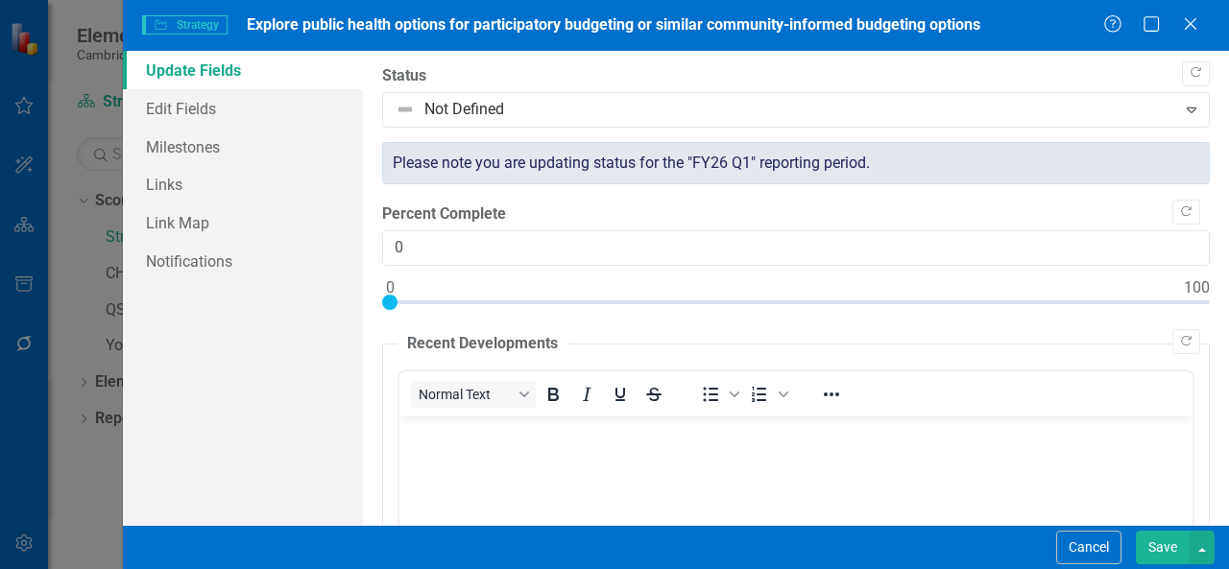
scroll to position [0, 0]
click at [229, 141] on link "Milestones" at bounding box center [243, 147] width 240 height 38
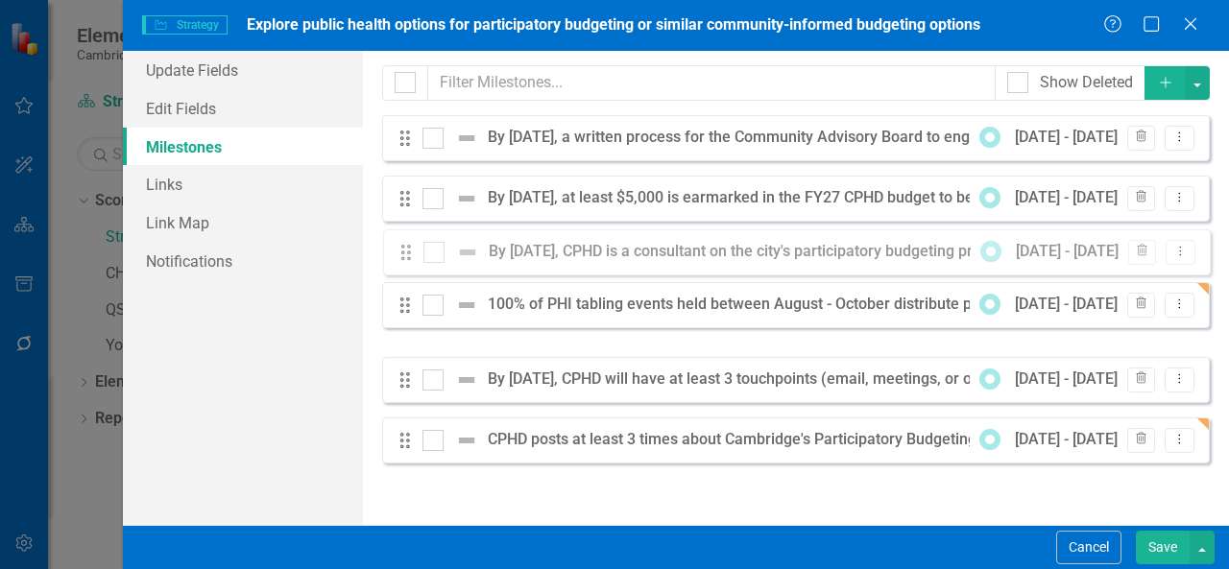
drag, startPoint x: 403, startPoint y: 319, endPoint x: 404, endPoint y: 251, distance: 67.2
click at [404, 251] on div "Drag By 6/30/25, a written process for the Community Advisory Board to engage i…" at bounding box center [795, 289] width 827 height 348
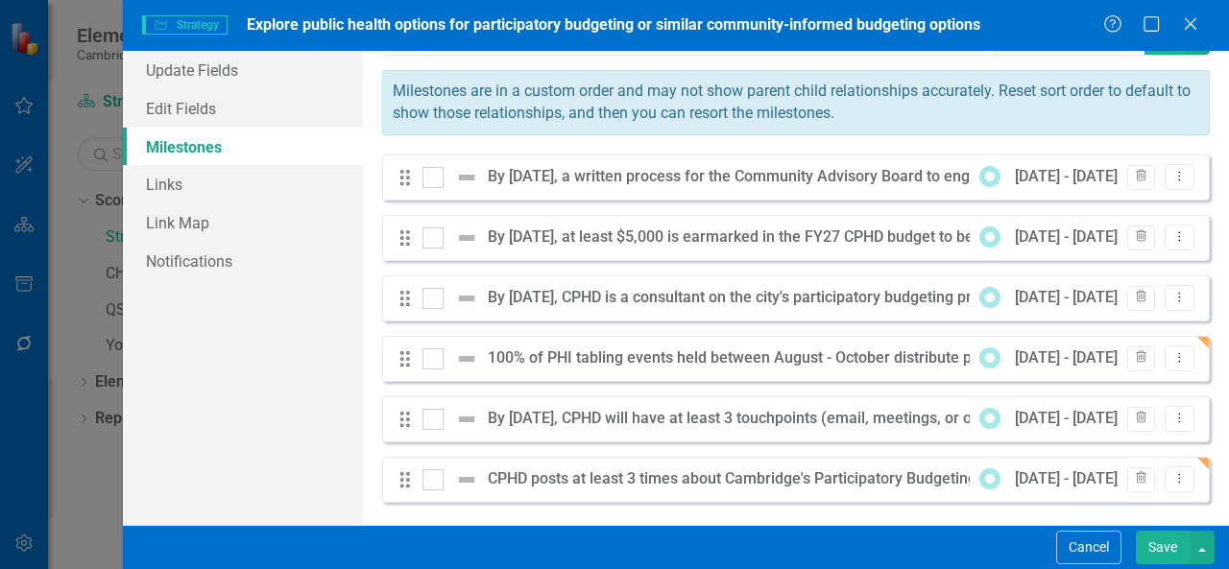
scroll to position [50, 0]
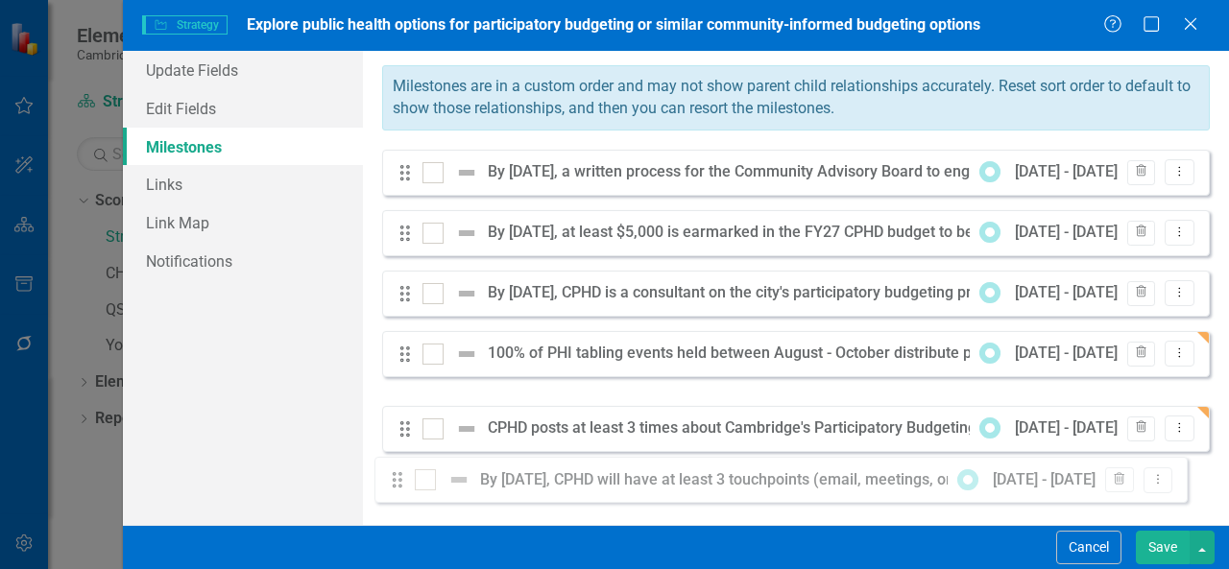
drag, startPoint x: 405, startPoint y: 415, endPoint x: 397, endPoint y: 482, distance: 67.6
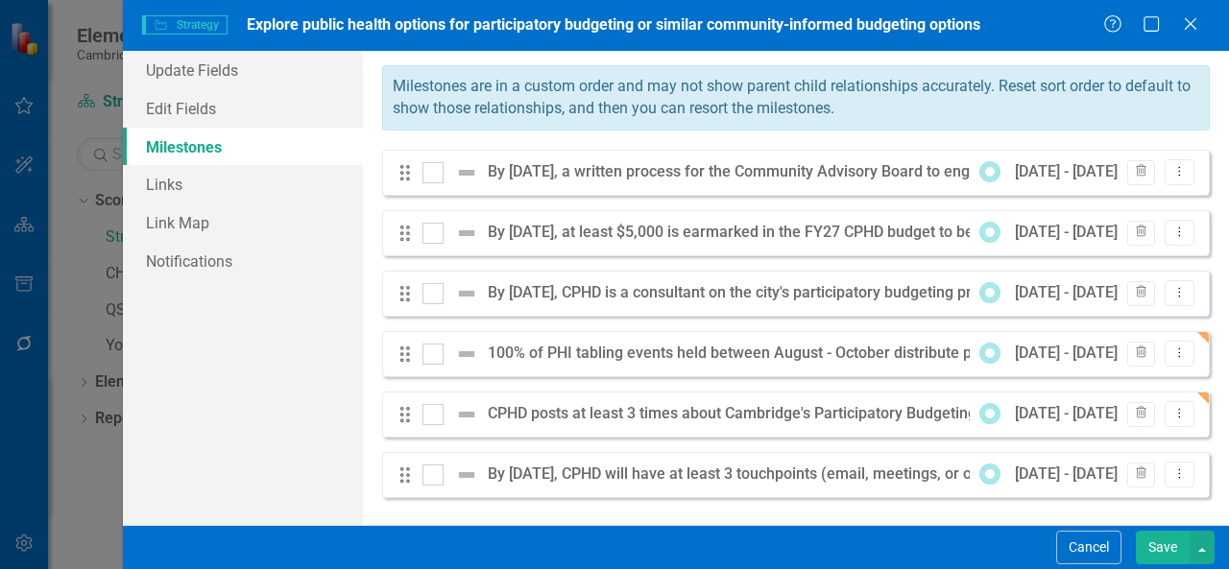
click at [1165, 546] on button "Save" at bounding box center [1162, 548] width 54 height 34
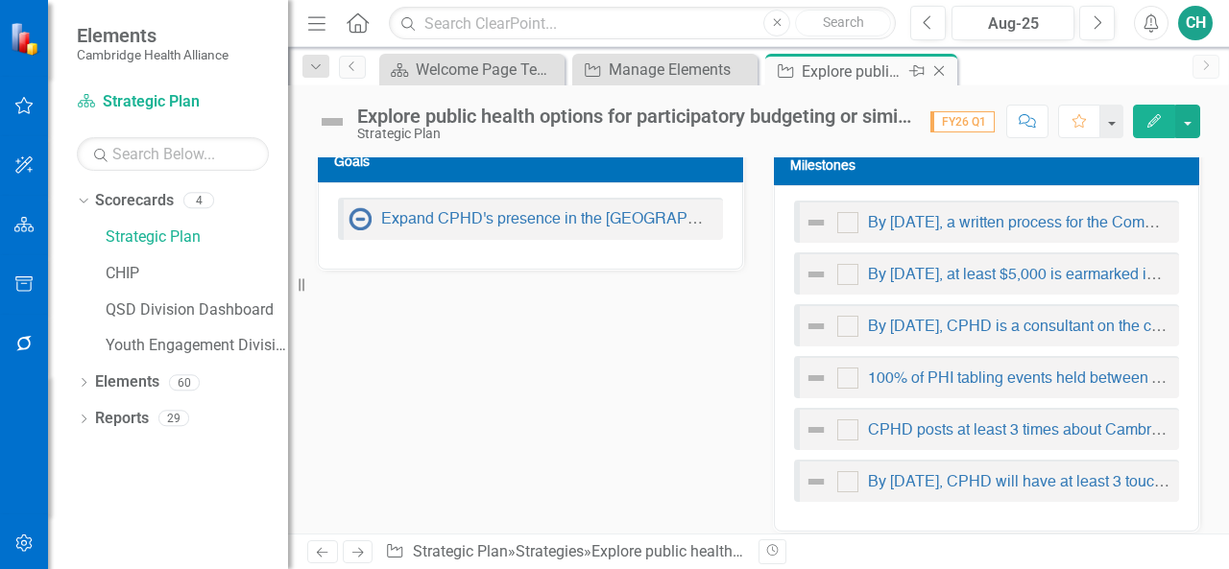
click at [943, 74] on icon at bounding box center [939, 71] width 11 height 11
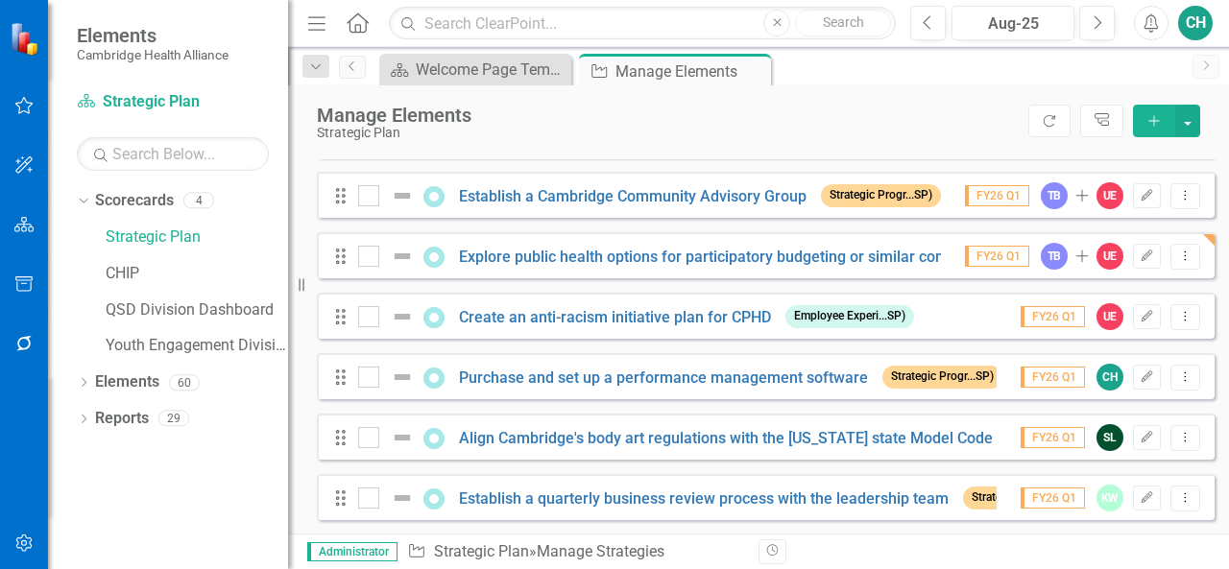
scroll to position [1625, 0]
click at [647, 321] on link "Create an anti-racism initiative plan for CPHD" at bounding box center [615, 316] width 312 height 18
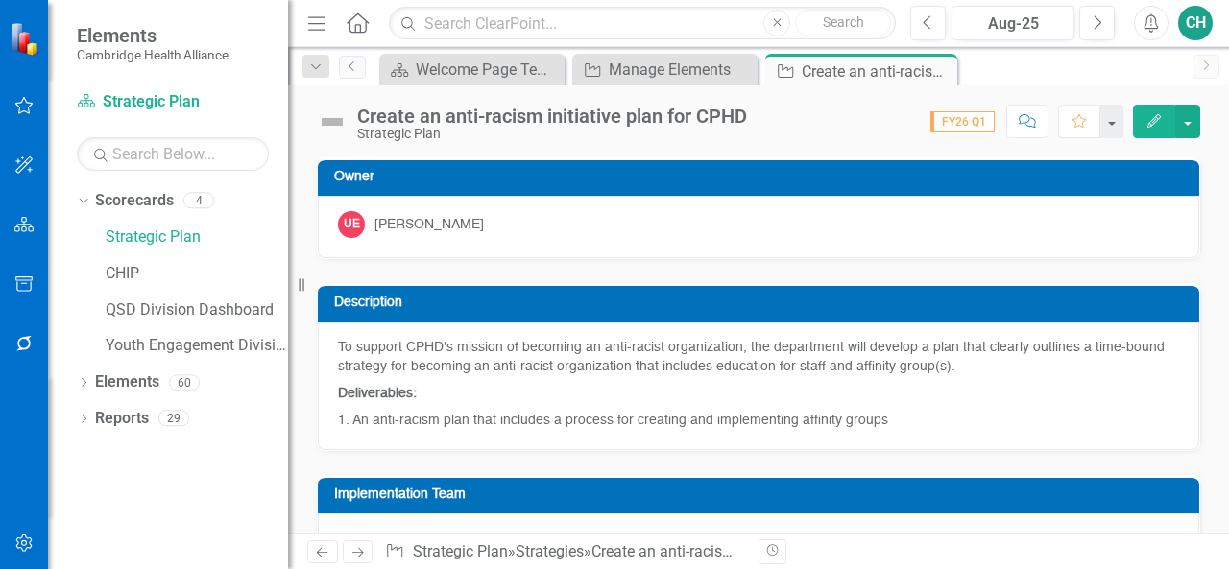
click at [1148, 128] on button "Edit" at bounding box center [1154, 122] width 42 height 34
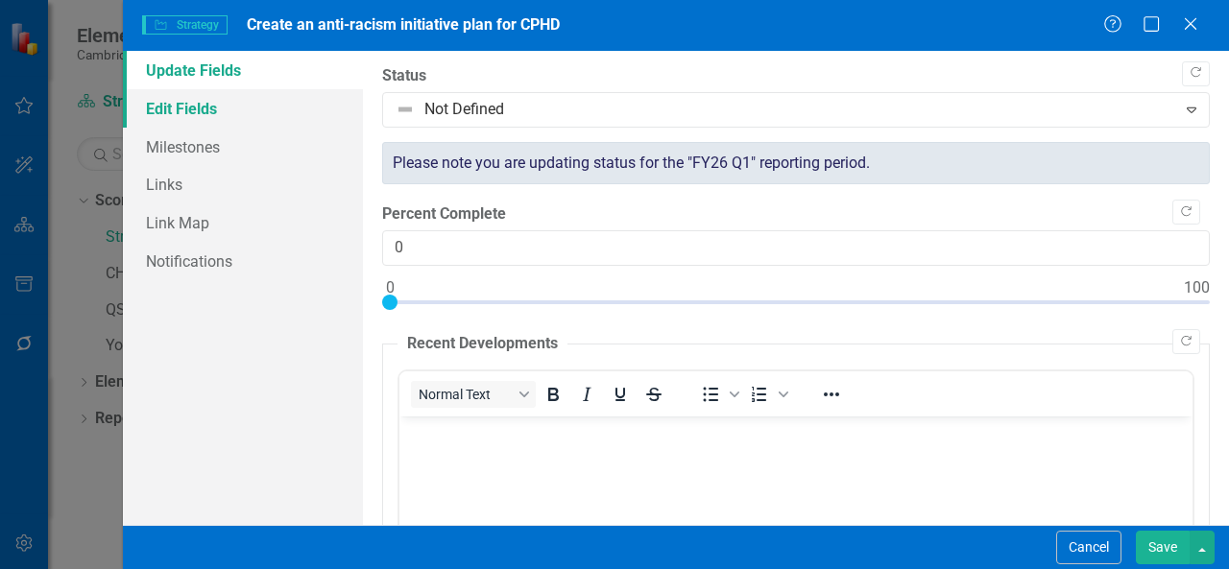
click at [294, 118] on link "Edit Fields" at bounding box center [243, 108] width 240 height 38
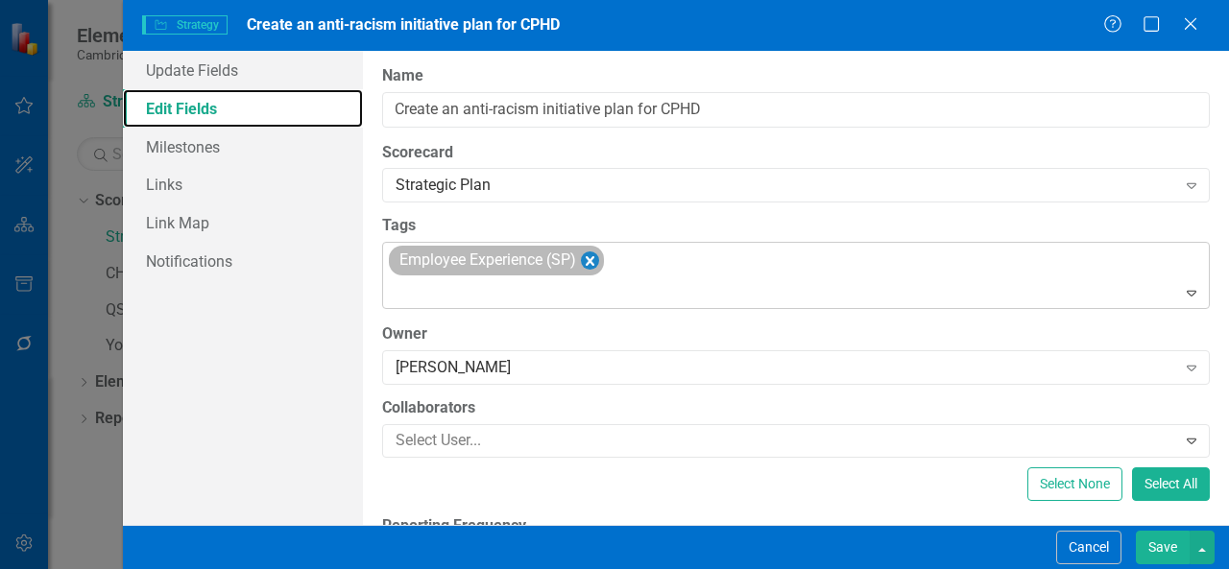
click at [593, 262] on icon "Remove [object Object]" at bounding box center [589, 261] width 9 height 10
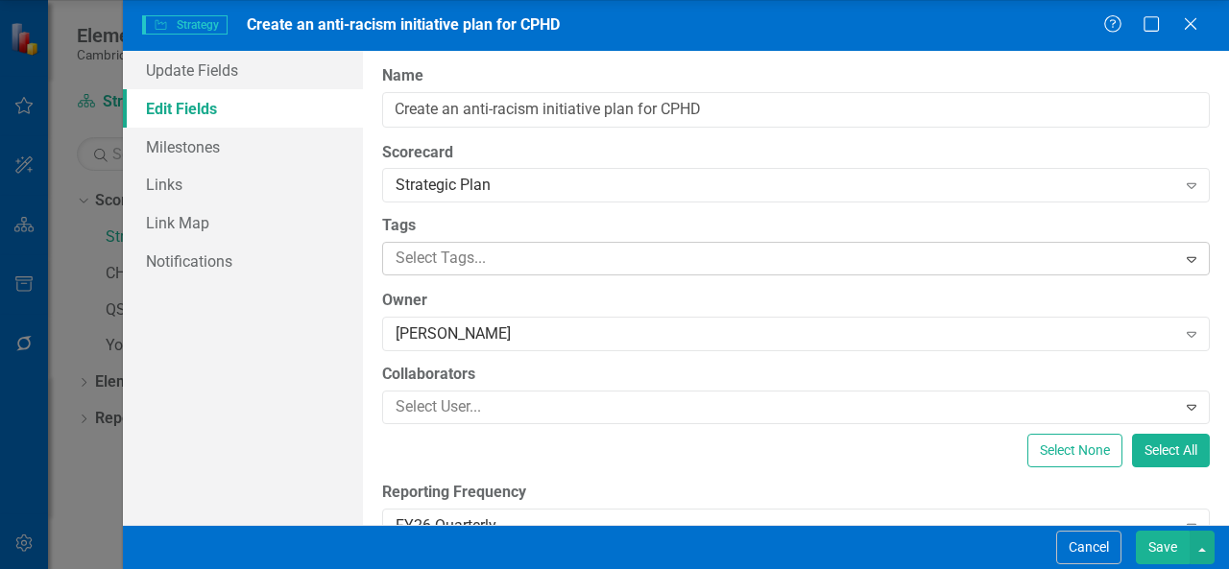
click at [593, 262] on div at bounding box center [782, 259] width 788 height 26
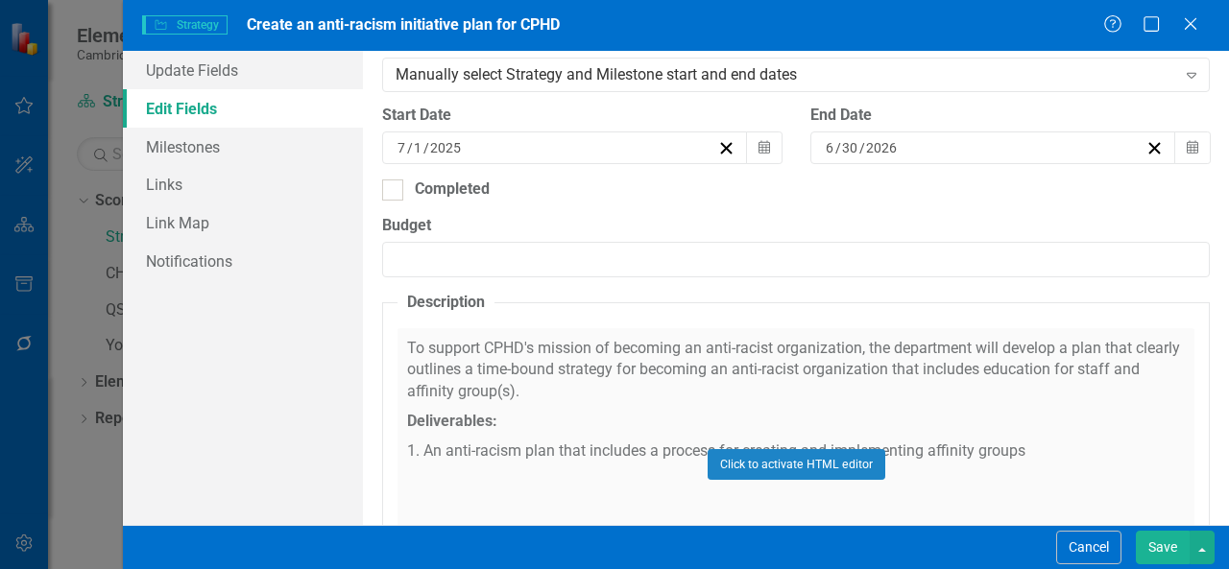
scroll to position [563, 0]
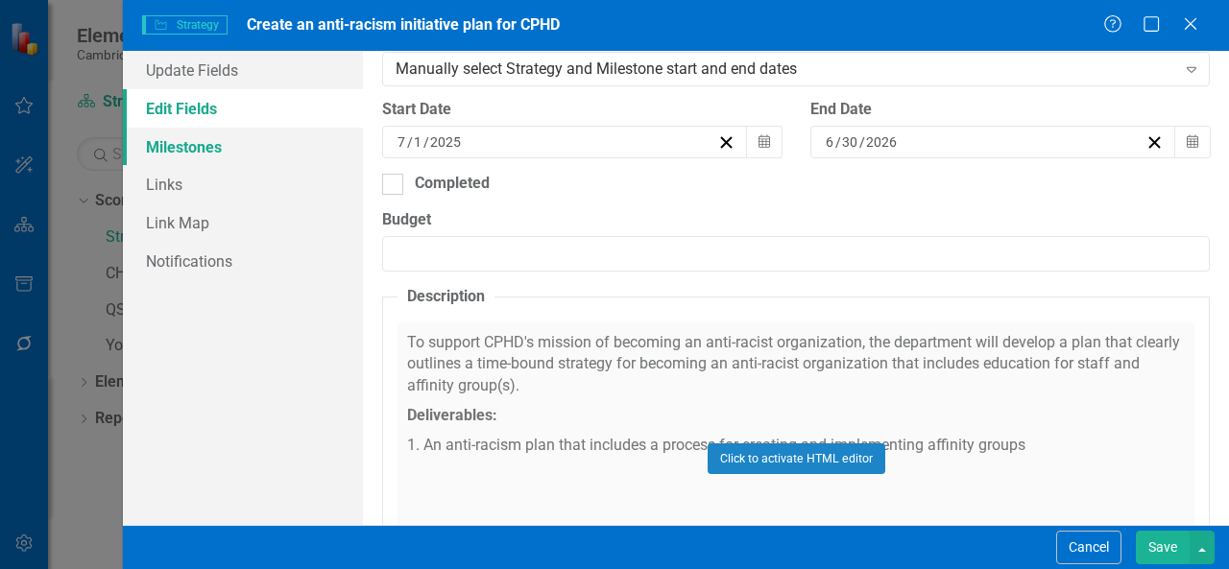
click at [258, 155] on link "Milestones" at bounding box center [243, 147] width 240 height 38
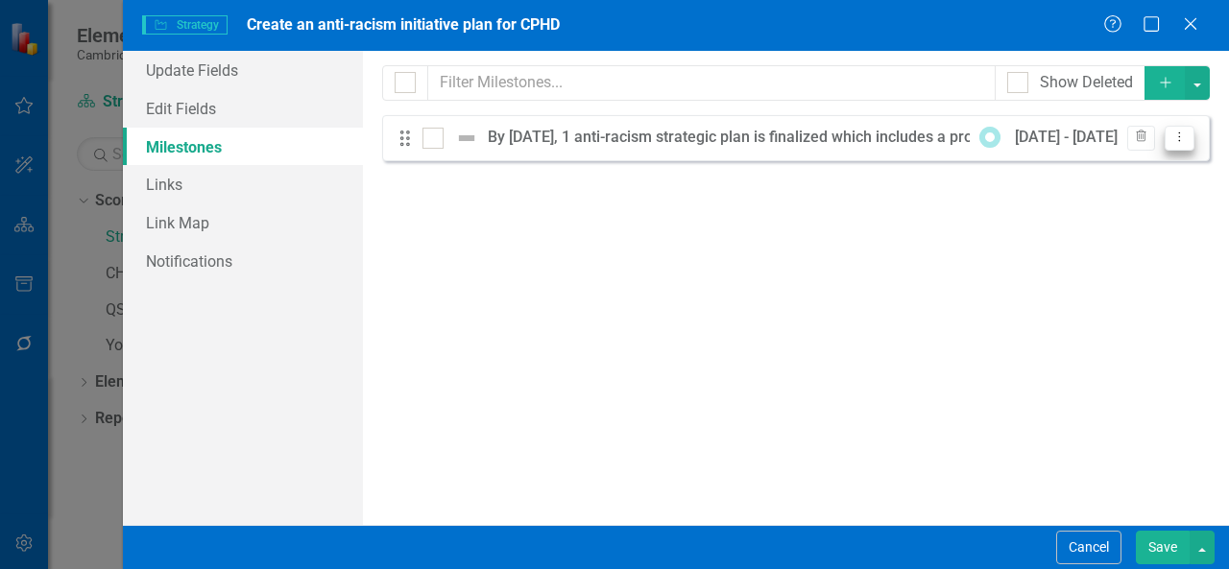
click at [1179, 142] on icon "Dropdown Menu" at bounding box center [1179, 137] width 16 height 12
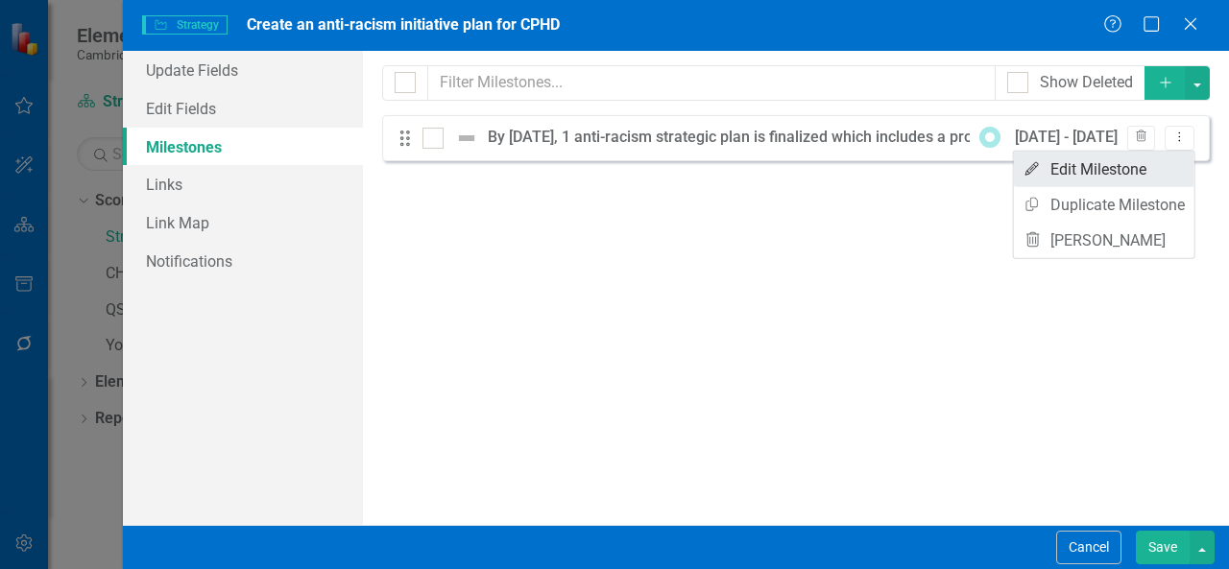
click at [1135, 166] on link "Edit Edit Milestone" at bounding box center [1104, 170] width 180 height 36
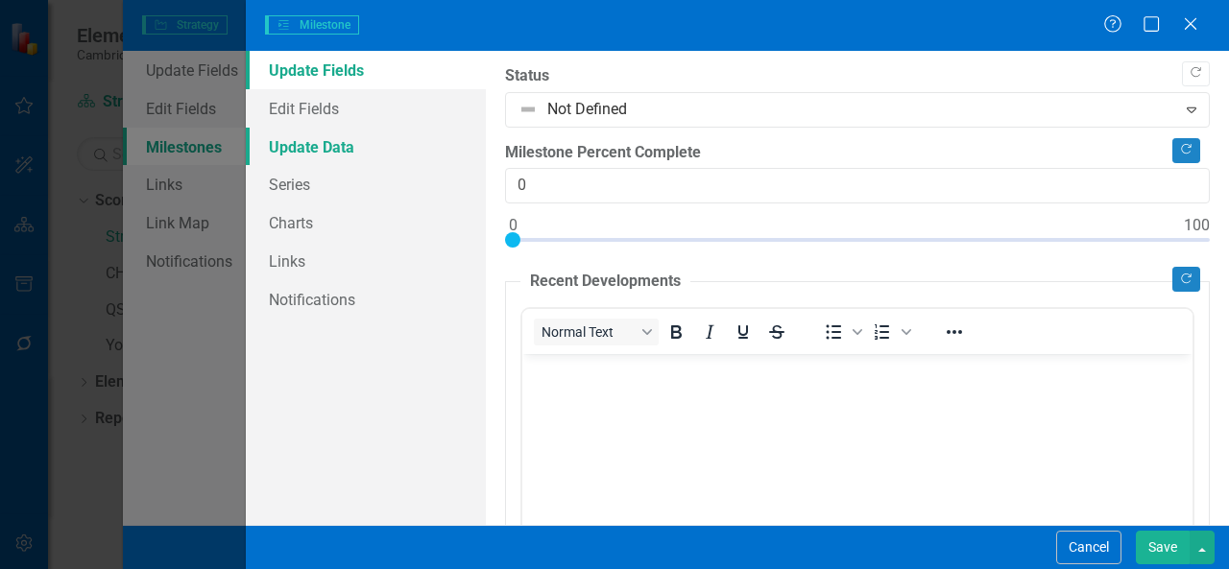
scroll to position [0, 0]
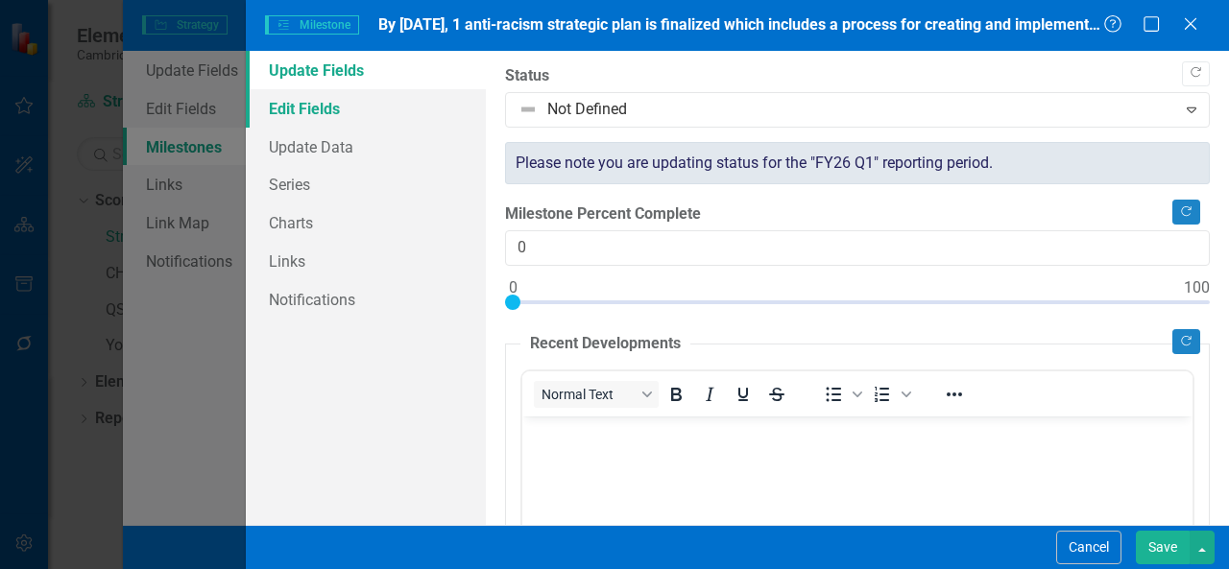
click at [395, 111] on link "Edit Fields" at bounding box center [366, 108] width 240 height 38
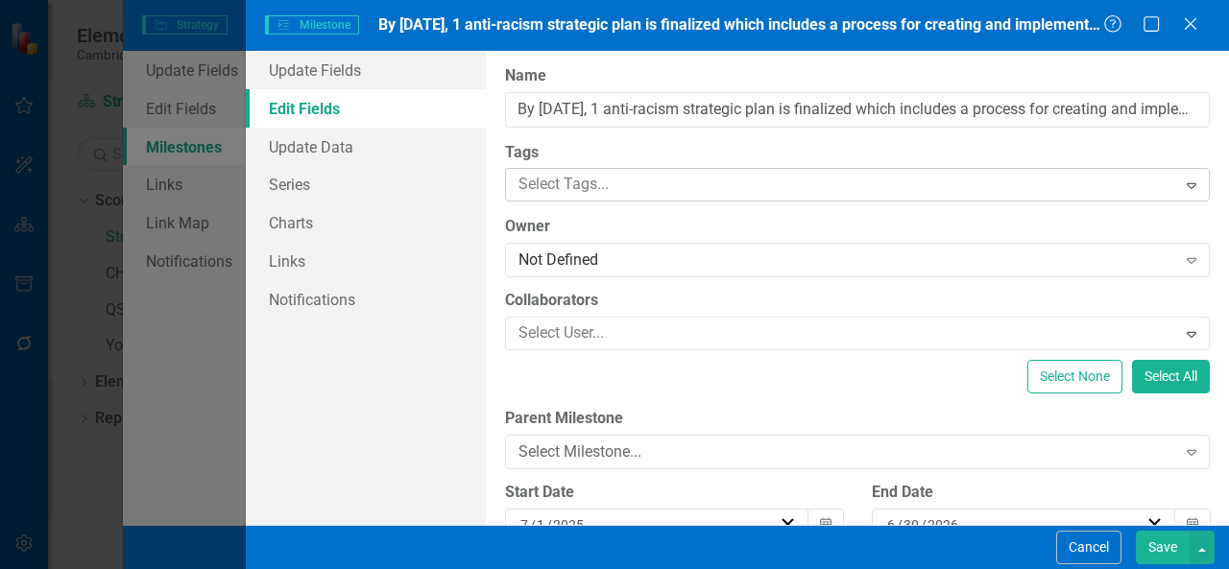
click at [559, 179] on div at bounding box center [843, 185] width 665 height 26
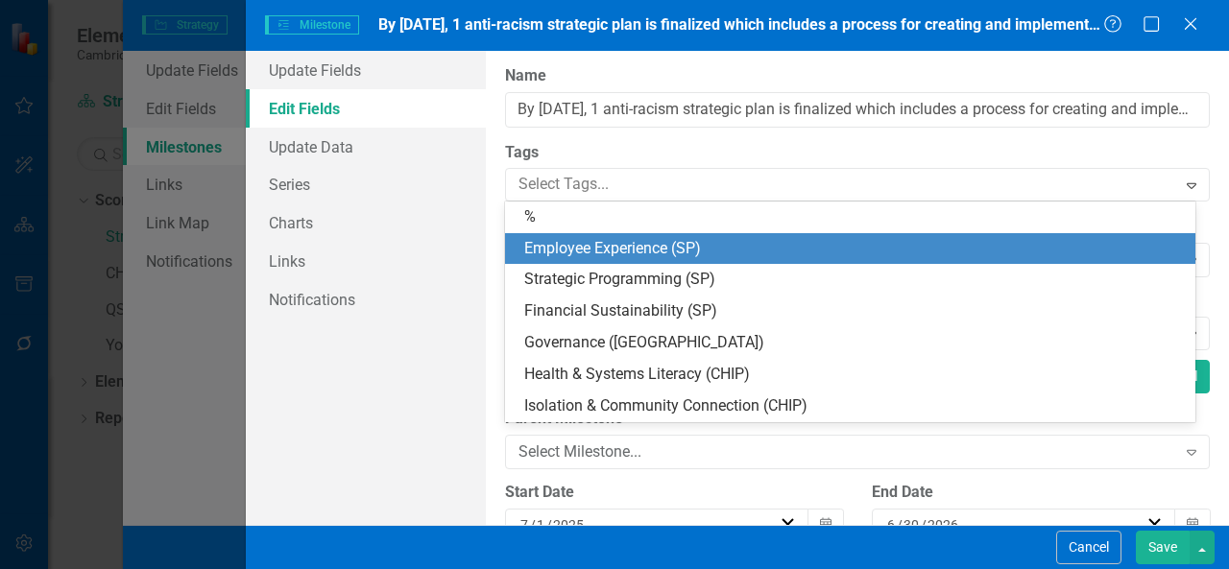
click at [578, 249] on span "Employee Experience (SP)" at bounding box center [612, 248] width 177 height 18
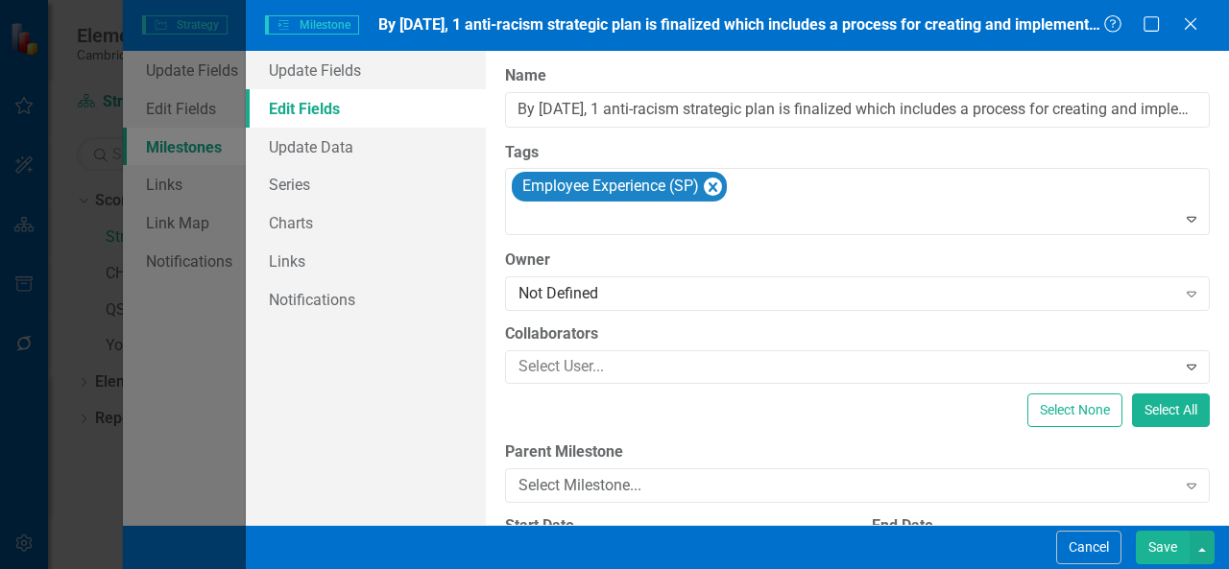
scroll to position [138, 0]
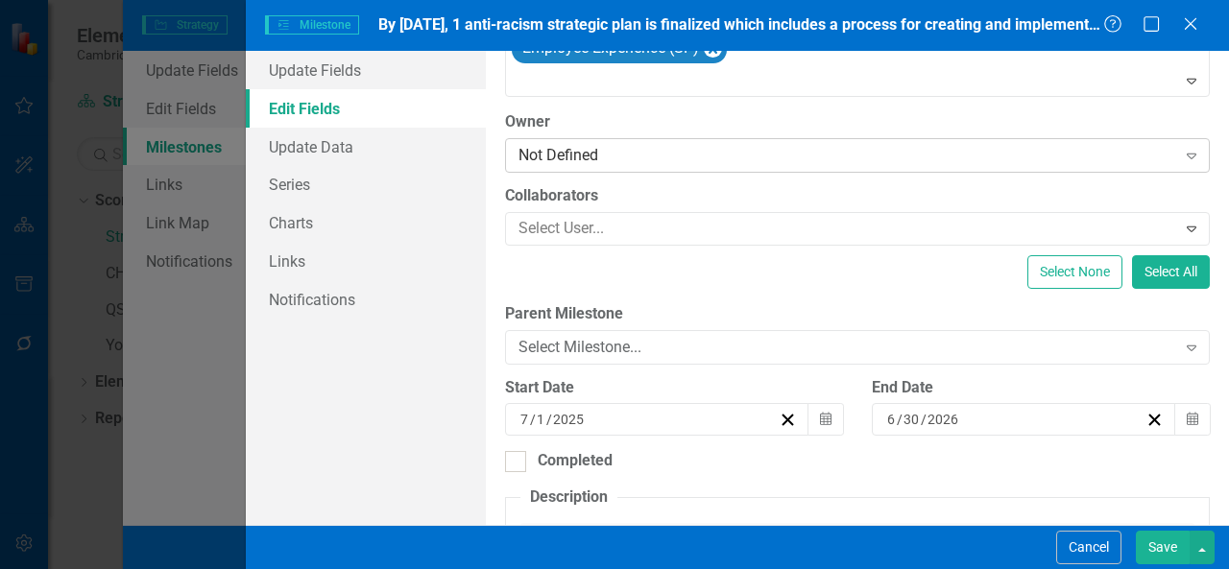
click at [668, 153] on div "Not Defined" at bounding box center [846, 156] width 657 height 22
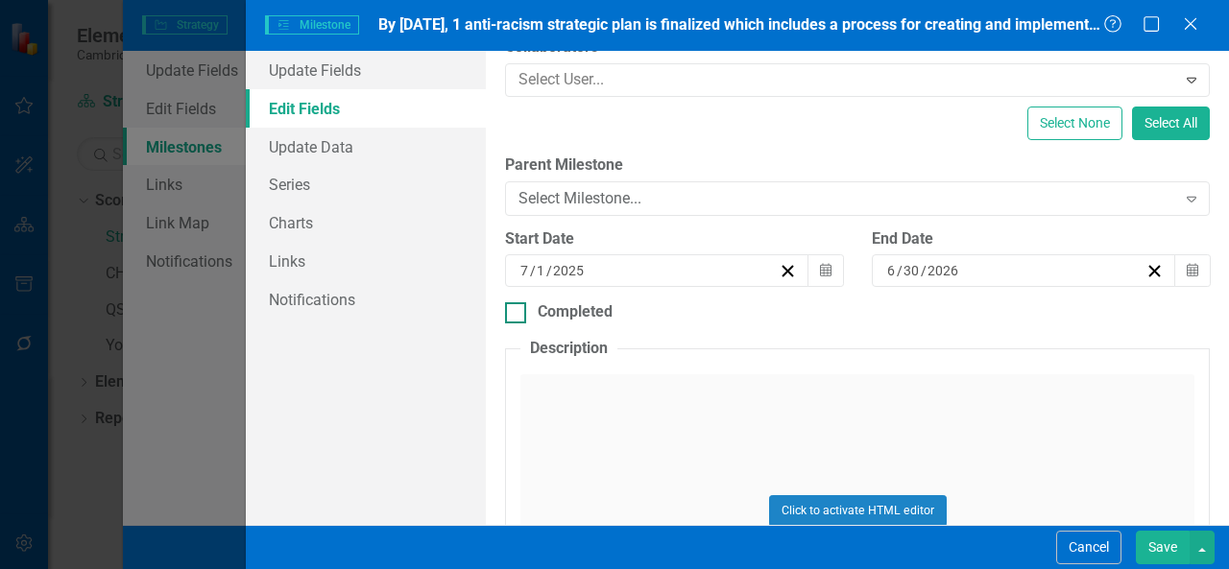
scroll to position [0, 0]
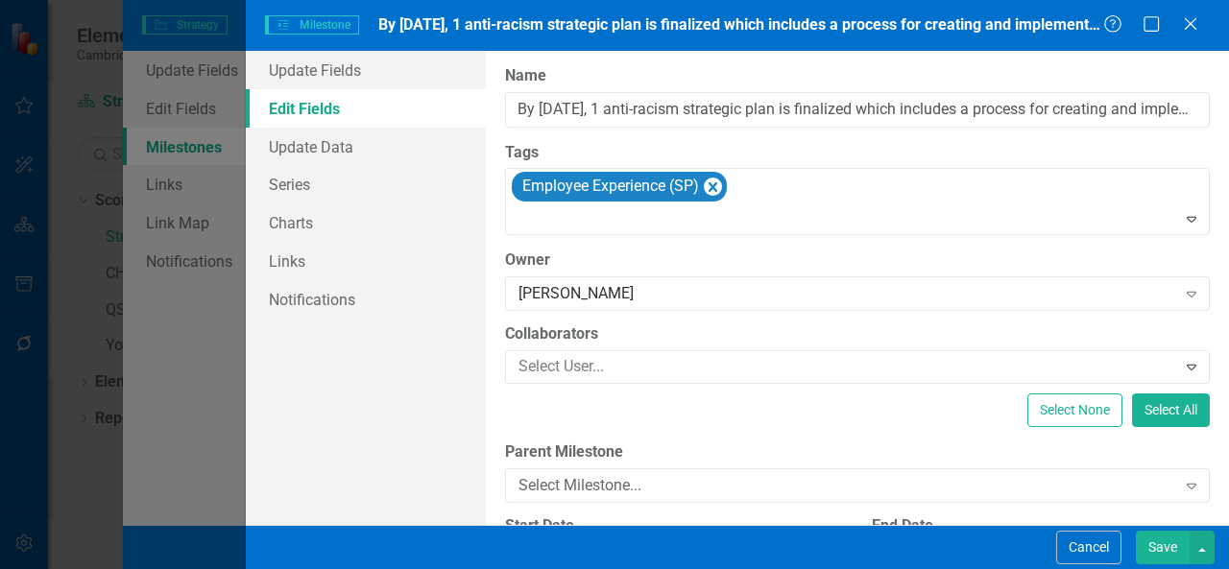
click at [1150, 540] on button "Save" at bounding box center [1162, 548] width 54 height 34
